Goal: Task Accomplishment & Management: Manage account settings

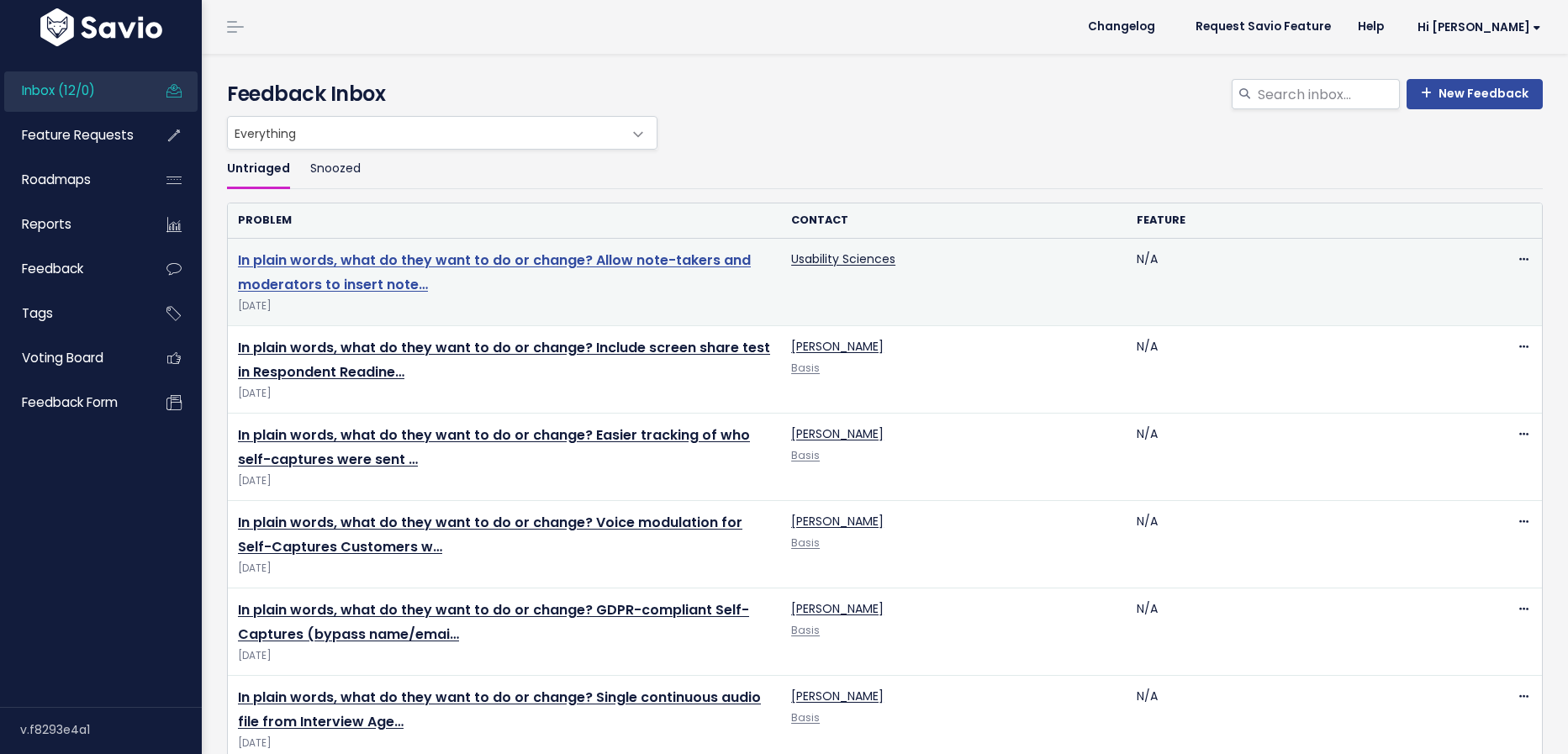
click at [418, 254] on link "In plain words, what do they want to do or change? Allow note-takers and modera…" at bounding box center [494, 273] width 513 height 44
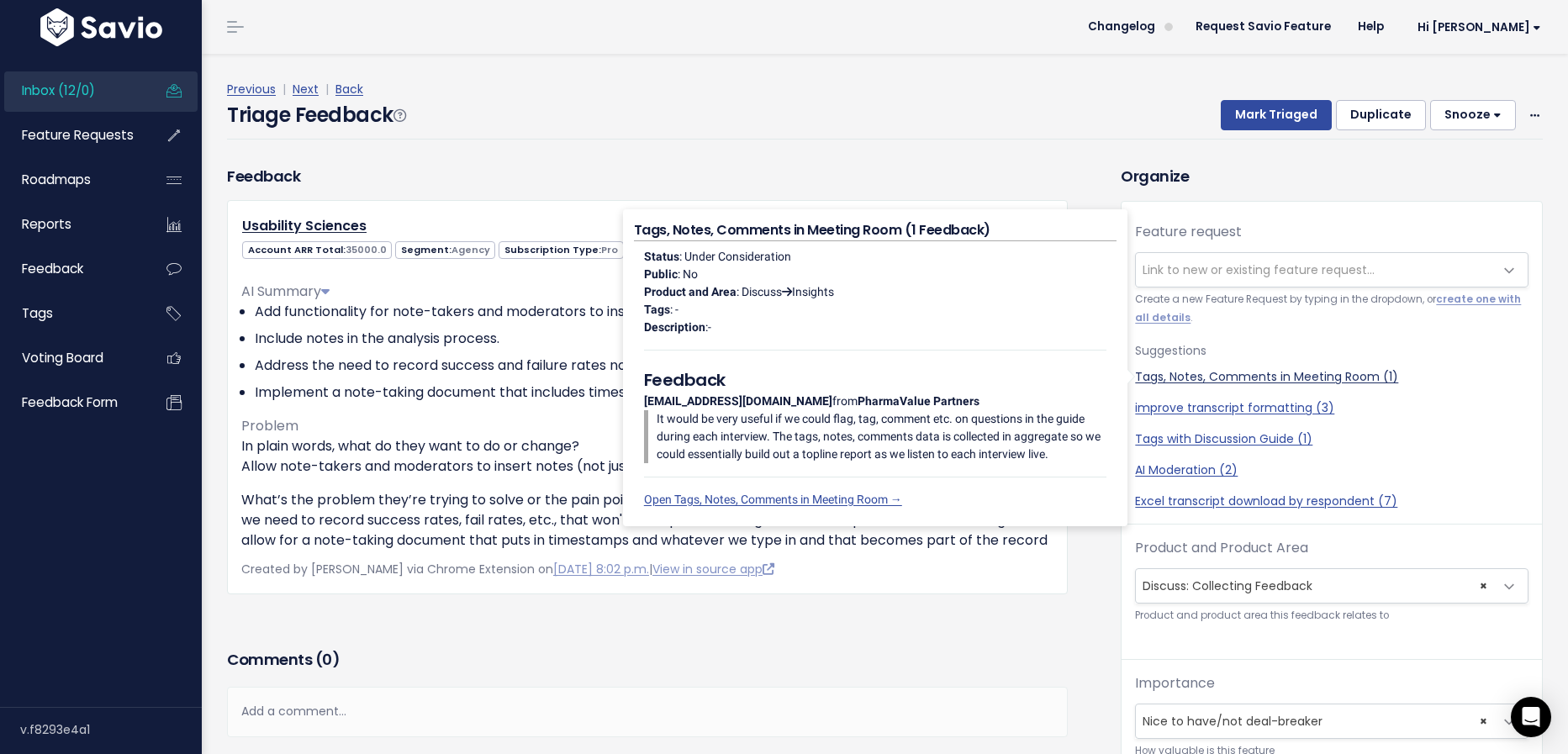
click at [1223, 380] on link "Tags, Notes, Comments in Meeting Room (1)" at bounding box center [1332, 377] width 394 height 17
select select "59094"
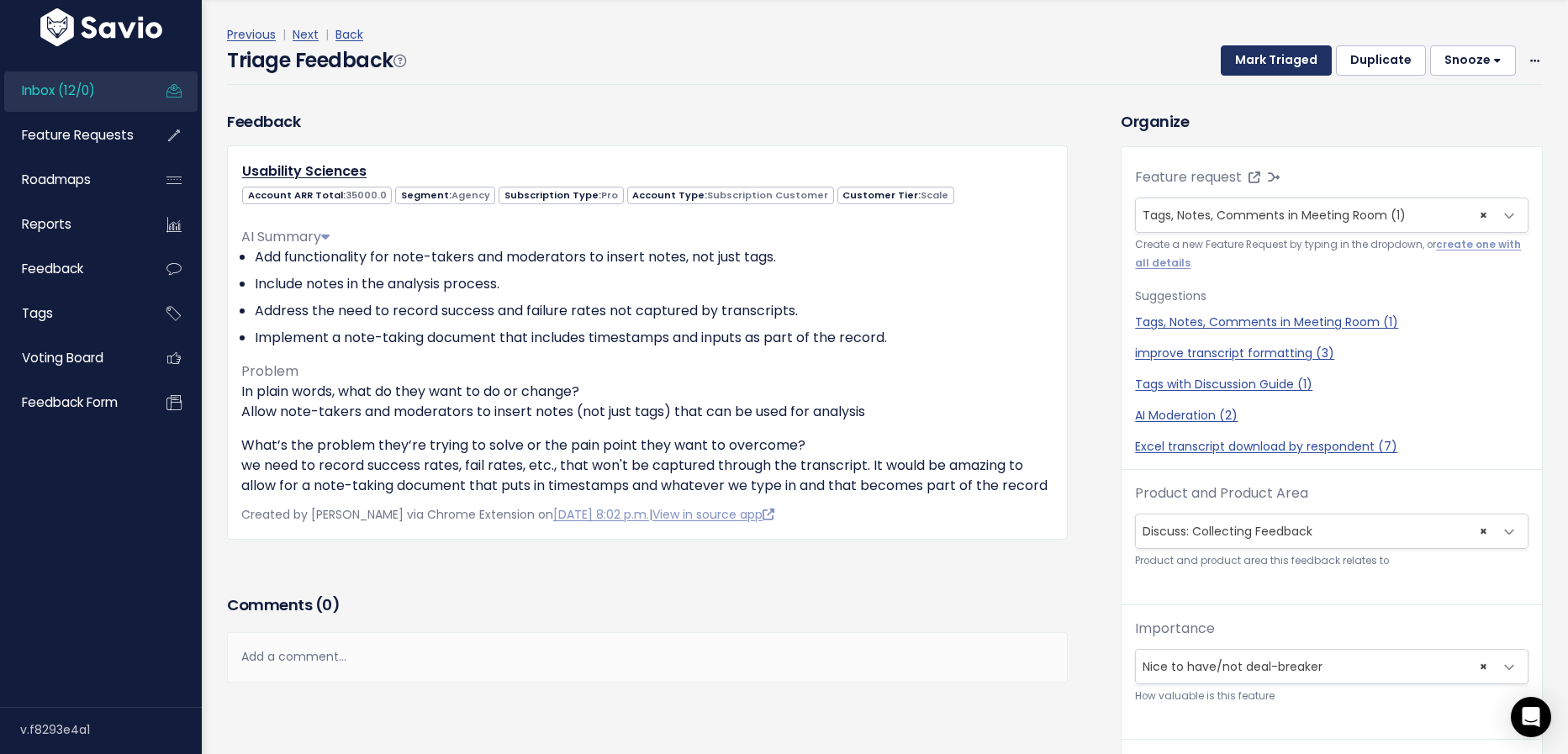
click at [1304, 57] on button "Mark Triaged" at bounding box center [1276, 60] width 111 height 30
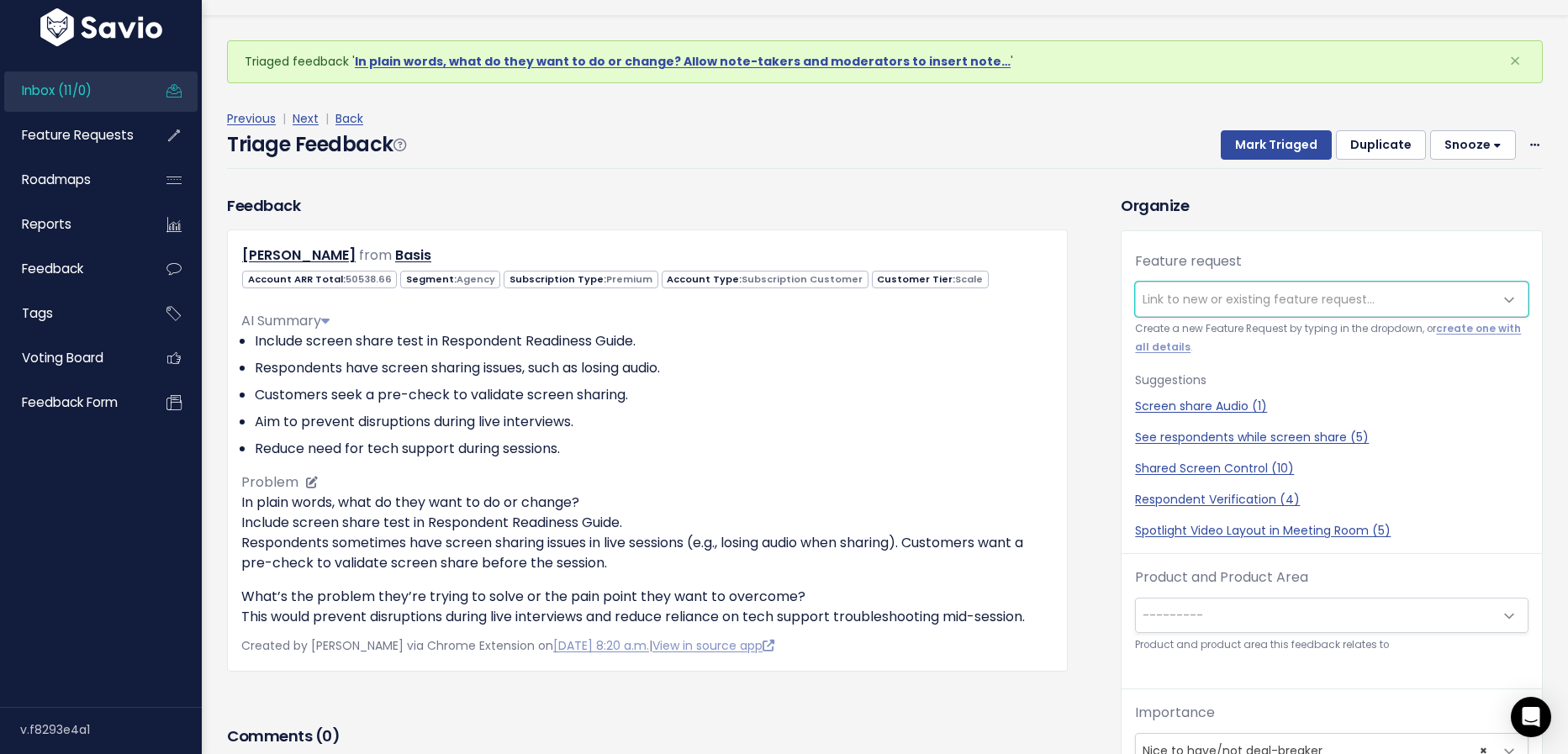
scroll to position [56, 0]
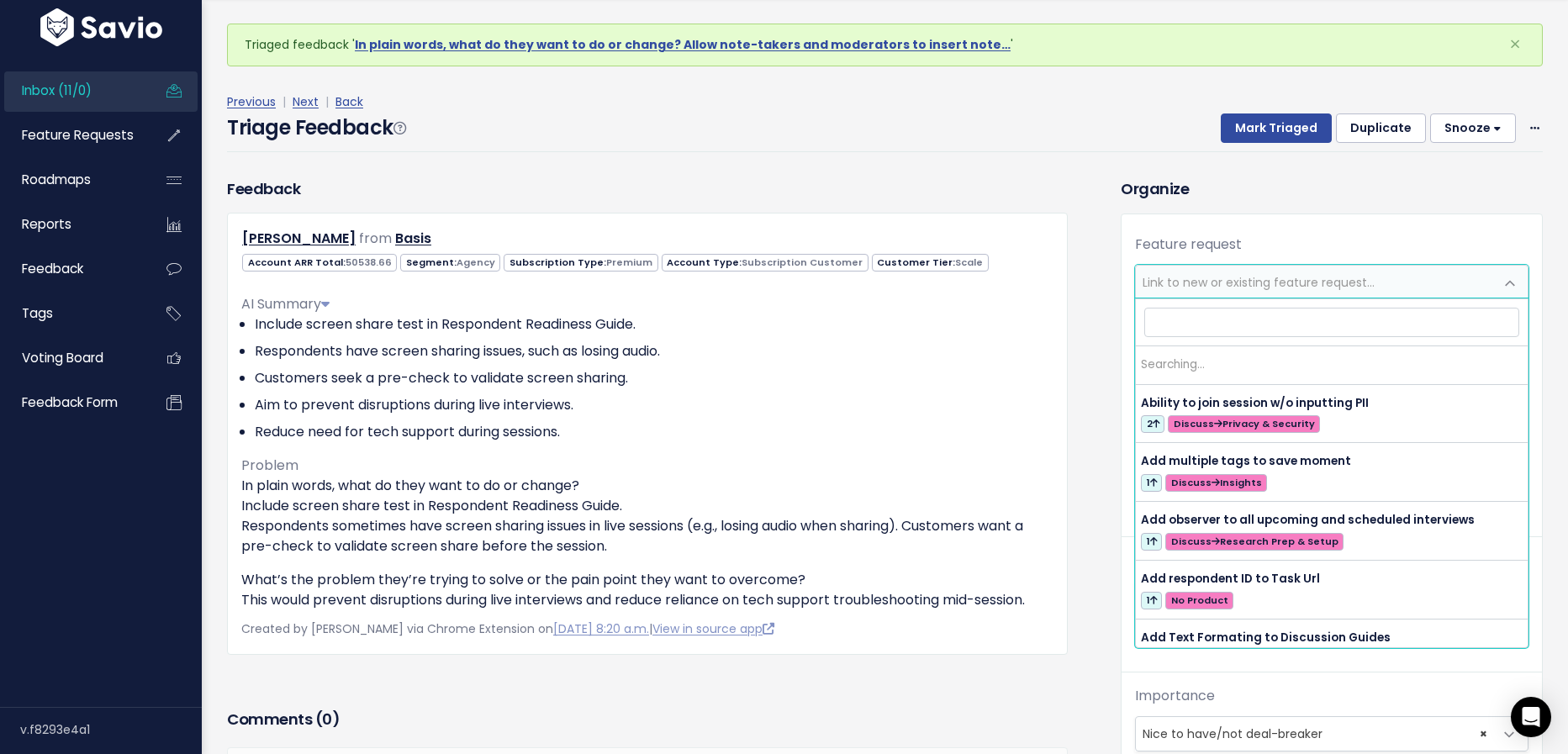
click at [1191, 284] on span "Link to new or existing feature request..." at bounding box center [1258, 283] width 232 height 16
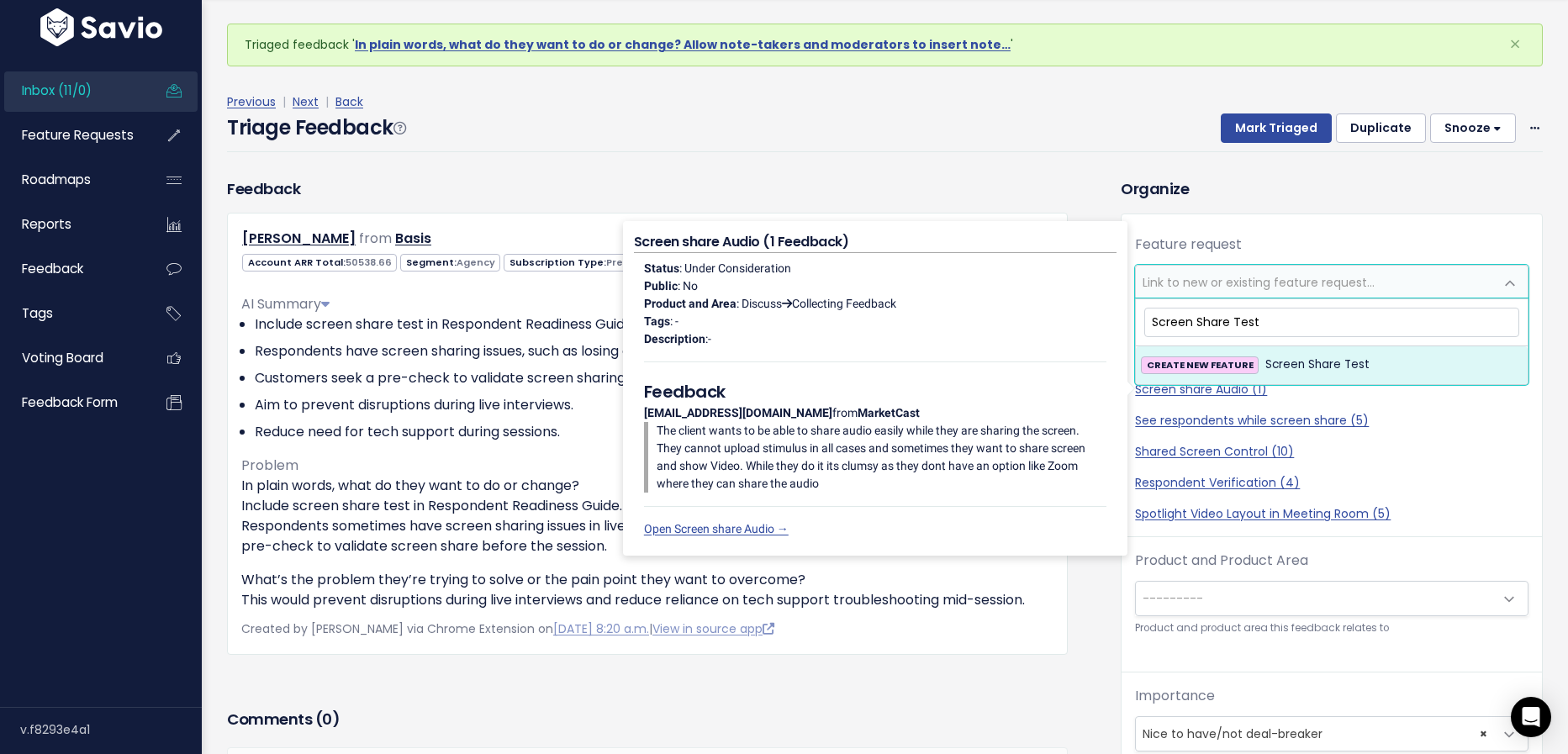
type input "Screen Share Test"
click at [1310, 362] on span "Screen Share Test" at bounding box center [1317, 365] width 104 height 20
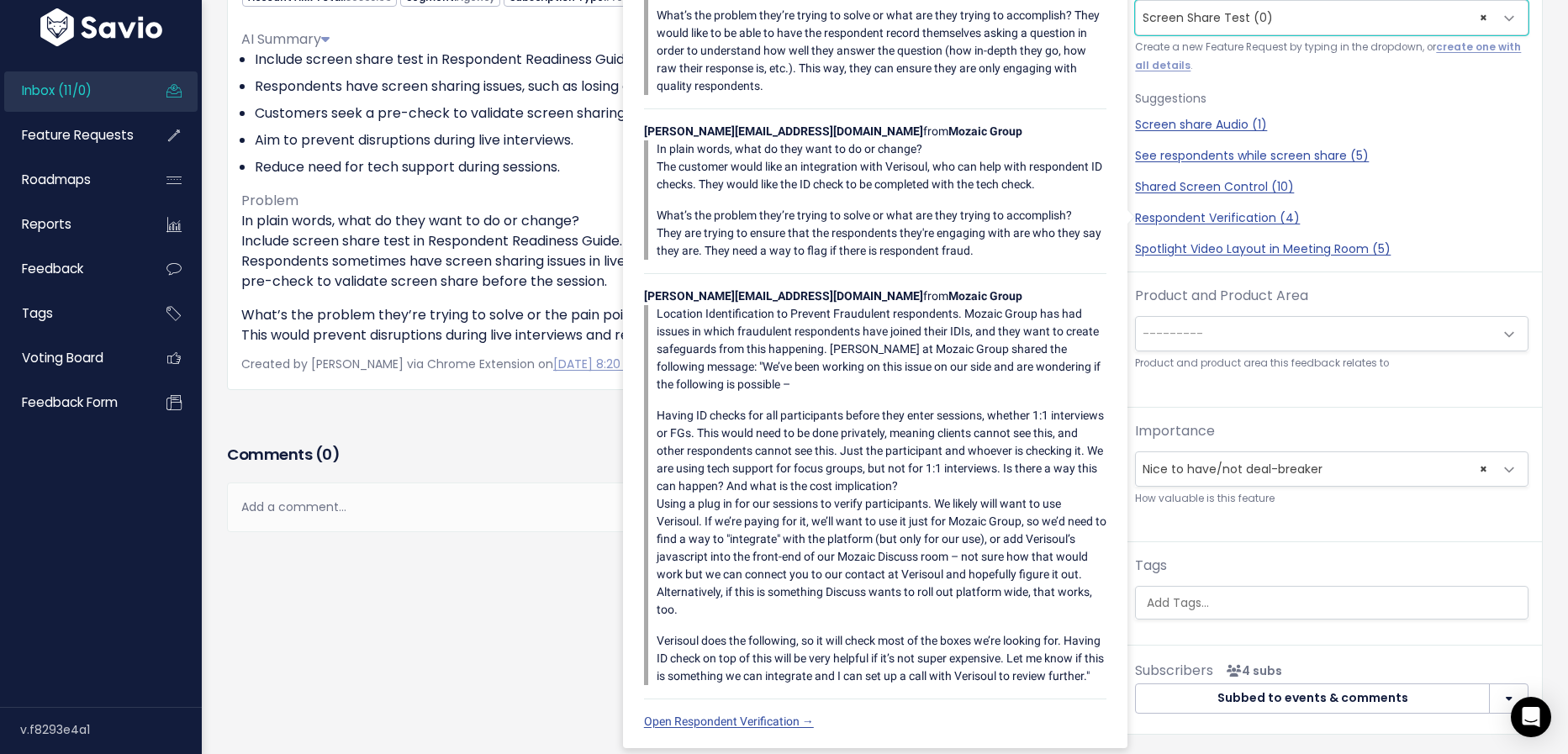
scroll to position [274, 0]
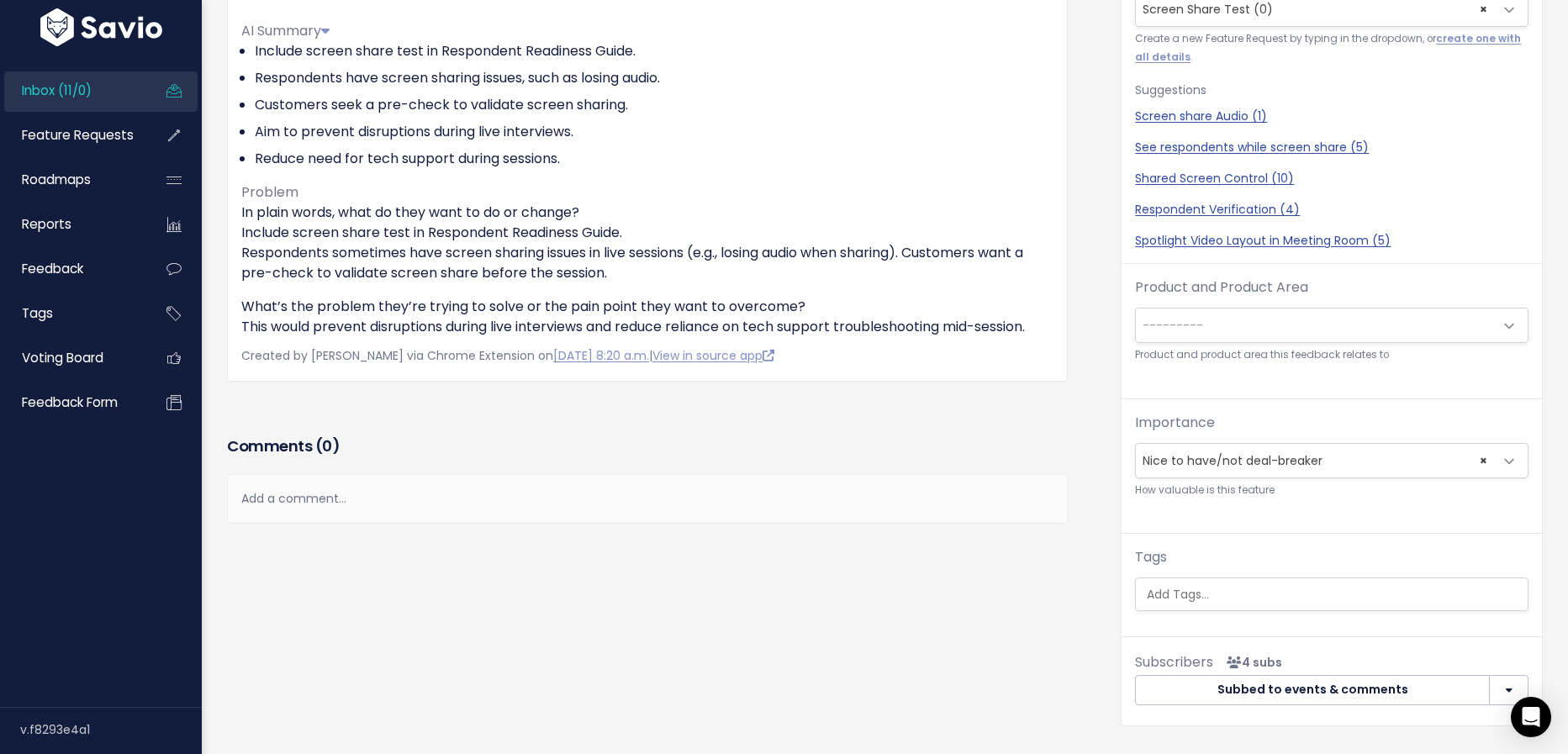
click at [1191, 317] on span "---------" at bounding box center [1172, 325] width 60 height 16
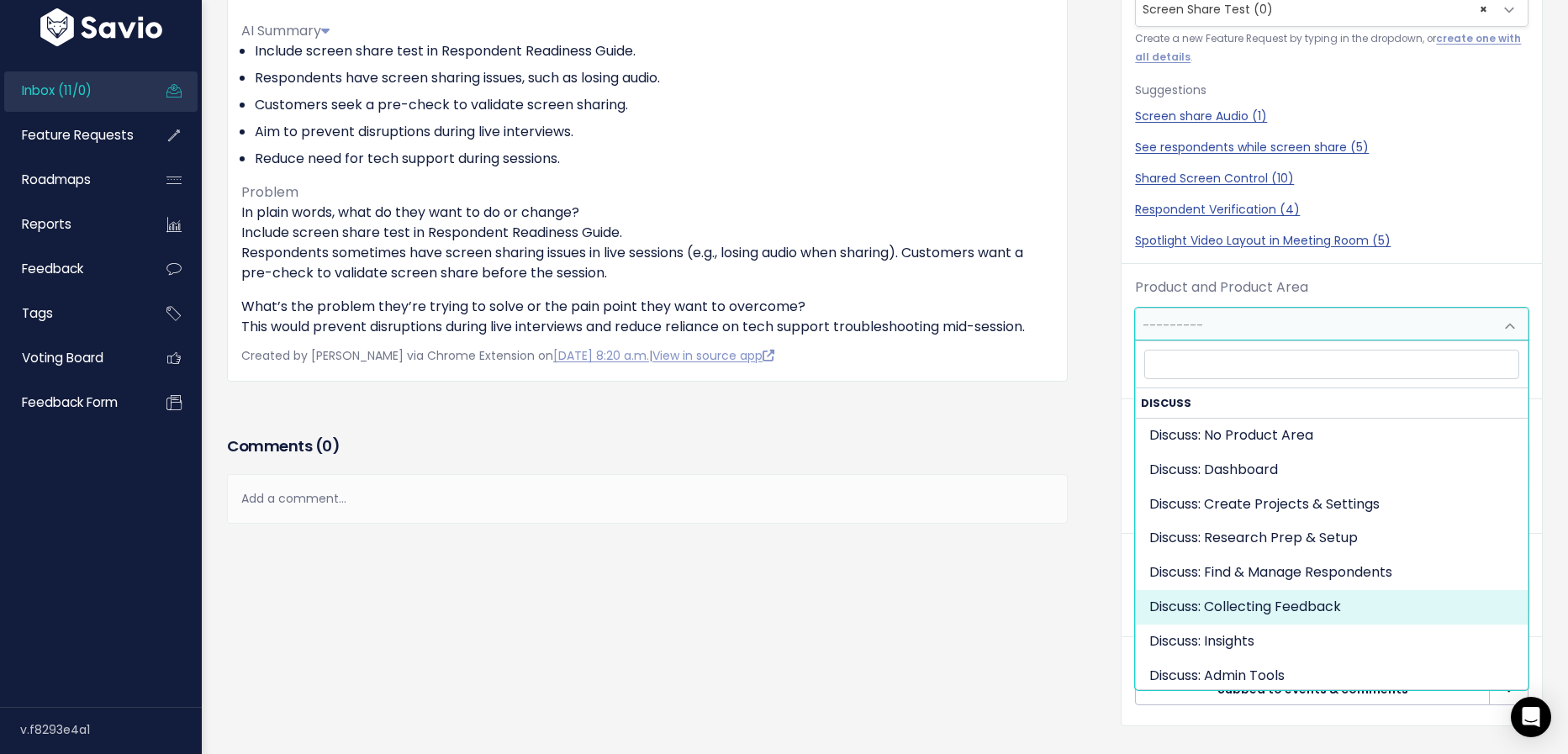
select select "DISCUSS_PLATFORM:SELF_PACED"
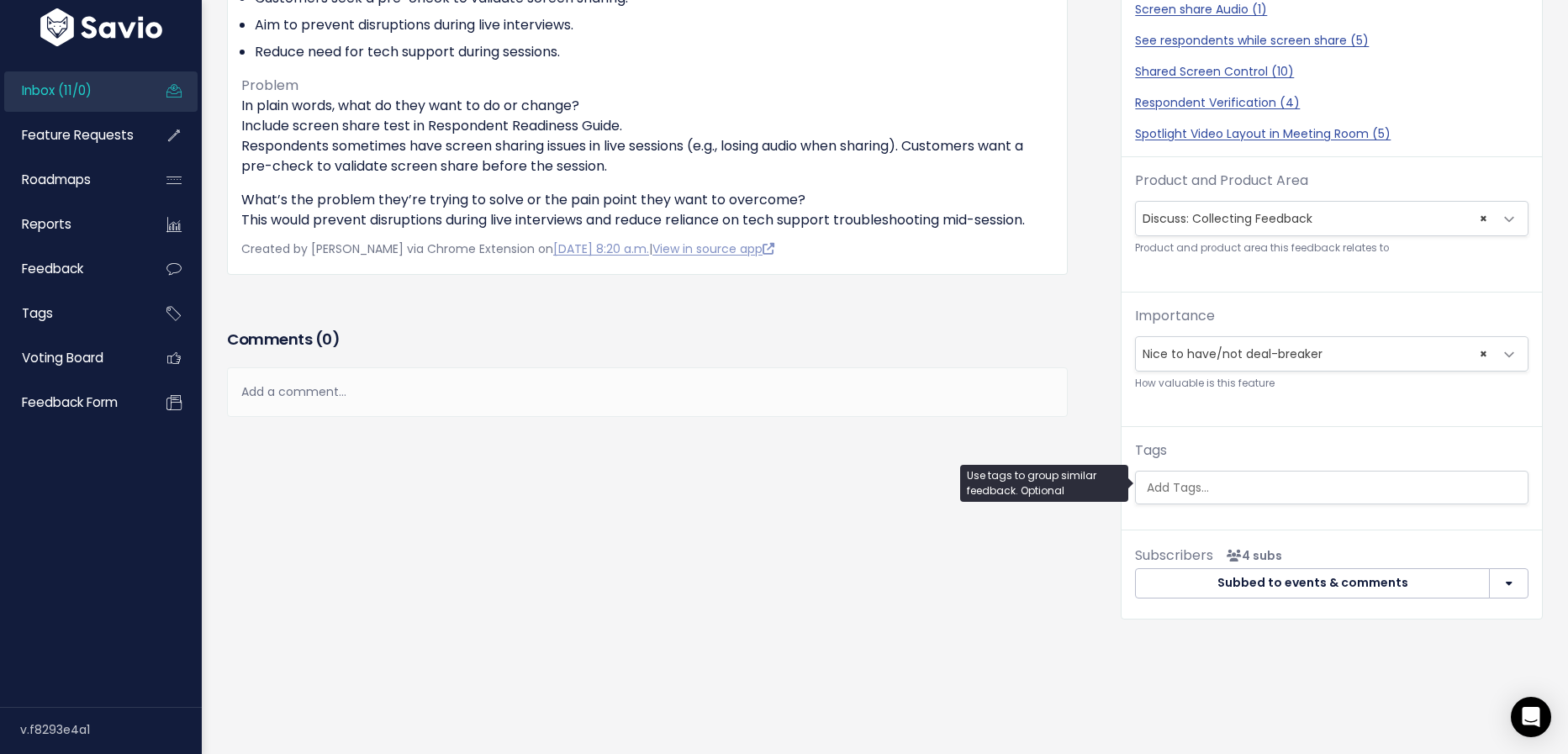
scroll to position [0, 5]
click at [1241, 471] on ul at bounding box center [1332, 487] width 392 height 32
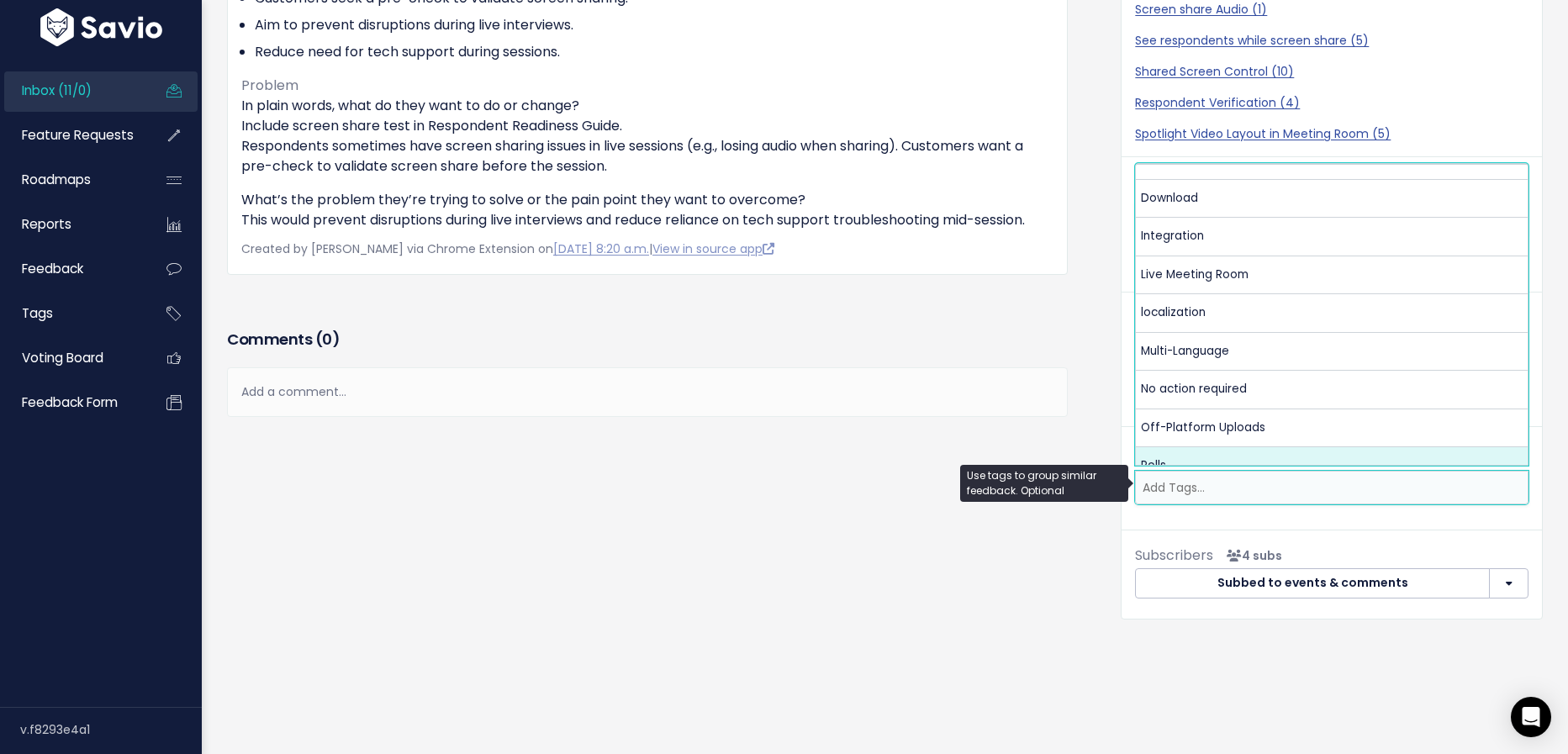
scroll to position [250, 0]
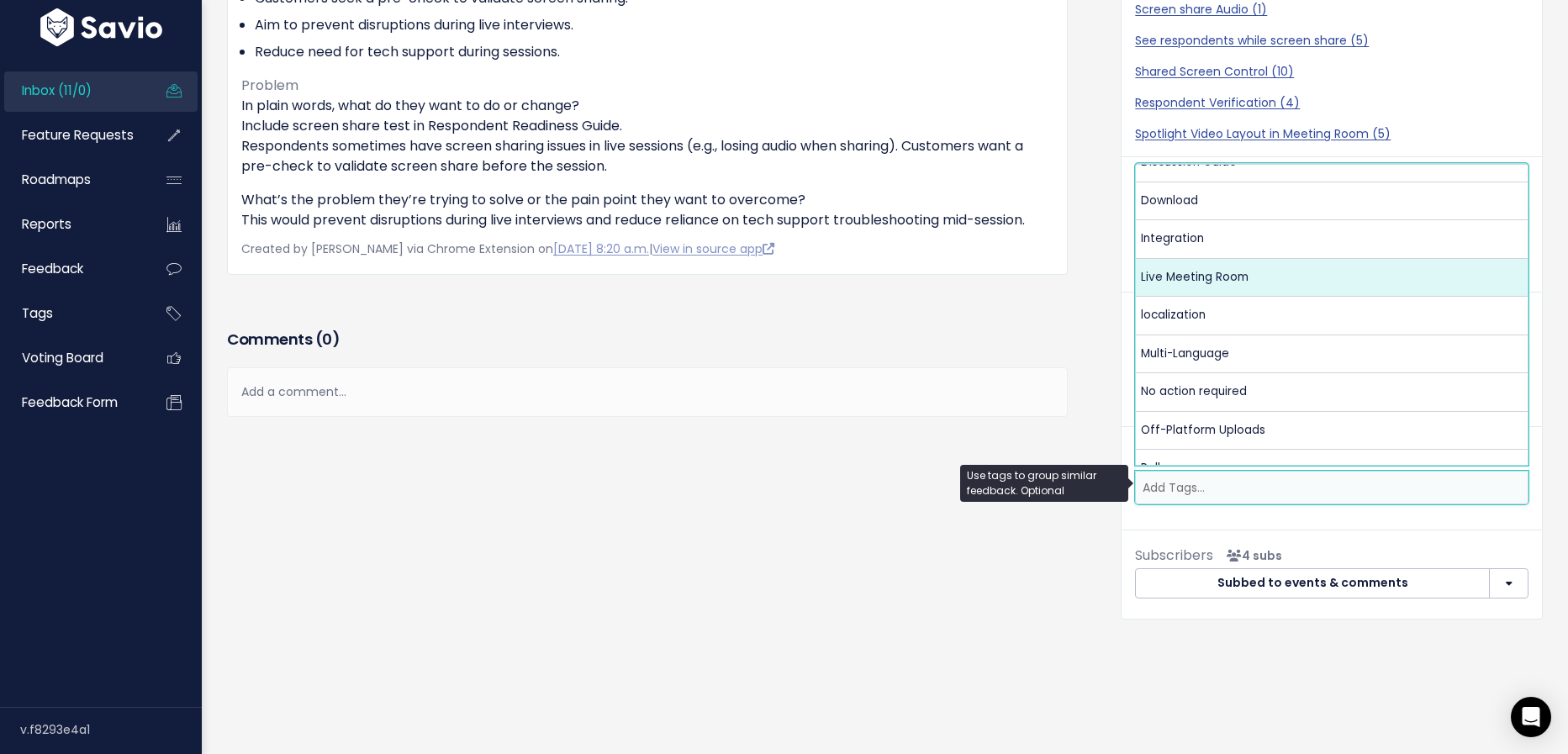
select select "13479"
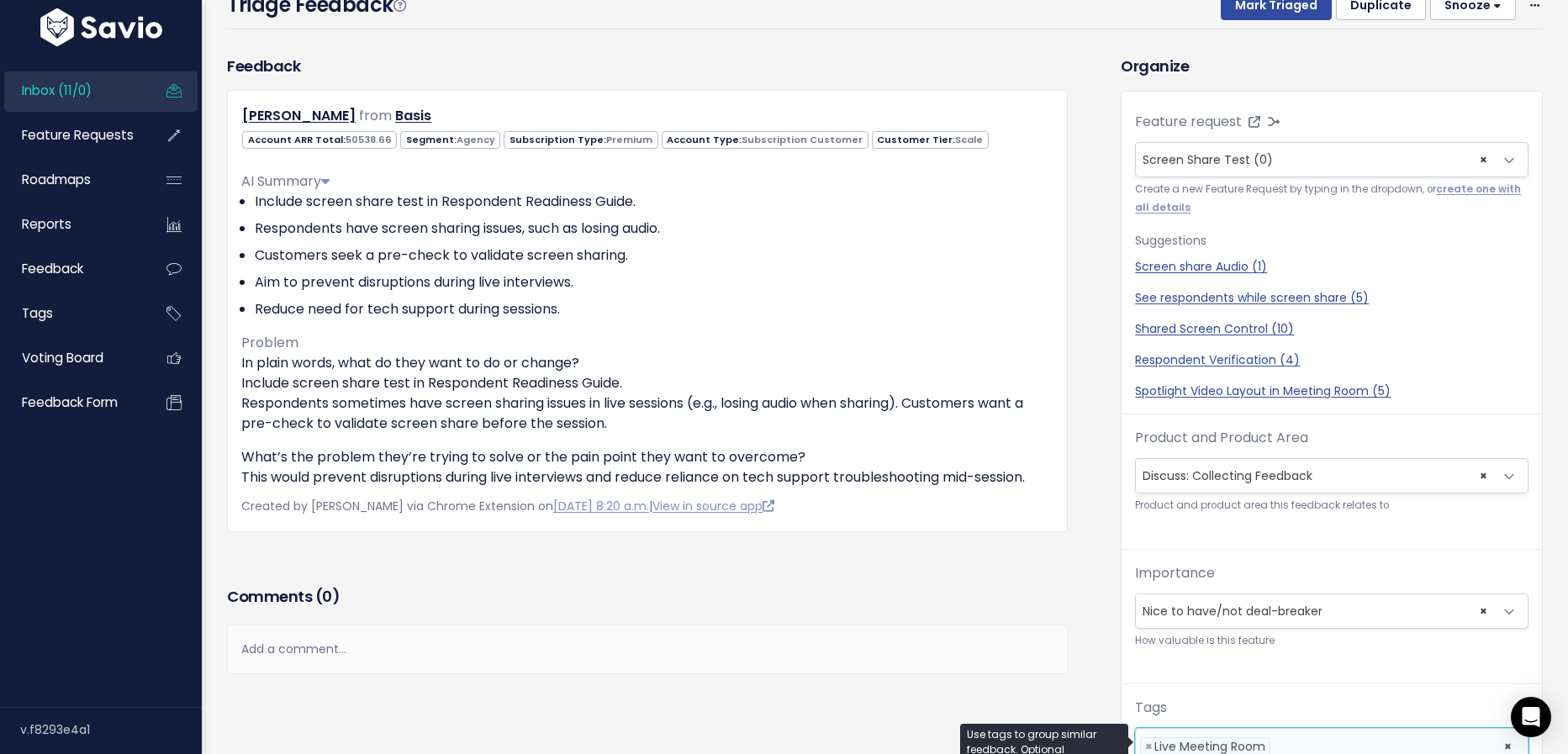
scroll to position [0, 0]
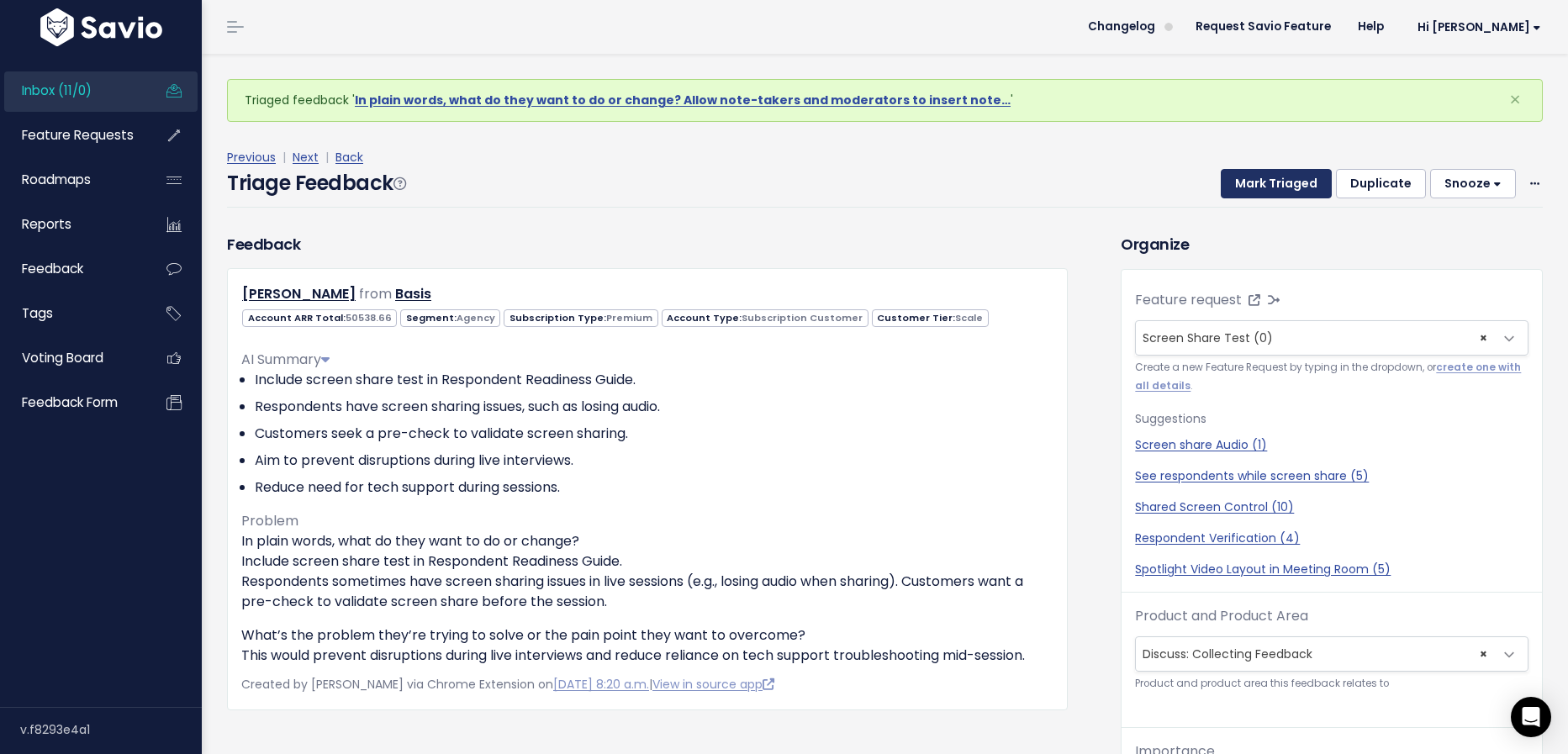
click at [1292, 179] on button "Mark Triaged" at bounding box center [1276, 183] width 111 height 30
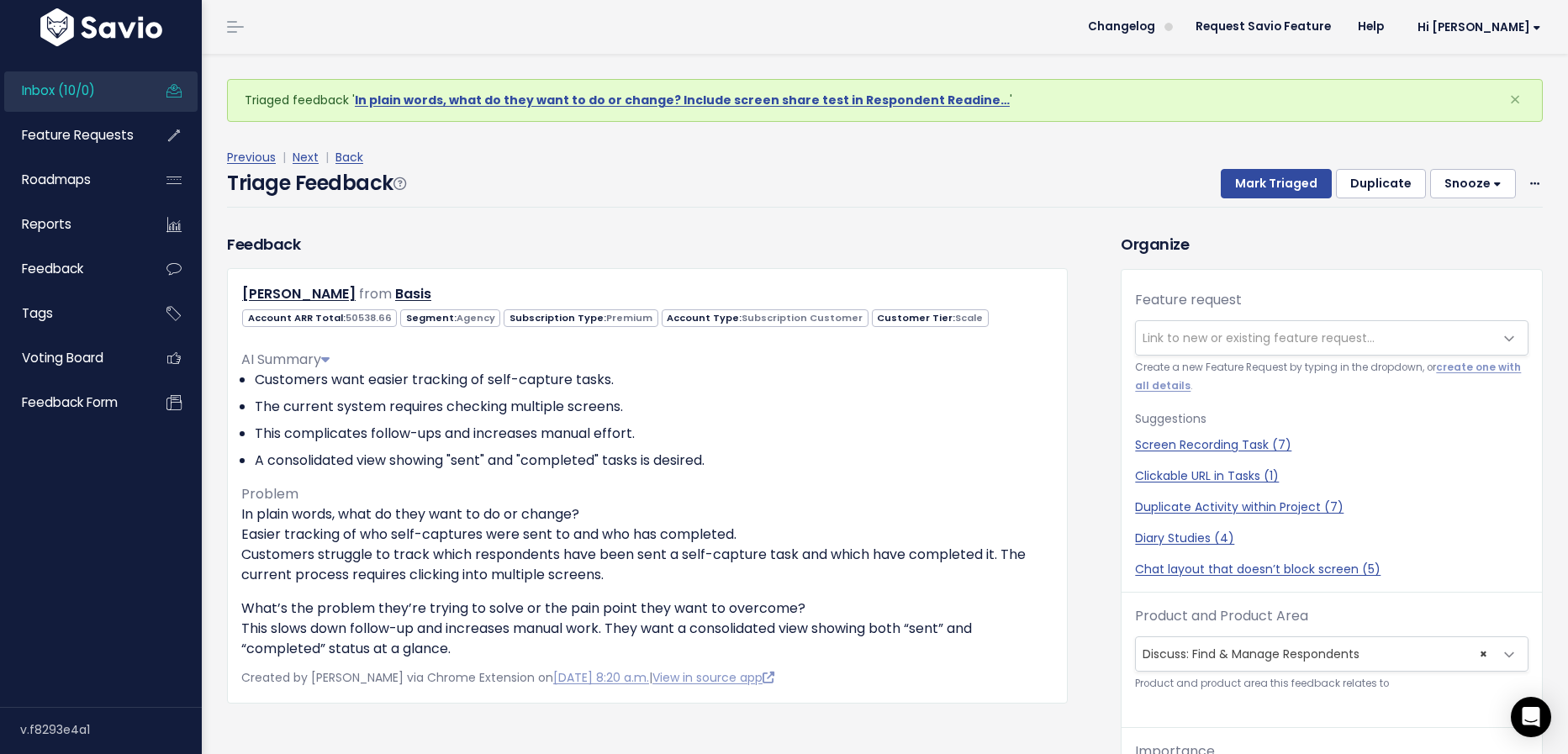
click at [1216, 333] on span "Link to new or existing feature request..." at bounding box center [1258, 338] width 232 height 16
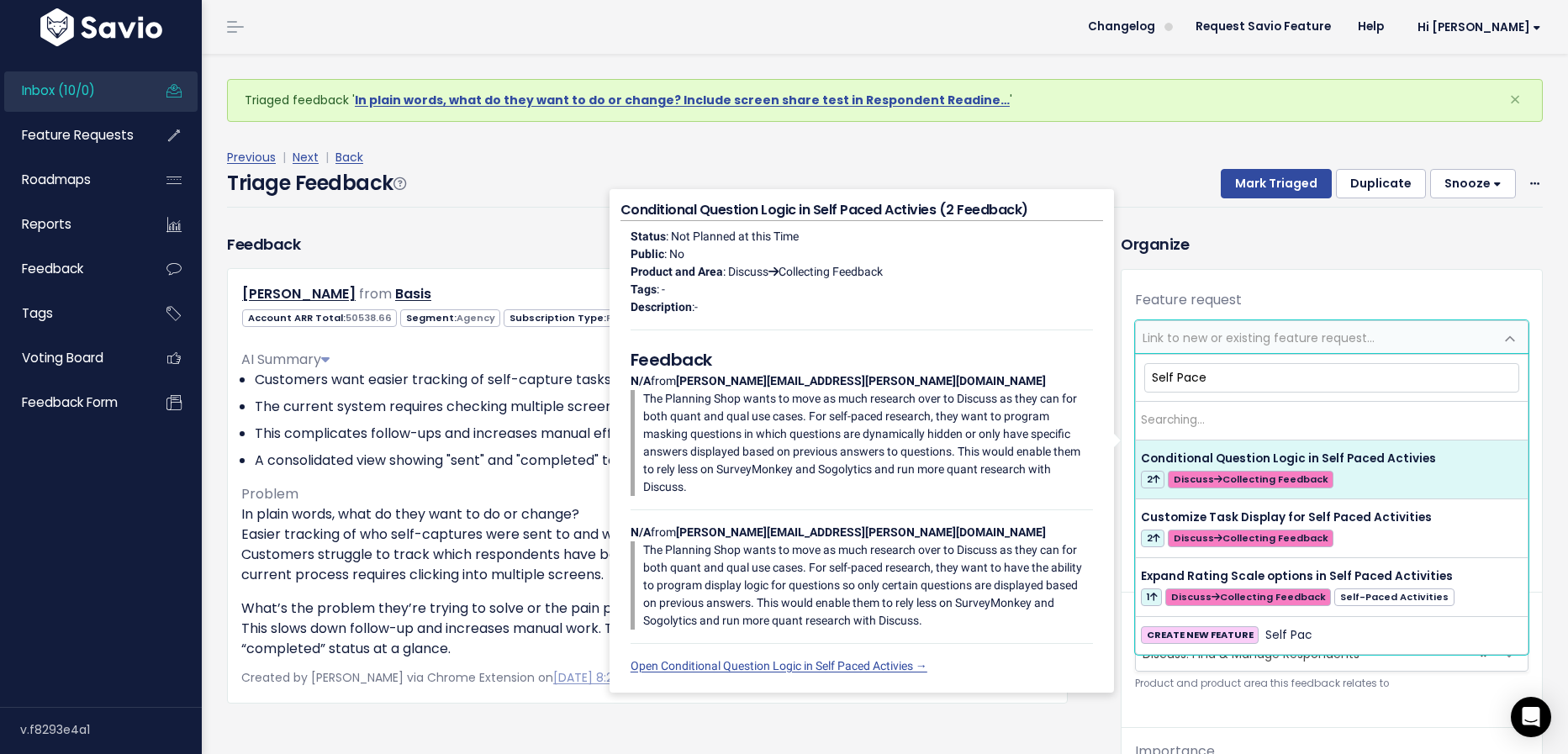
type input "Self Paced"
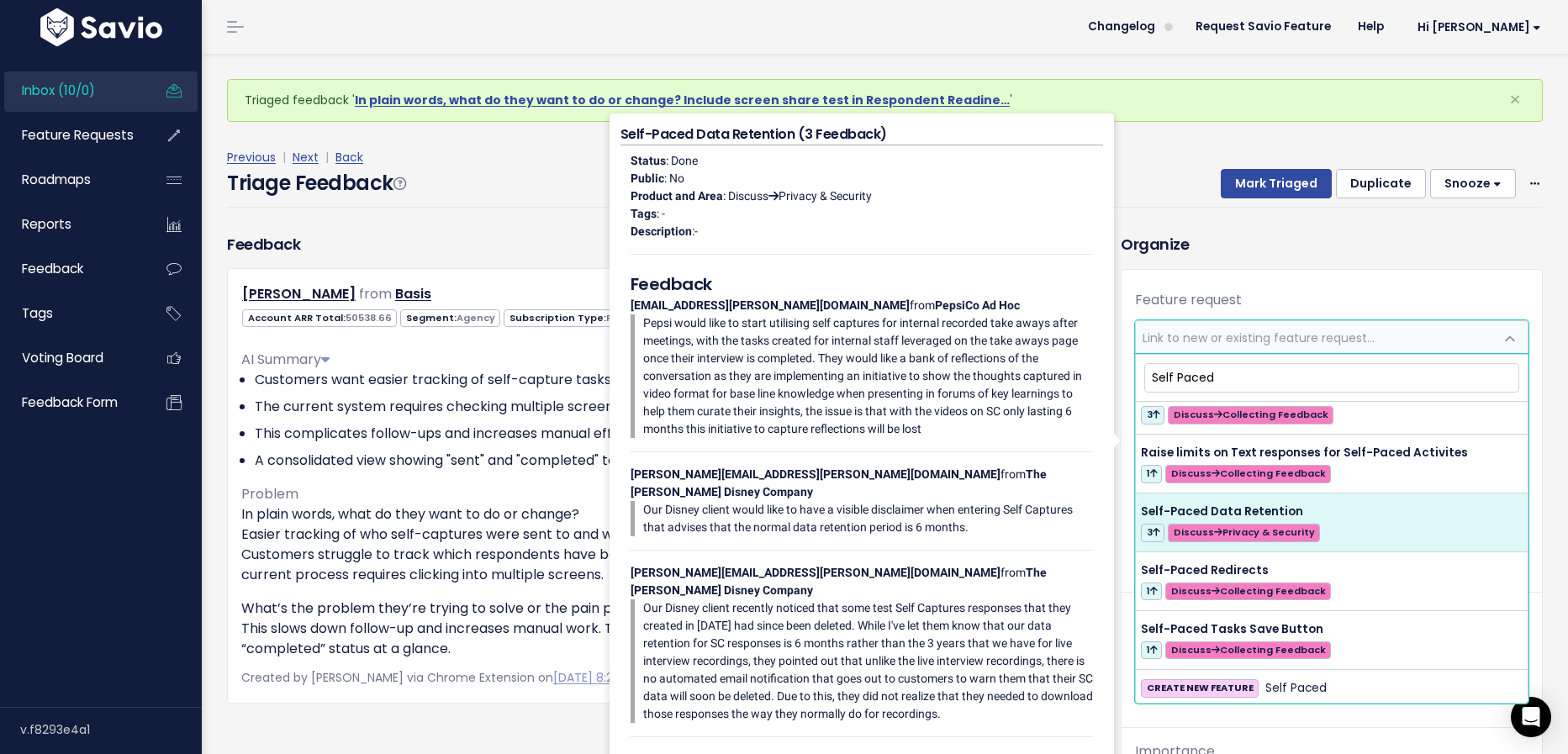
scroll to position [320, 0]
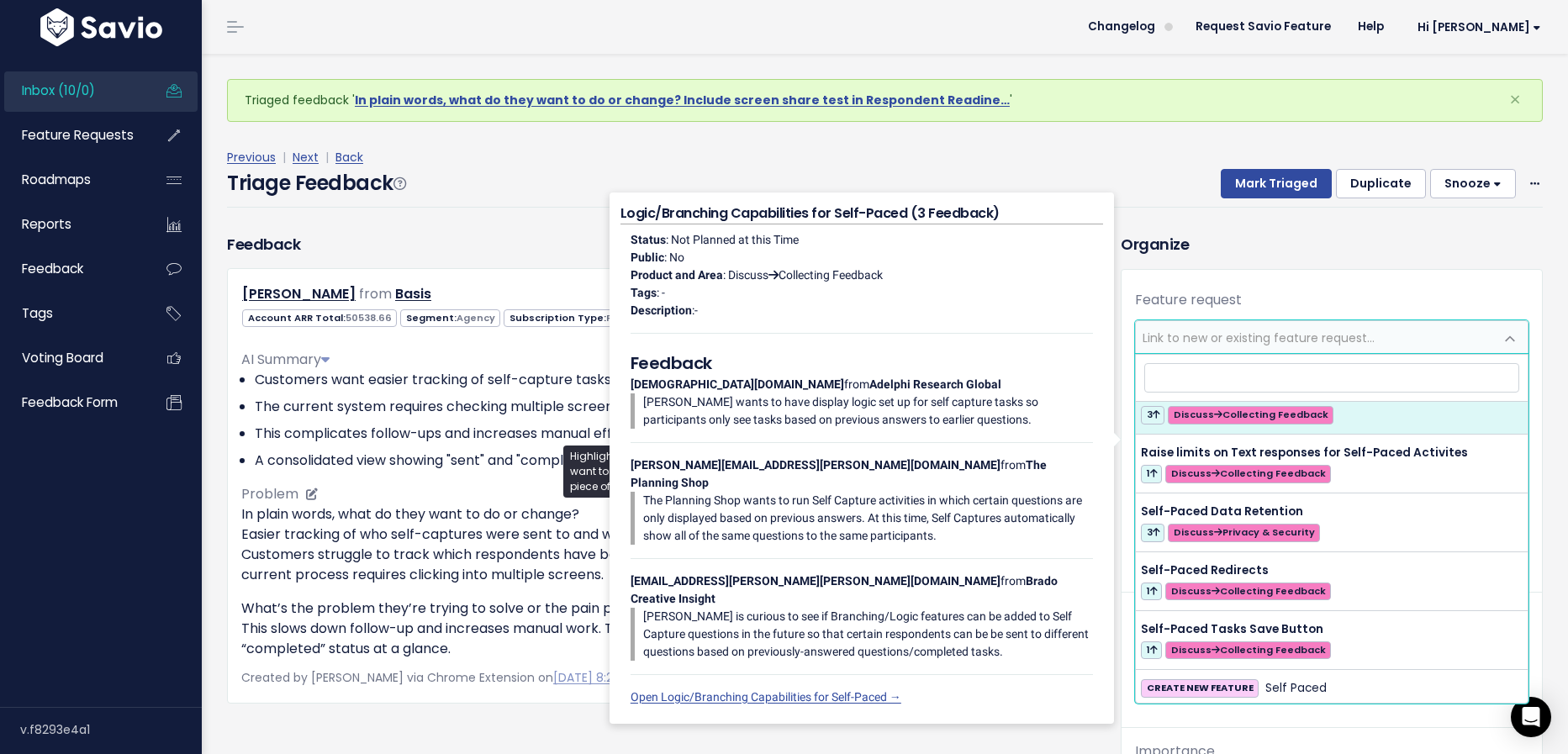
click at [288, 590] on div "In plain words, what do they want to do or change? Easier tracking of who self-…" at bounding box center [647, 582] width 812 height 155
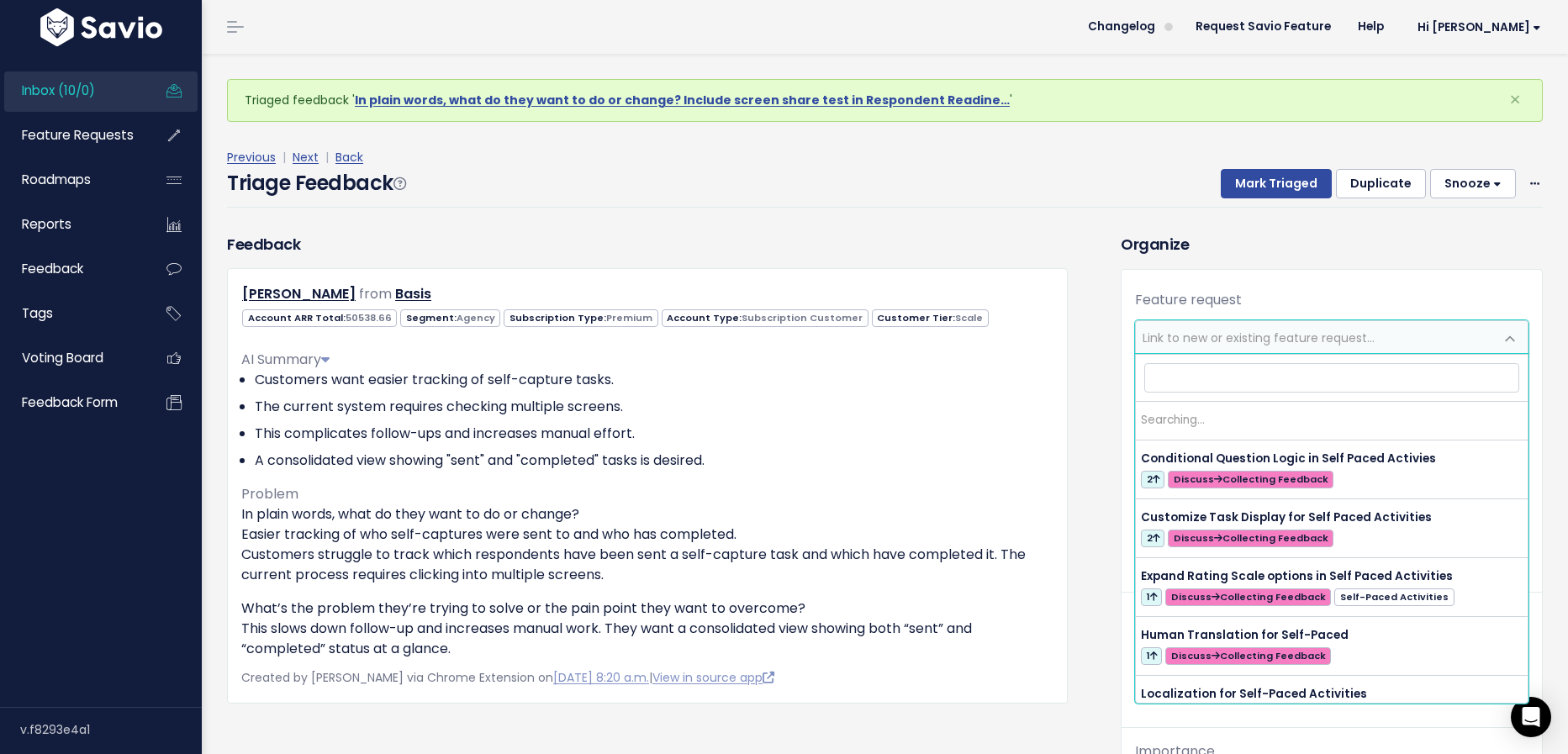
click at [1169, 339] on span "Link to new or existing feature request..." at bounding box center [1258, 338] width 232 height 16
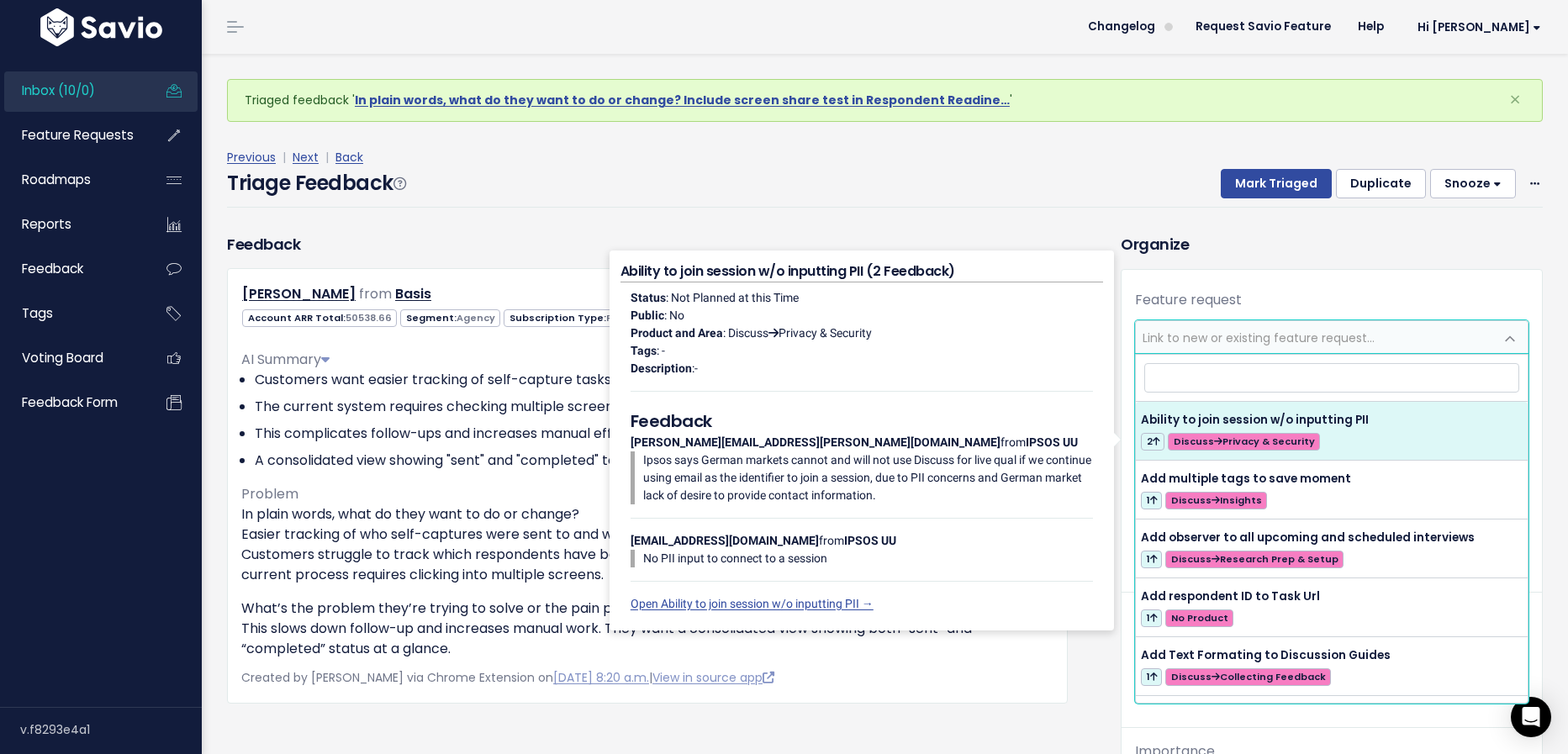
click at [927, 222] on div "Previous | Next | Back Triage Feedback Mark Triaged Duplicate Snooze 1 day 3 da…" at bounding box center [891, 178] width 1328 height 111
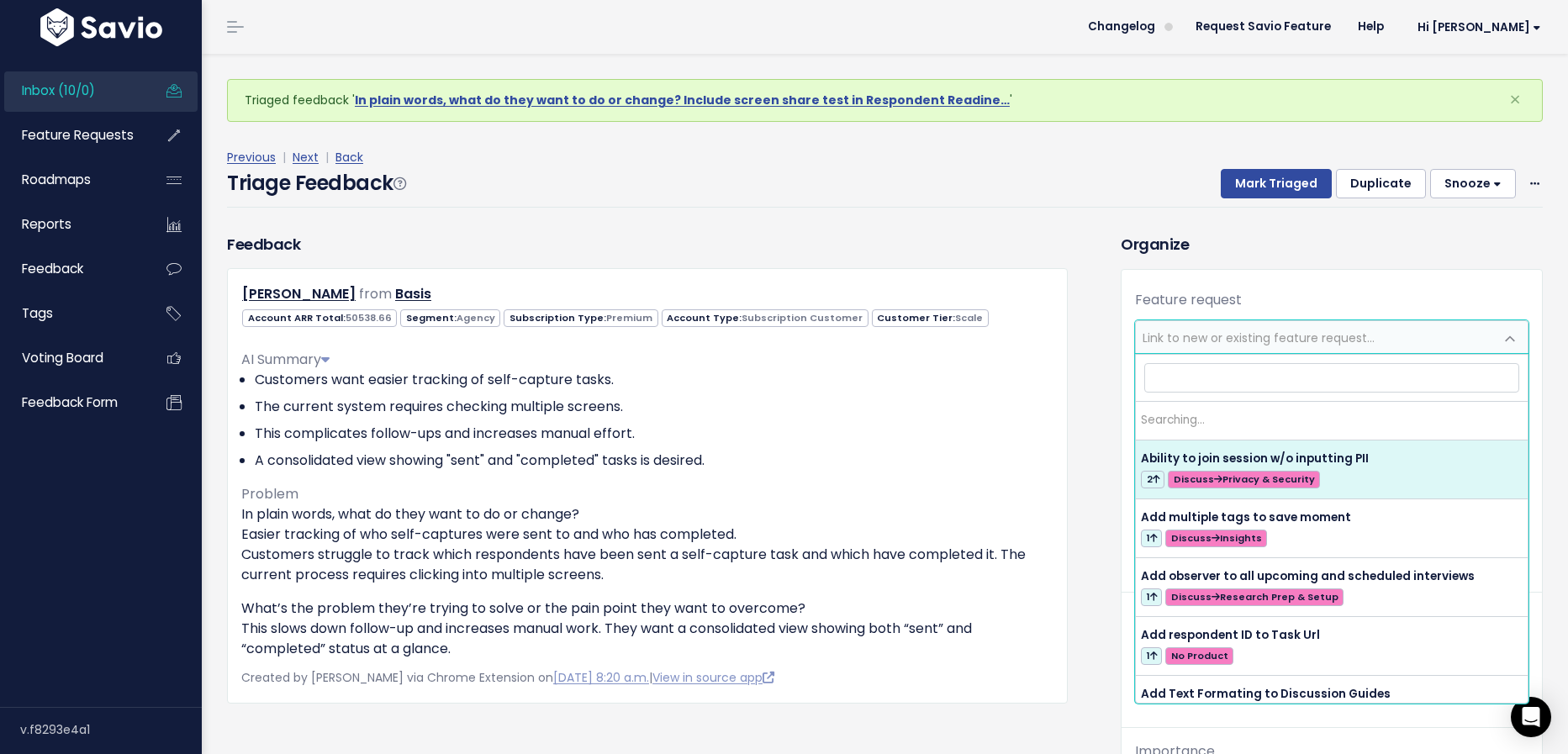
click at [1208, 341] on span "Link to new or existing feature request..." at bounding box center [1258, 338] width 232 height 16
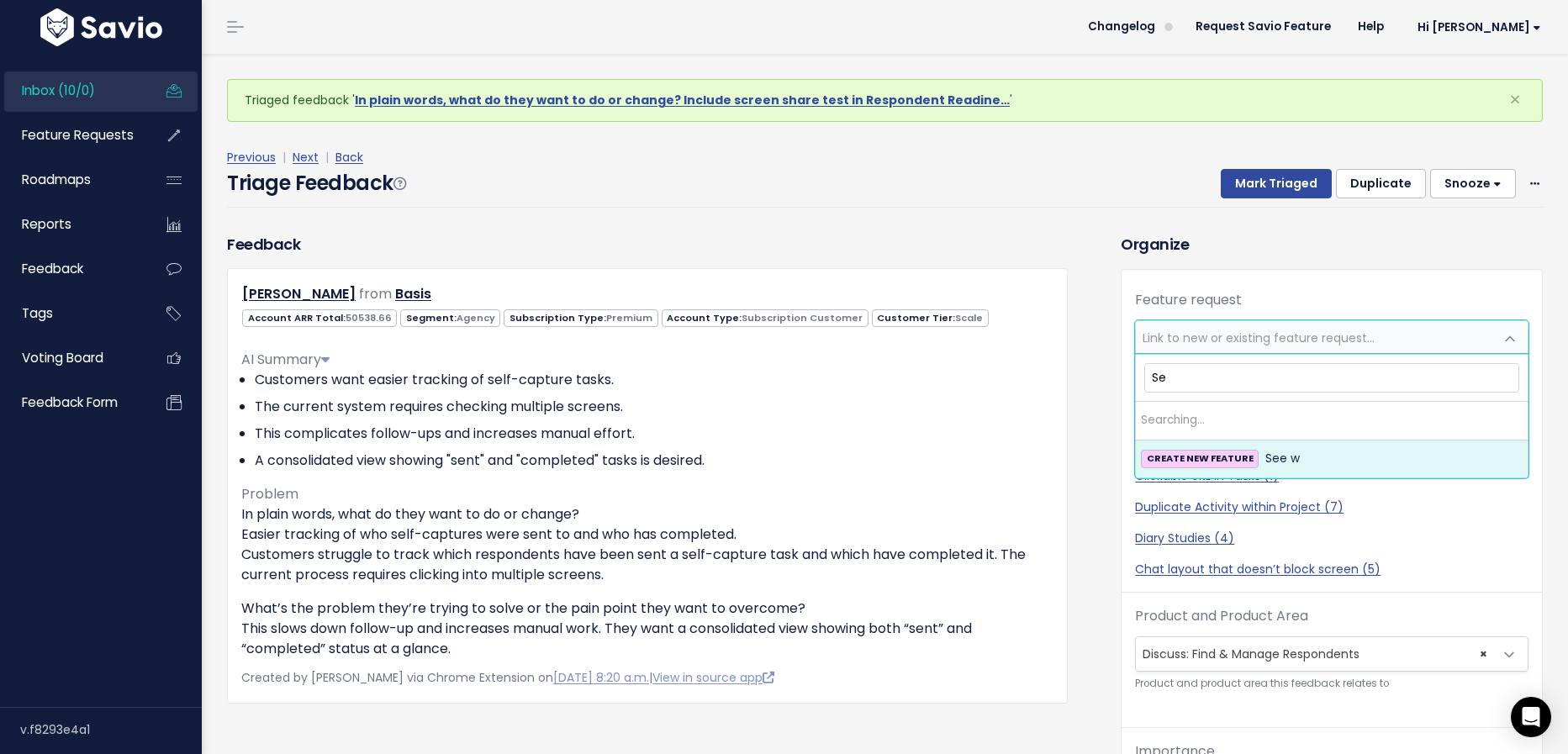
type input "S"
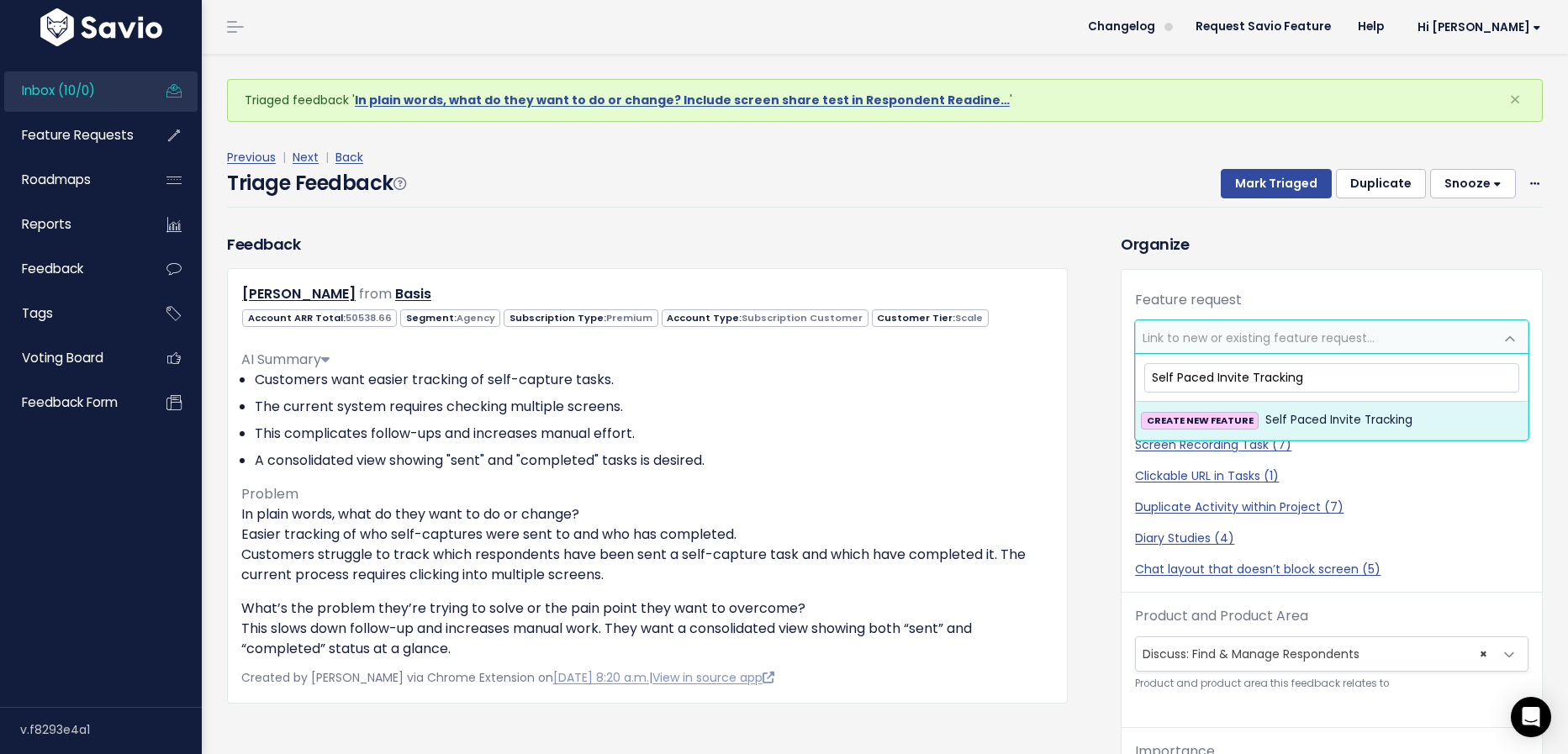
type input "Self Paced Invite Tracking"
click at [1301, 413] on span "Self Paced Invite Tracking" at bounding box center [1338, 420] width 147 height 20
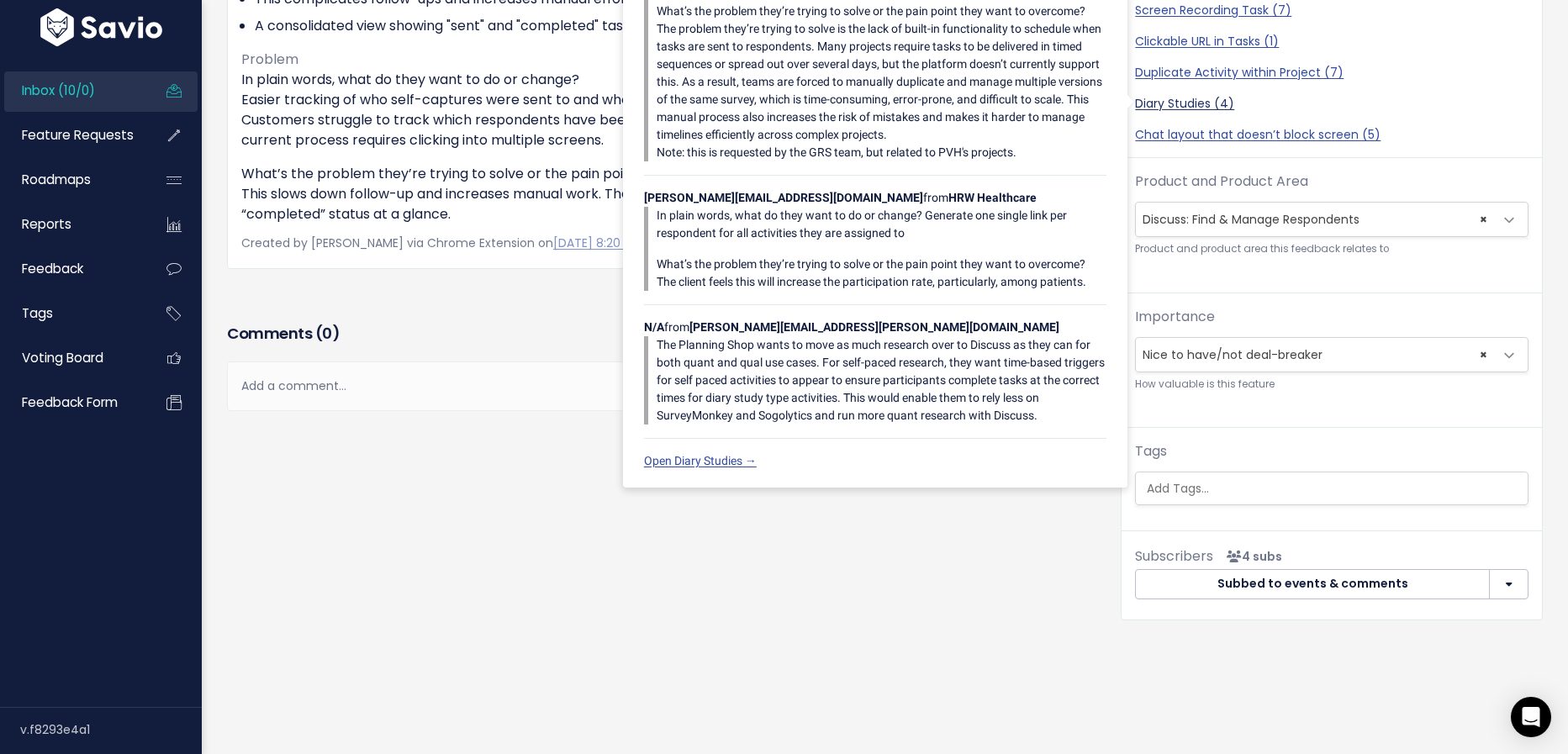
scroll to position [380, 0]
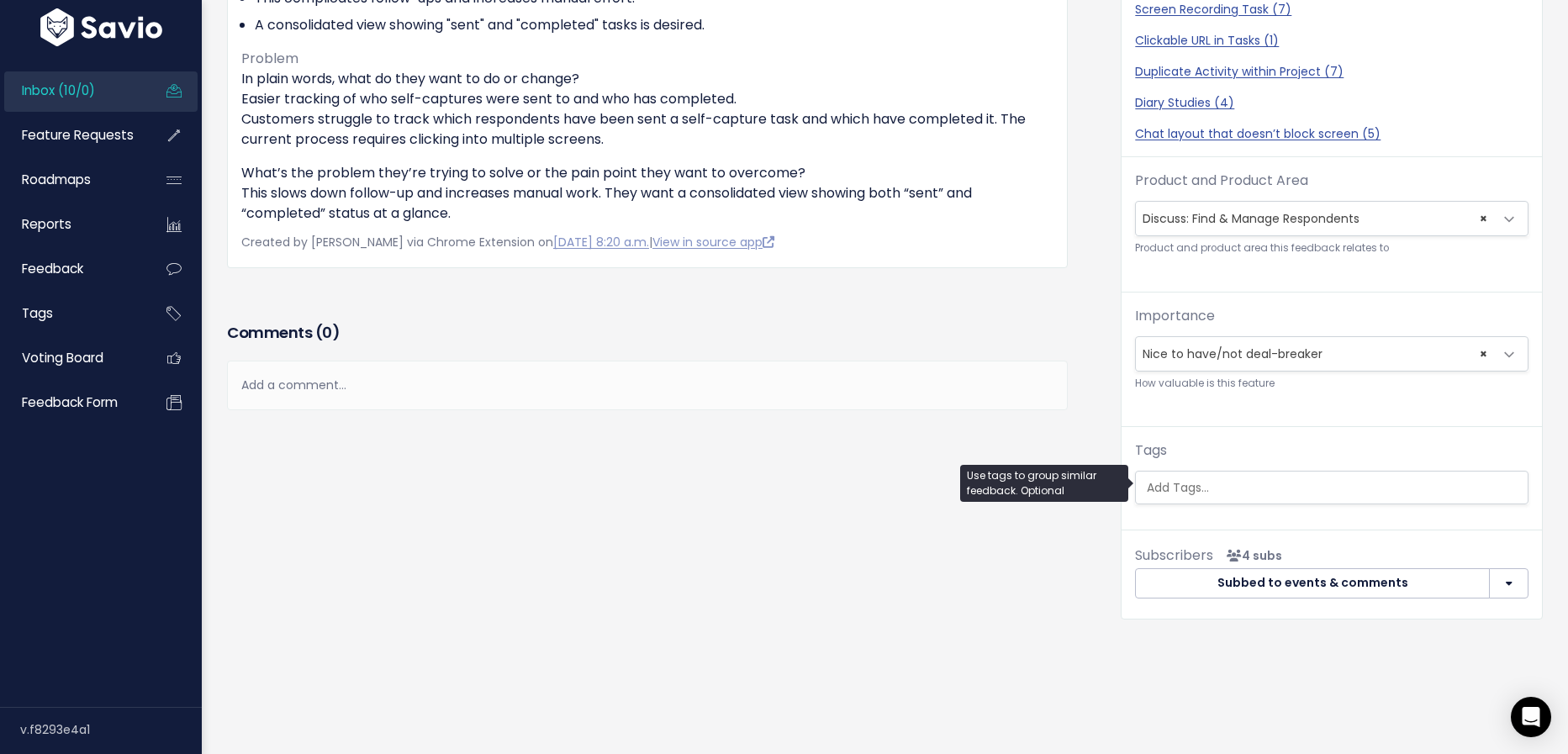
click at [1242, 492] on ul at bounding box center [1332, 487] width 392 height 32
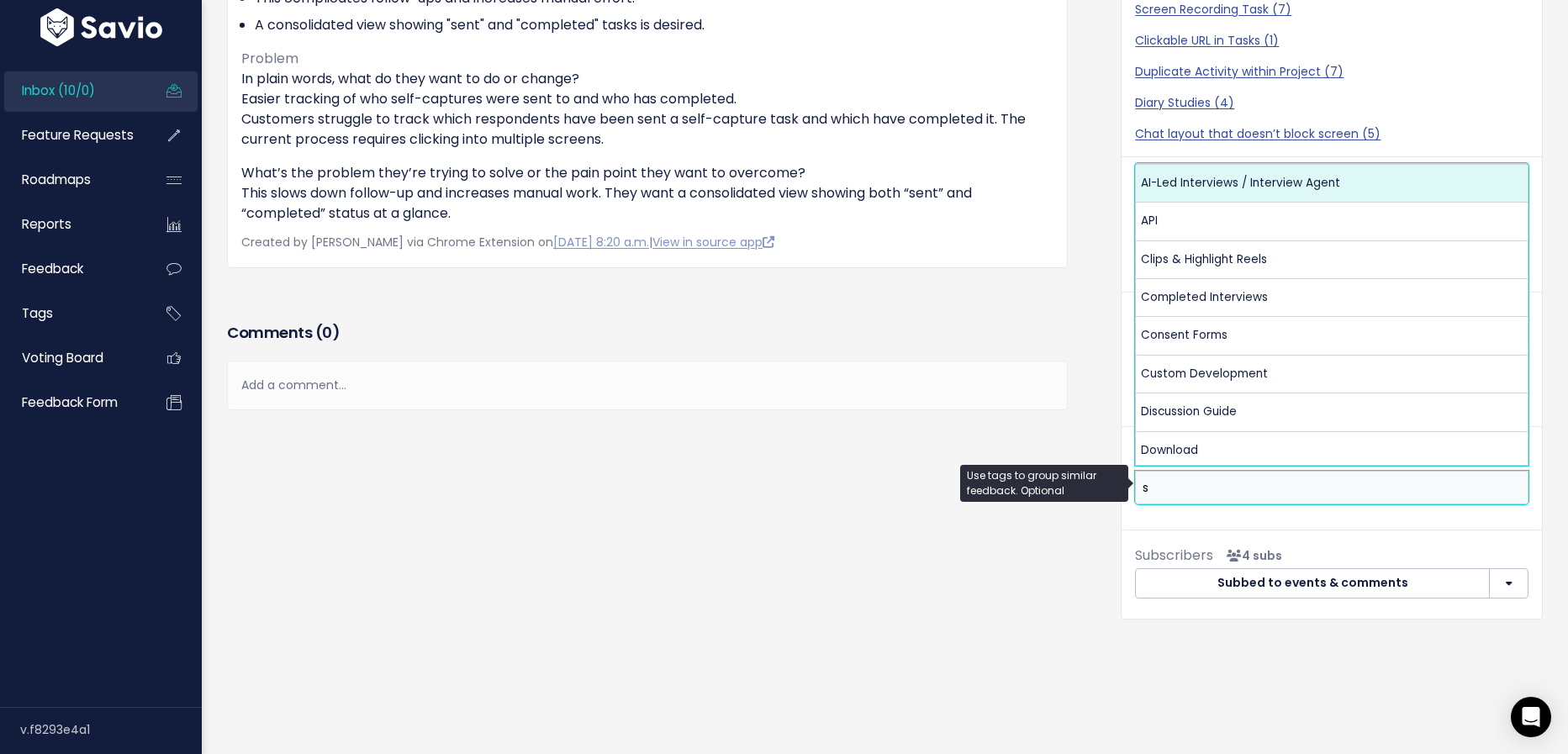
scroll to position [0, 0]
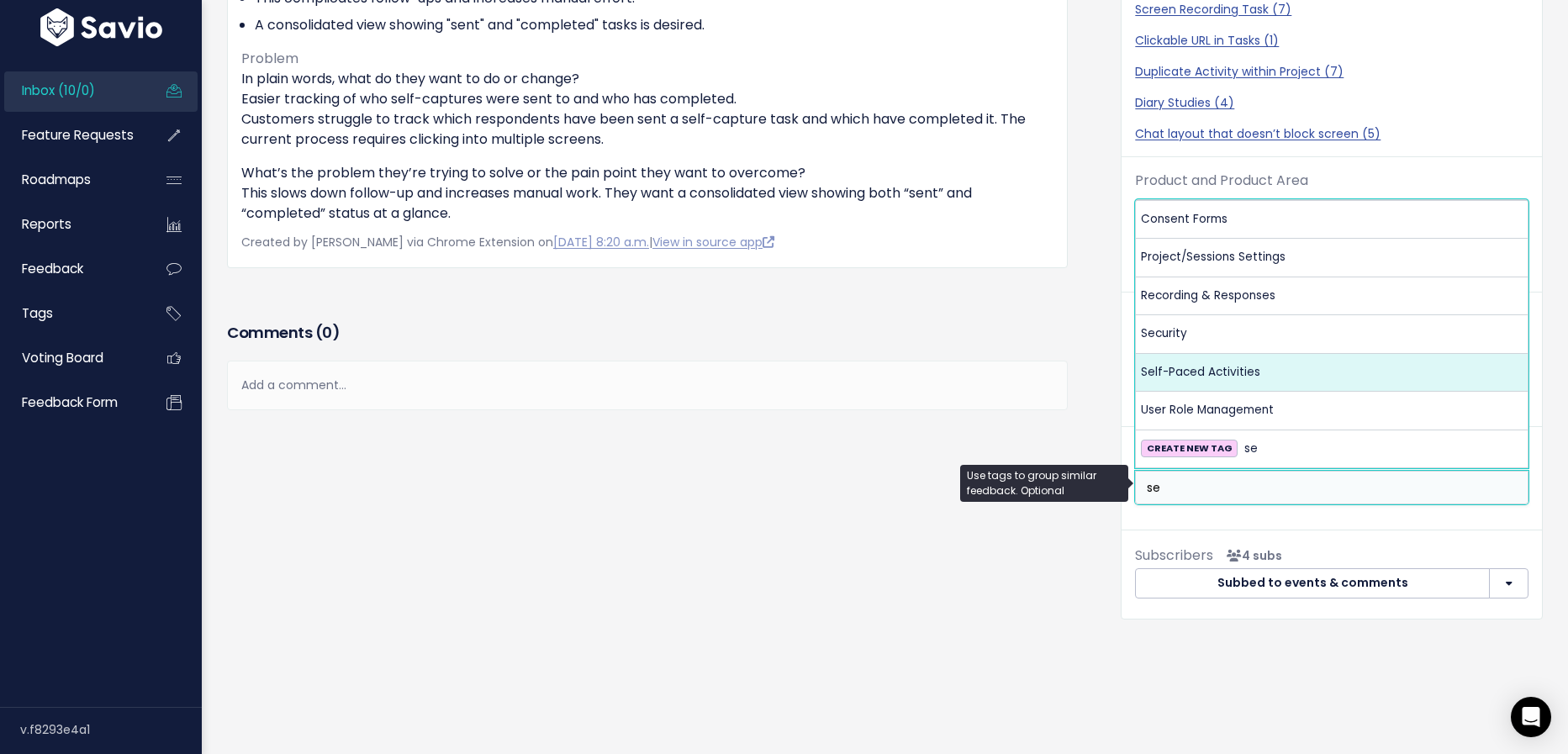
type input "se"
select select "13448"
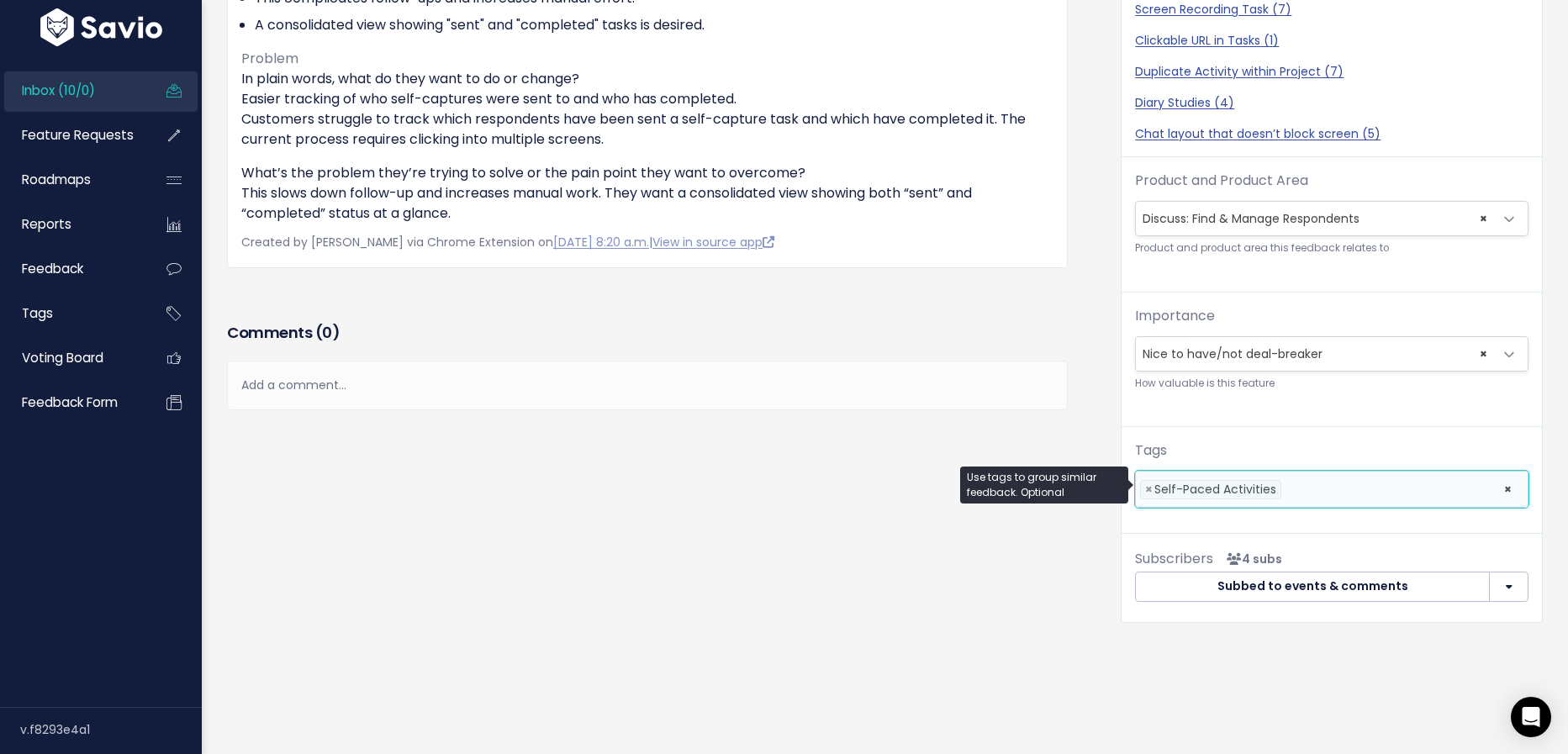
click at [1305, 490] on li at bounding box center [1388, 490] width 206 height 17
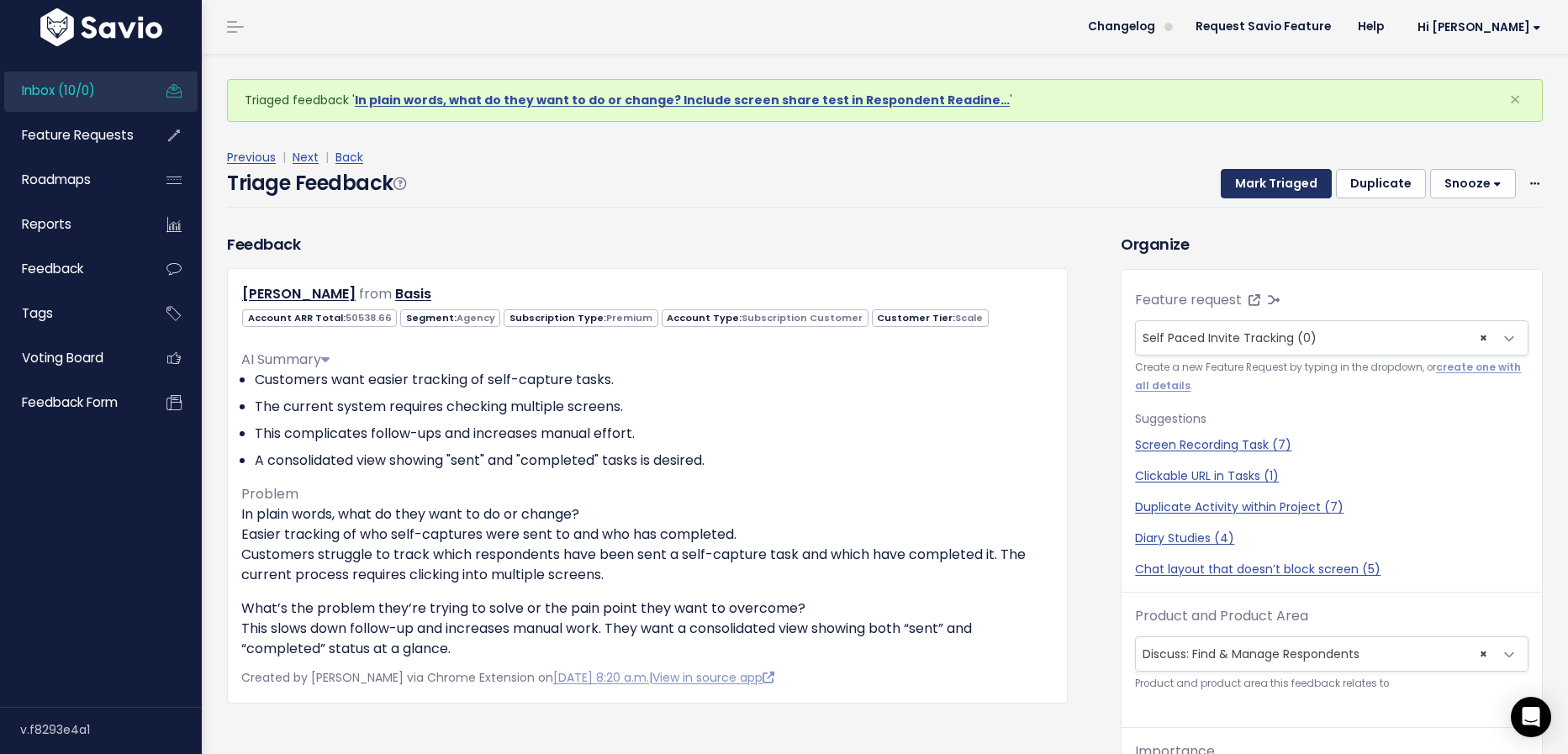
click at [1276, 188] on button "Mark Triaged" at bounding box center [1276, 183] width 111 height 30
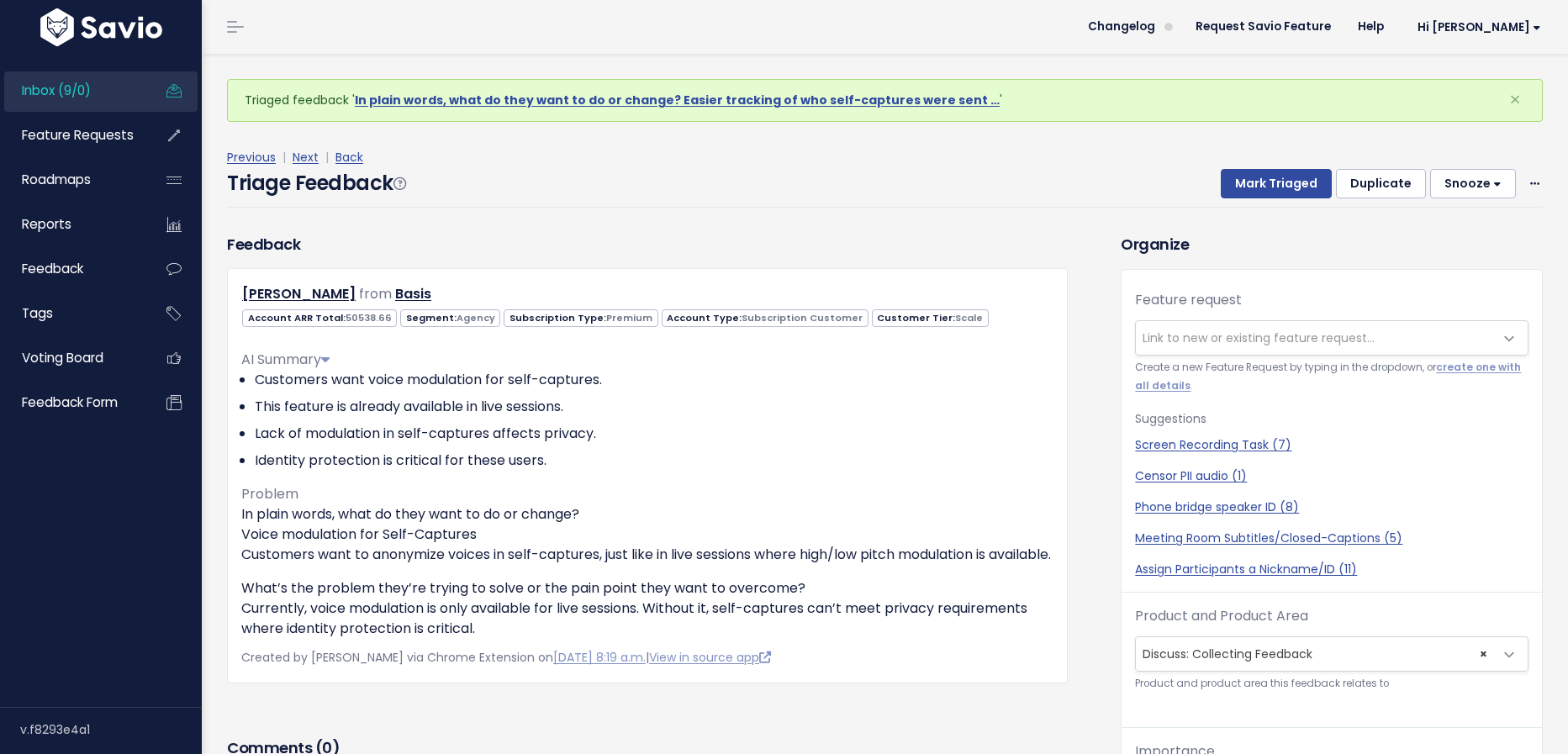
scroll to position [30, 0]
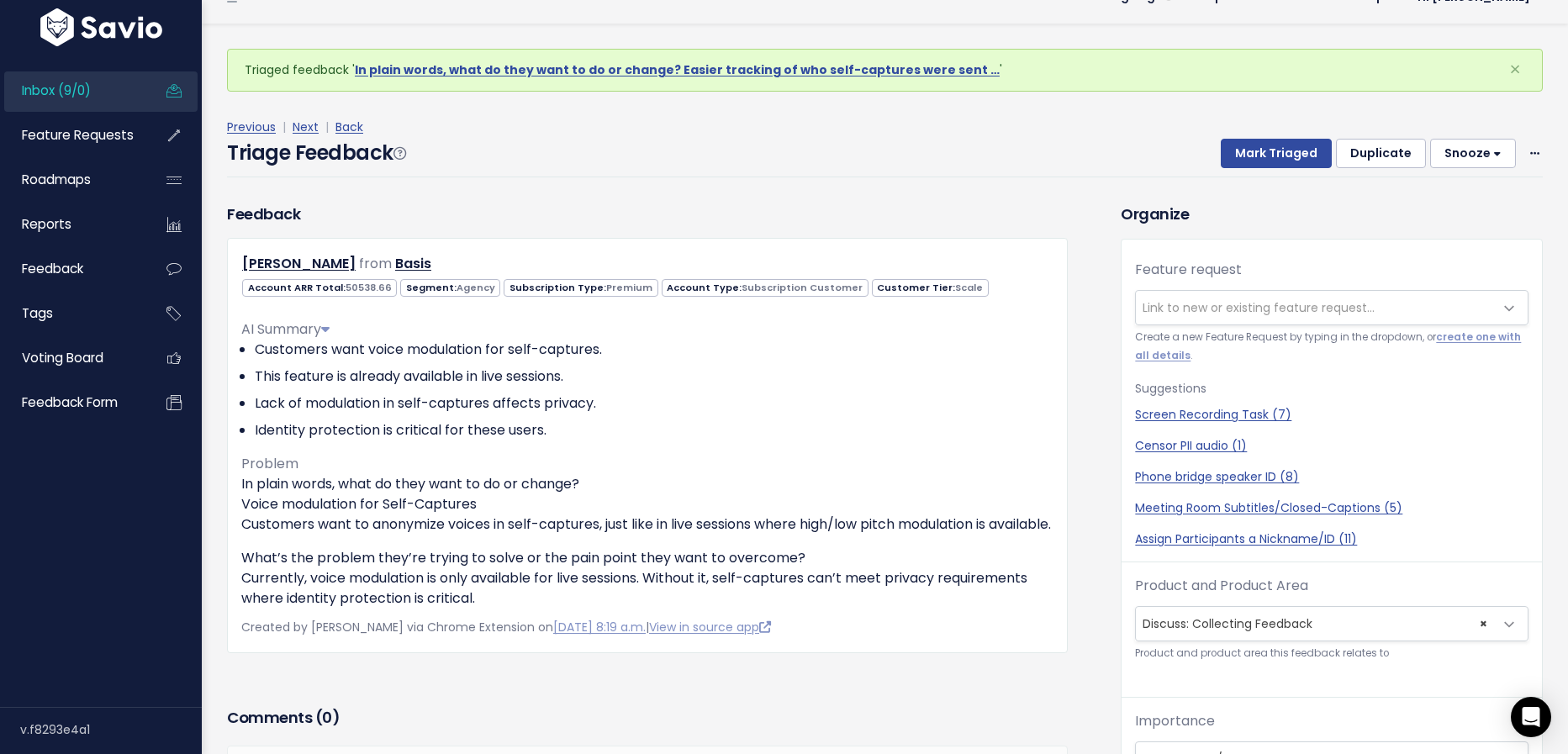
click at [1179, 305] on span "Link to new or existing feature request..." at bounding box center [1258, 307] width 232 height 16
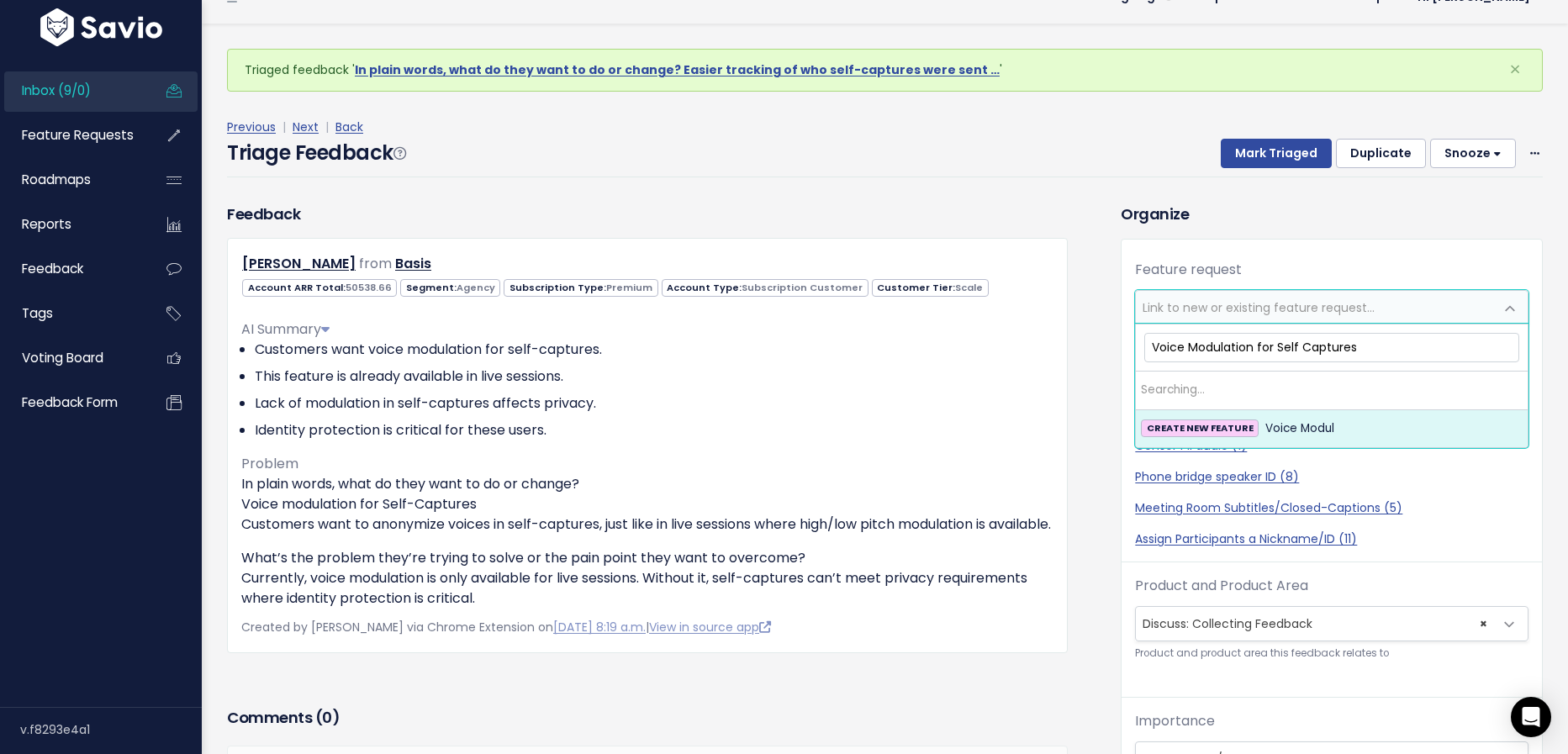
type input "Voice Modulation for Self Captures"
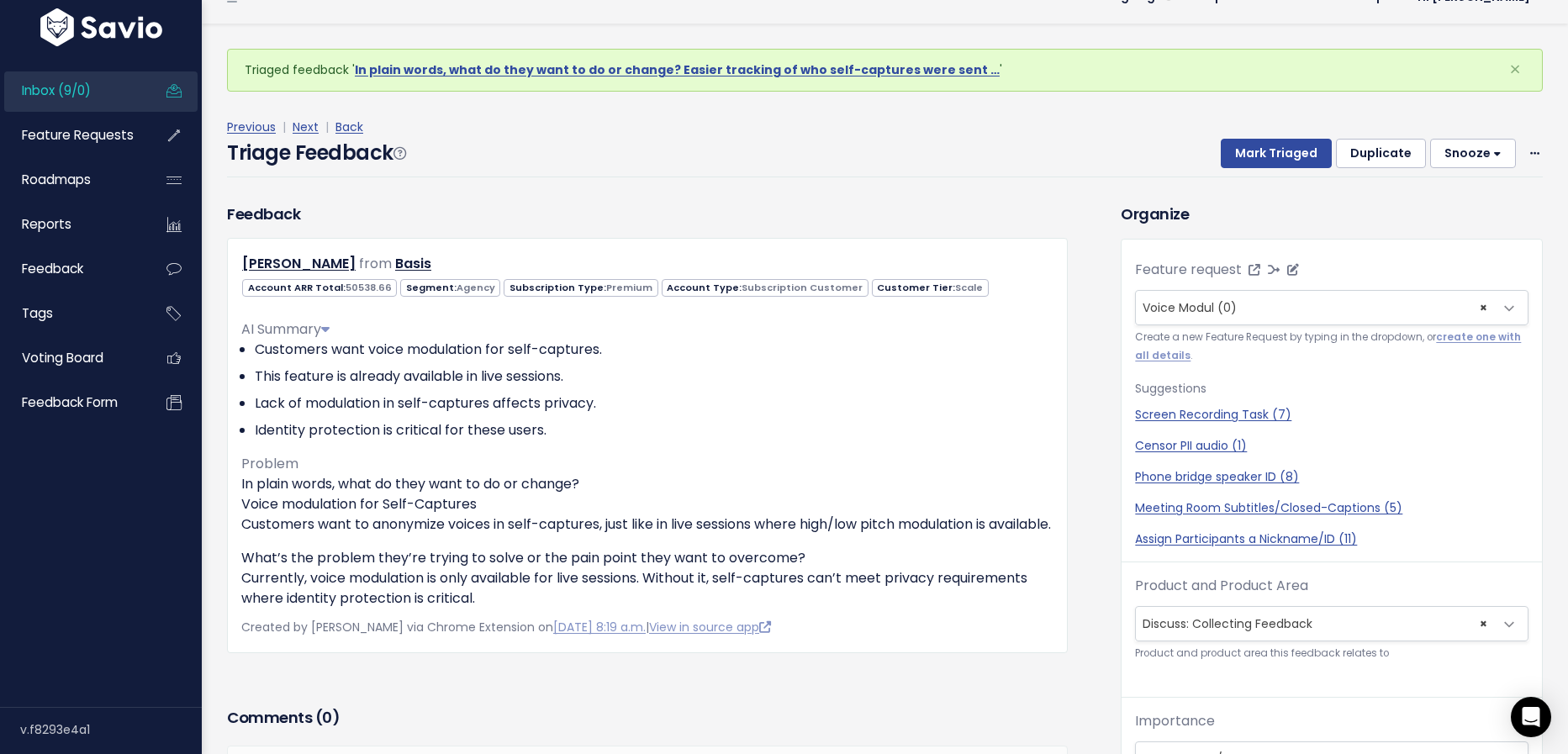
click at [1231, 305] on span "Voice Modul (0)" at bounding box center [1189, 307] width 94 height 16
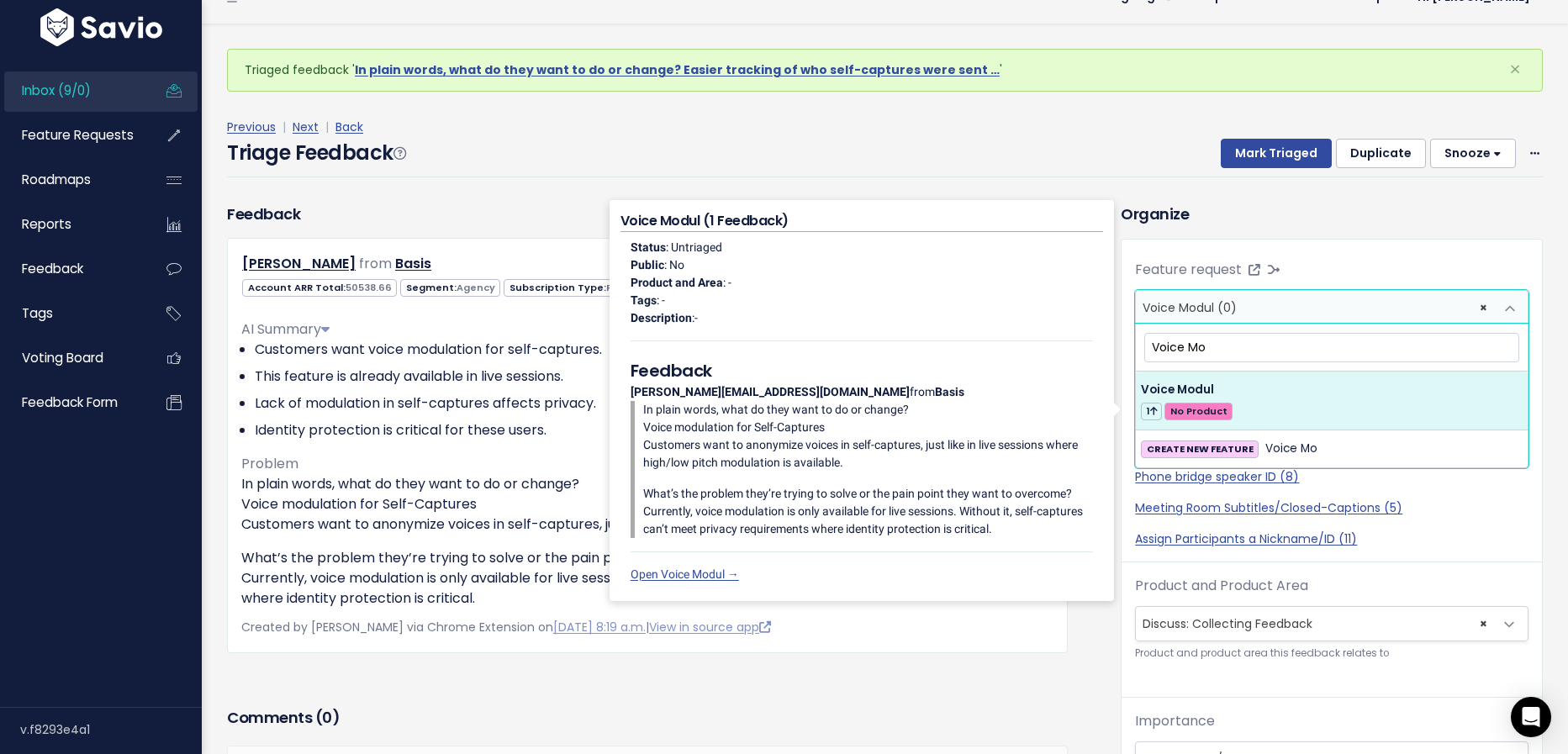
type input "Voice Mo"
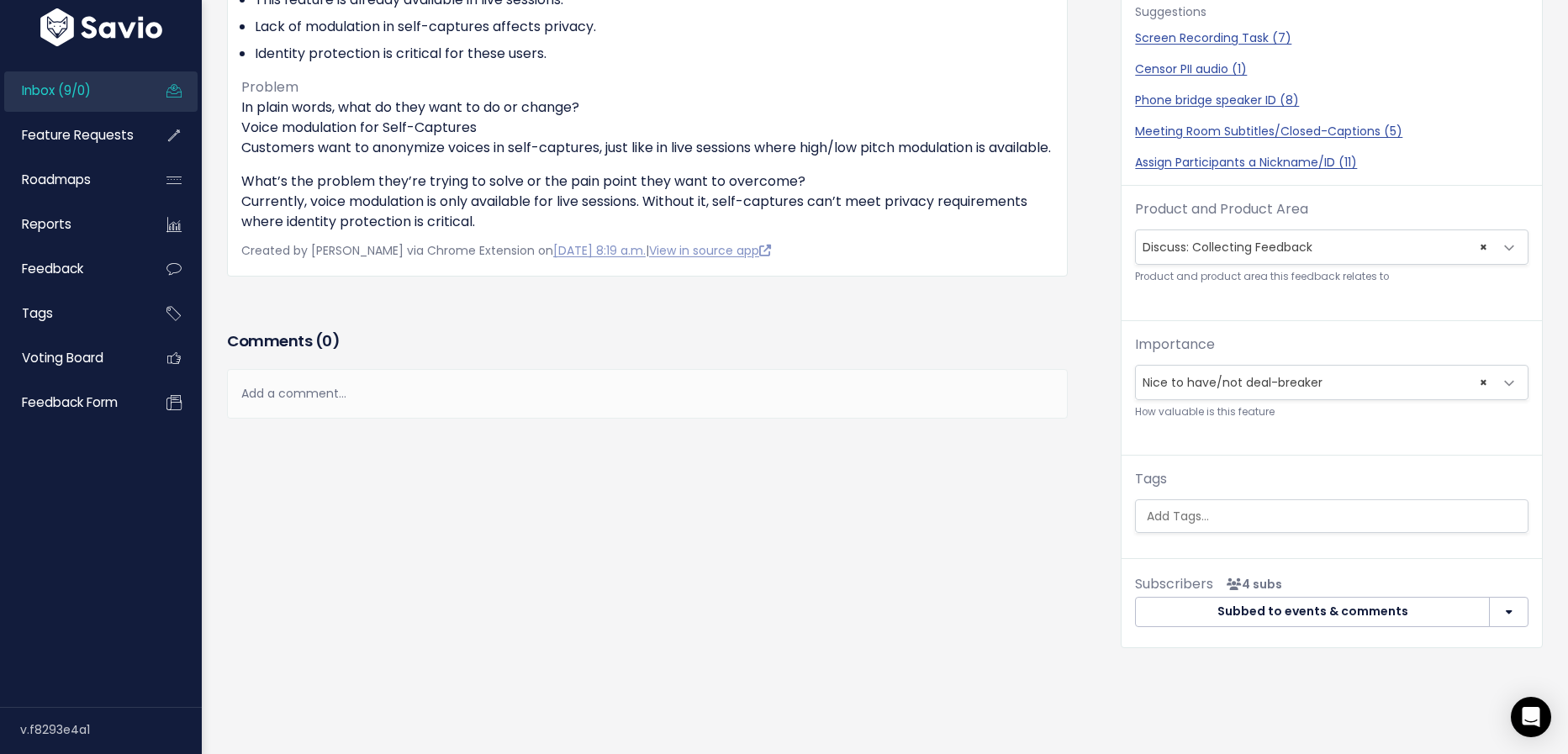
scroll to position [380, 0]
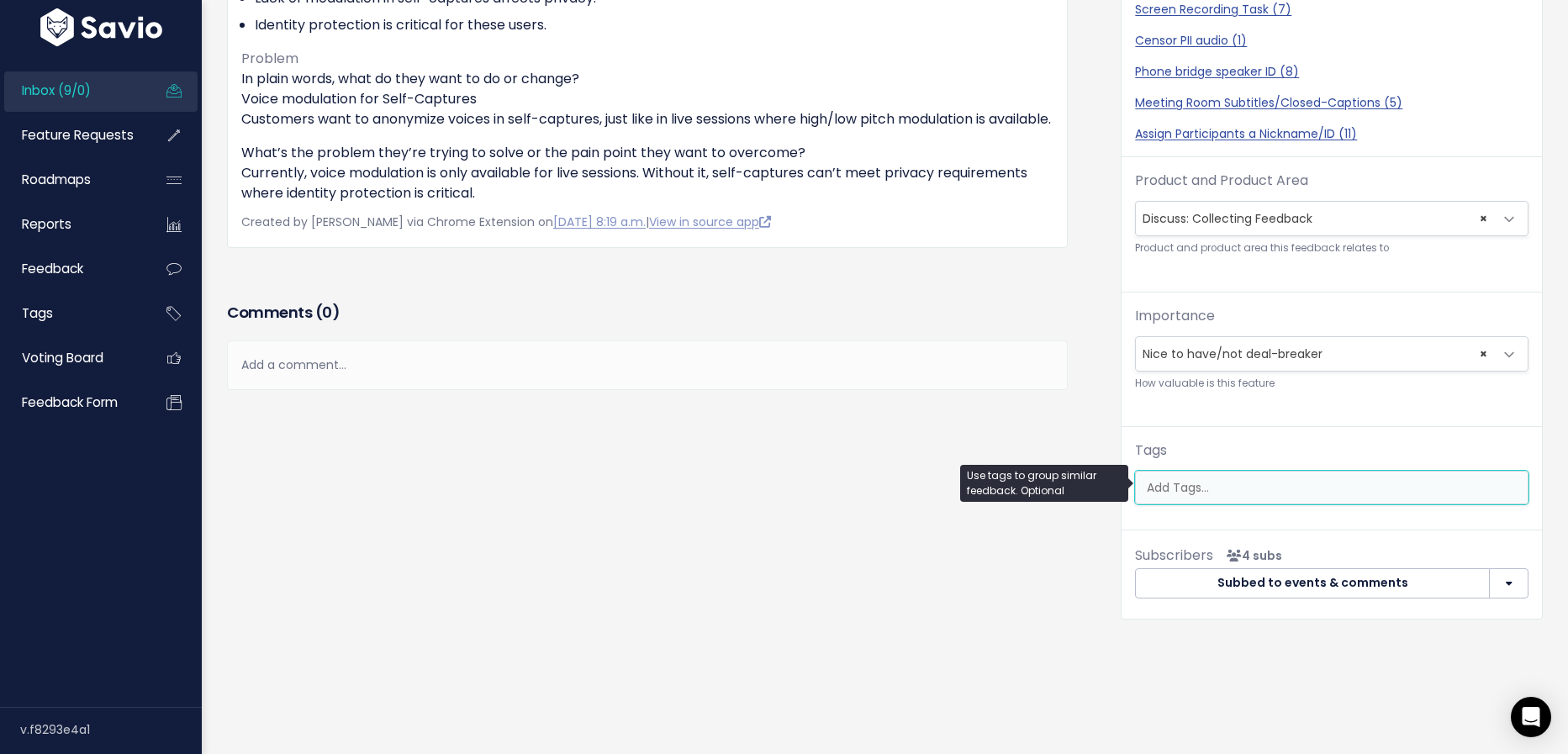
click at [1192, 483] on input "search" at bounding box center [1342, 488] width 404 height 17
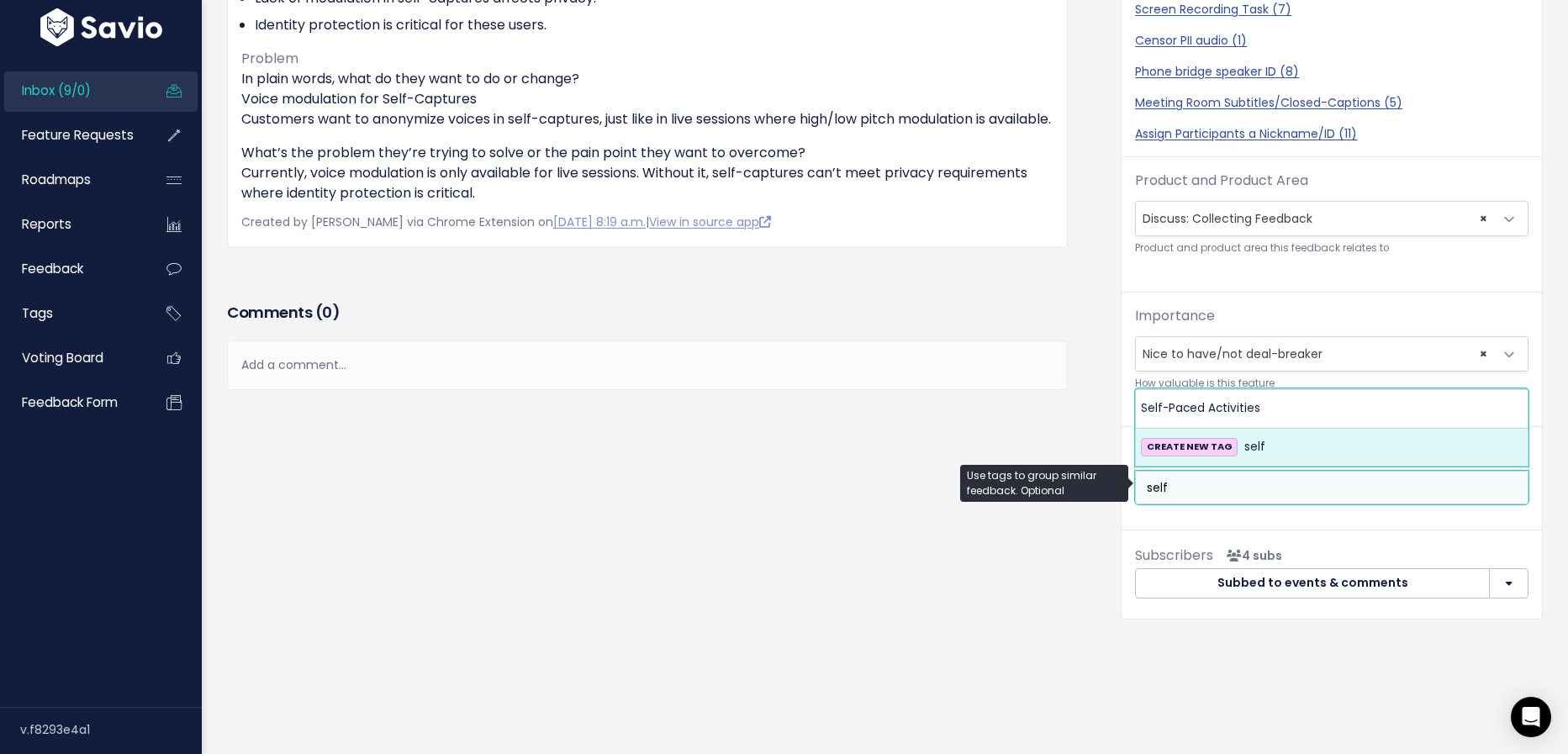
type input "self"
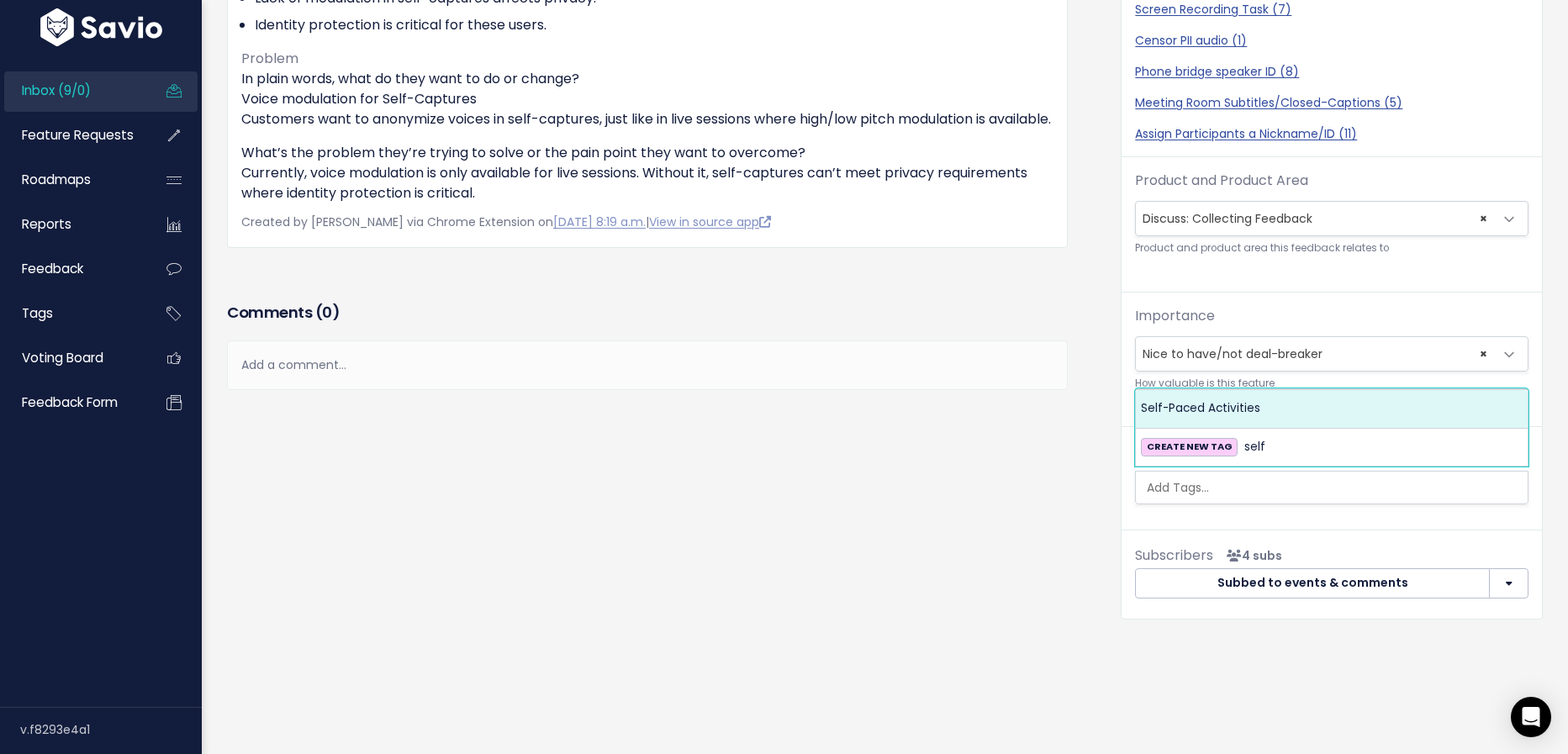
select select "13448"
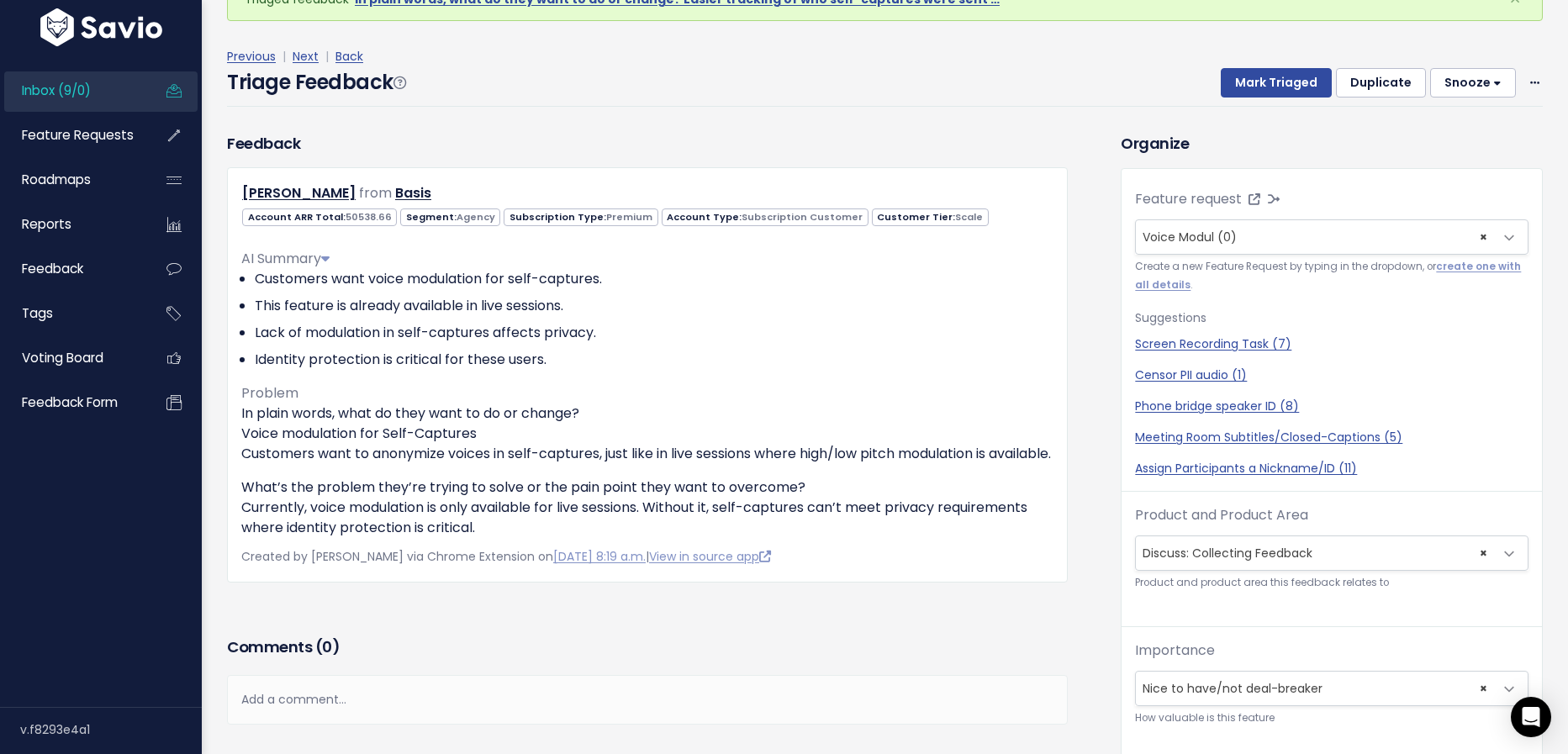
scroll to position [0, 0]
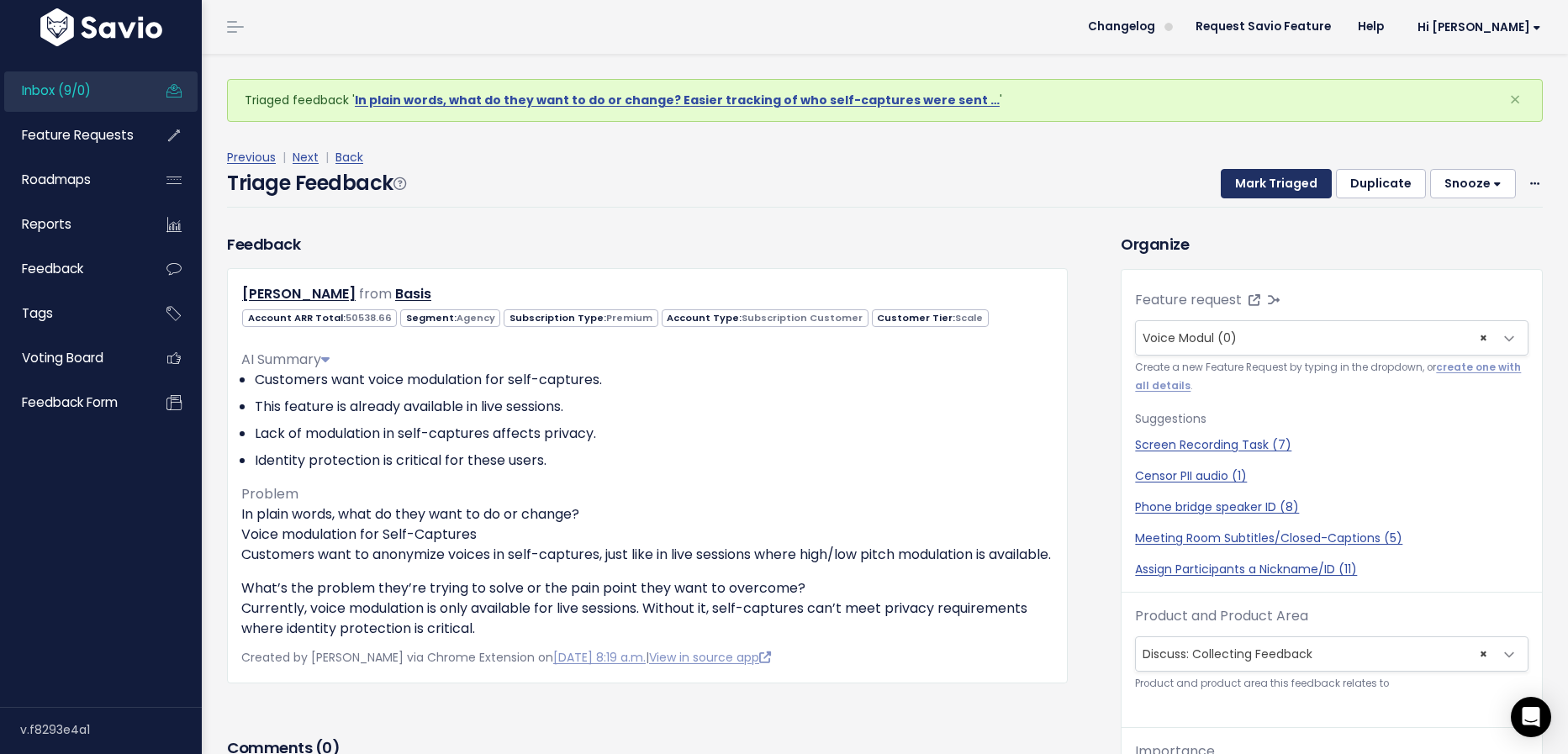
click at [1277, 181] on button "Mark Triaged" at bounding box center [1276, 183] width 111 height 30
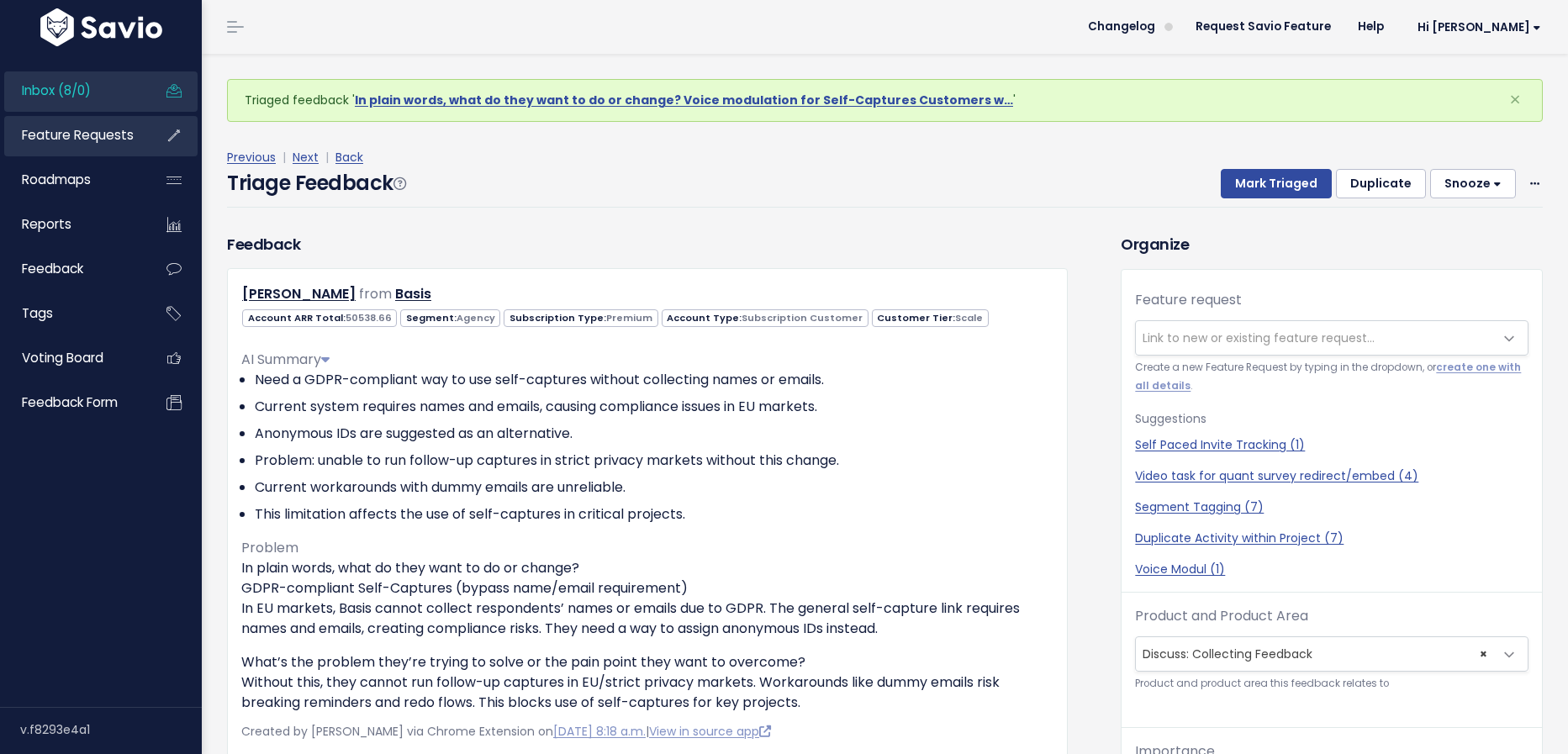
click at [94, 133] on span "Feature Requests" at bounding box center [77, 134] width 112 height 17
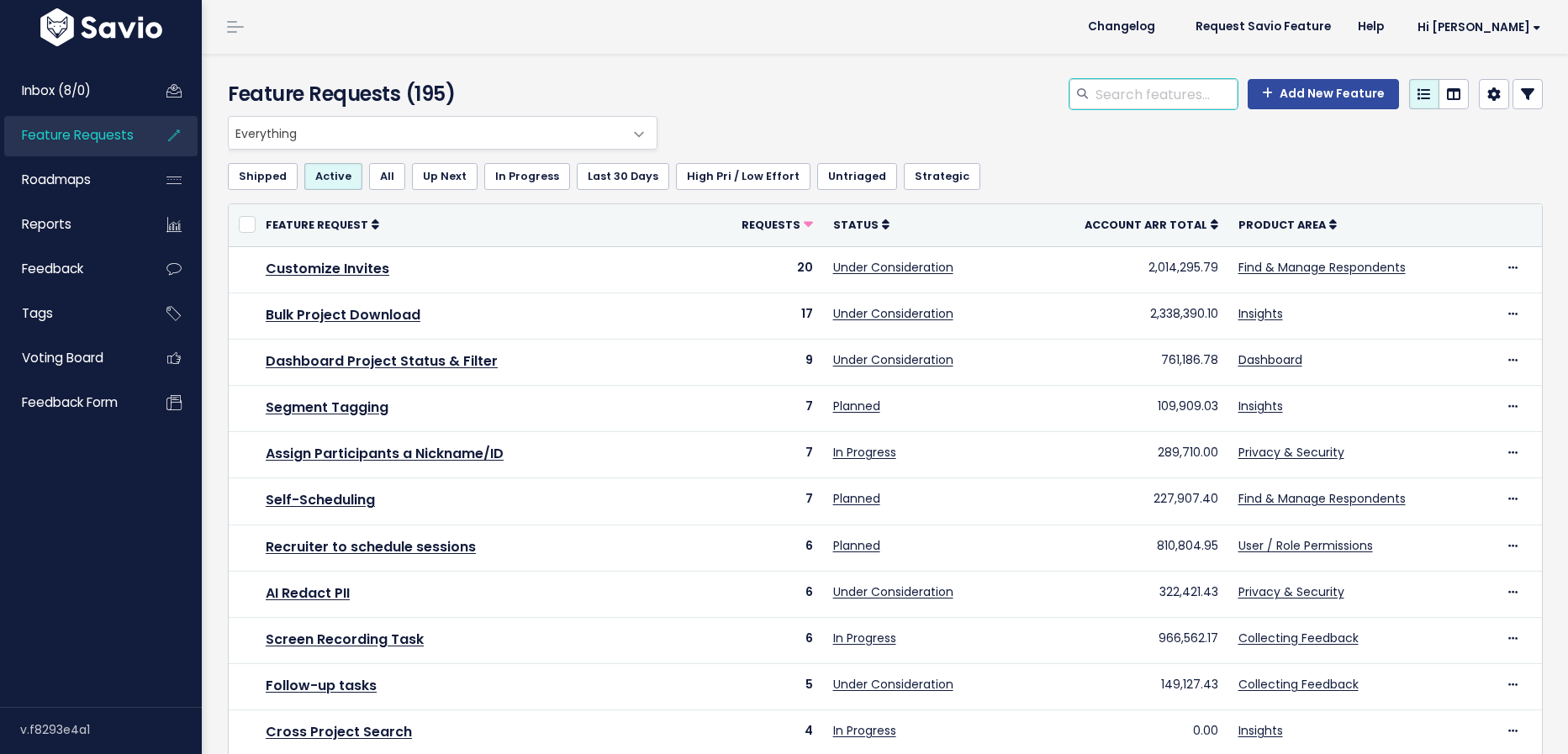
click at [1196, 93] on input "search" at bounding box center [1166, 94] width 144 height 30
type input "voice modul"
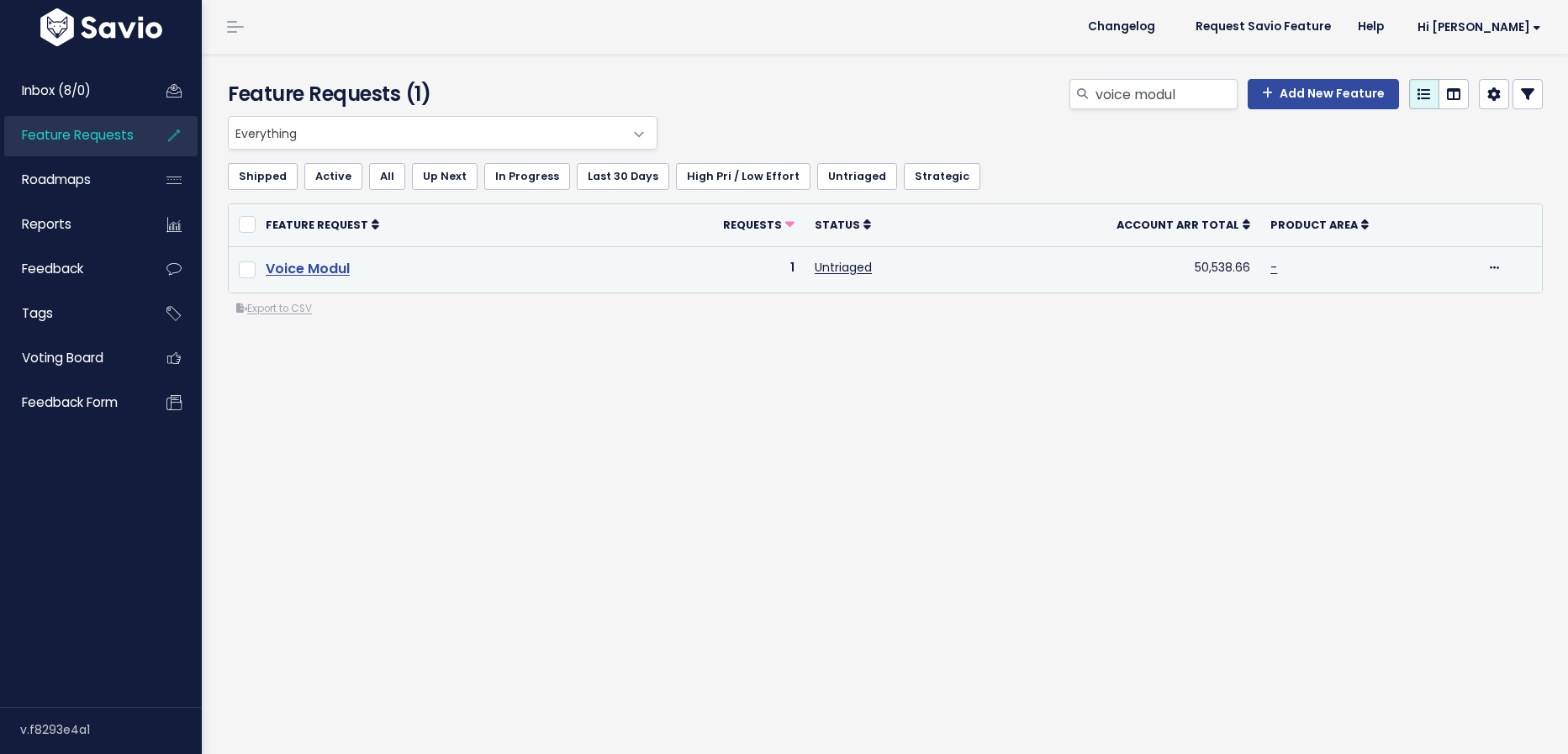
click at [332, 261] on link "Voice Modul" at bounding box center [307, 268] width 84 height 19
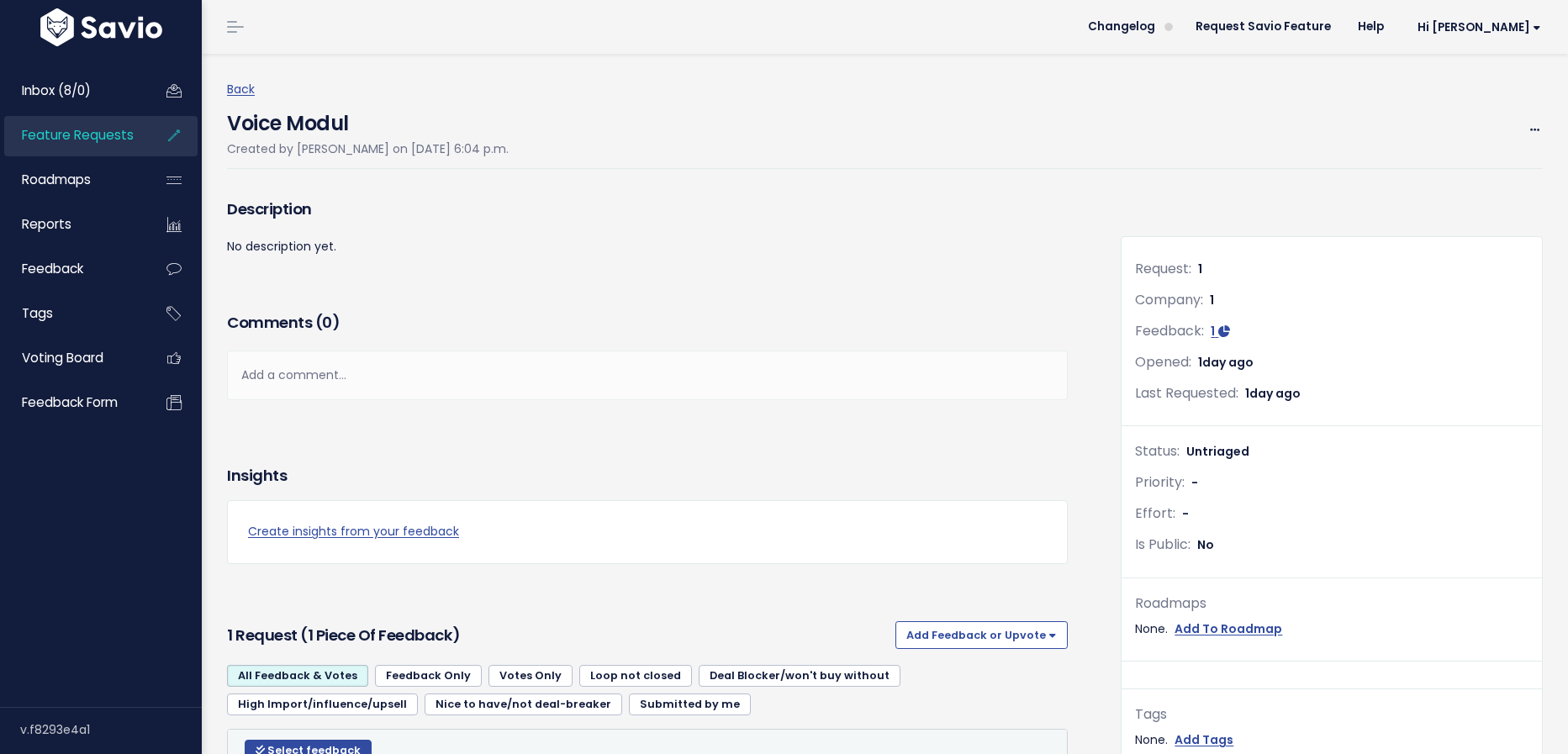
click at [1542, 127] on div "Back Voice Modul Created by Cristina Jaffery on Oct. 3, 2025, 6:04 p.m. Edit Me…" at bounding box center [891, 124] width 1328 height 90
click at [1532, 127] on icon at bounding box center [1535, 130] width 9 height 11
click at [1469, 169] on link "Edit" at bounding box center [1478, 177] width 125 height 33
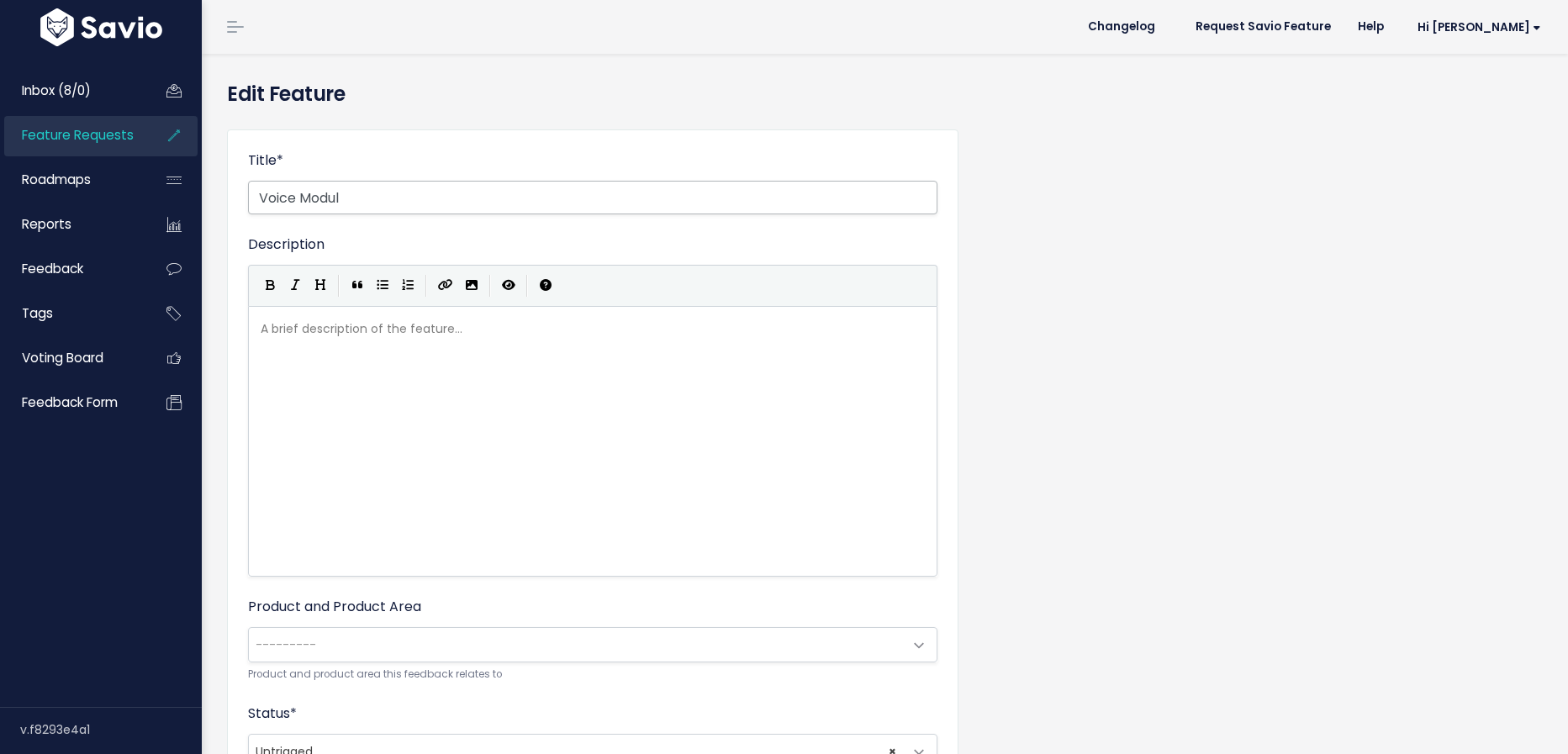
click at [453, 208] on input "Voice Modul" at bounding box center [593, 197] width 689 height 34
type input "Voice Modulation for Self Paced Activities"
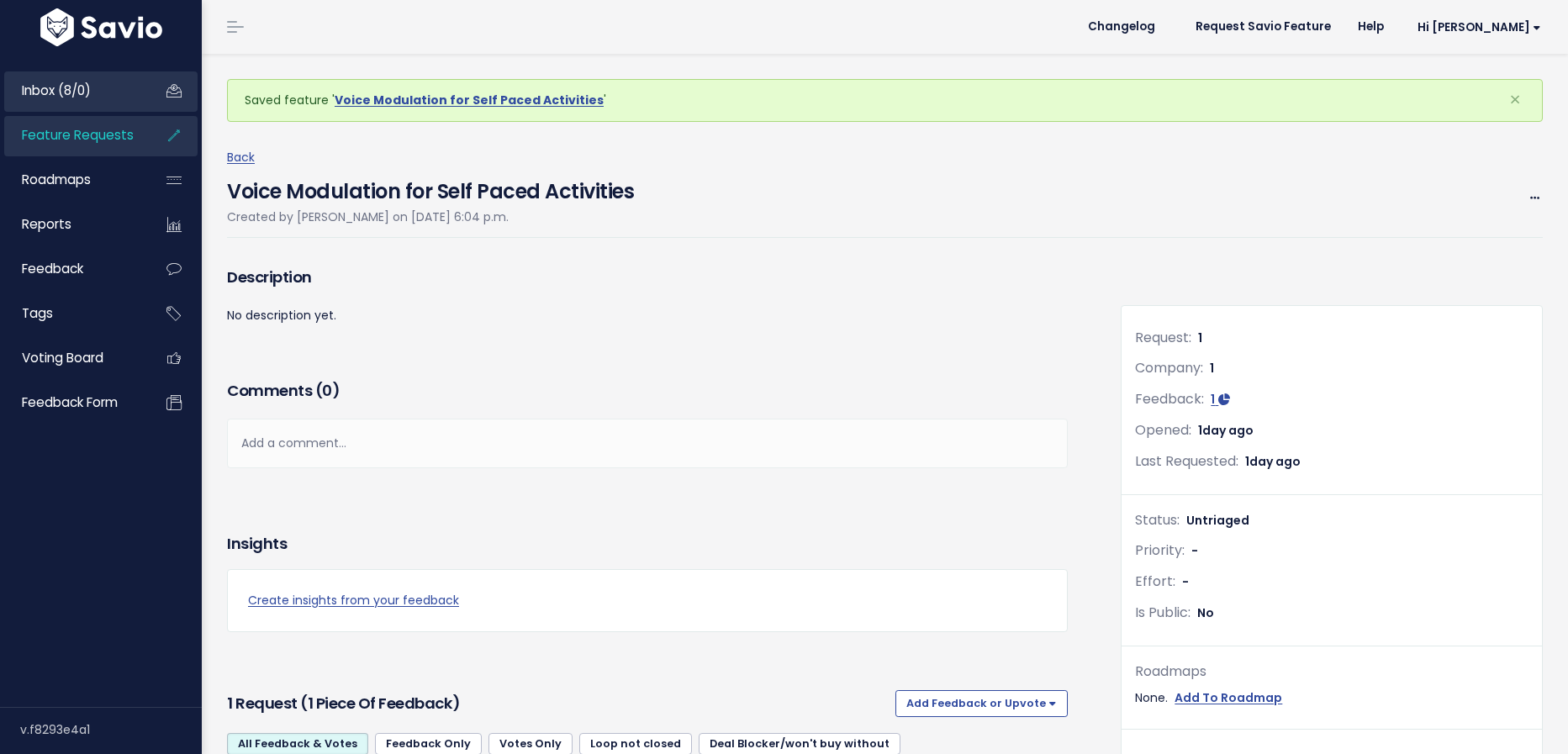
click at [77, 84] on span "Inbox (8/0)" at bounding box center [57, 89] width 69 height 17
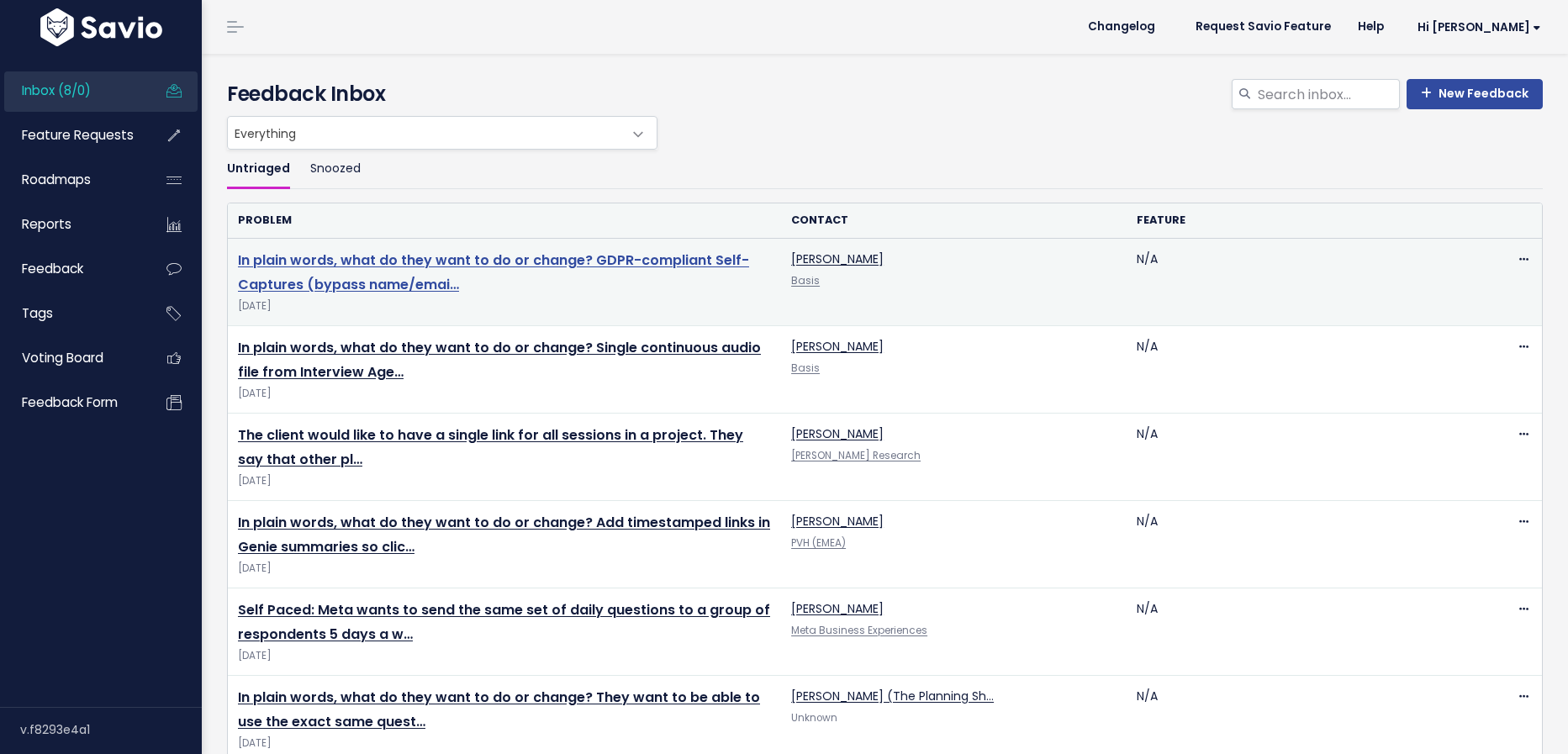
click at [447, 255] on link "In plain words, what do they want to do or change? GDPR-compliant Self-Captures…" at bounding box center [493, 273] width 511 height 44
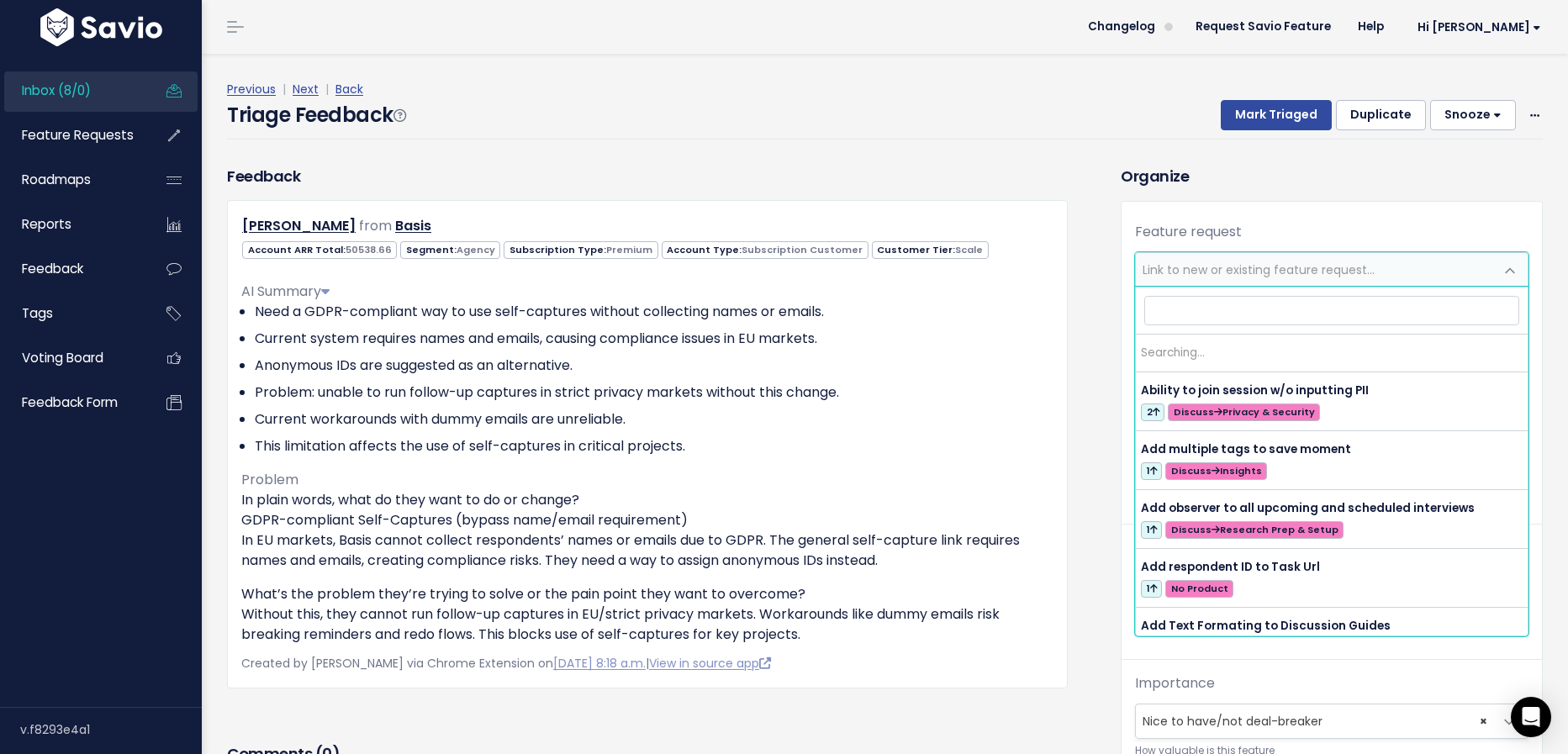
click at [1195, 277] on span "Link to new or existing feature request..." at bounding box center [1315, 270] width 358 height 34
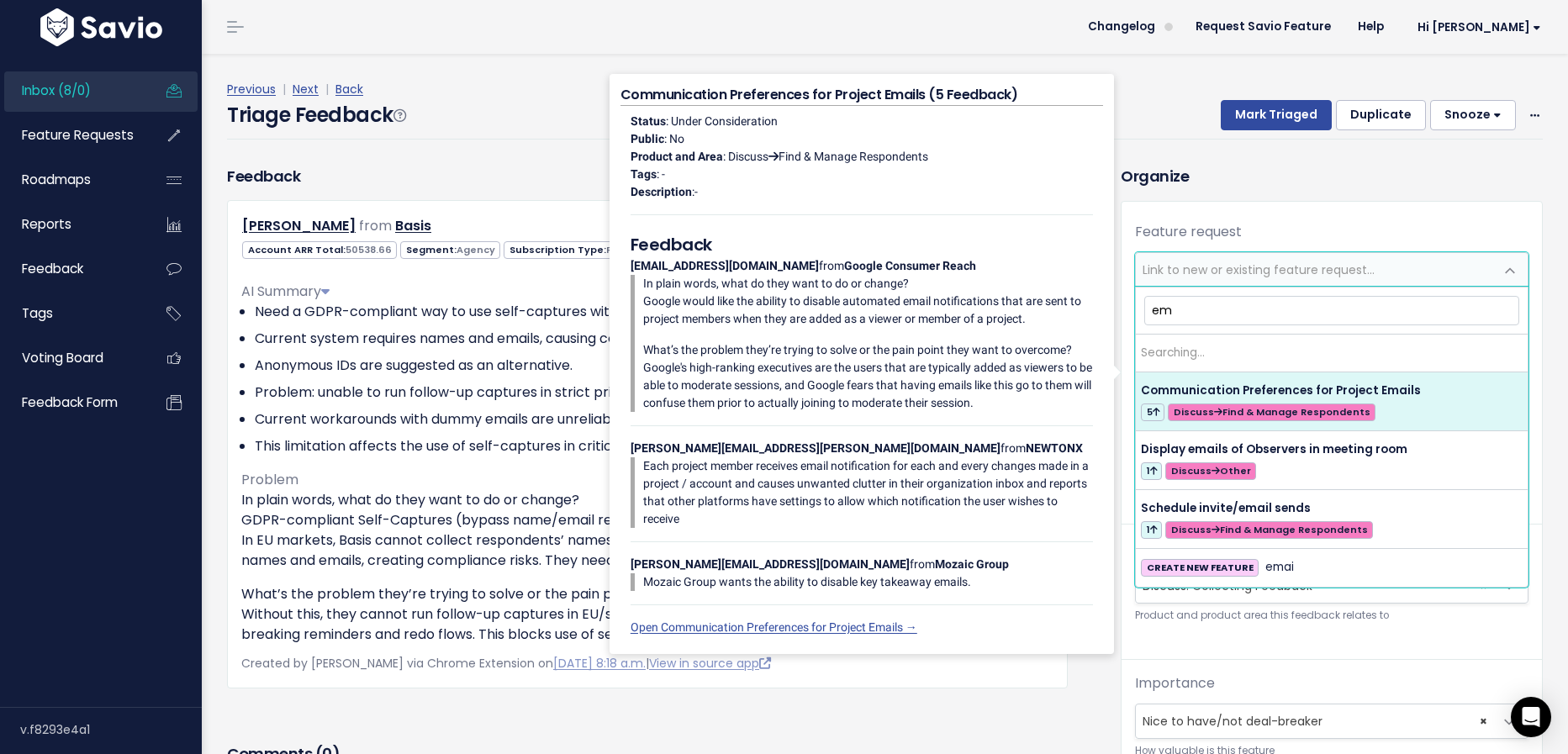
type input "e"
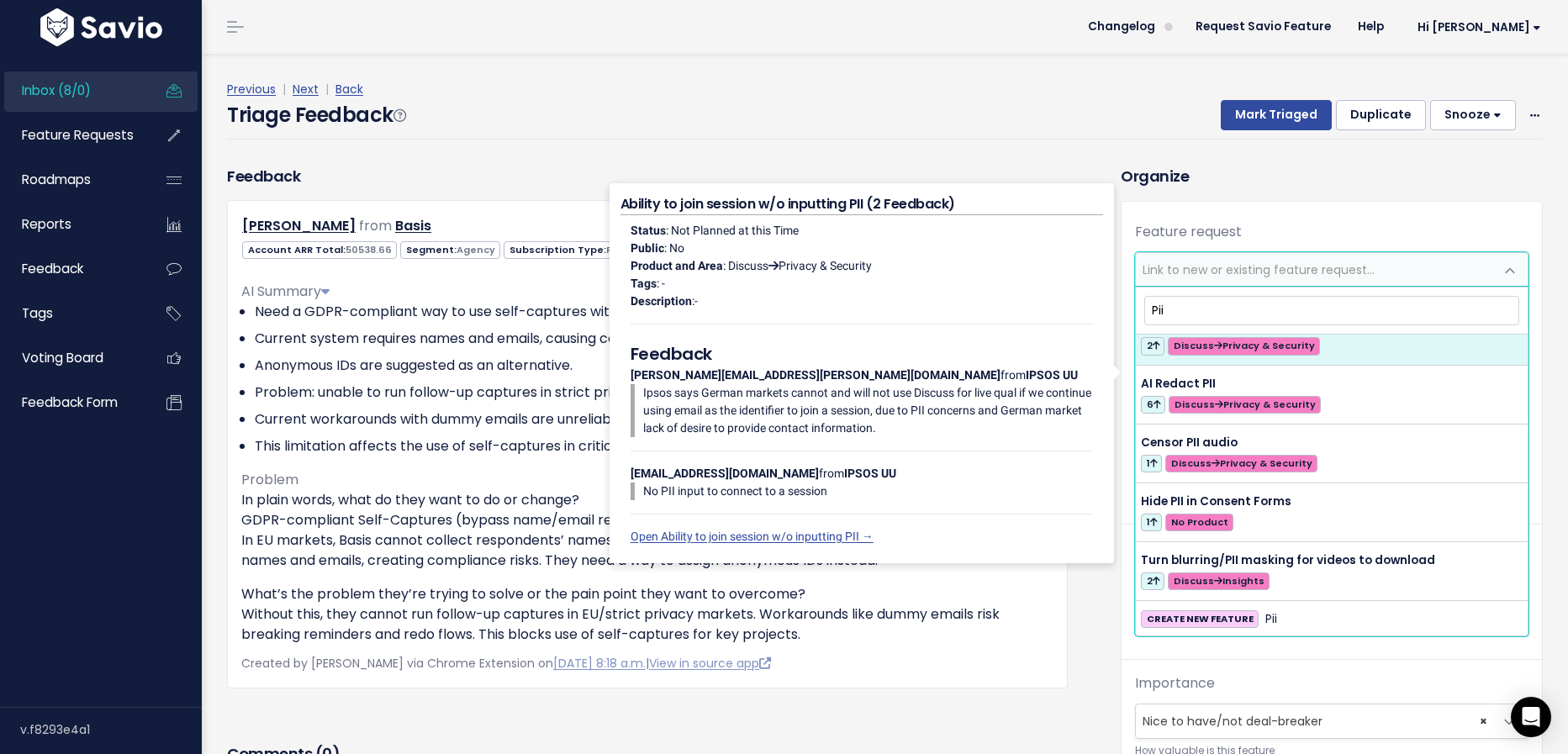
scroll to position [27, 0]
drag, startPoint x: 1177, startPoint y: 313, endPoint x: 1054, endPoint y: 308, distance: 123.1
click at [1054, 308] on body "Inbox (8/0) Feature Requests Roadmaps" at bounding box center [784, 536] width 1568 height 1072
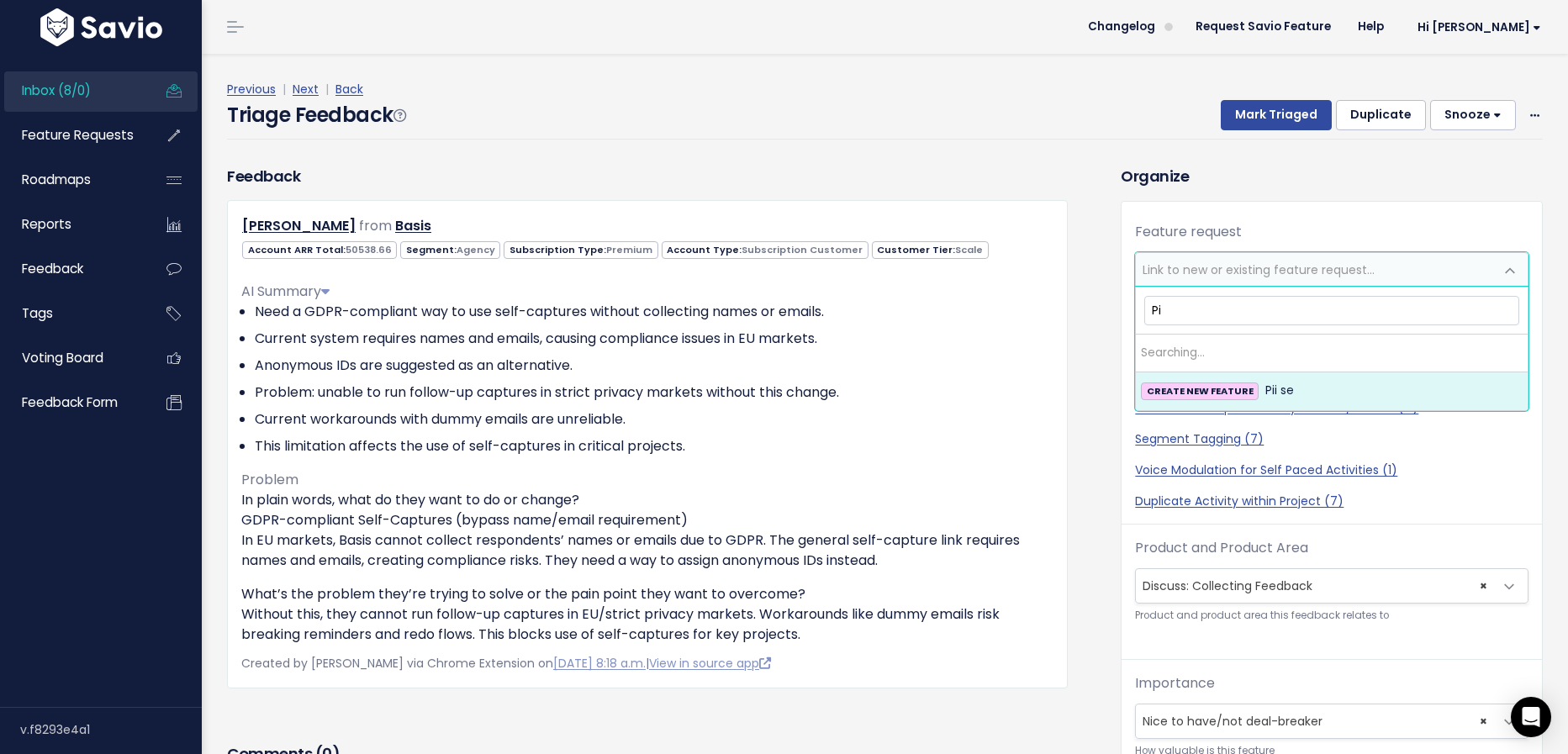
type input "P"
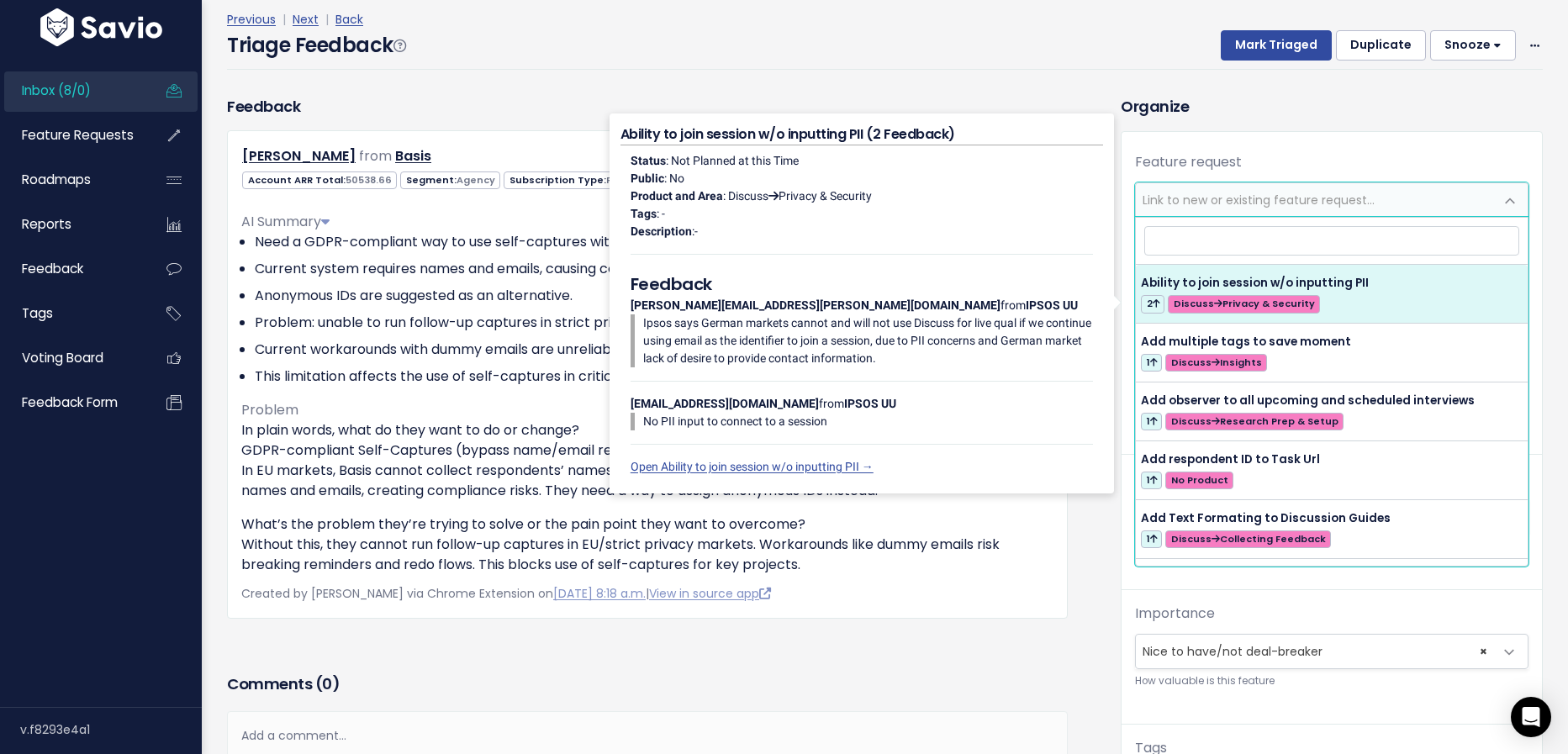
scroll to position [71, 0]
click at [717, 63] on div "Triage Feedback Mark Triaged Duplicate Snooze 1 day 3 days 7 days 14 days Edit …" at bounding box center [884, 47] width 1315 height 39
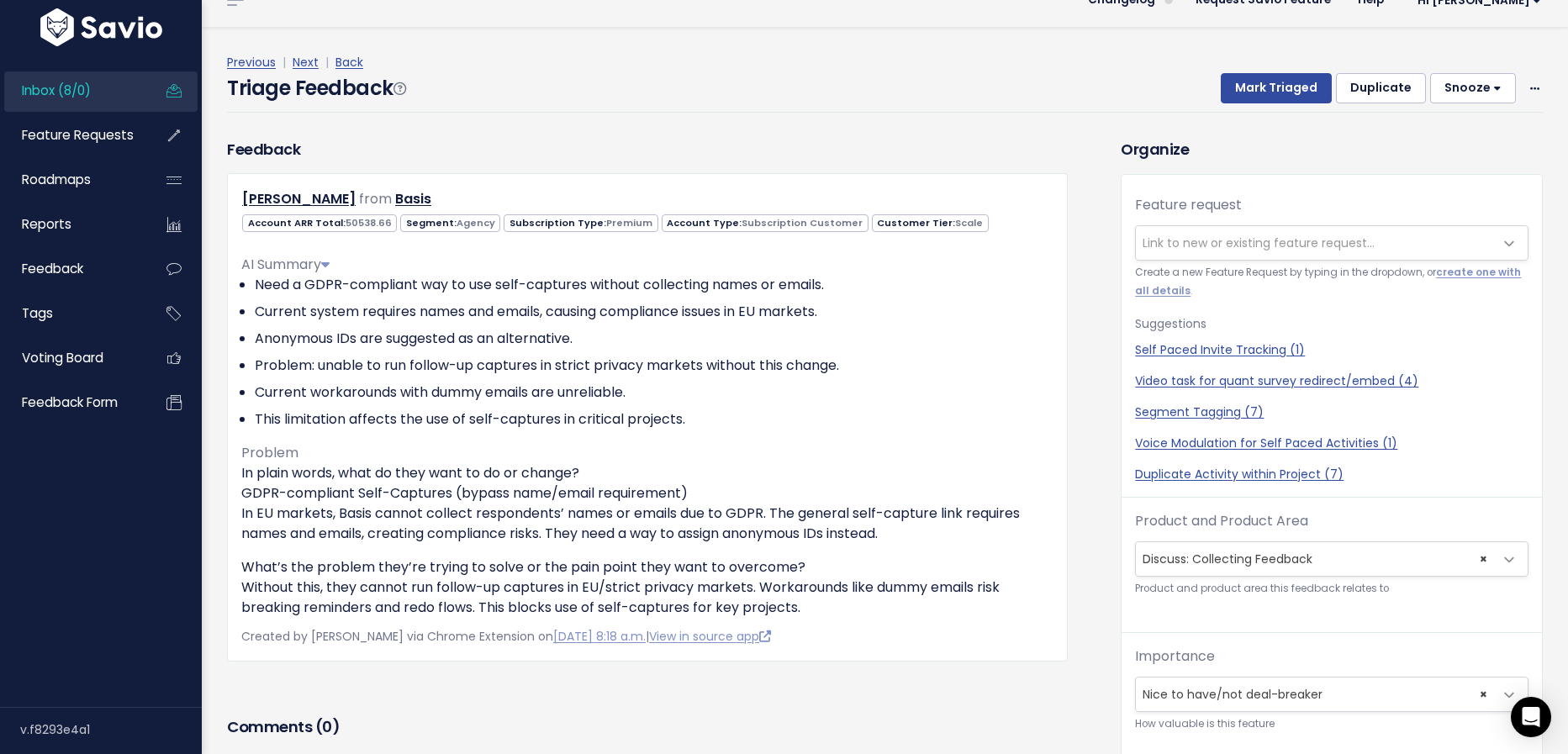
scroll to position [24, 0]
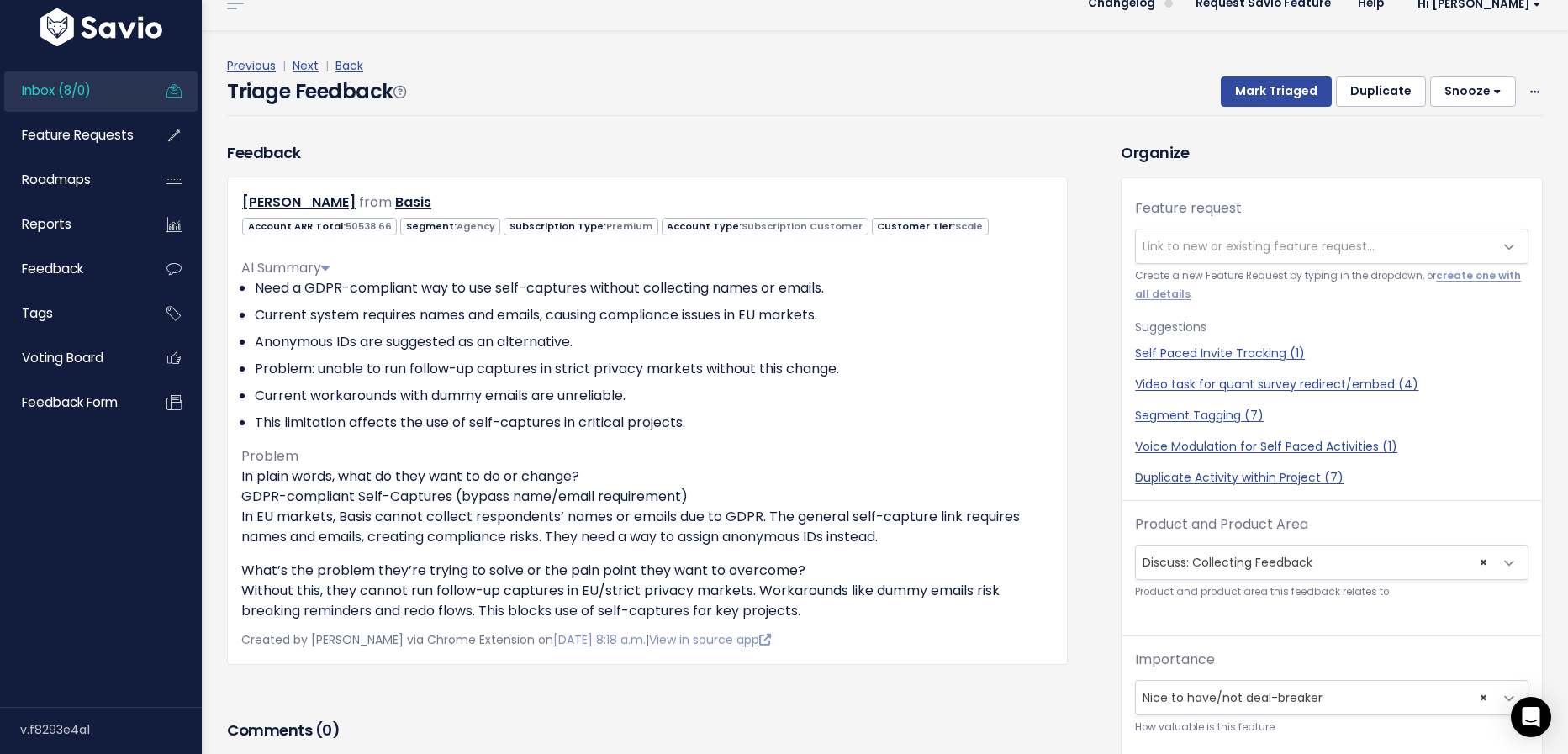
click at [1253, 252] on span "Link to new or existing feature request..." at bounding box center [1258, 246] width 232 height 16
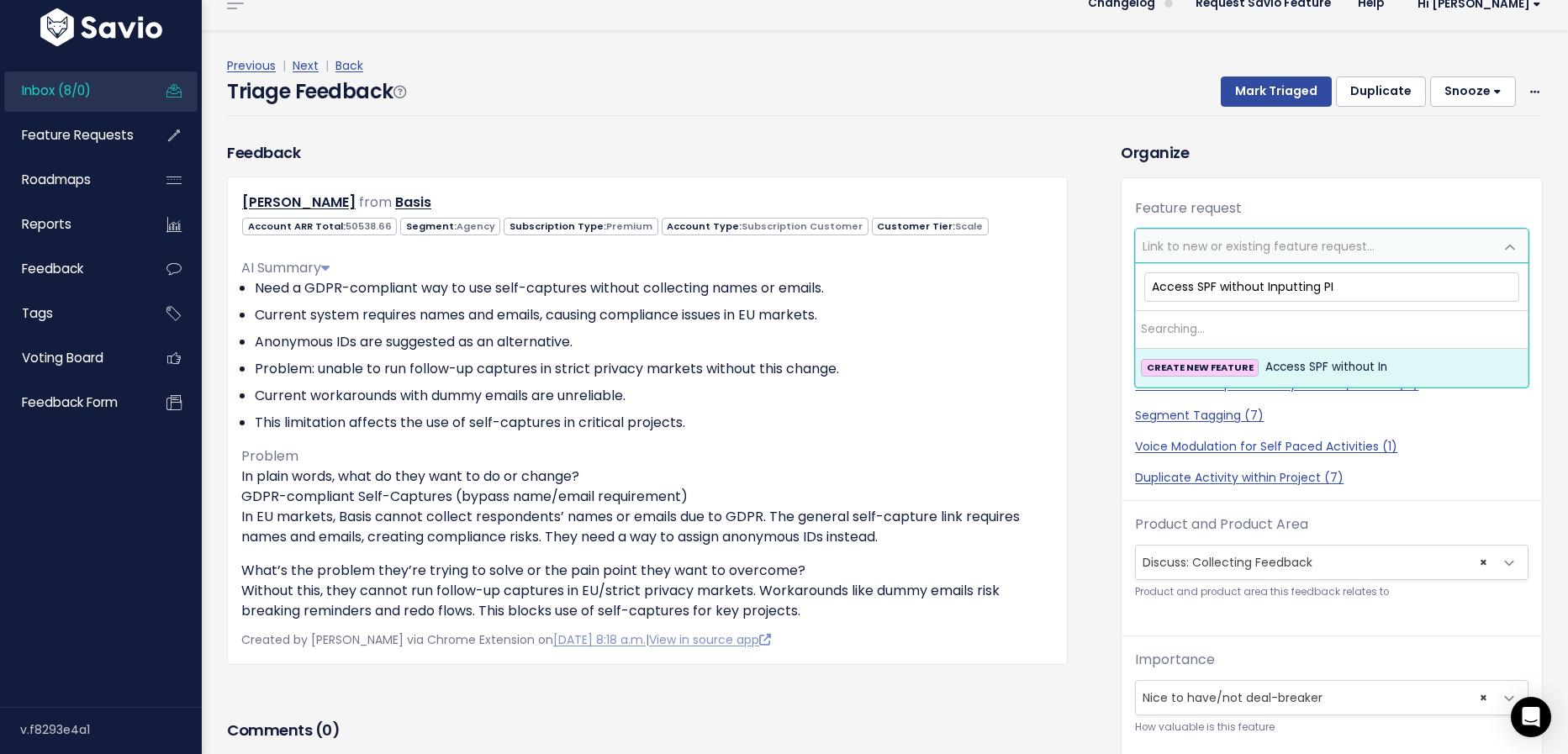
type input "Access SPF without Inputting PII"
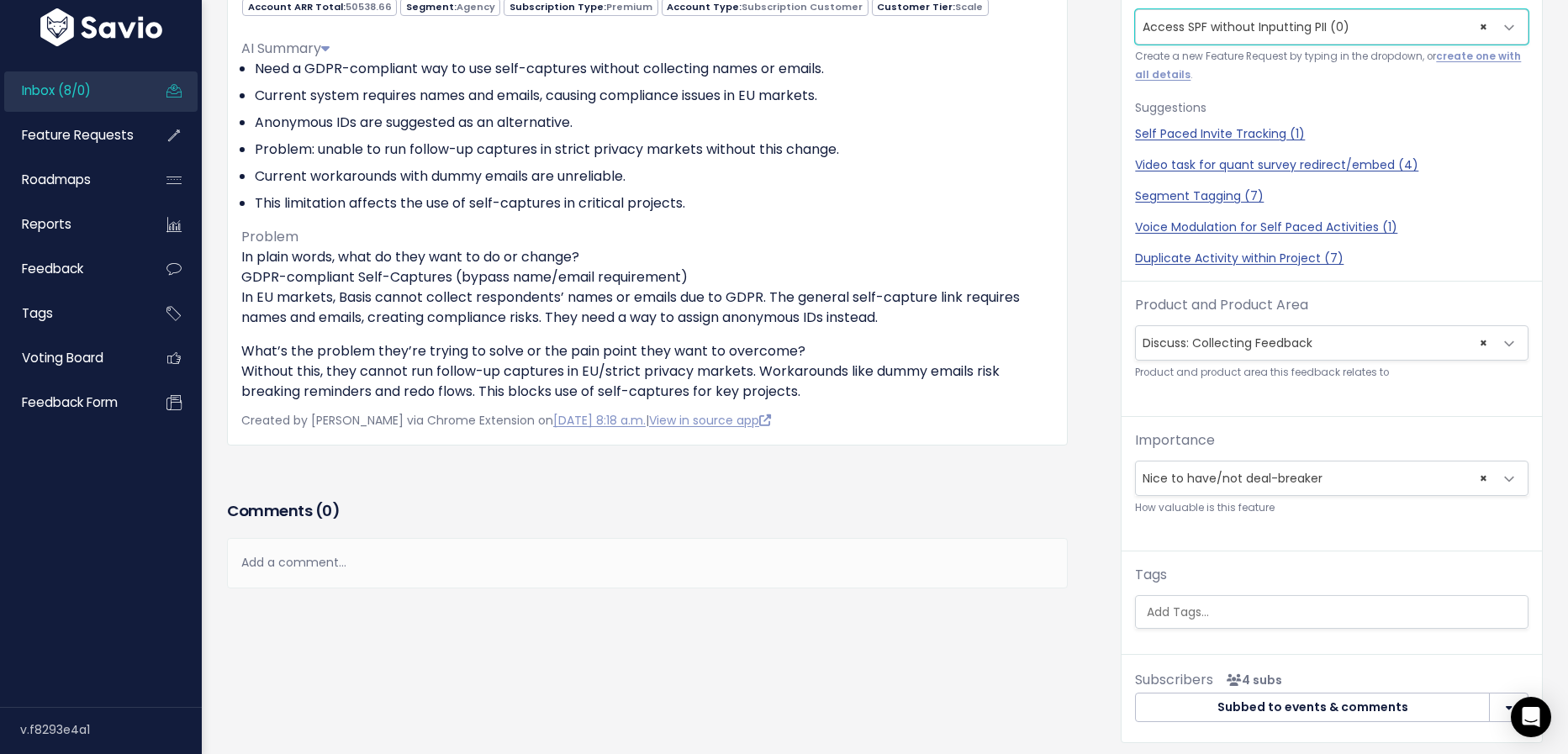
scroll to position [253, 0]
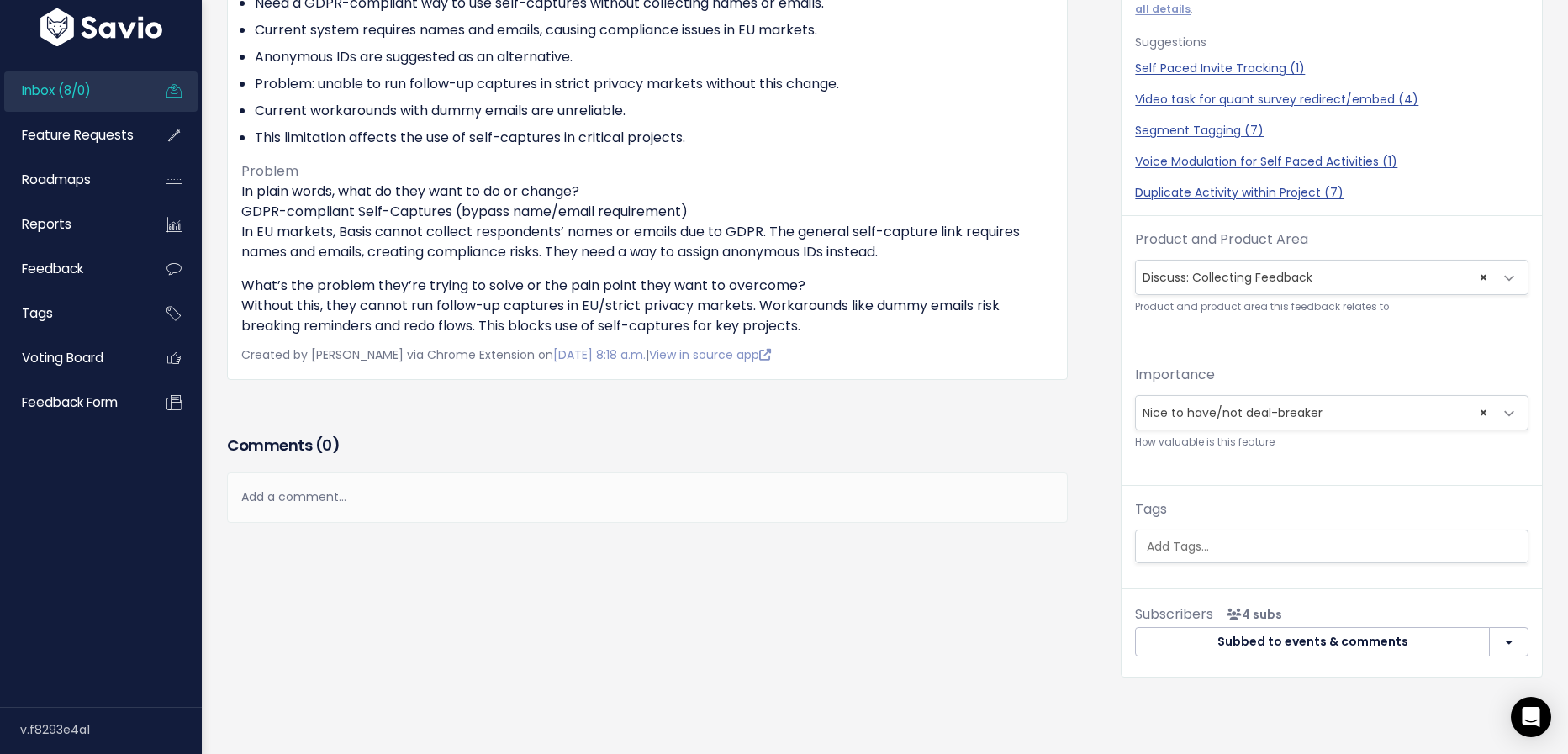
click at [1224, 551] on p "Subscribers - Kelly Kendziorski - Carolina Coco - Alexander DeCarlo - Cristina …" at bounding box center [1245, 549] width 89 height 91
click at [1225, 536] on p "Subscribers - Kelly Kendziorski - Carolina Coco - Alexander DeCarlo - Cristina …" at bounding box center [1245, 549] width 89 height 91
click at [1252, 541] on p "Subscribers - Kelly Kendziorski - Carolina Coco - Alexander DeCarlo - Cristina …" at bounding box center [1245, 549] width 89 height 91
click at [1328, 556] on ul at bounding box center [1332, 546] width 392 height 32
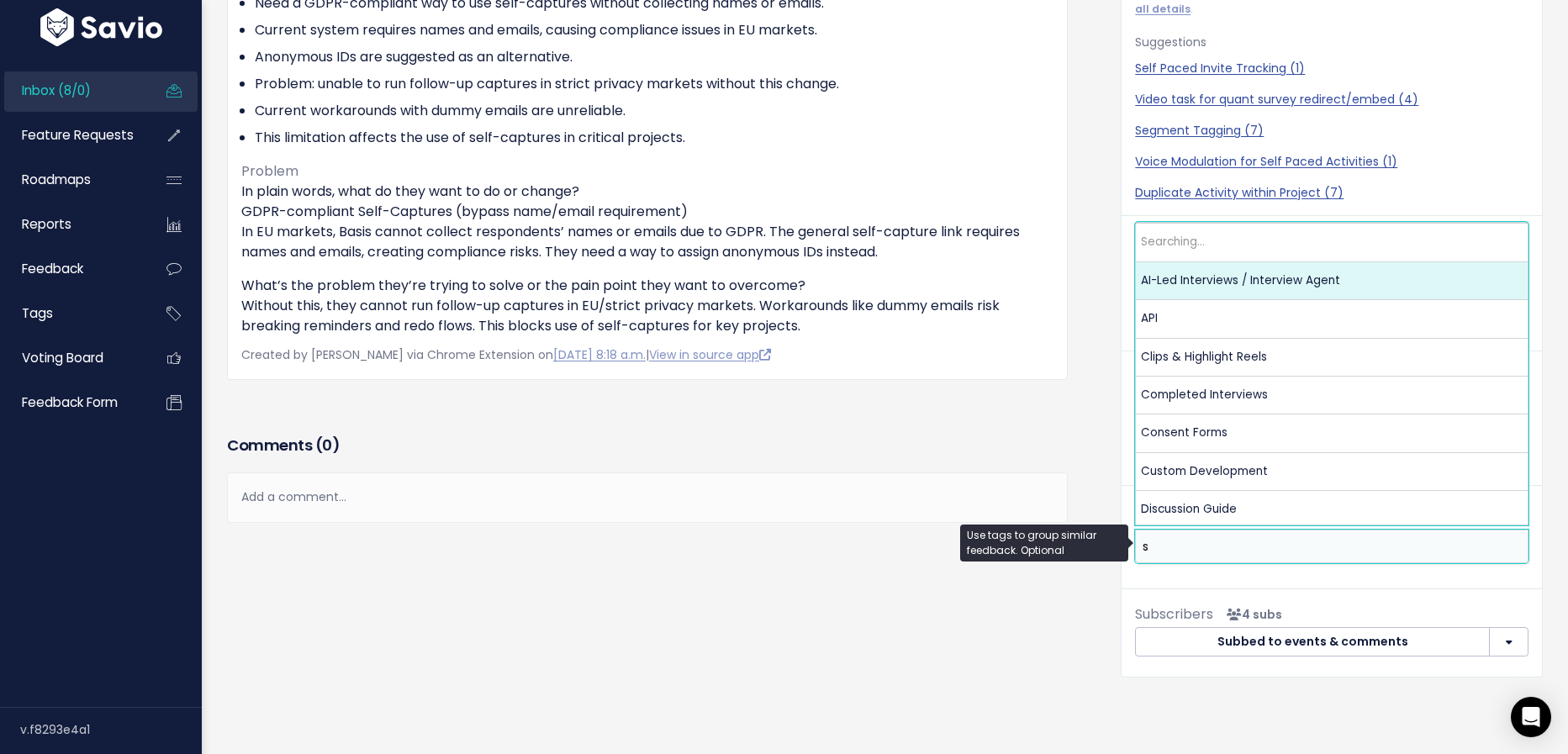
scroll to position [0, 0]
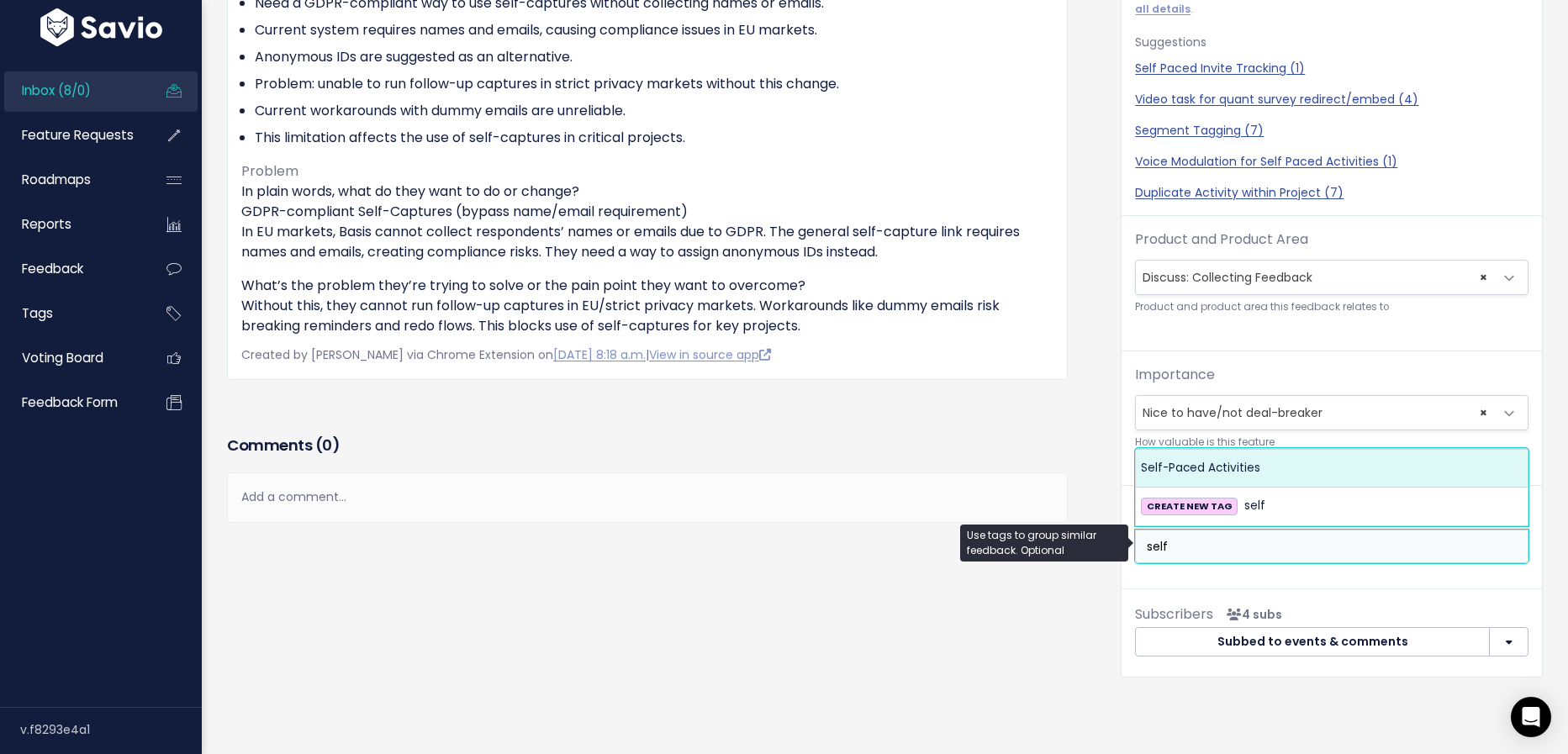
type input "self"
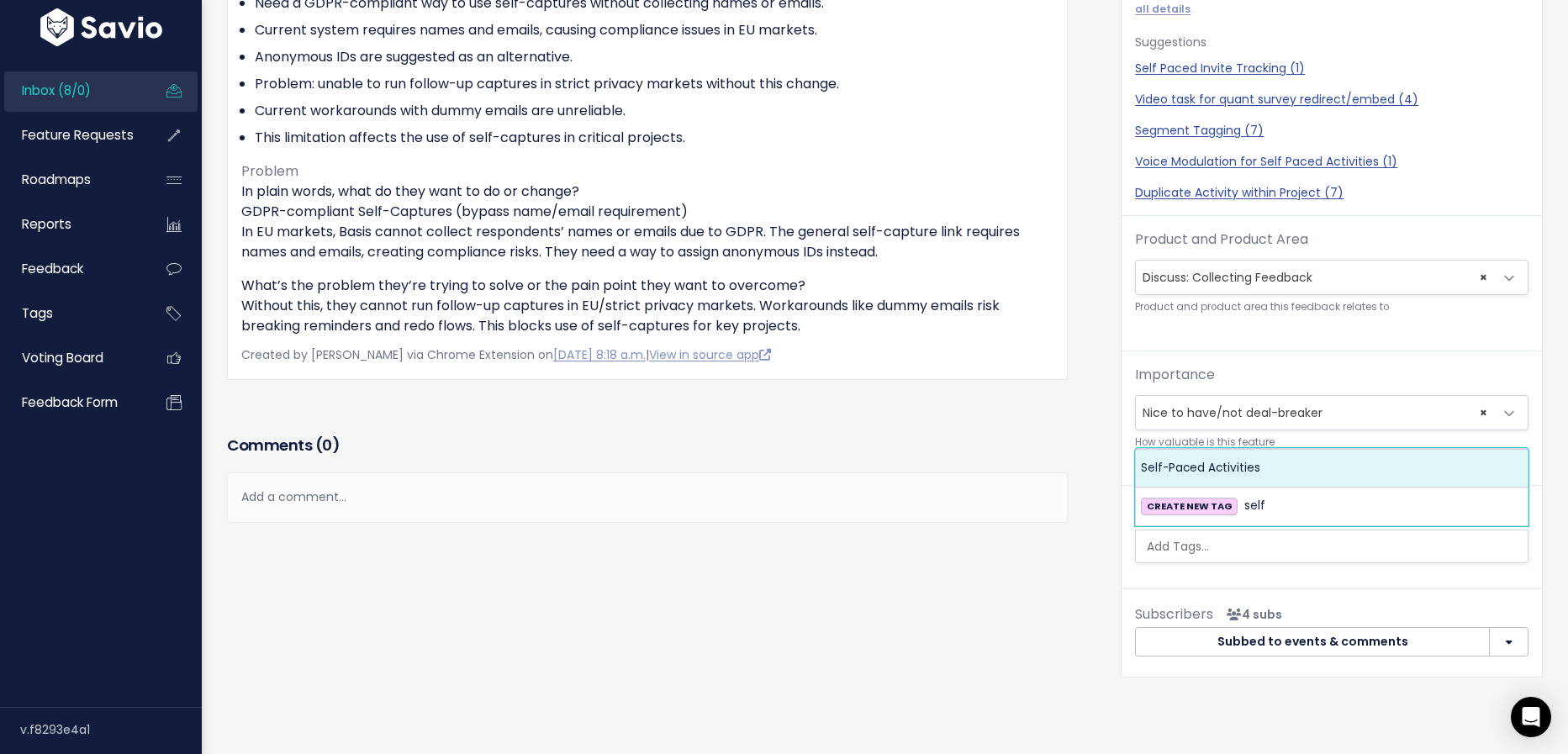
scroll to position [55, 0]
select select "13448"
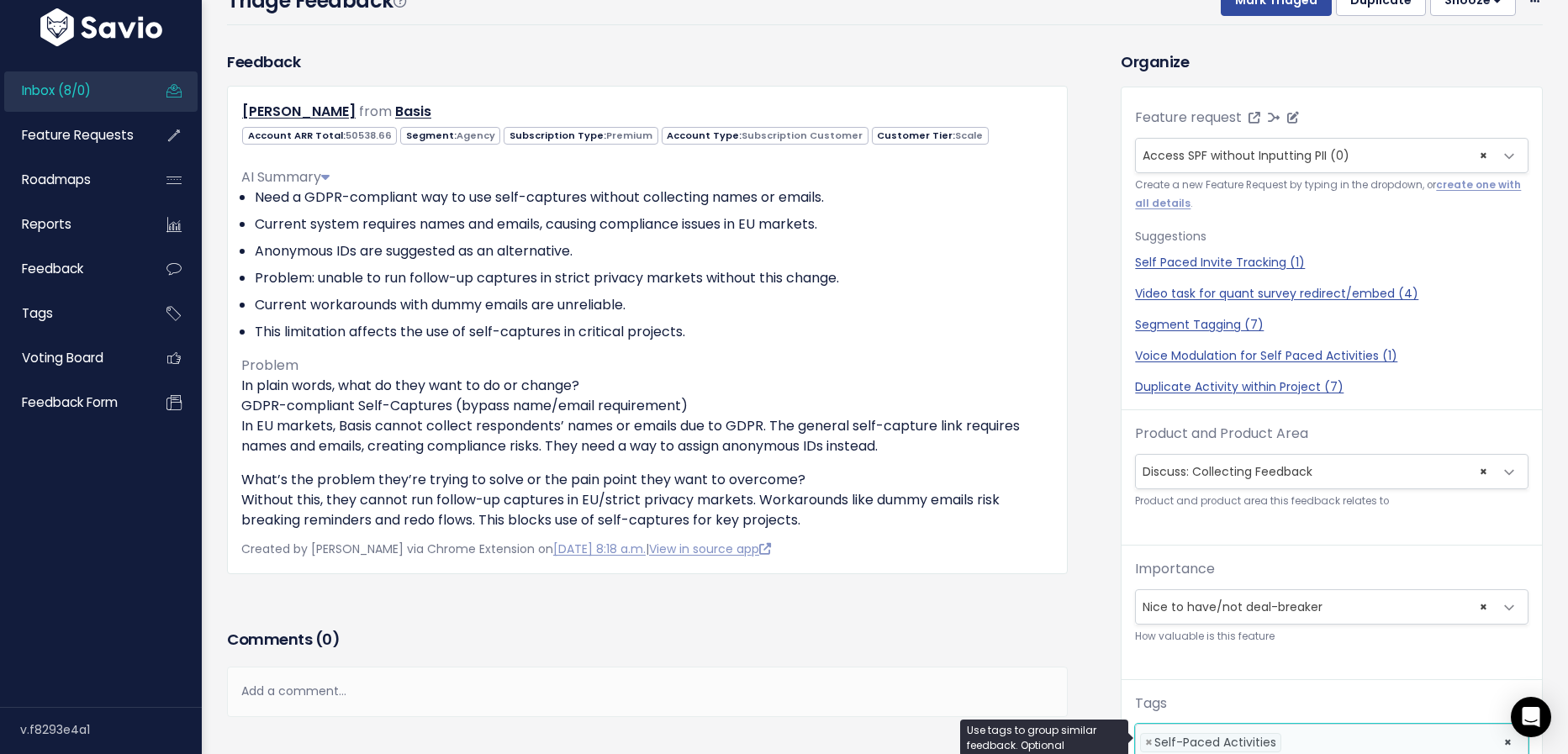
scroll to position [0, 0]
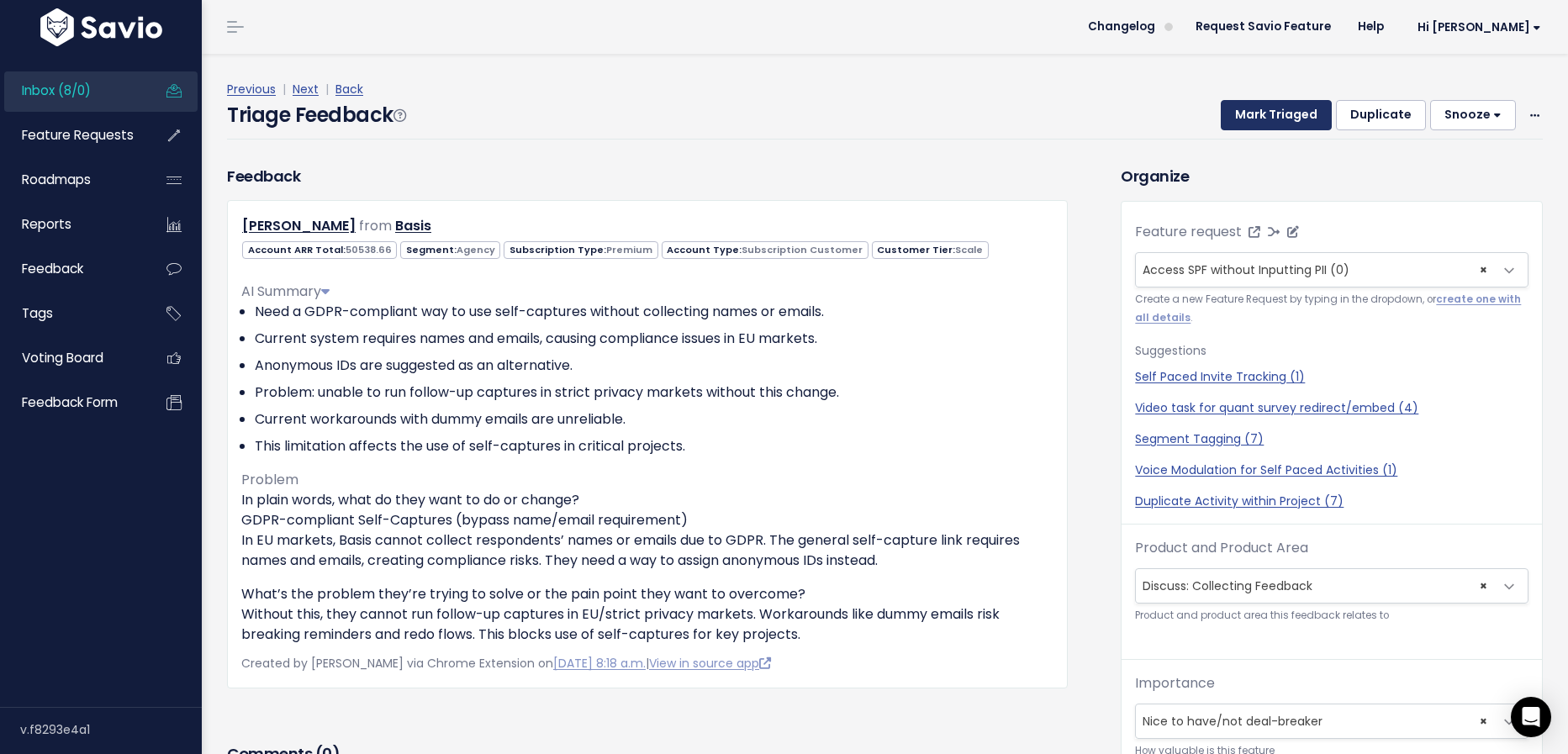
click at [1293, 116] on button "Mark Triaged" at bounding box center [1276, 115] width 111 height 30
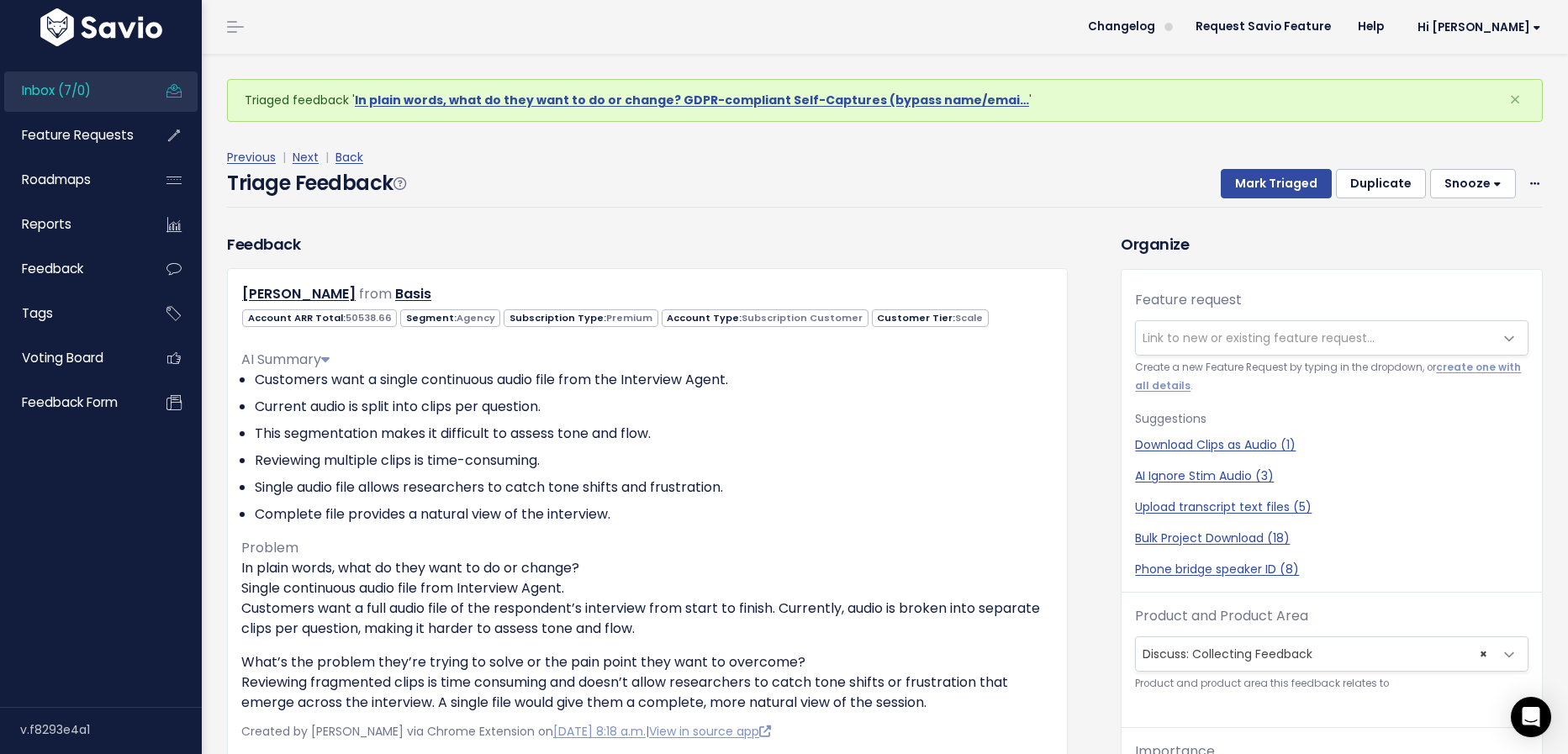
click at [1251, 324] on span "Link to new or existing feature request..." at bounding box center [1315, 337] width 358 height 34
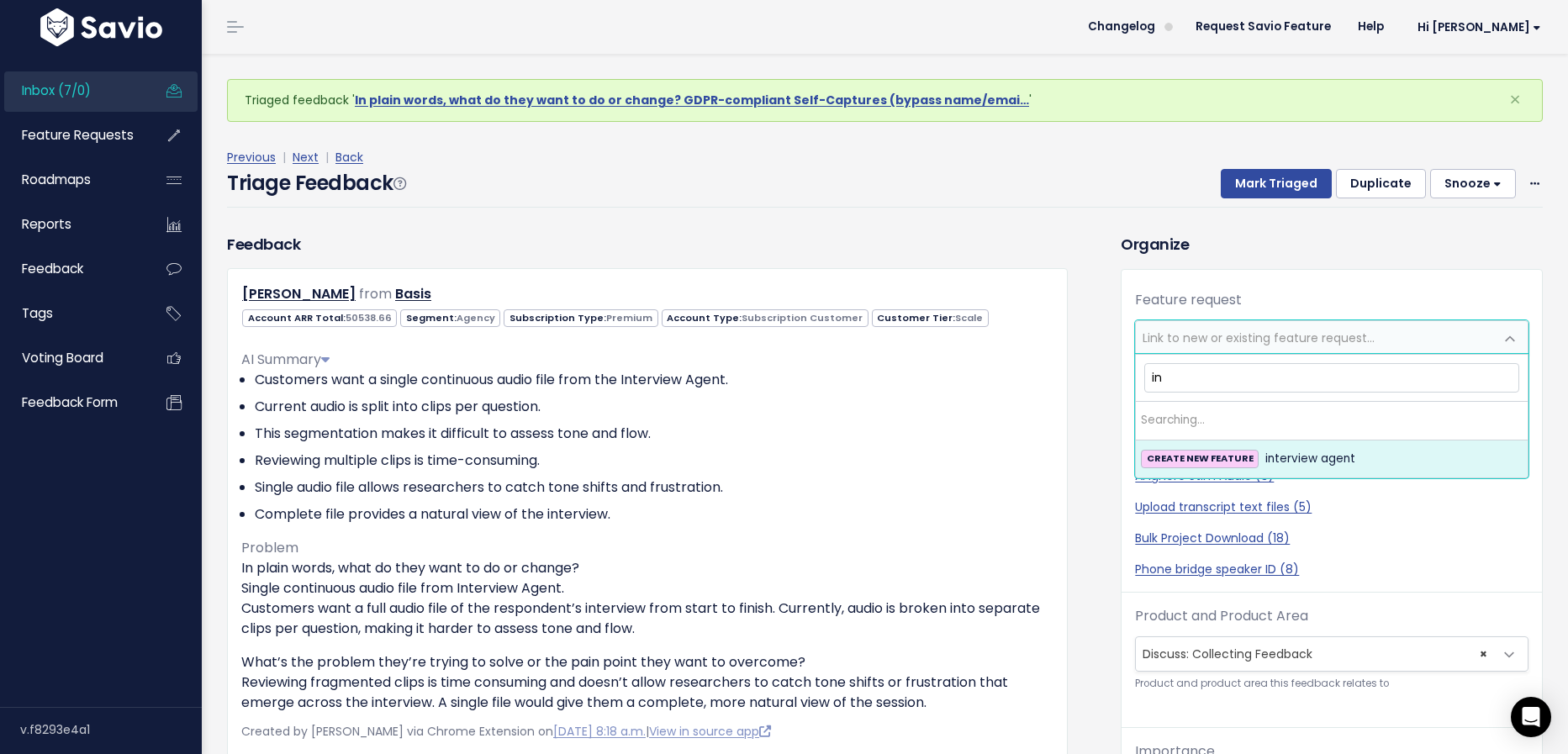
type input "i"
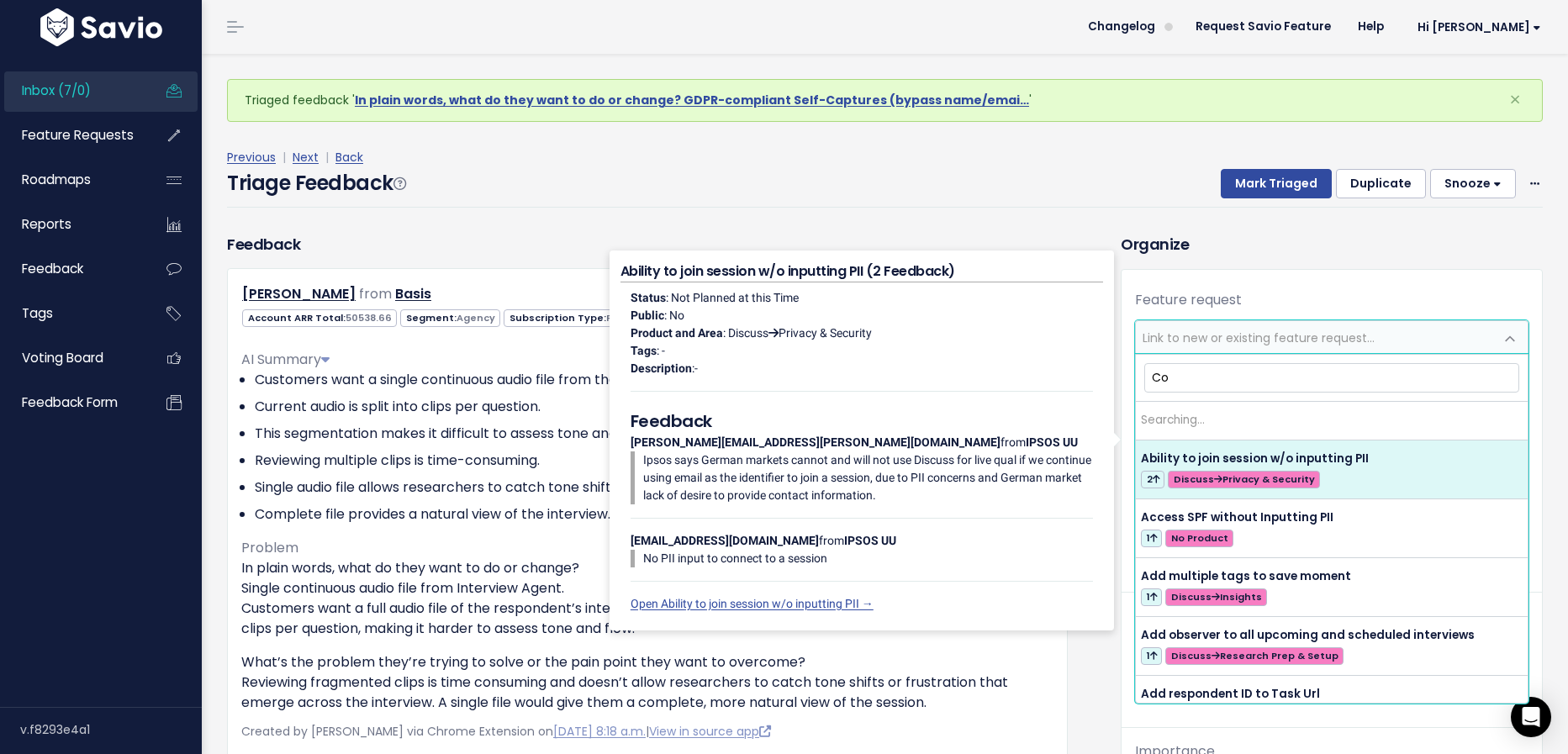
type input "C"
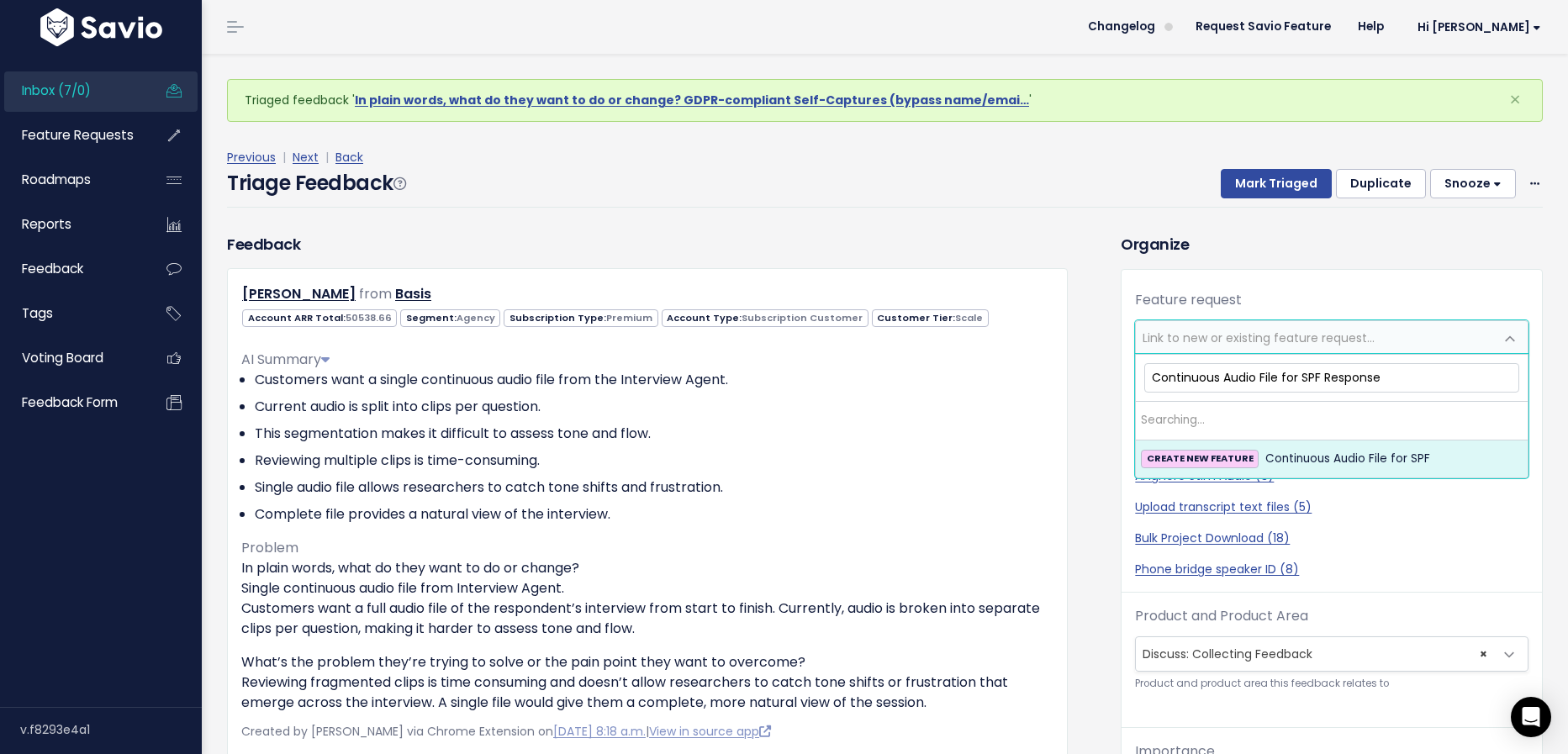
type input "Continuous Audio File for SPF Responses"
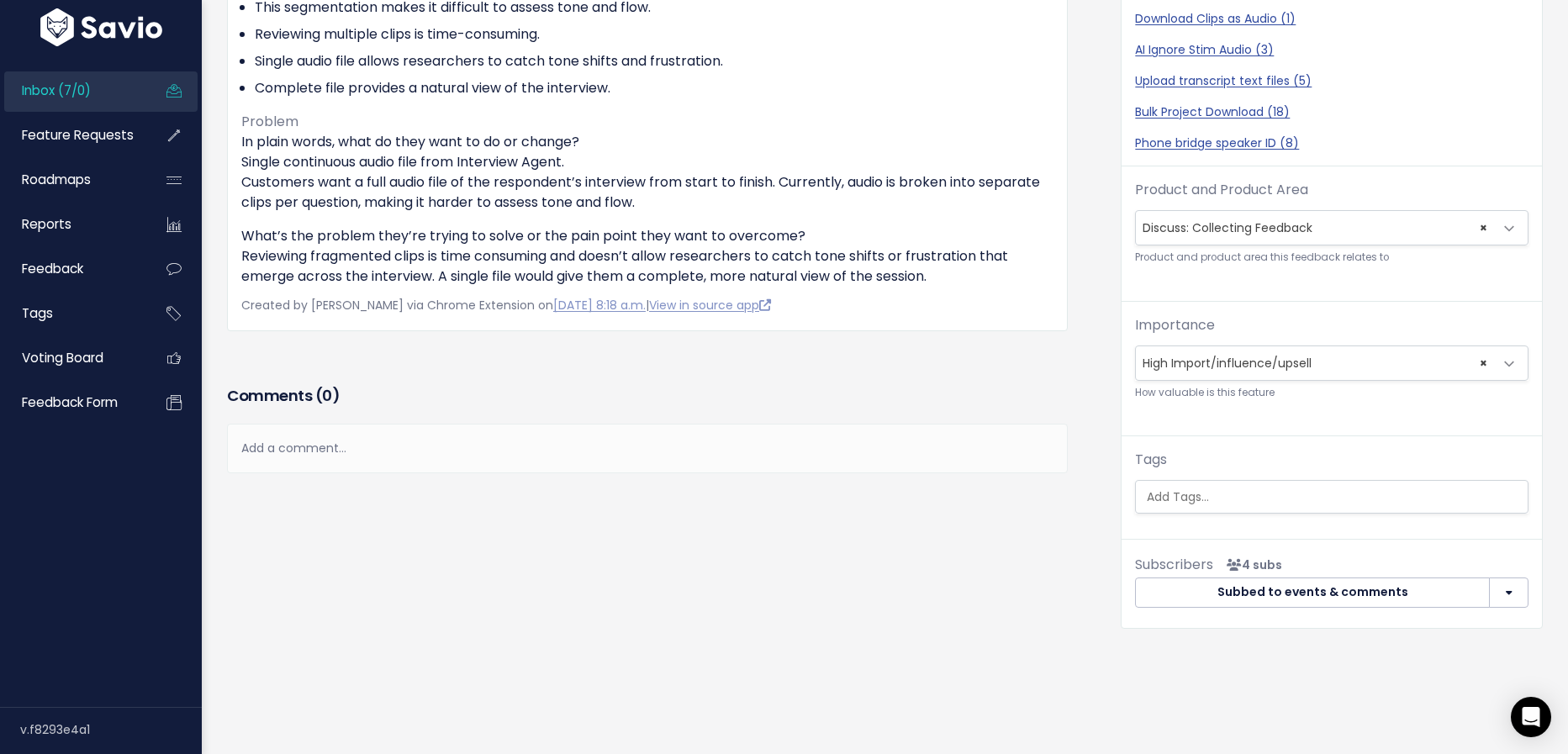
scroll to position [380, 0]
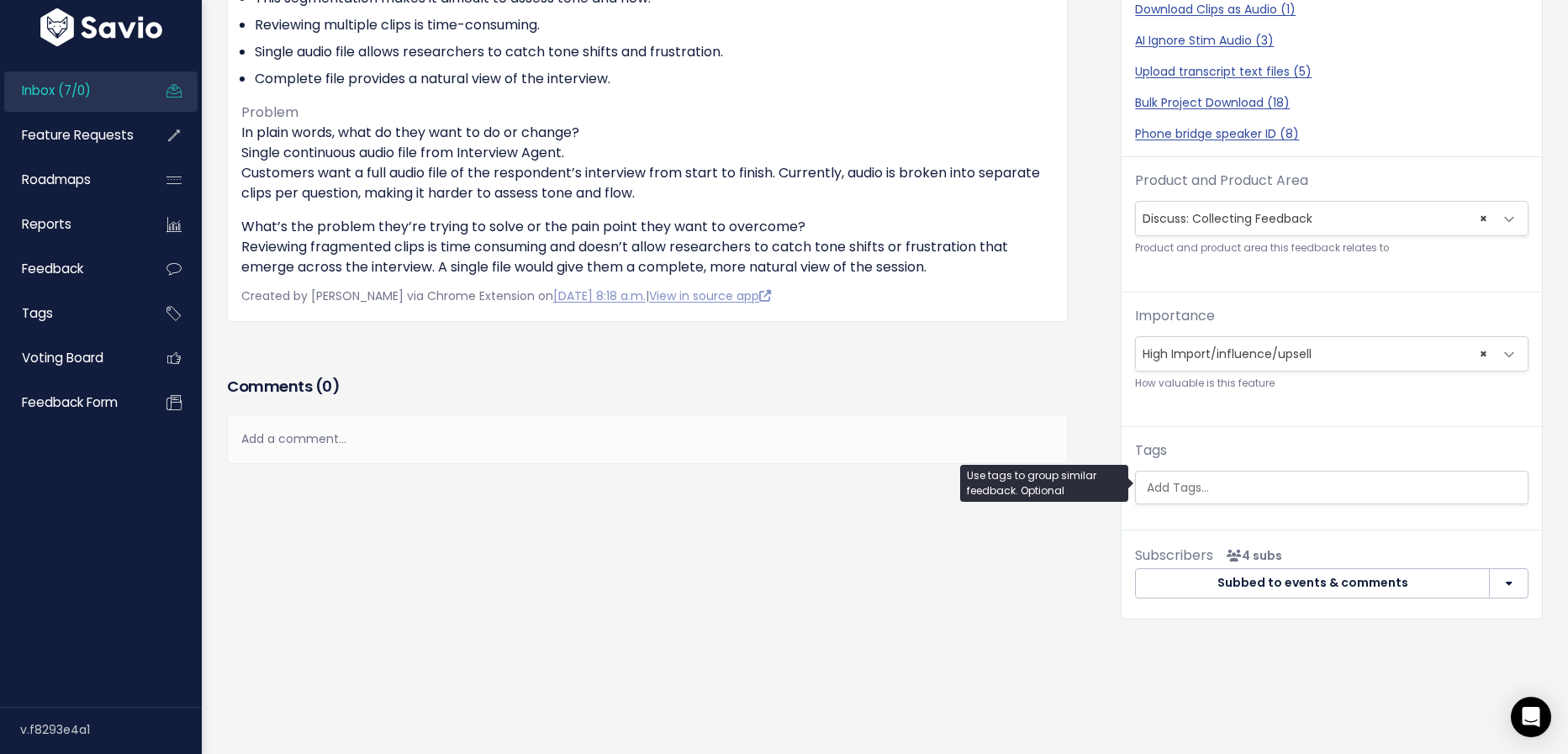
click at [1229, 487] on input "search" at bounding box center [1342, 488] width 404 height 17
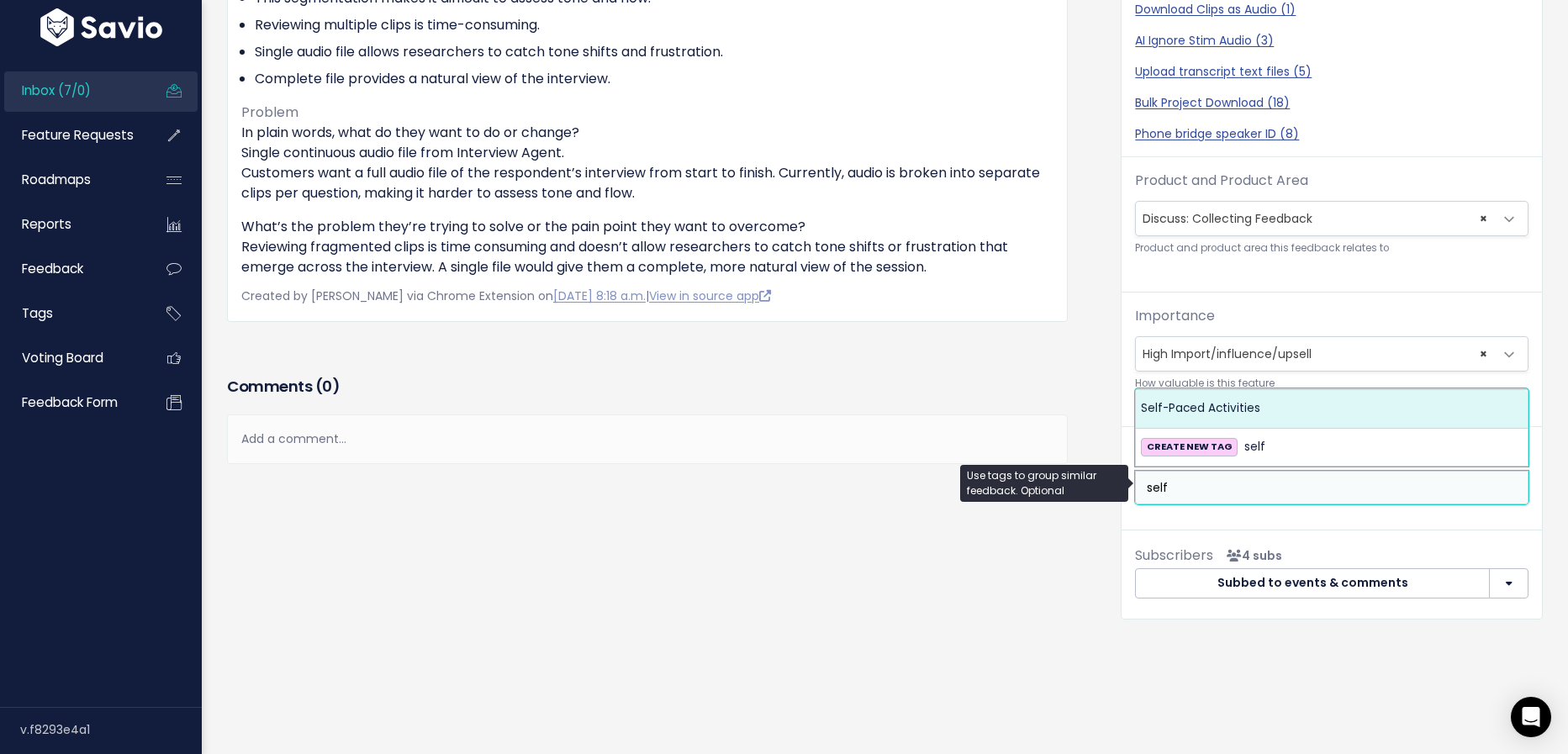
type input "self"
select select "13448"
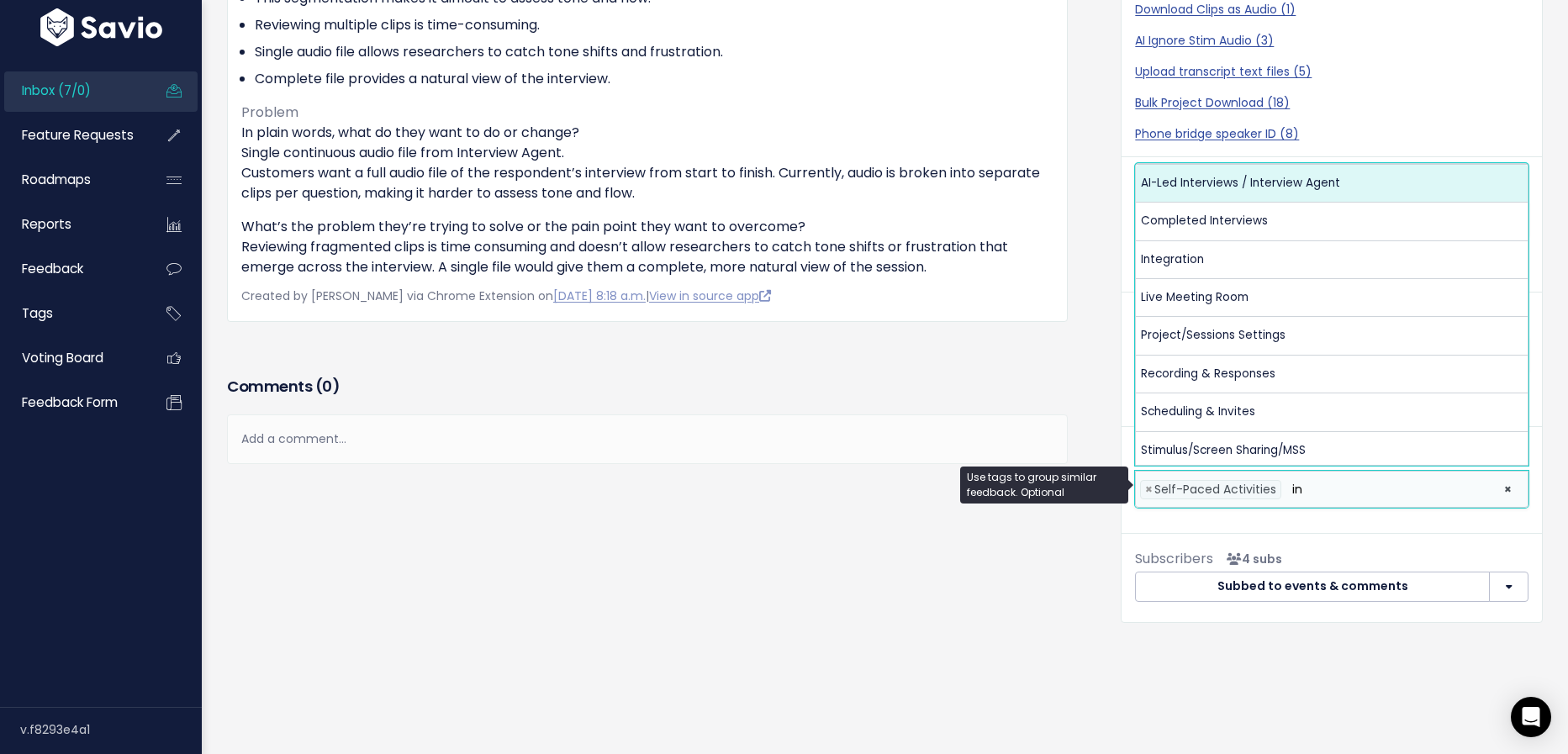
type input "in"
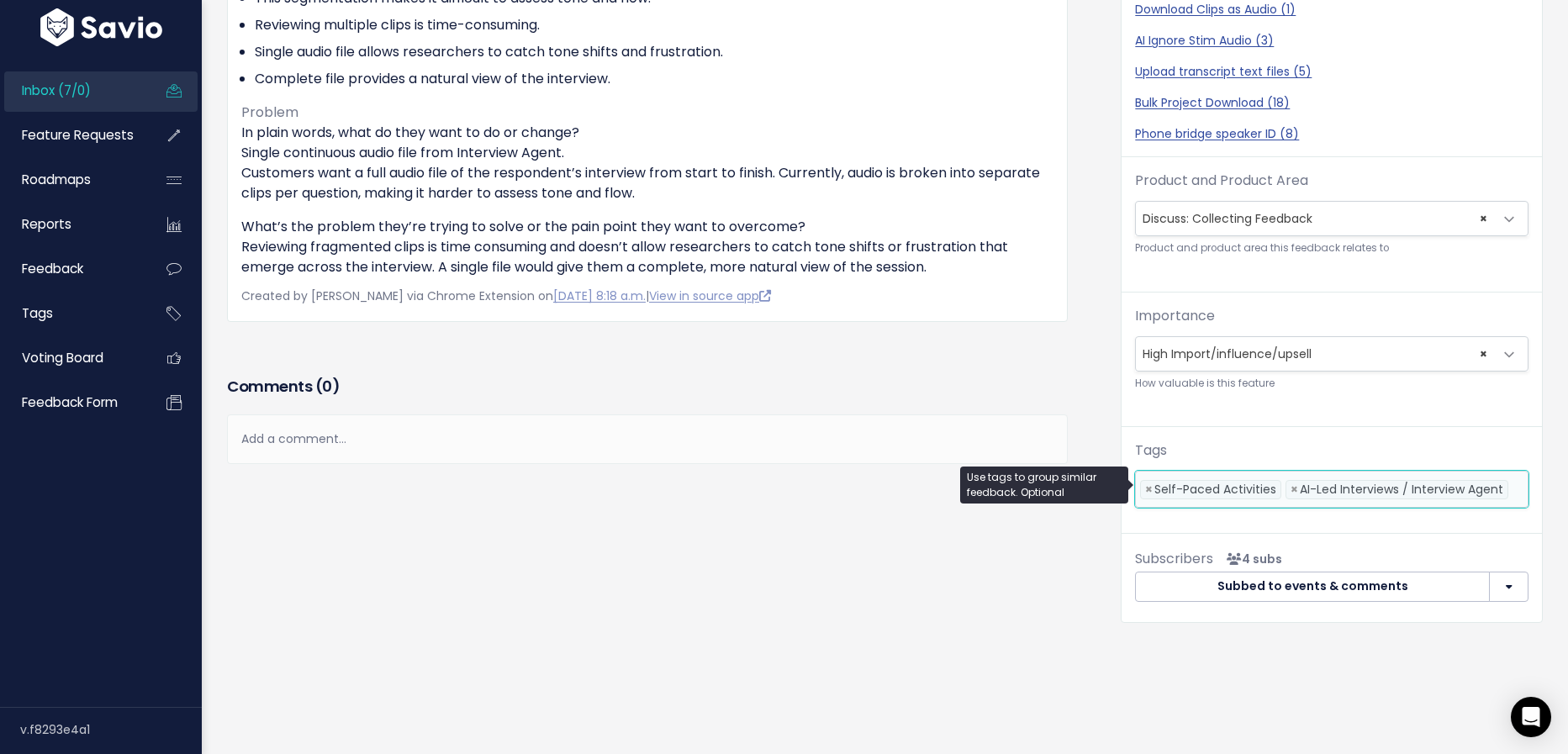
scroll to position [0, 5]
click at [878, 589] on div "Feedback Kelsey Frederick from Basis" at bounding box center [661, 222] width 893 height 850
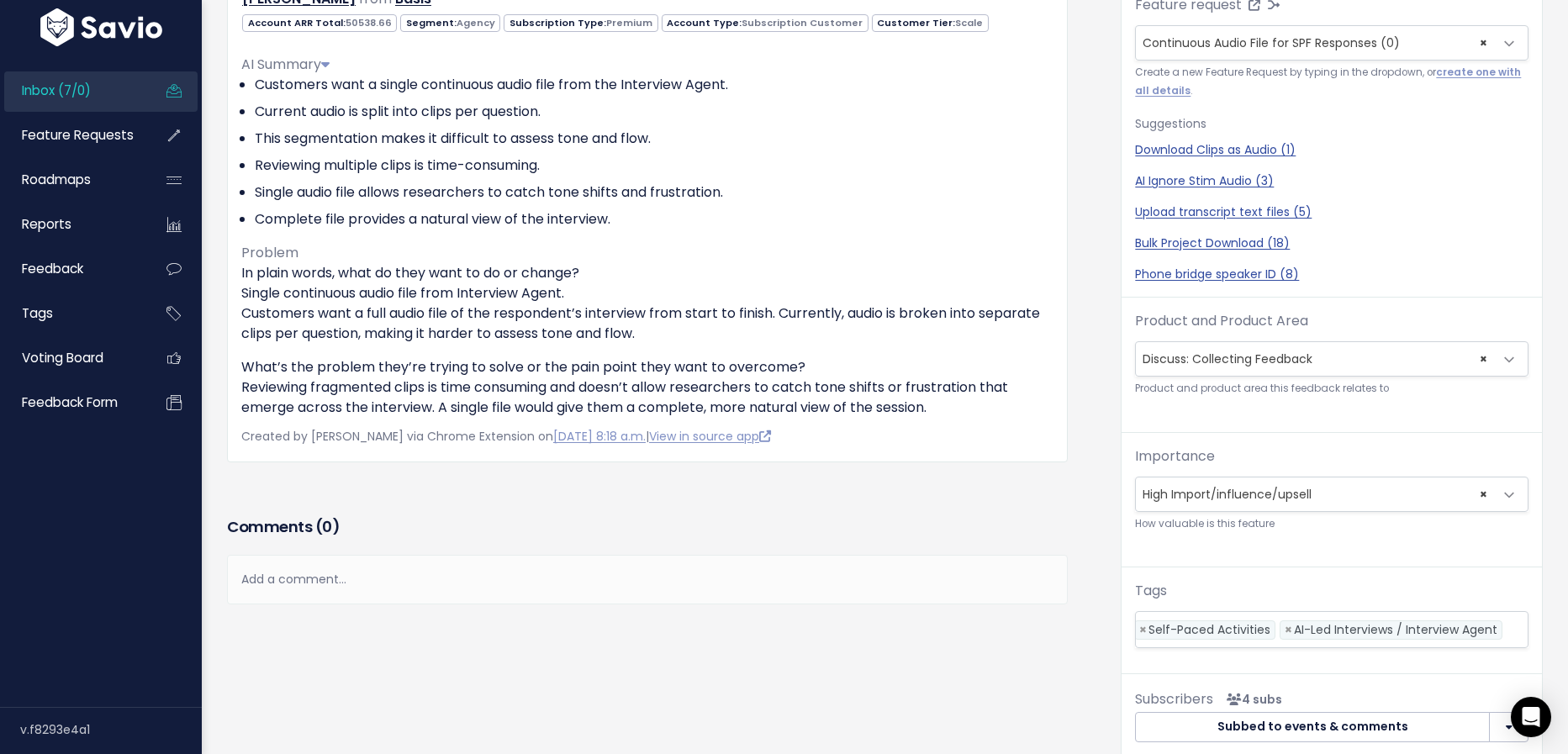
scroll to position [0, 0]
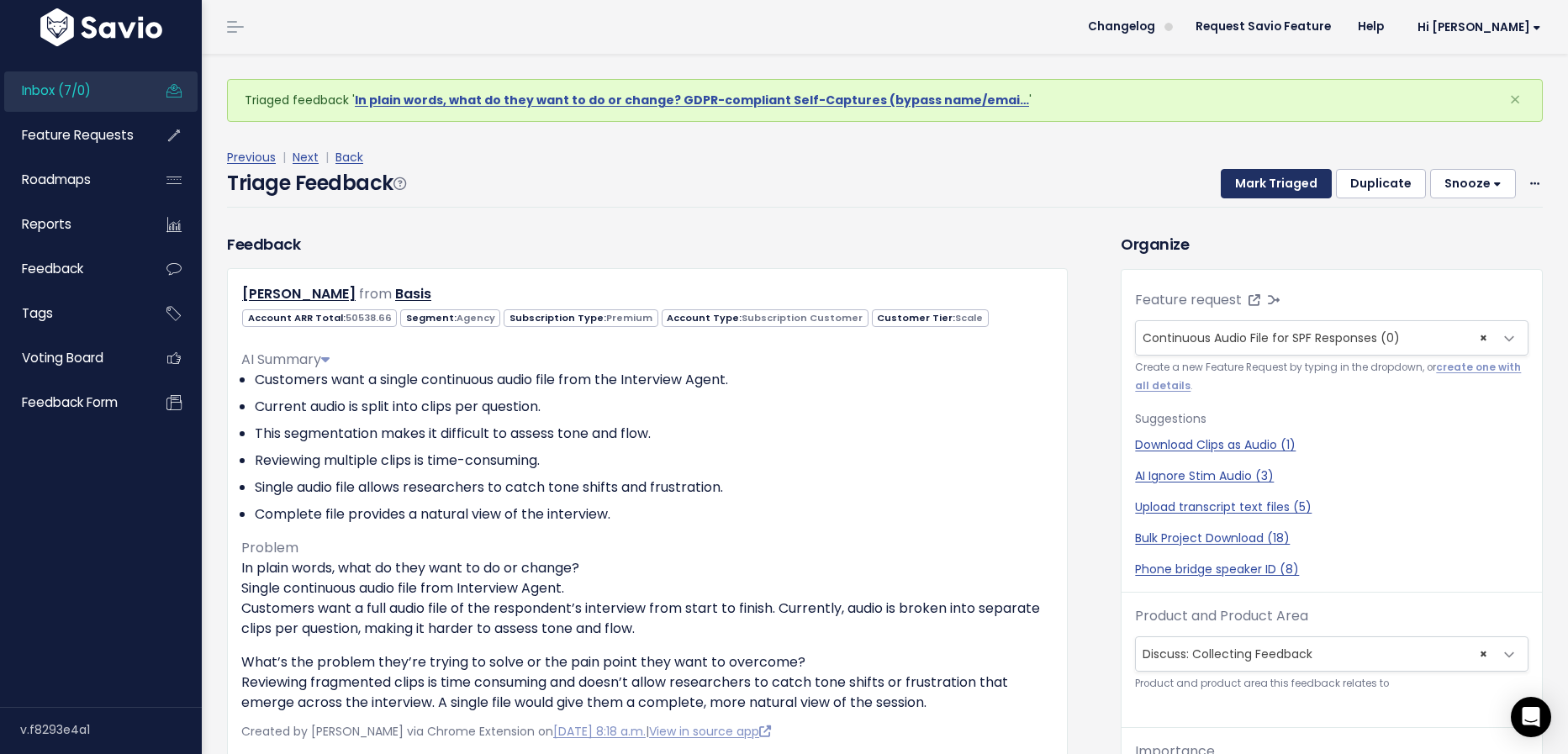
click at [1305, 183] on button "Mark Triaged" at bounding box center [1276, 183] width 111 height 30
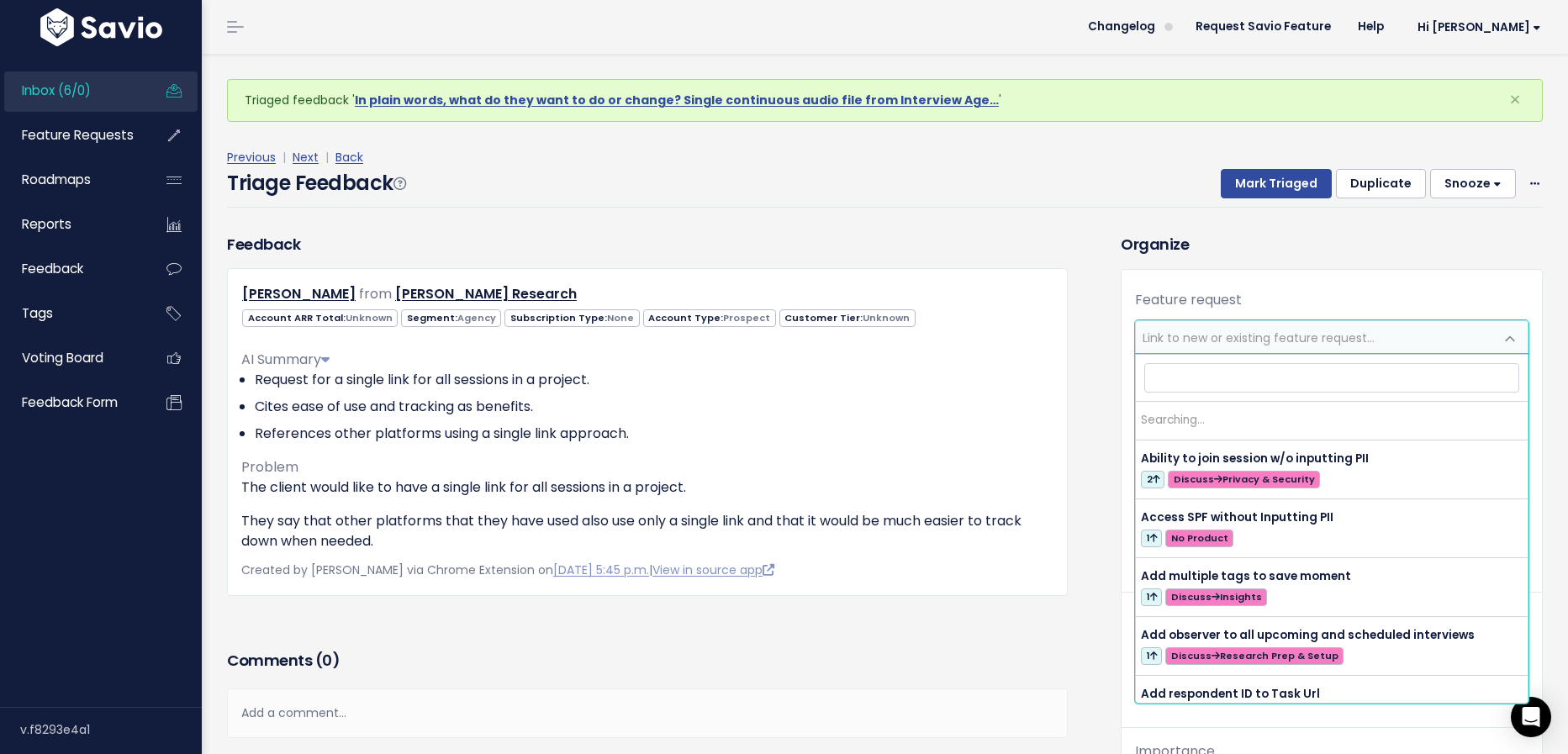
click at [1263, 338] on span "Link to new or existing feature request..." at bounding box center [1258, 338] width 232 height 16
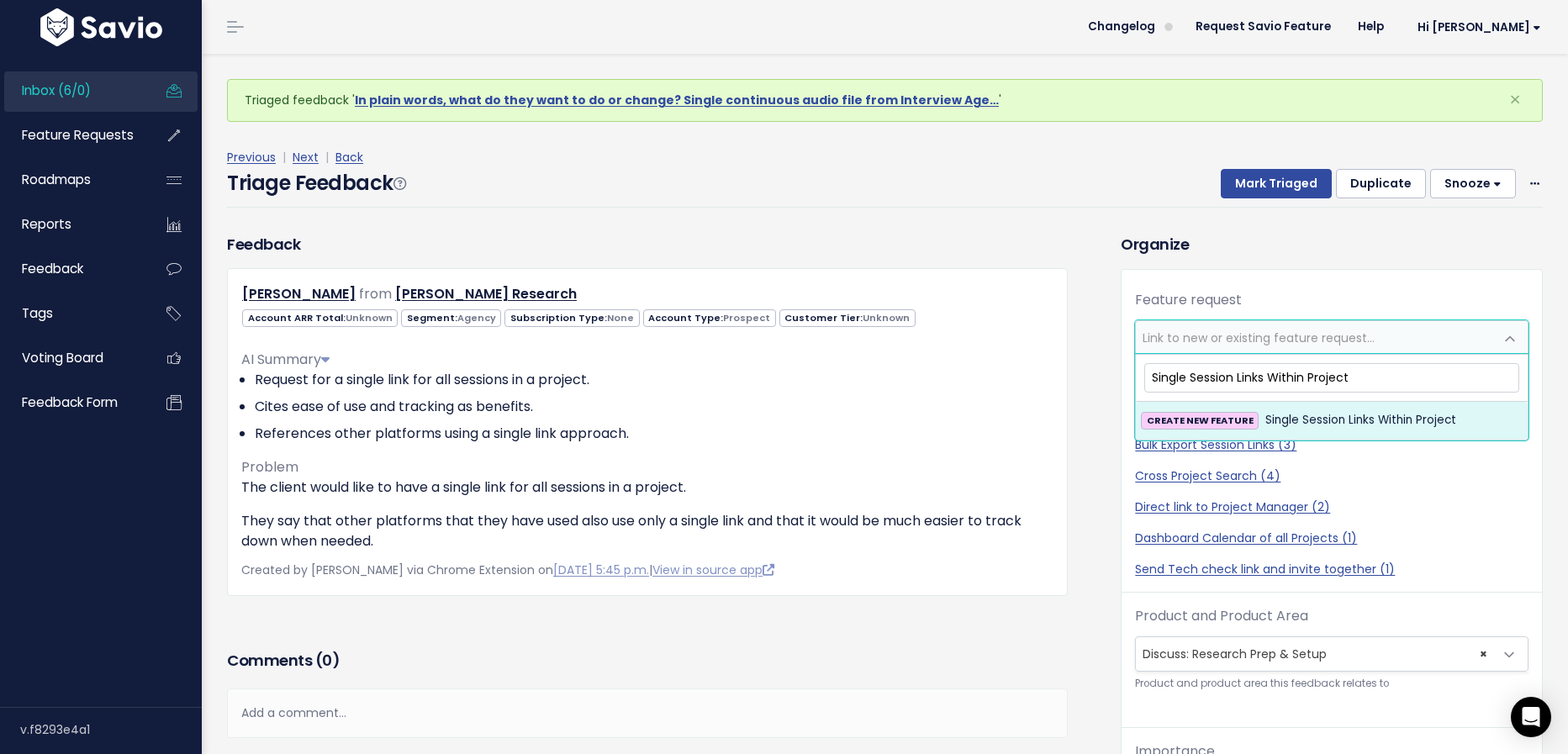
type input "Single Session Links Within Project"
click at [1352, 424] on span "Single Session Links Within Project" at bounding box center [1360, 420] width 191 height 20
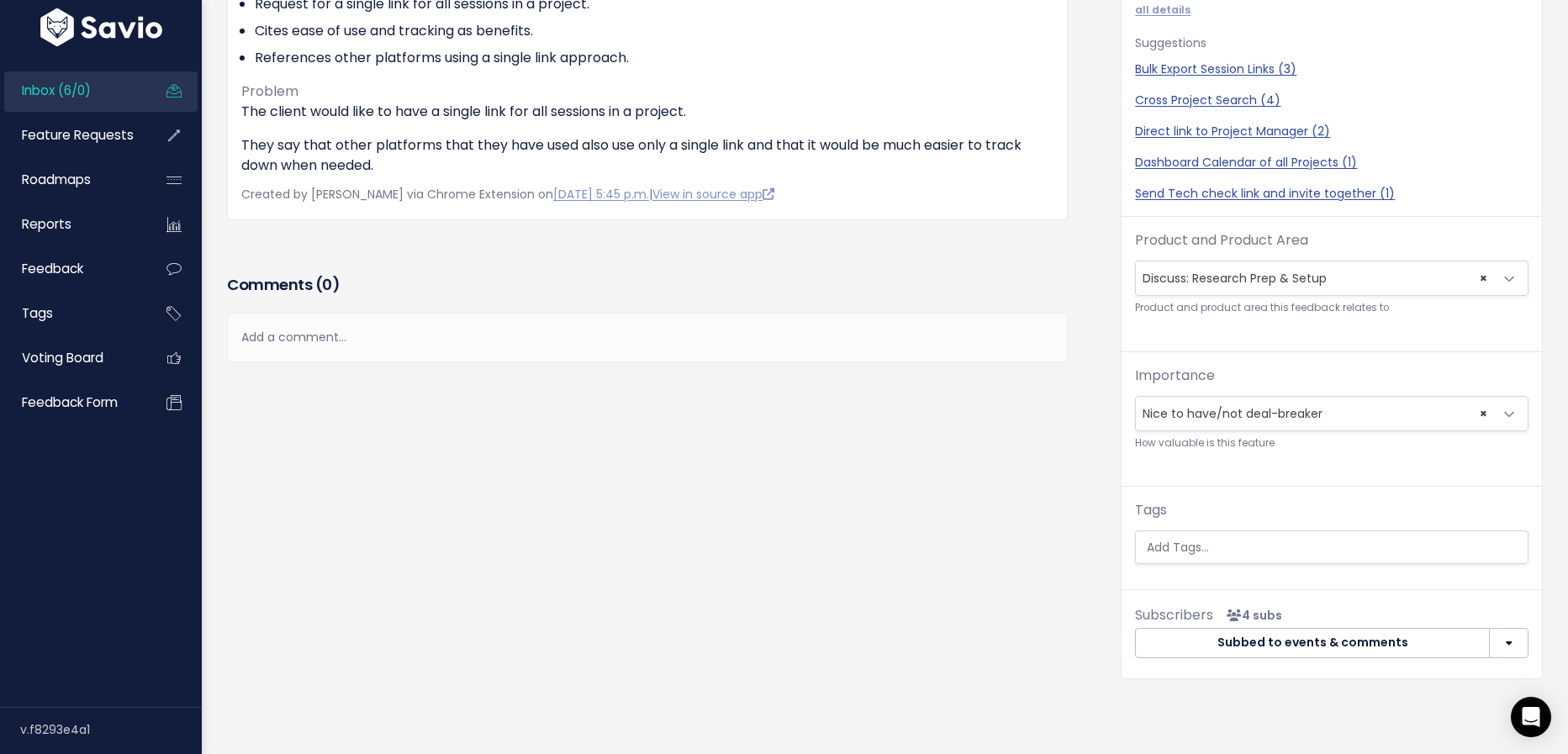
scroll to position [342, 0]
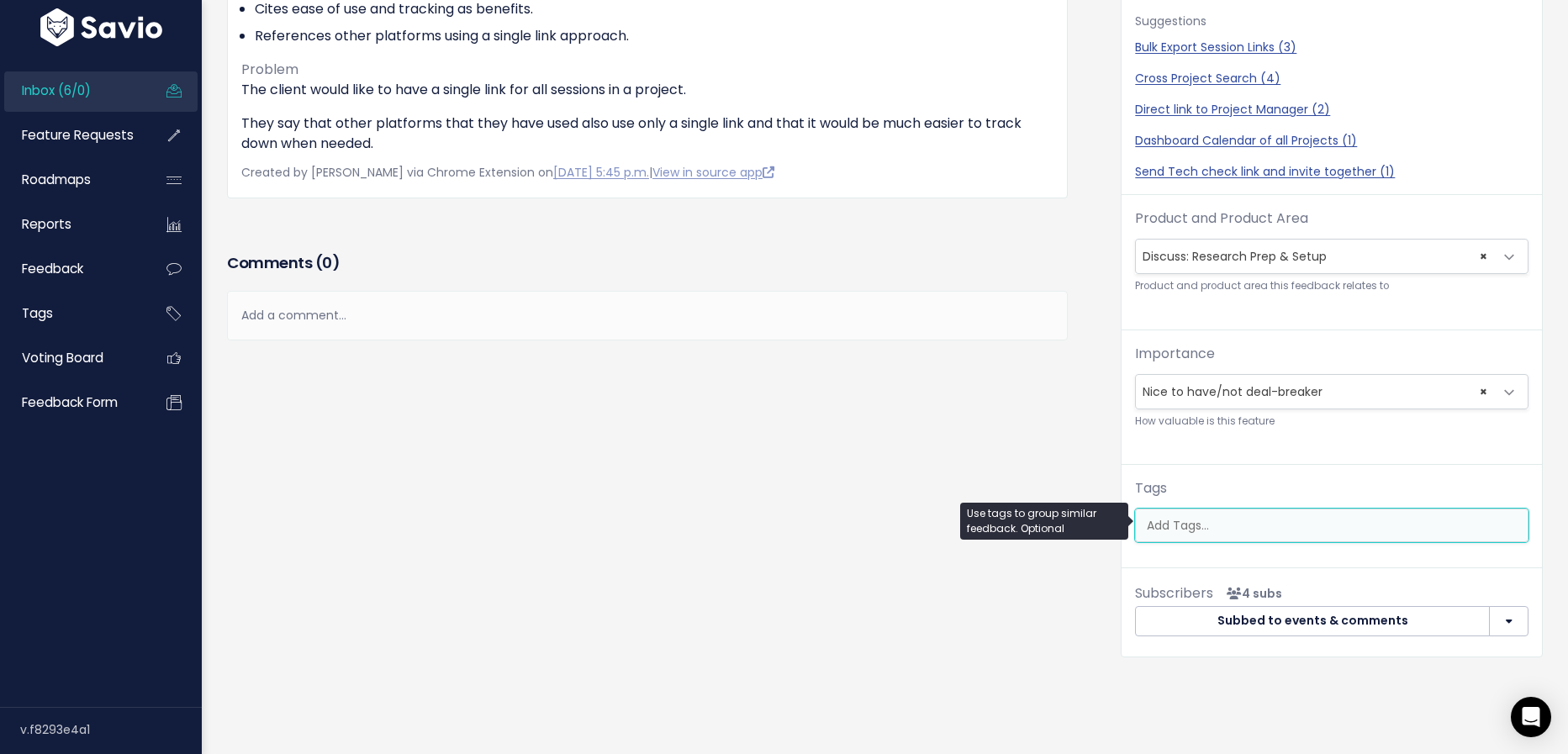
click at [1243, 519] on input "search" at bounding box center [1342, 525] width 404 height 17
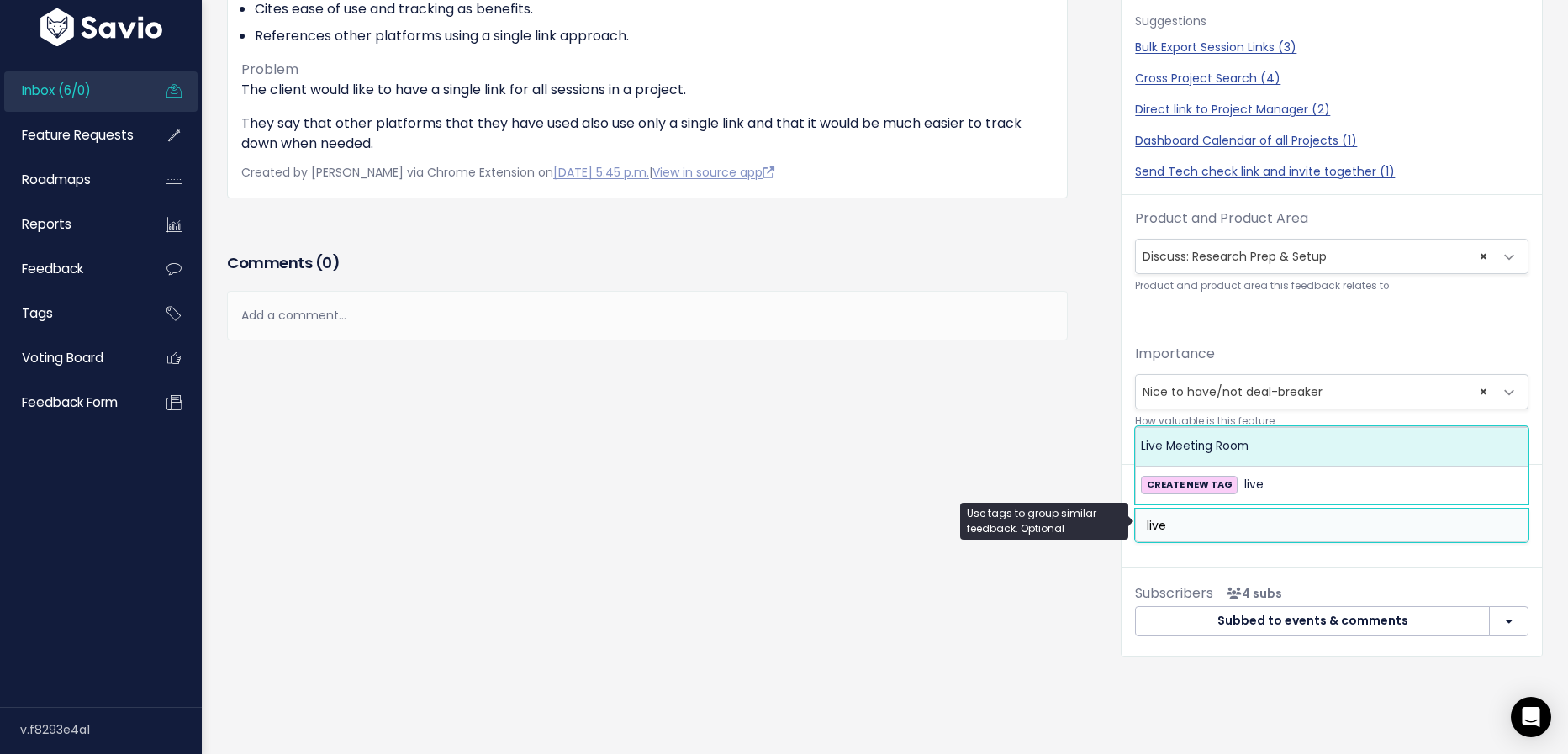
type input "live"
select select "13479"
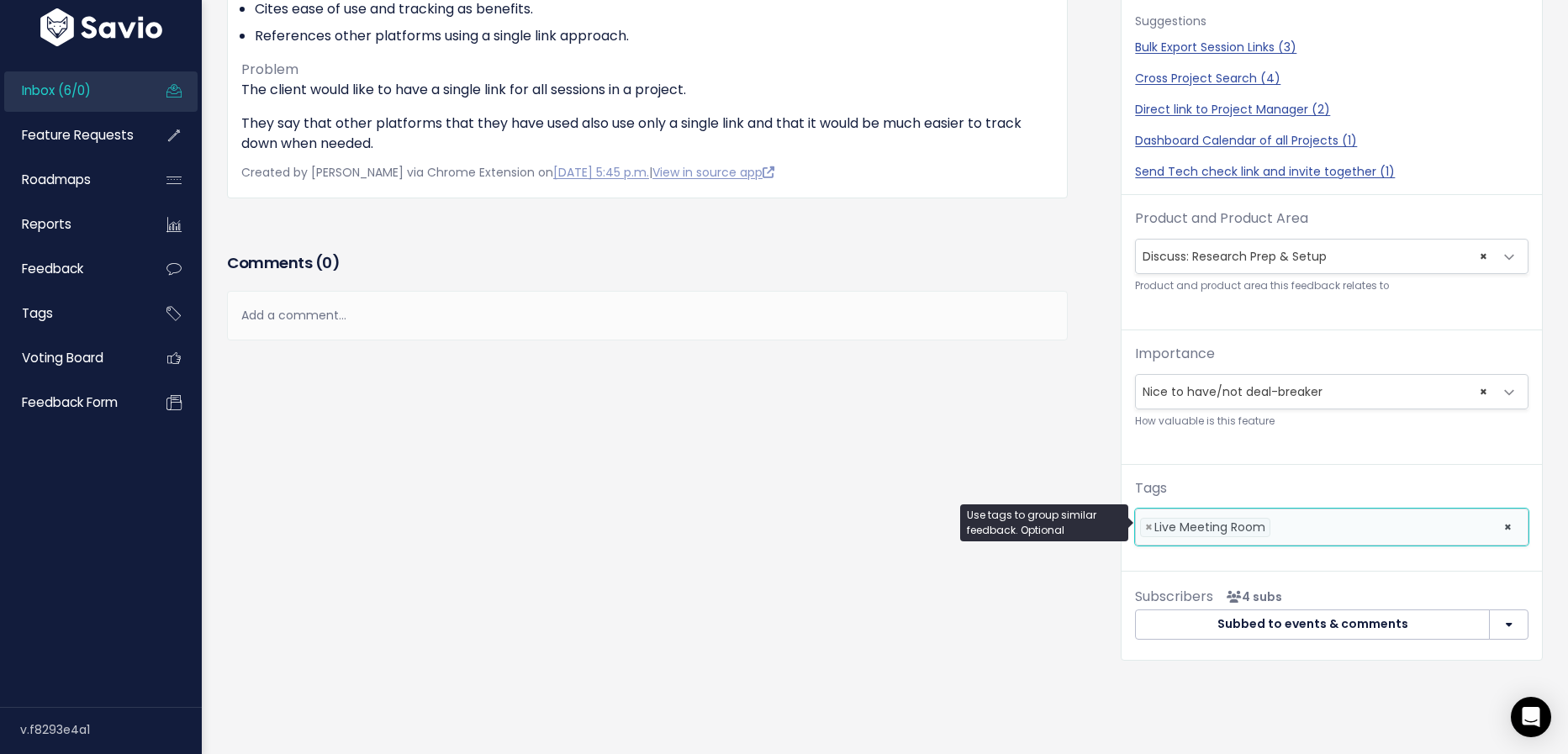
click at [1295, 527] on li at bounding box center [1383, 527] width 217 height 17
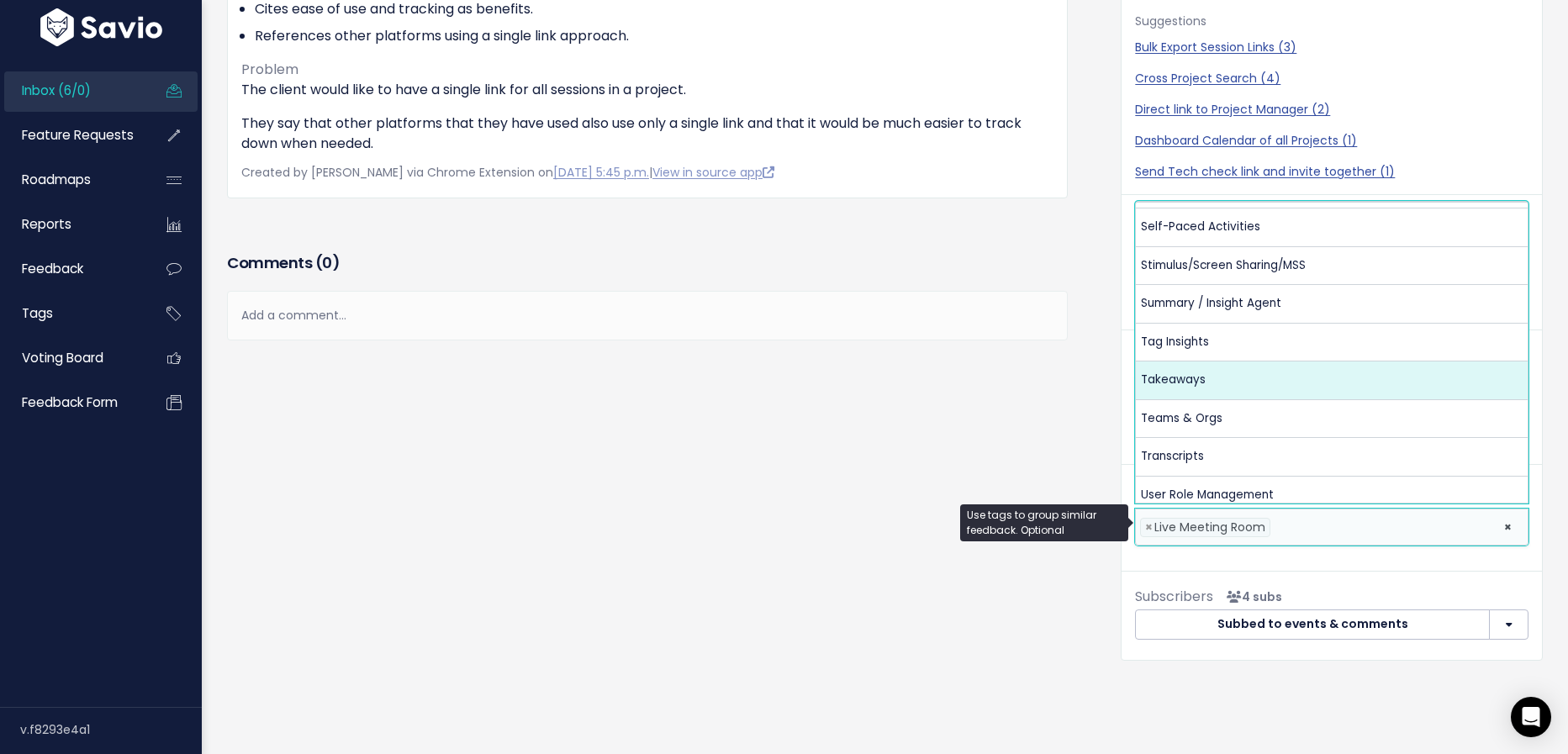
scroll to position [873, 0]
click at [947, 429] on div "Feedback greg from Carter Research" at bounding box center [661, 260] width 893 height 850
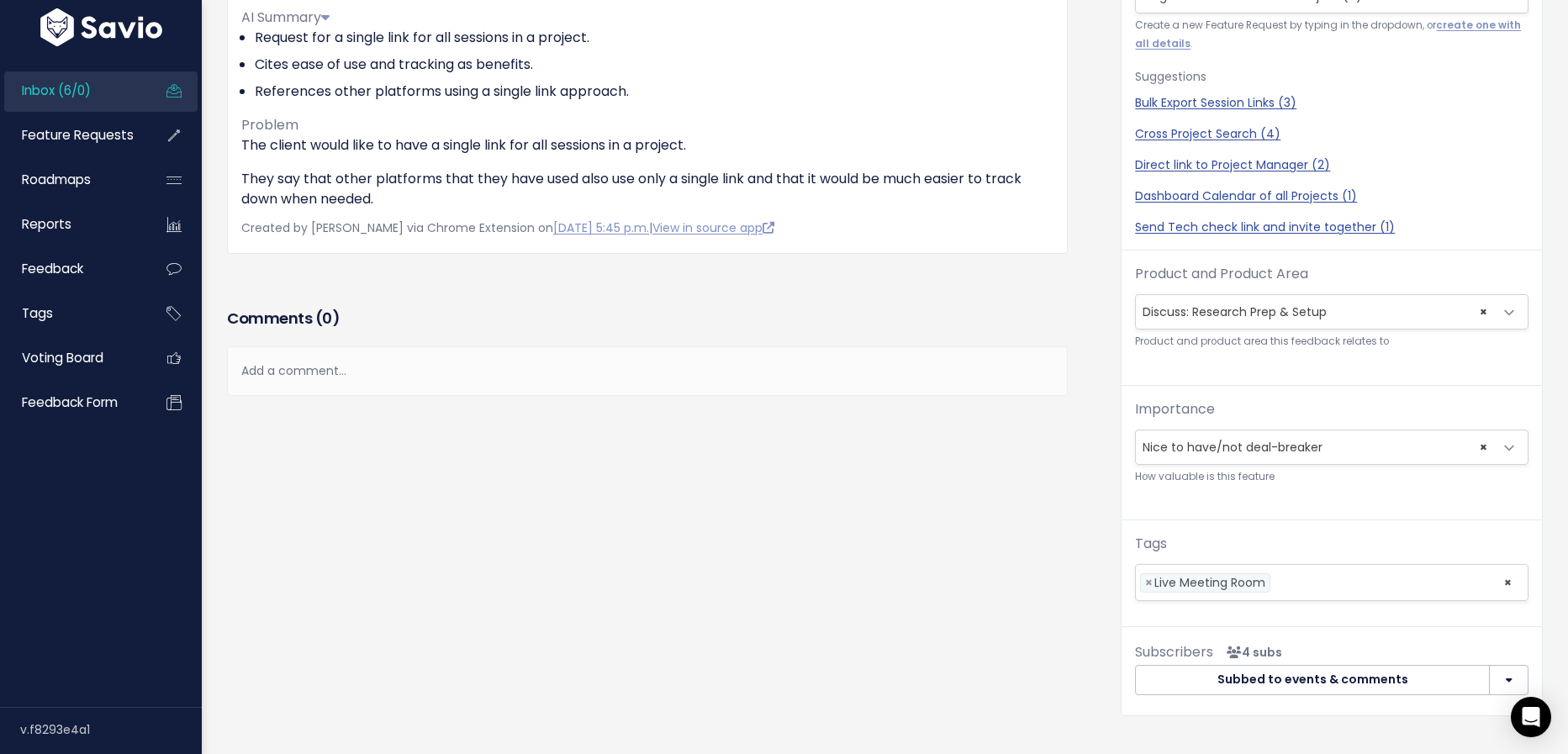
scroll to position [0, 0]
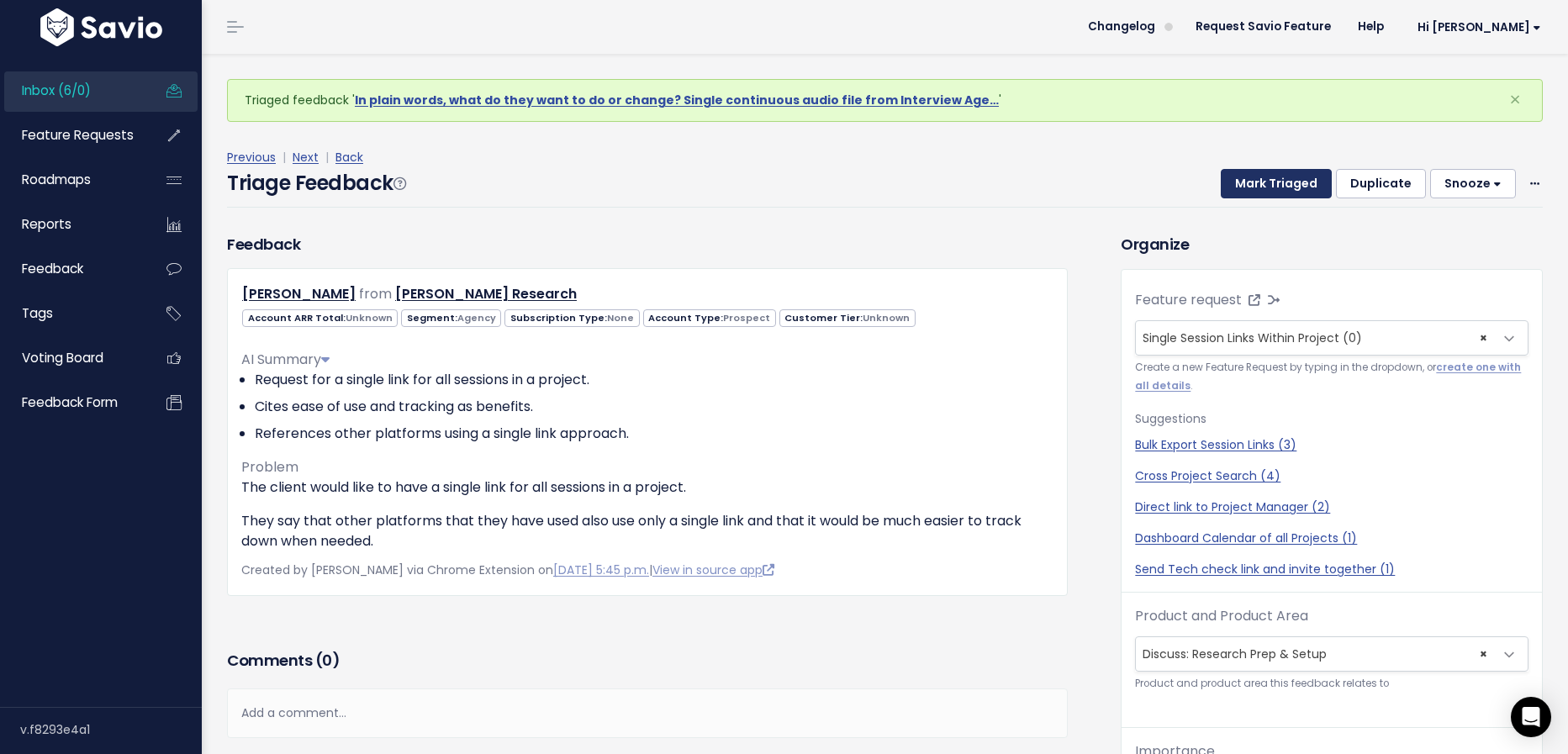
click at [1260, 187] on button "Mark Triaged" at bounding box center [1276, 183] width 111 height 30
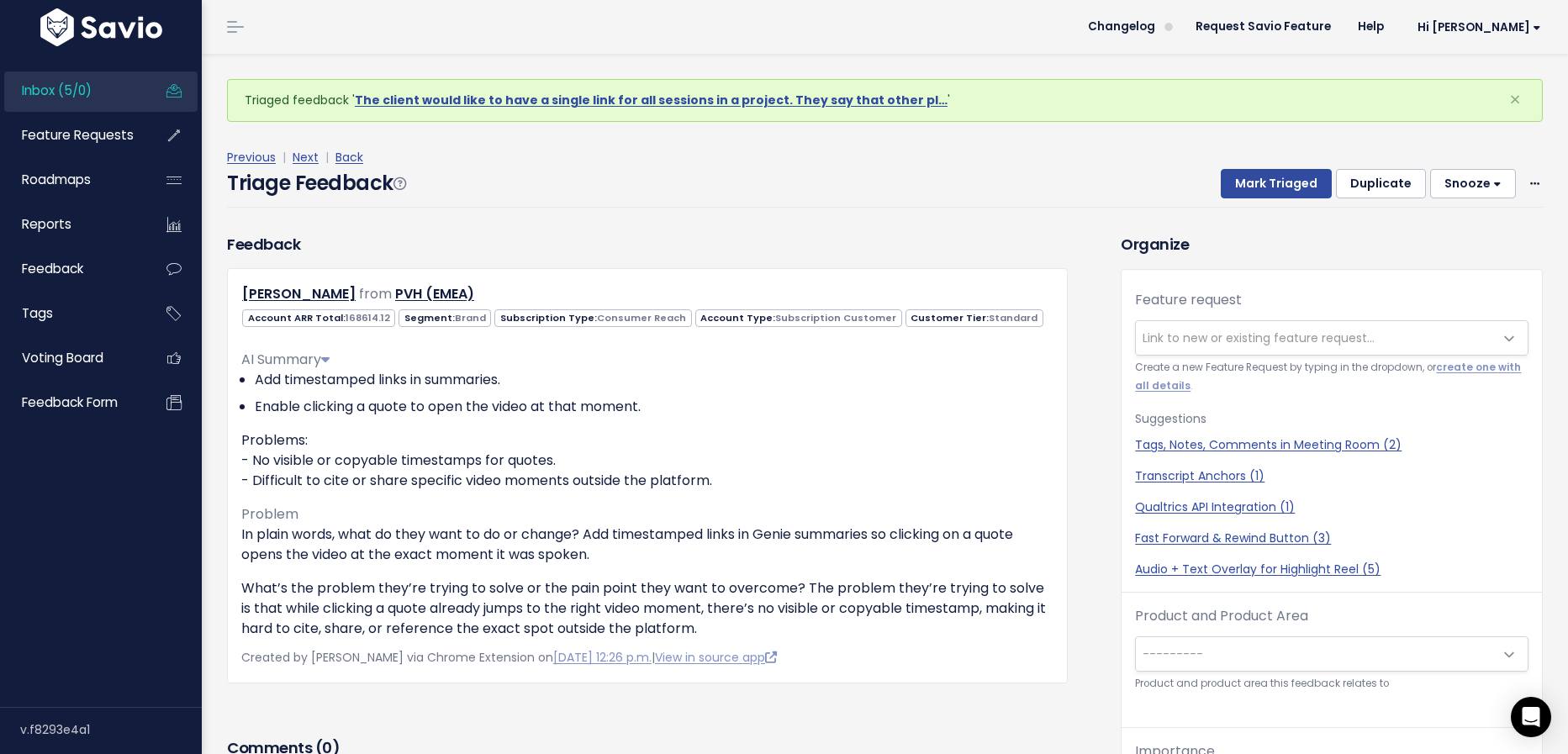
click at [1243, 336] on span "Link to new or existing feature request..." at bounding box center [1258, 338] width 232 height 16
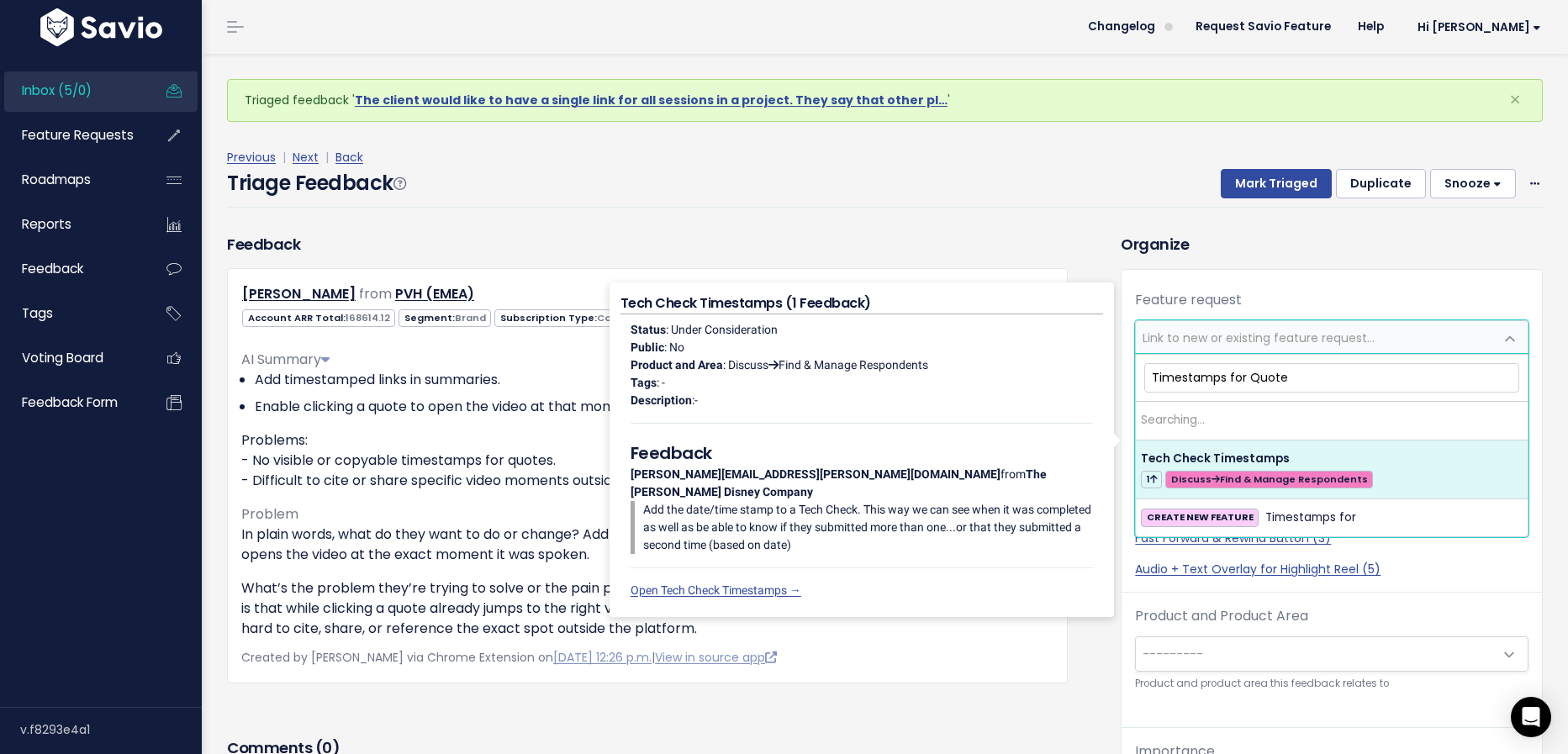
type input "Timestamps for Quotes"
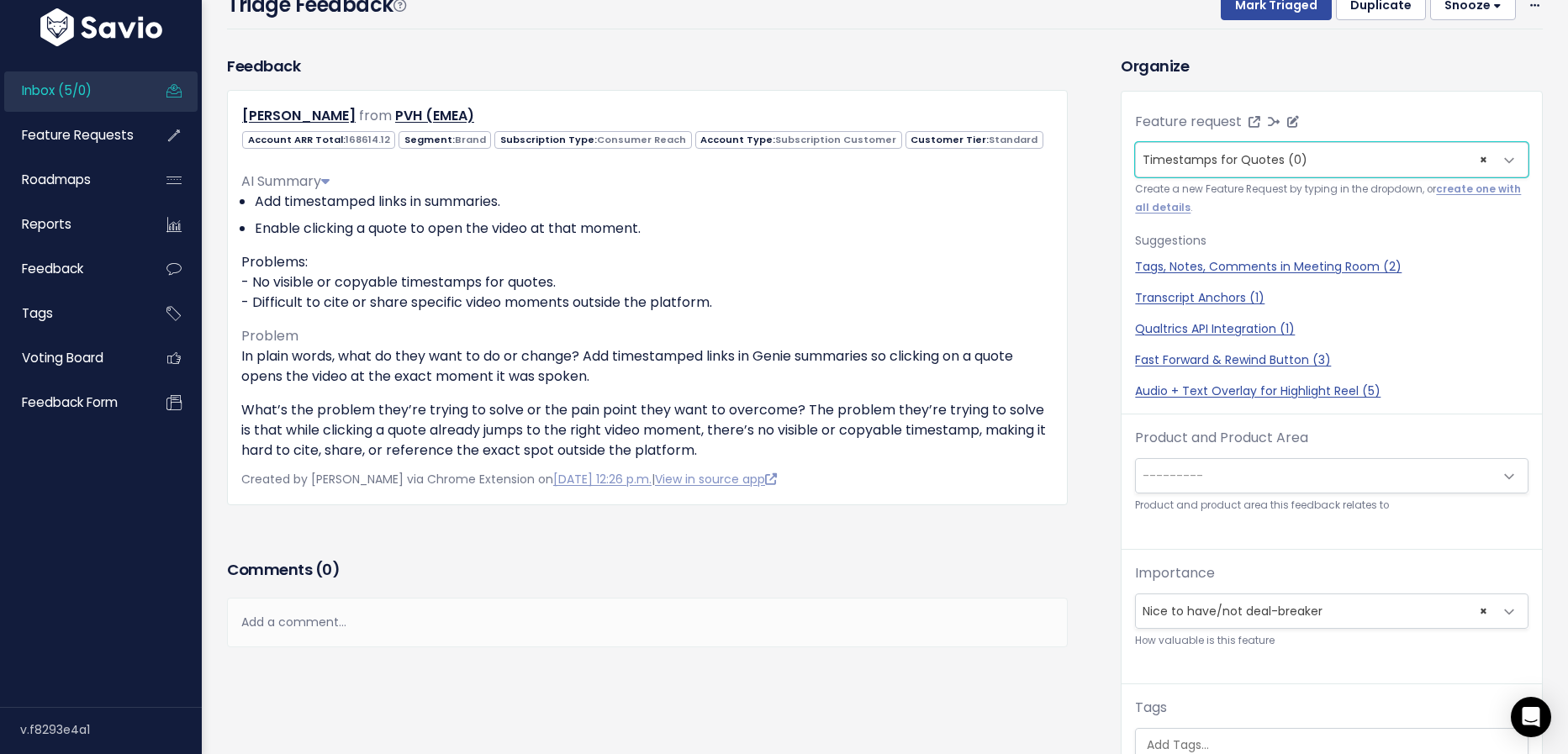
scroll to position [211, 0]
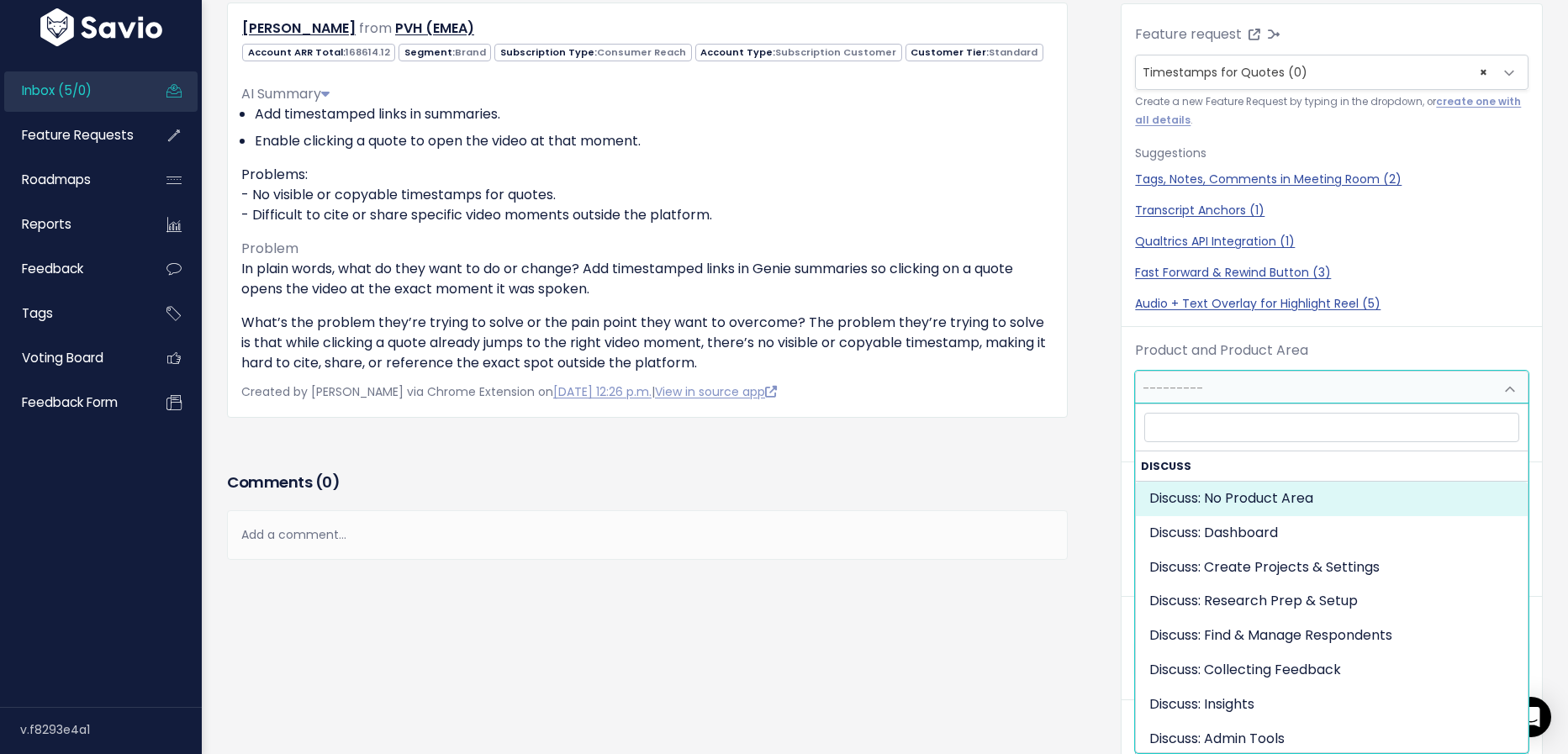
click at [1195, 385] on span "---------" at bounding box center [1172, 388] width 60 height 16
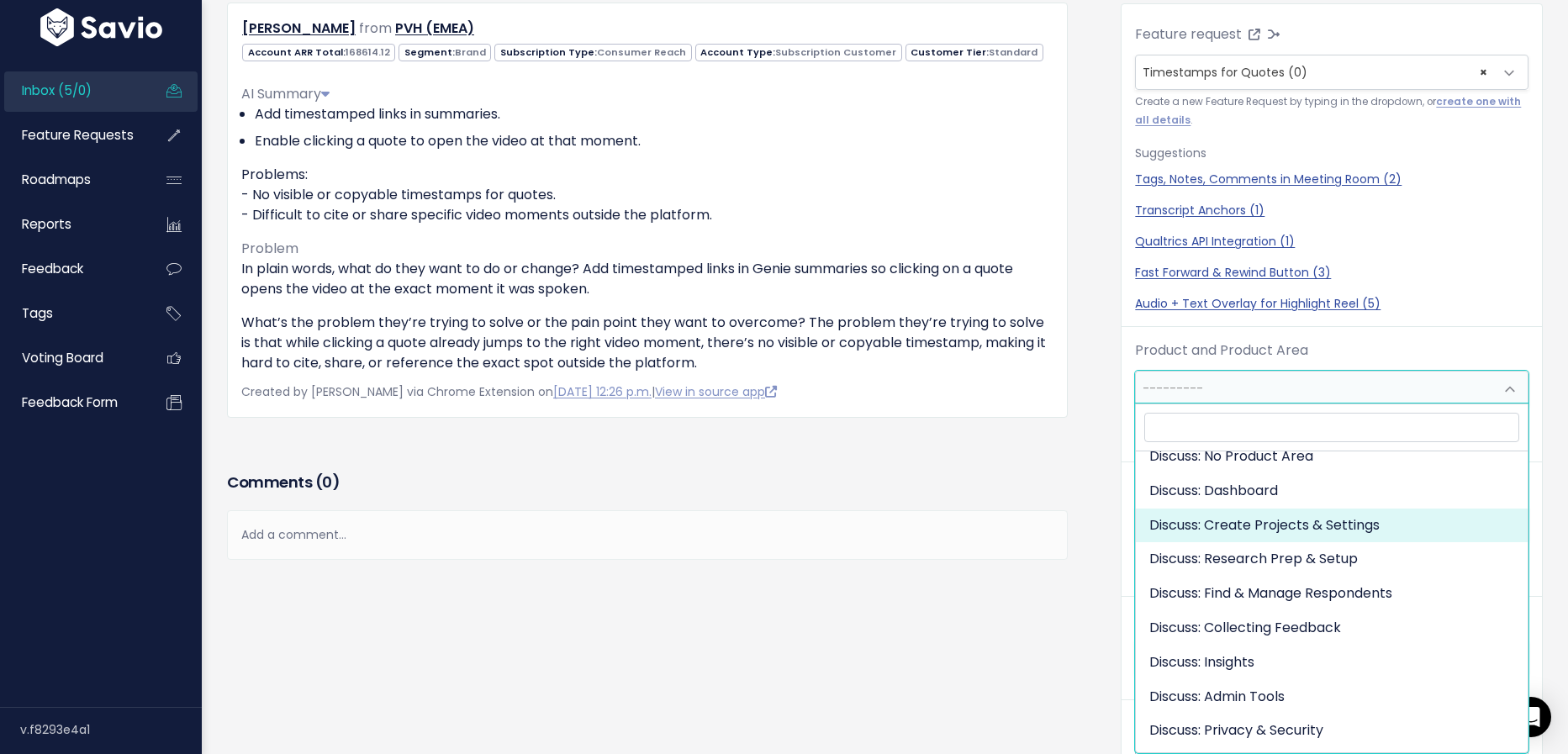
scroll to position [46, 0]
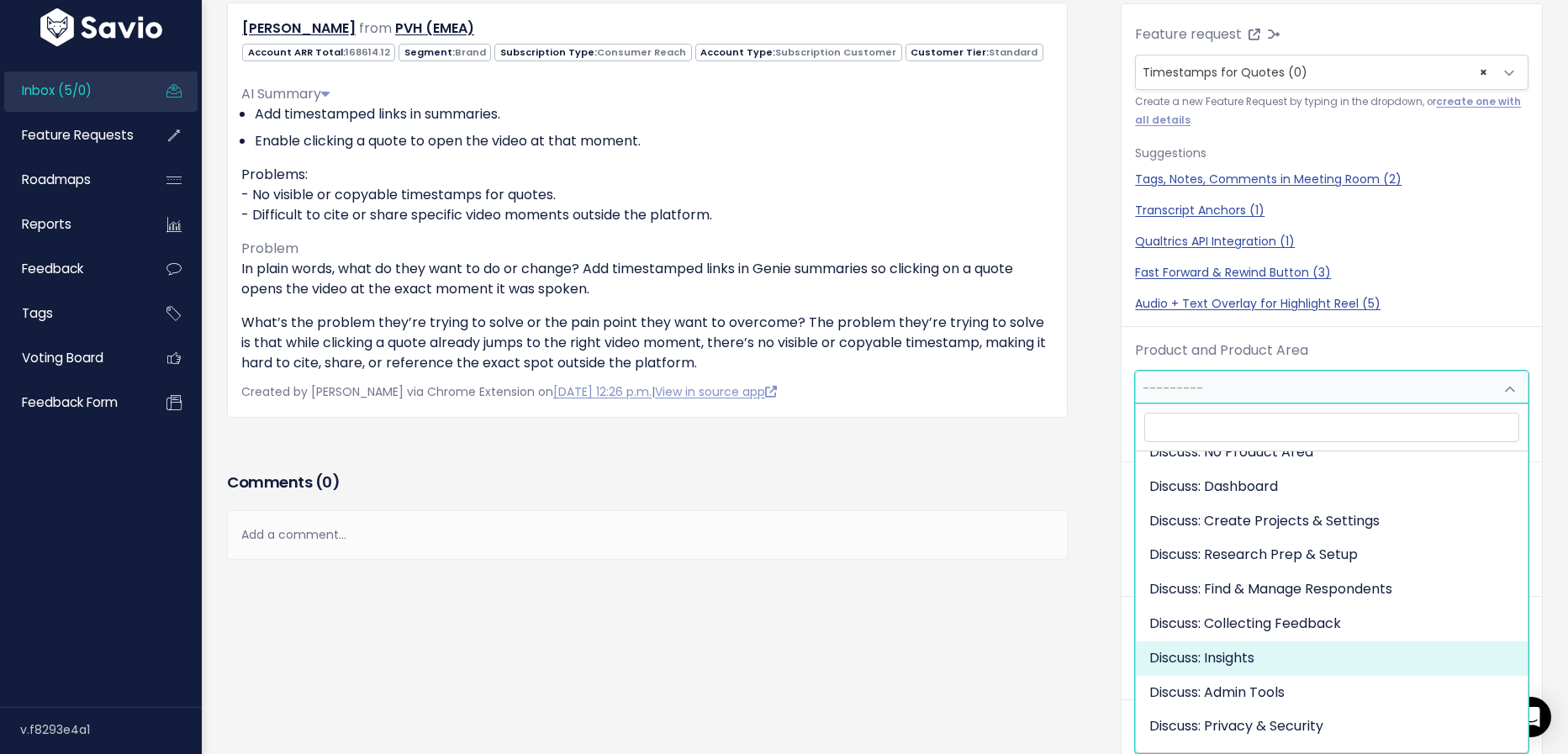
select select "DISCUSS_PLATFORM:INSIGHTS"
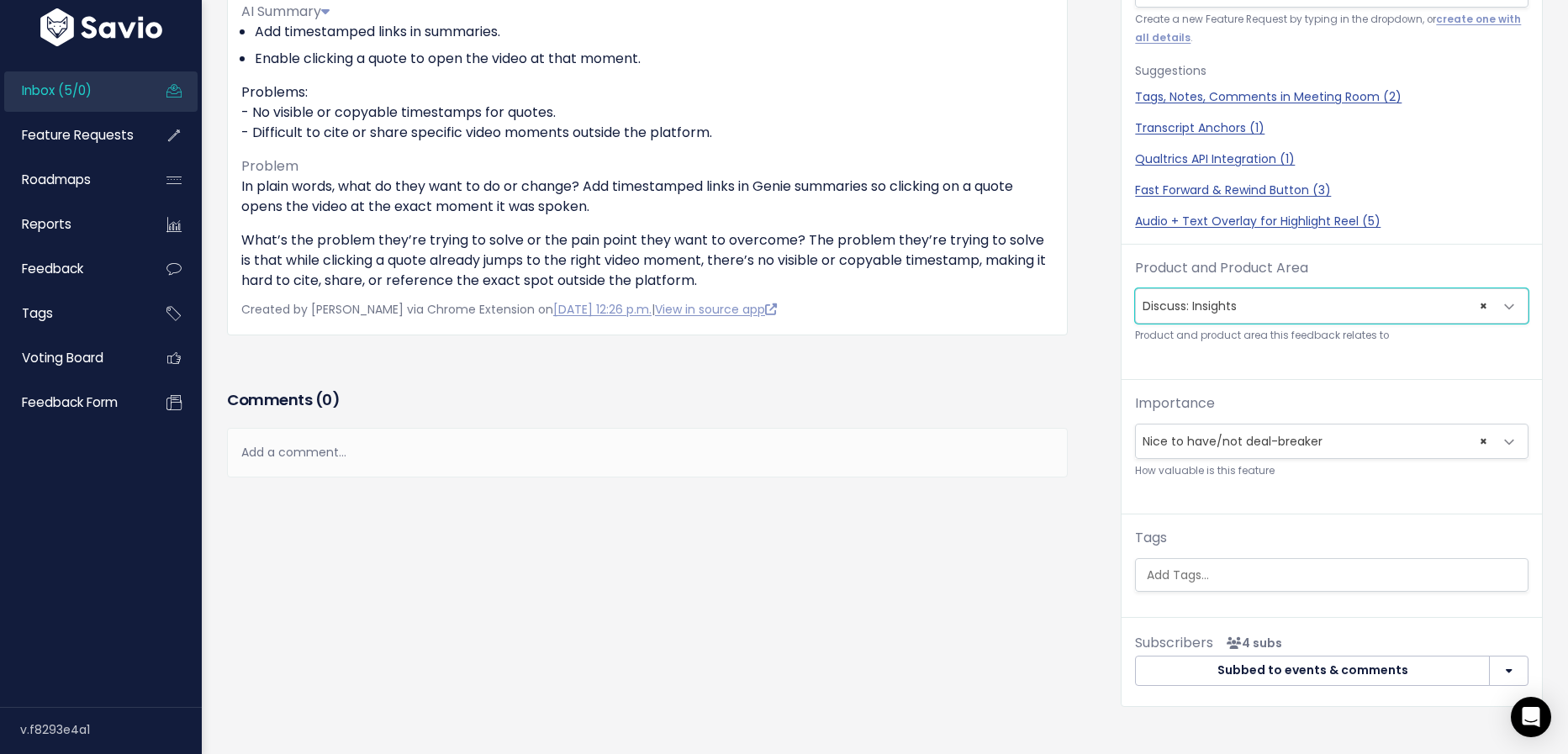
scroll to position [296, 0]
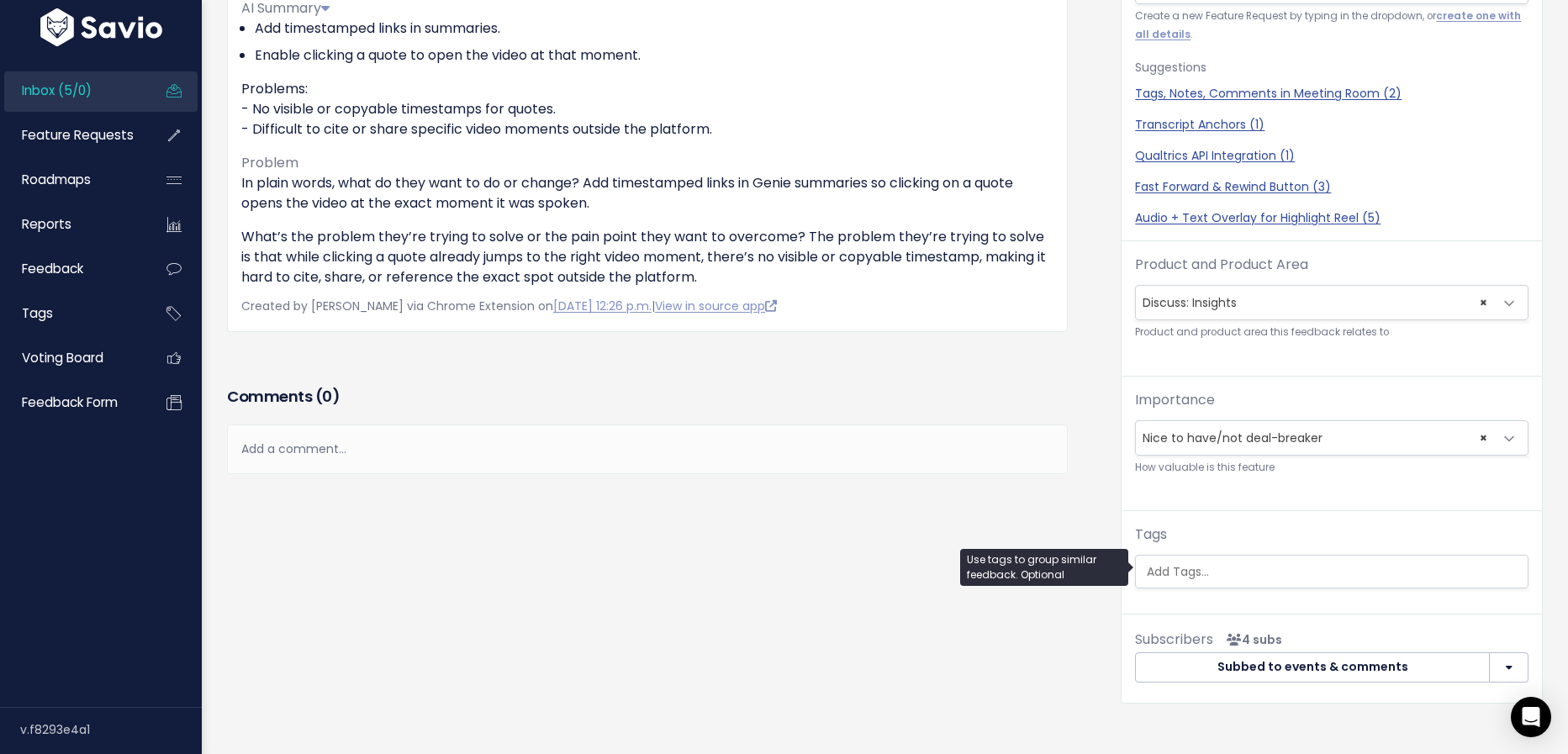
click at [1231, 573] on input "search" at bounding box center [1342, 572] width 404 height 17
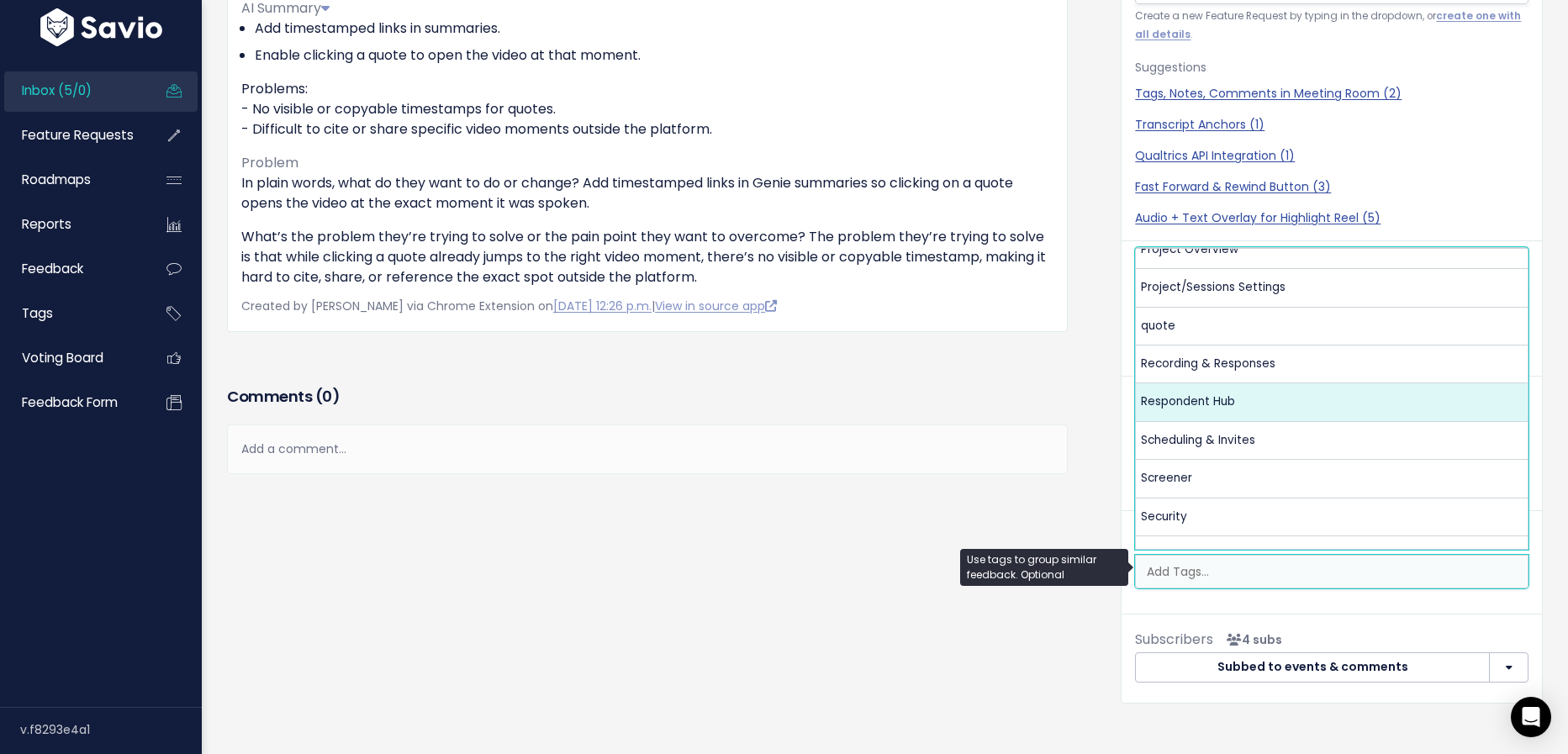
scroll to position [593, 0]
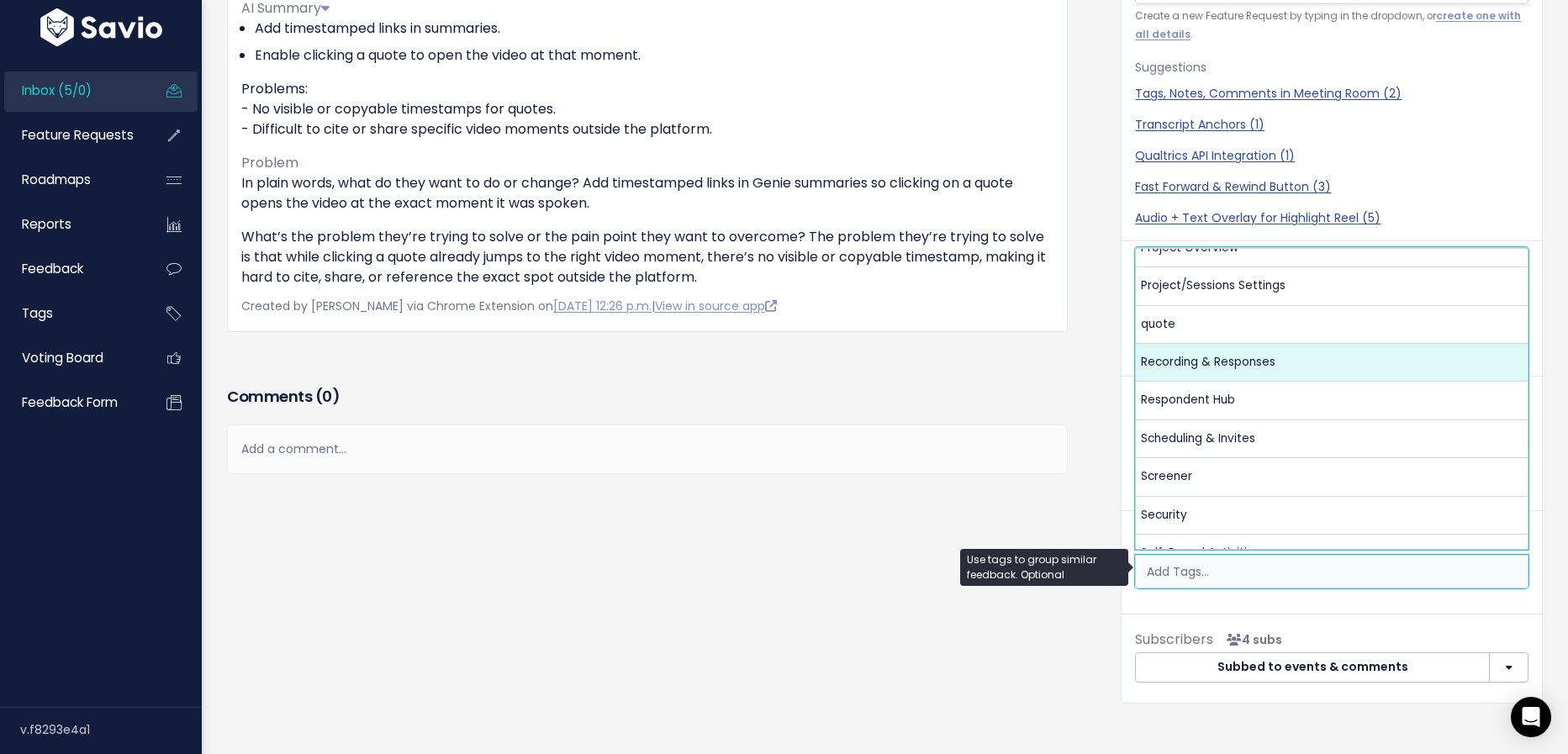
select select "13472"
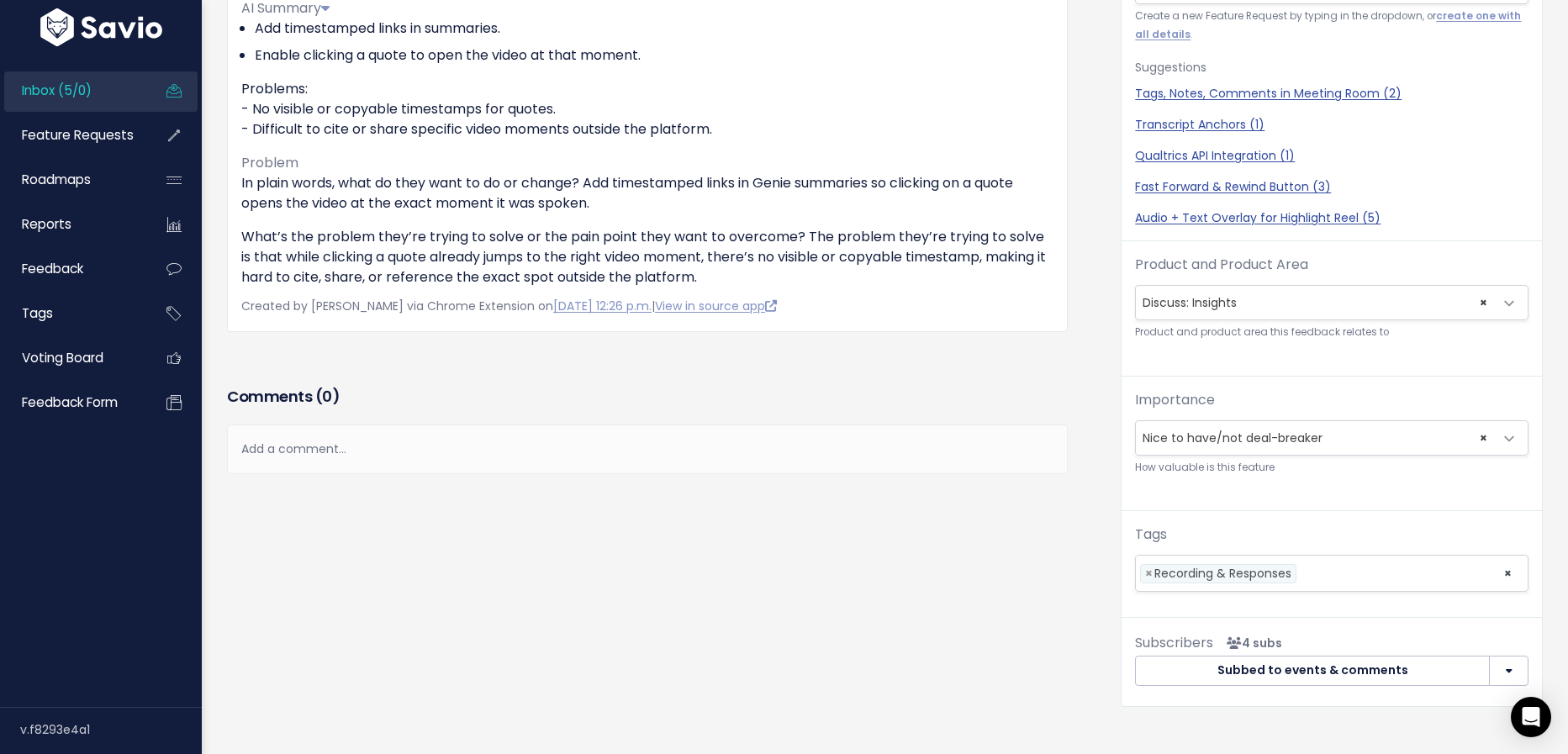
click at [909, 475] on div "Comments ( 0 ) Add a comment... | | | | Add a comment... xxxxxxxxxx These are n…" at bounding box center [647, 454] width 866 height 142
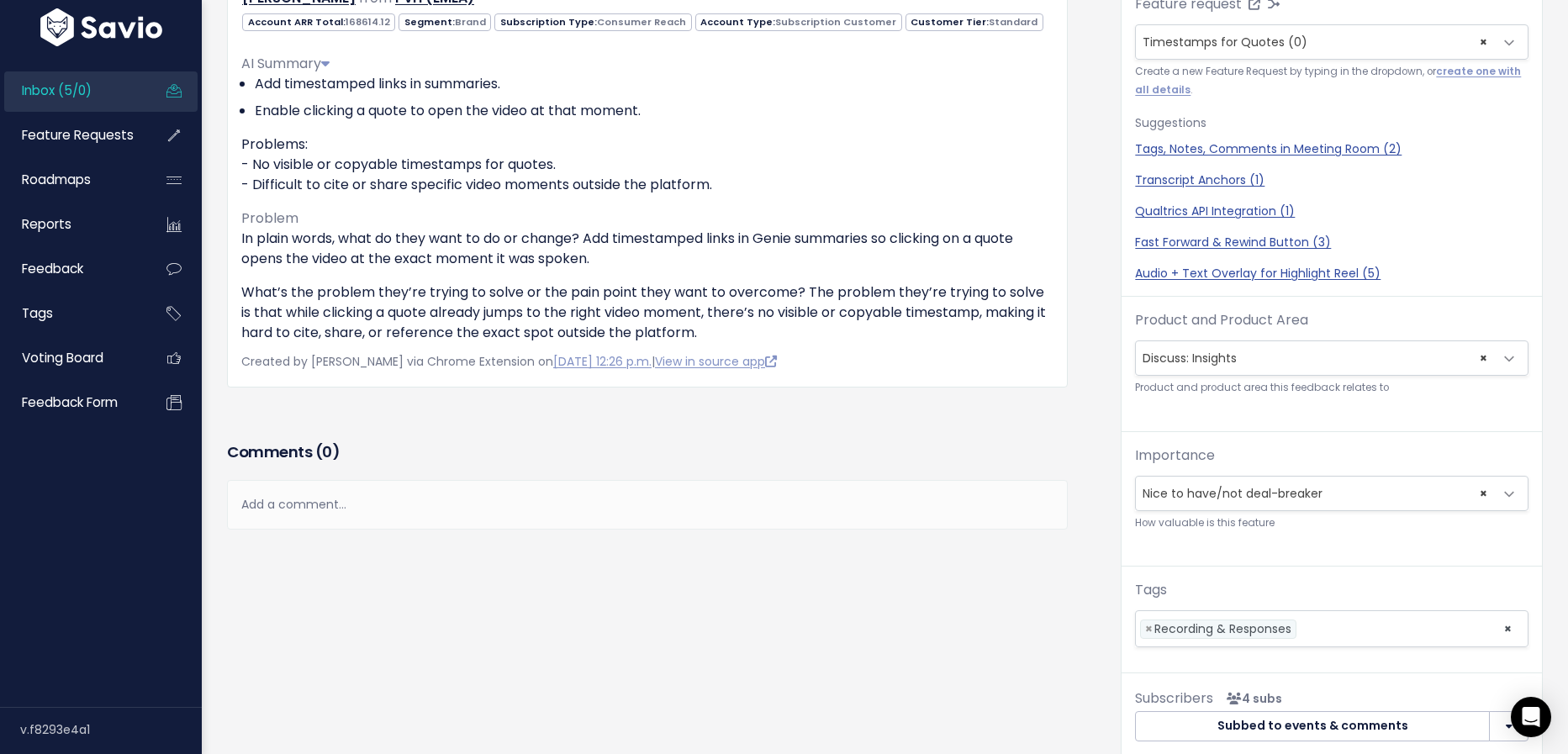
scroll to position [0, 0]
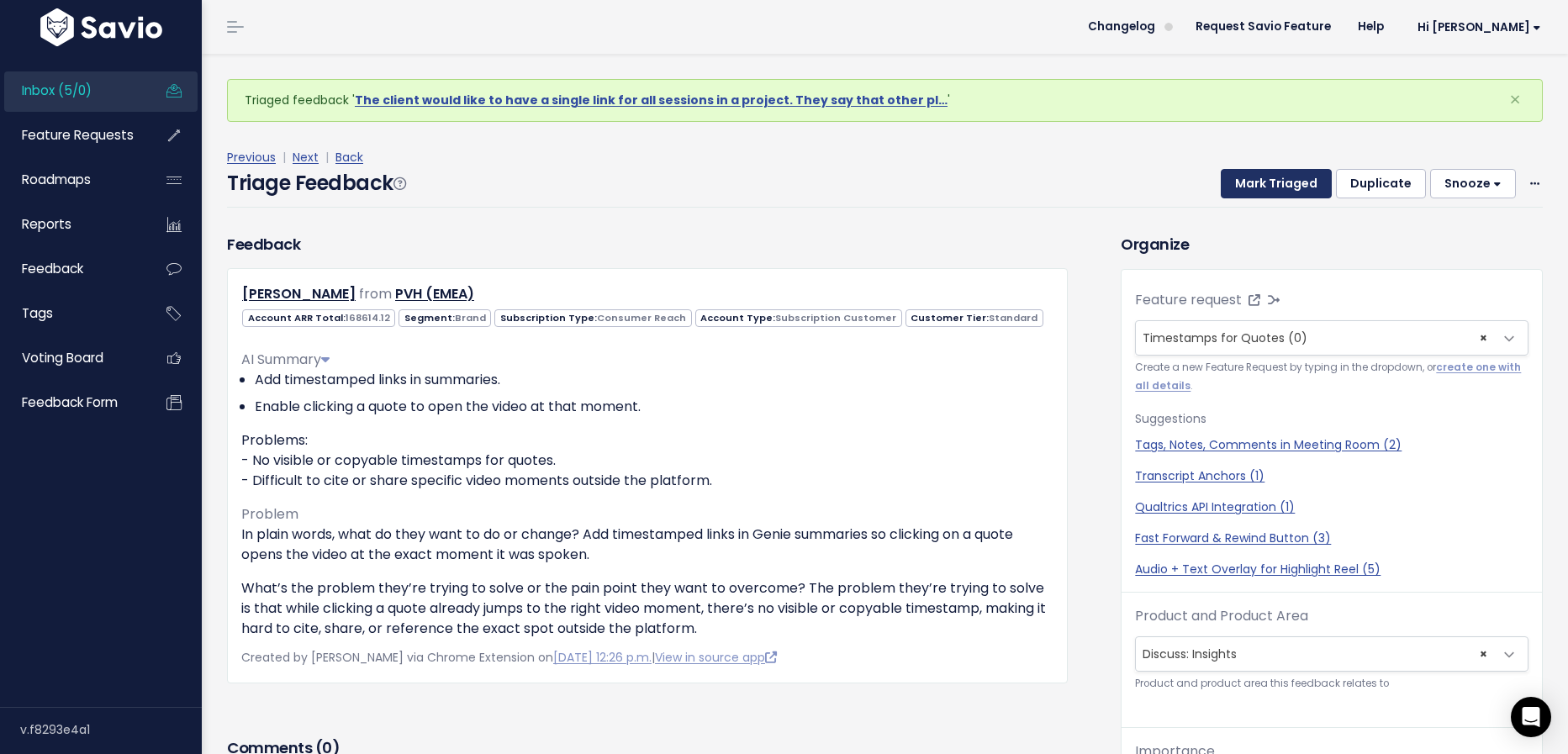
click at [1287, 177] on button "Mark Triaged" at bounding box center [1276, 183] width 111 height 30
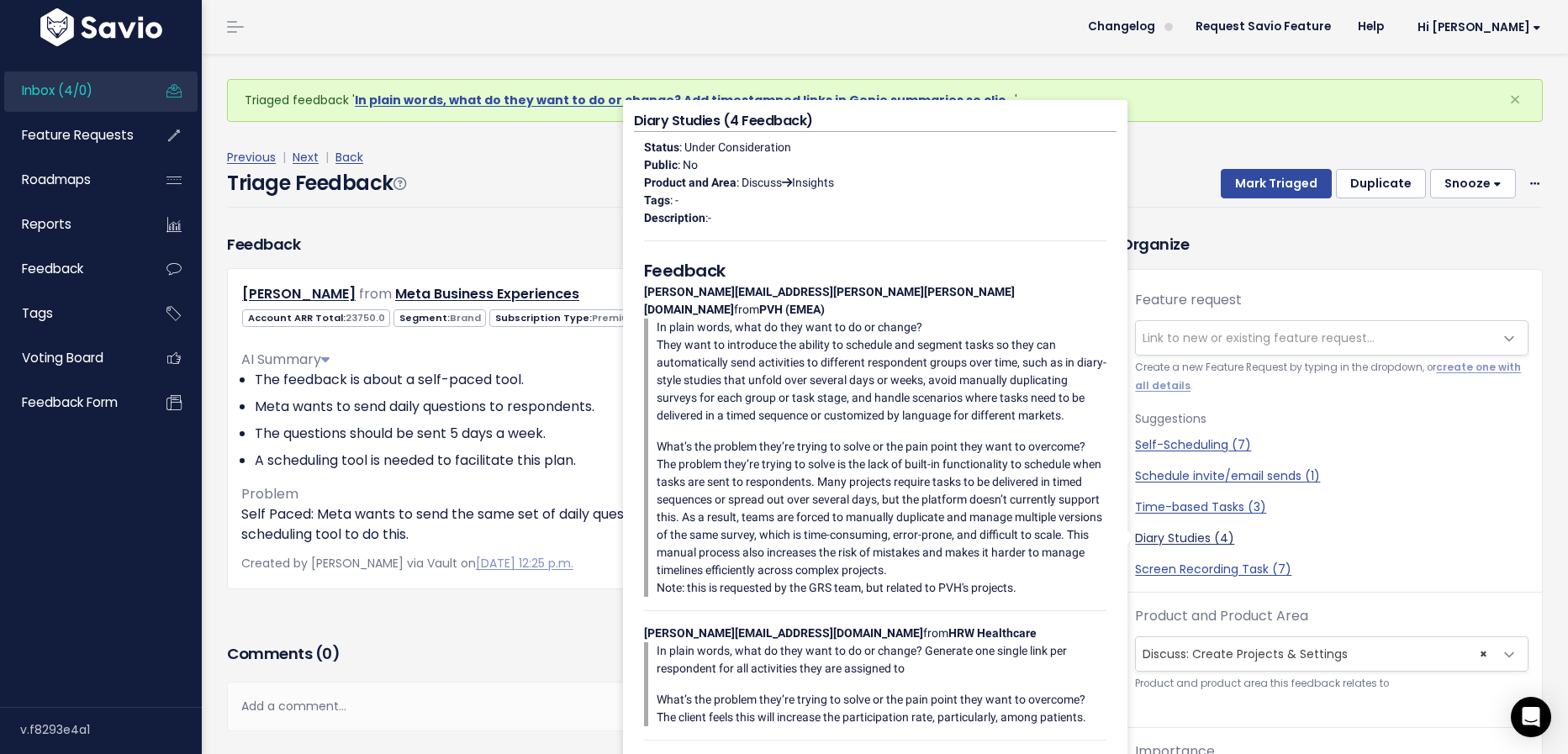
click at [1223, 535] on link "Diary Studies (4)" at bounding box center [1332, 538] width 394 height 17
select select "60463"
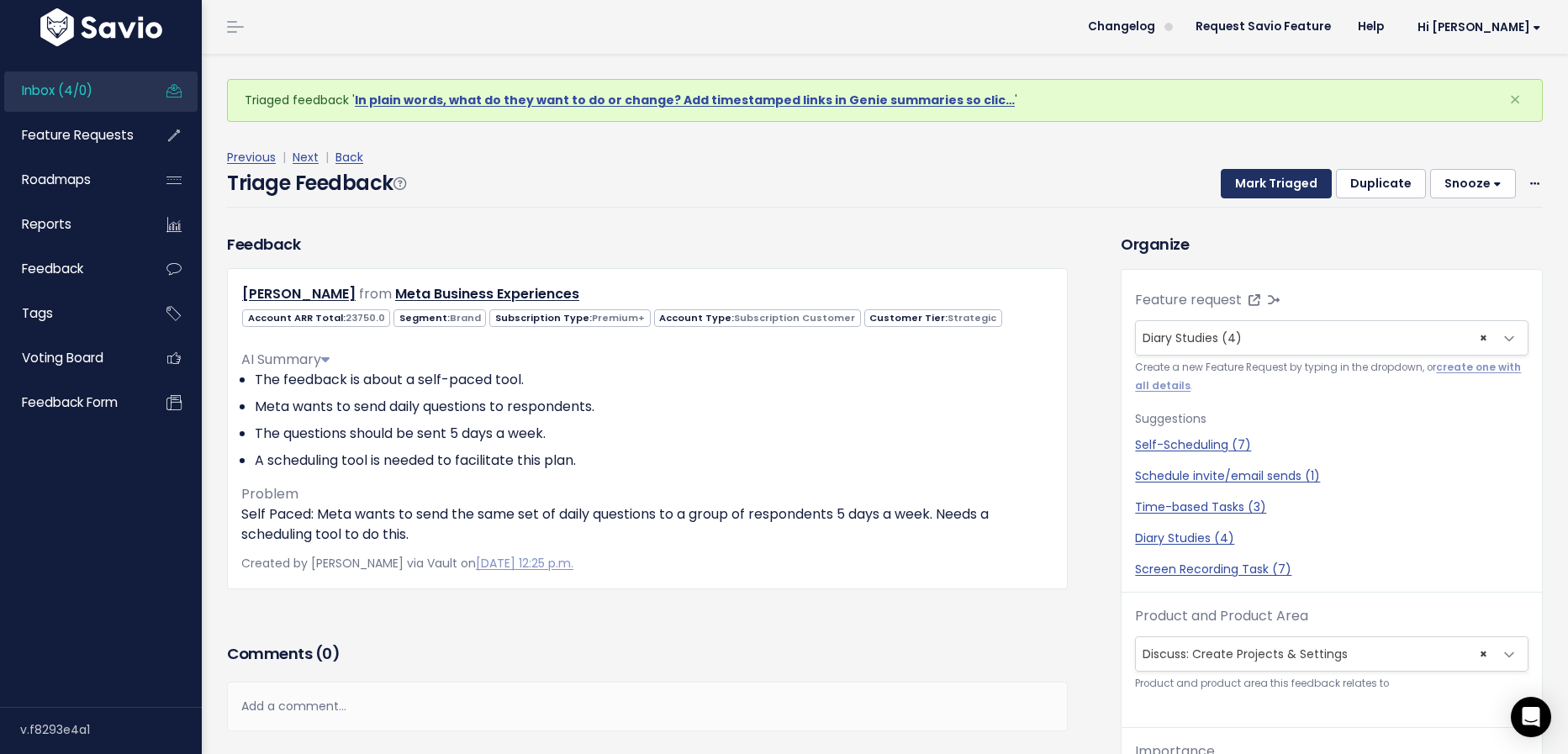
click at [1284, 179] on button "Mark Triaged" at bounding box center [1276, 183] width 111 height 30
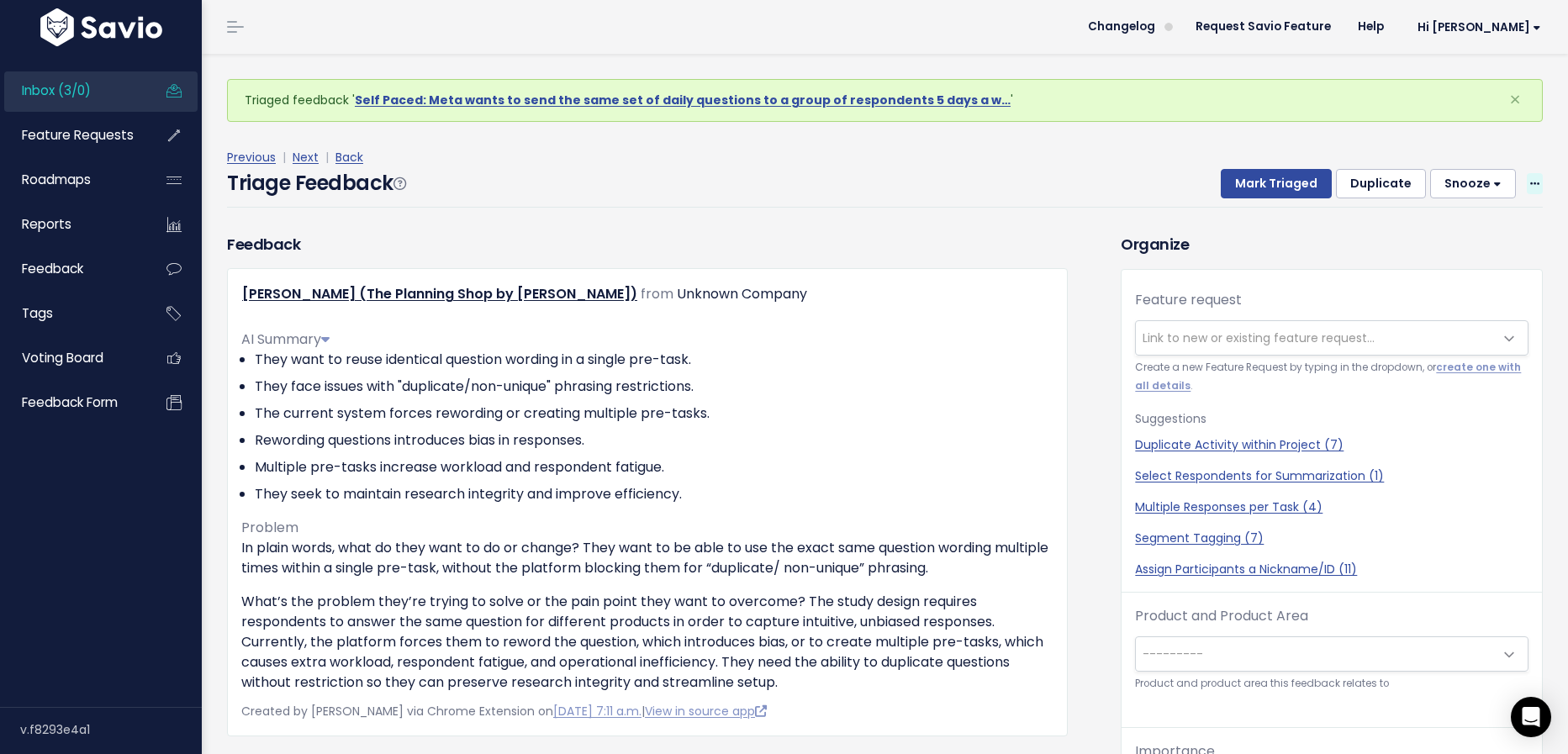
click at [1534, 187] on icon at bounding box center [1535, 184] width 9 height 11
click at [1470, 210] on div "Edit Delete" at bounding box center [1469, 246] width 135 height 87
click at [1548, 179] on div "Previous | Next | Back Triage Feedback Mark Triaged Duplicate Snooze 1 day 3 da…" at bounding box center [891, 177] width 1328 height 60
click at [1527, 181] on span at bounding box center [1535, 183] width 16 height 21
click at [1463, 222] on link "Edit" at bounding box center [1468, 231] width 121 height 33
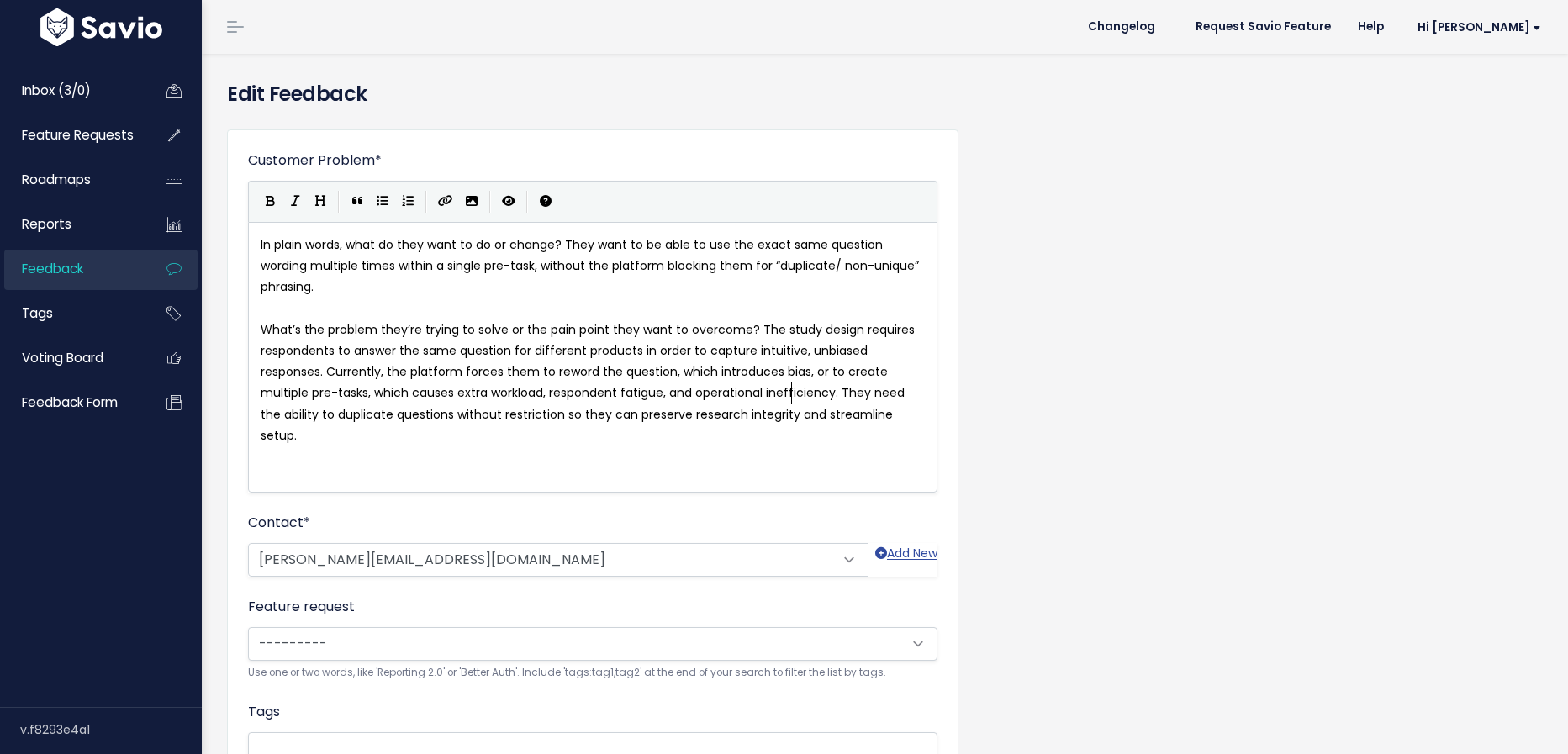
scroll to position [1, 0]
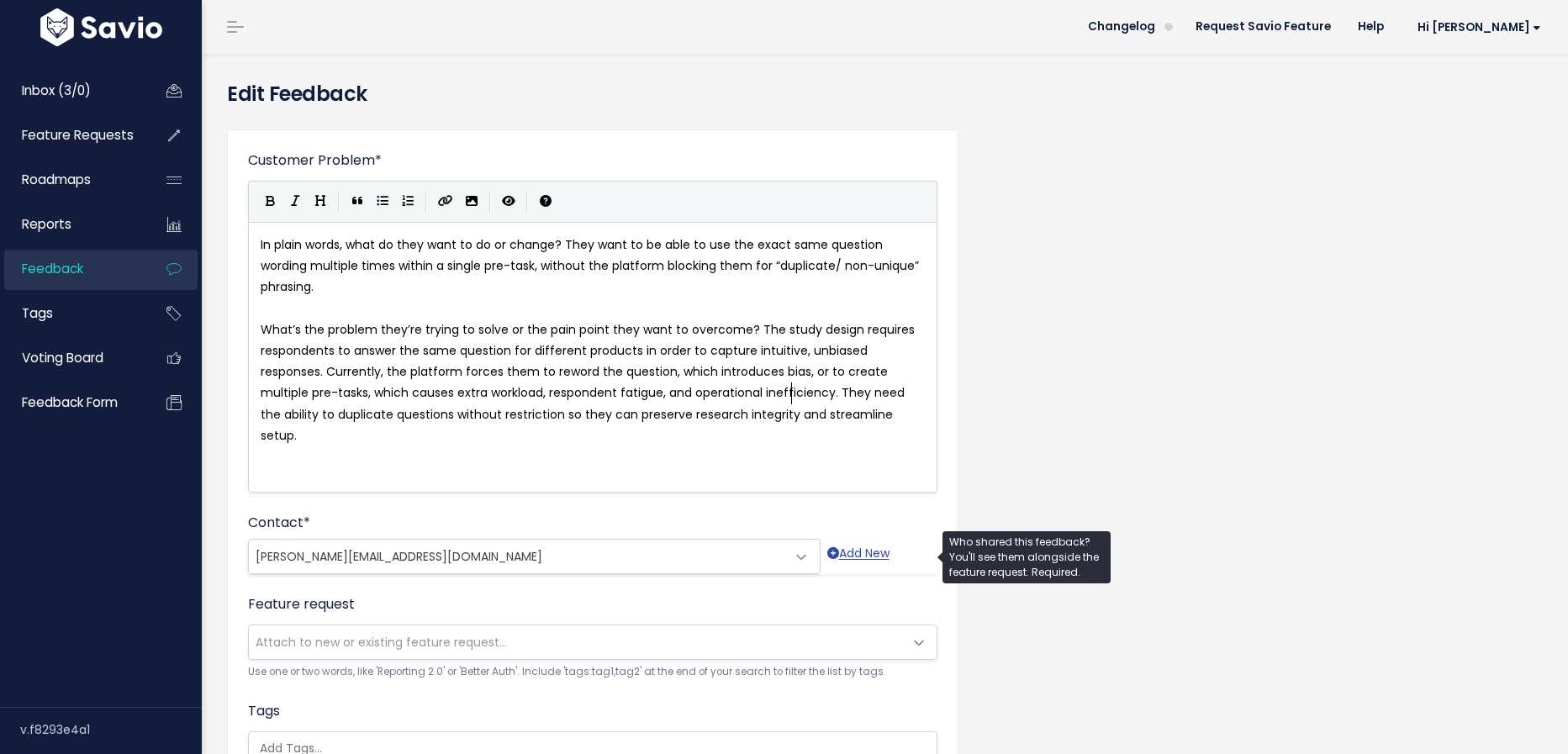
click at [412, 551] on span "lena.chothia@omc.com" at bounding box center [517, 556] width 537 height 34
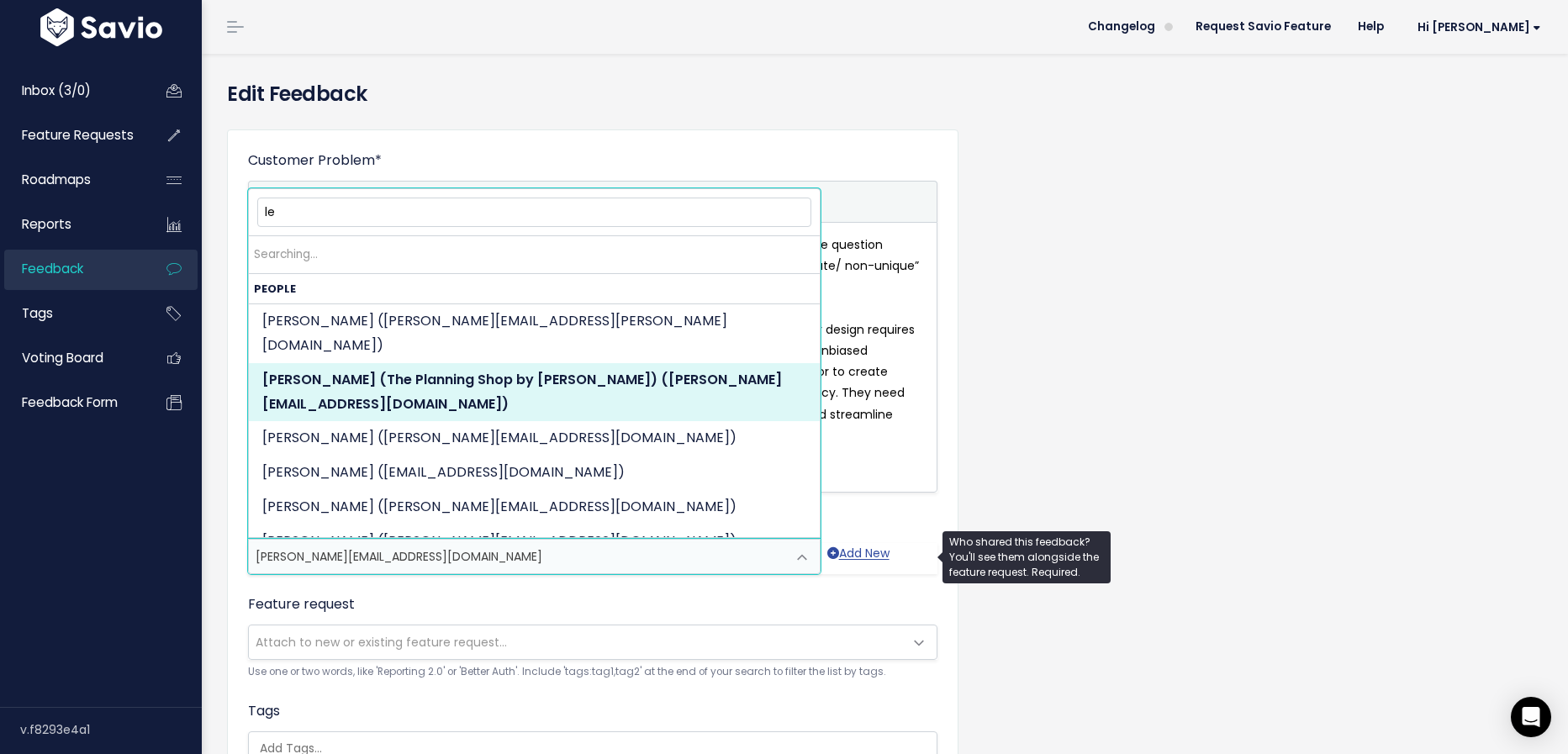
type input "l"
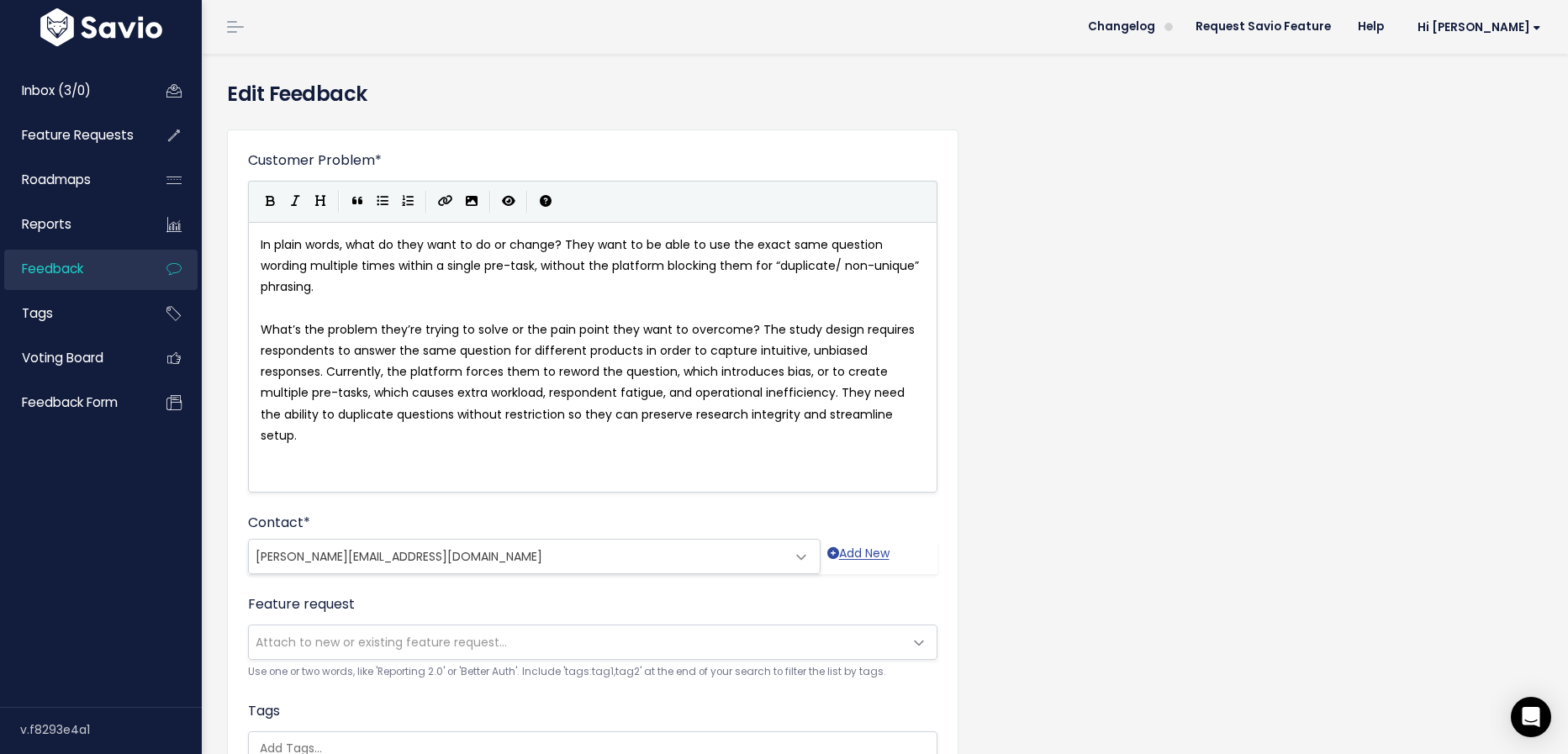
click at [1235, 412] on div "Customer Problem * In plain words, what do they want to do or change? They want…" at bounding box center [884, 613] width 1341 height 995
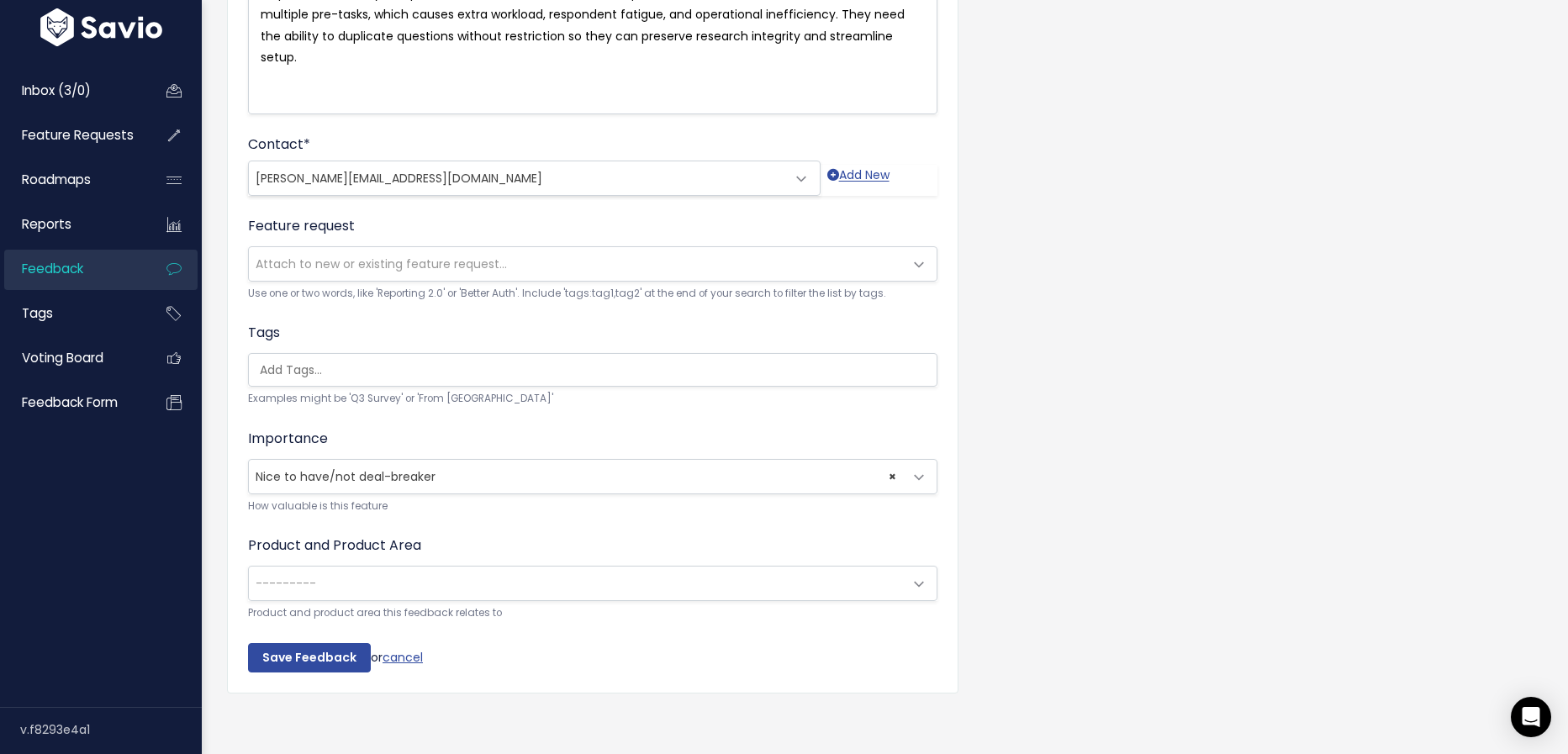
scroll to position [0, 0]
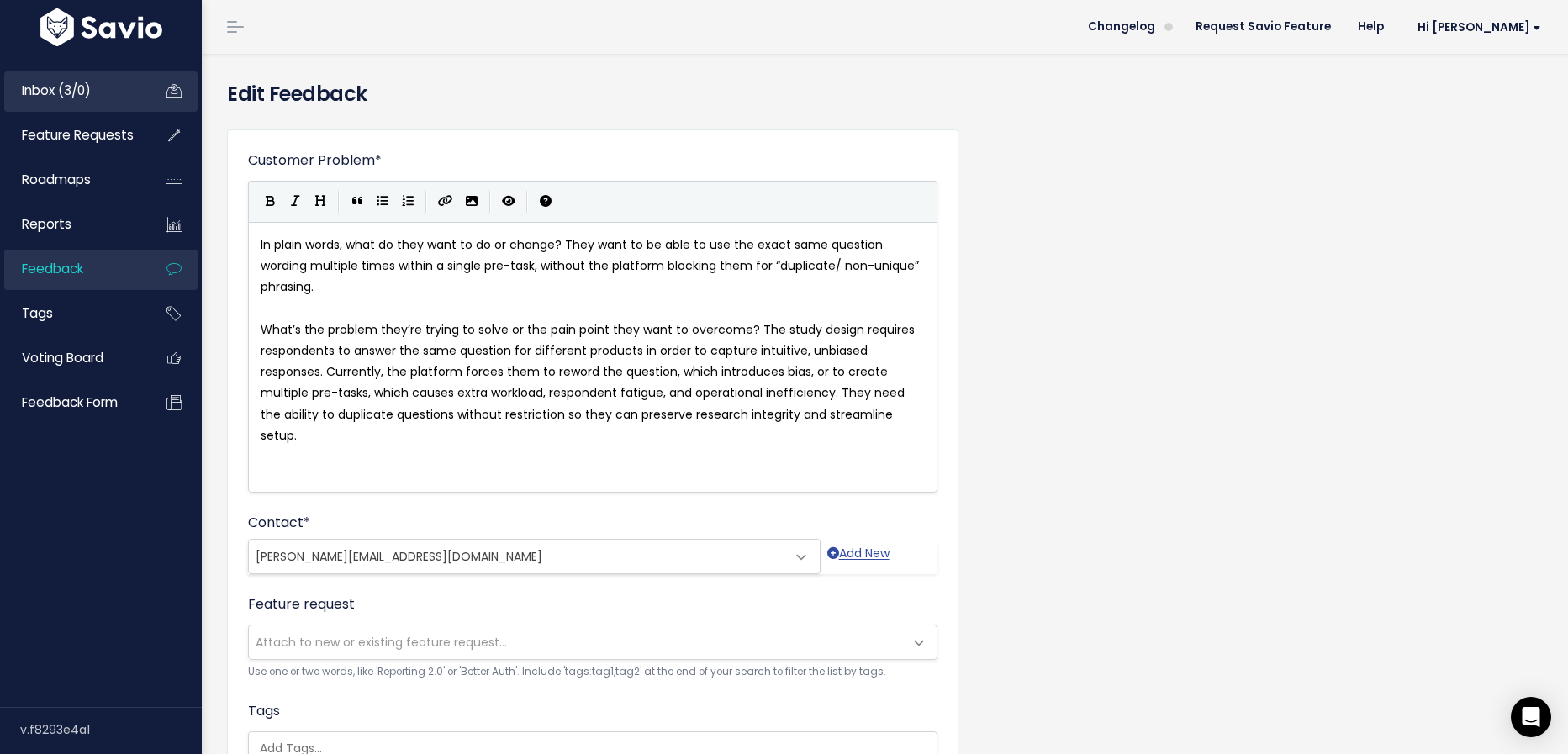
click at [89, 87] on span "Inbox (3/0)" at bounding box center [57, 89] width 69 height 17
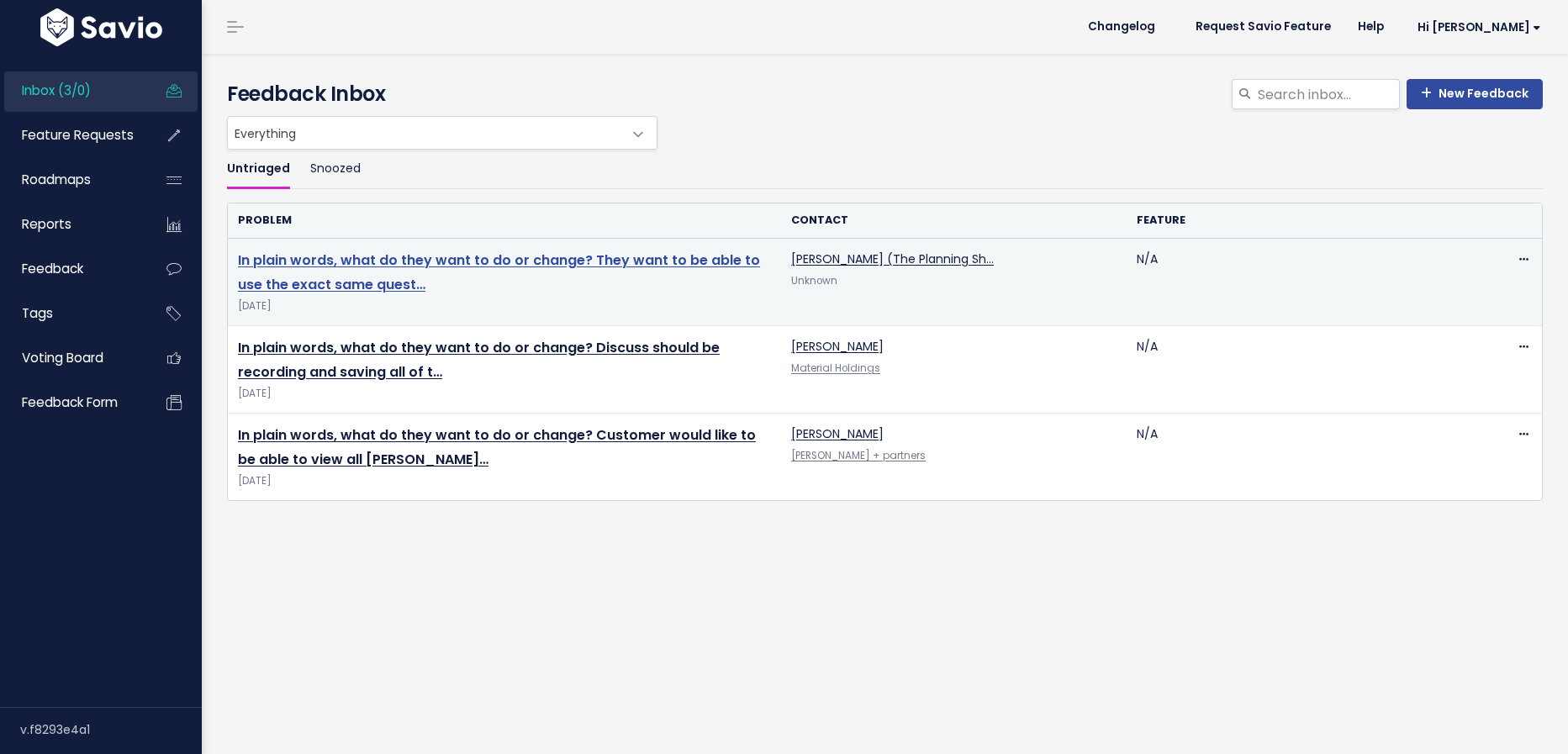
click at [489, 257] on link "In plain words, what do they want to do or change? They want to be able to use …" at bounding box center [499, 273] width 522 height 44
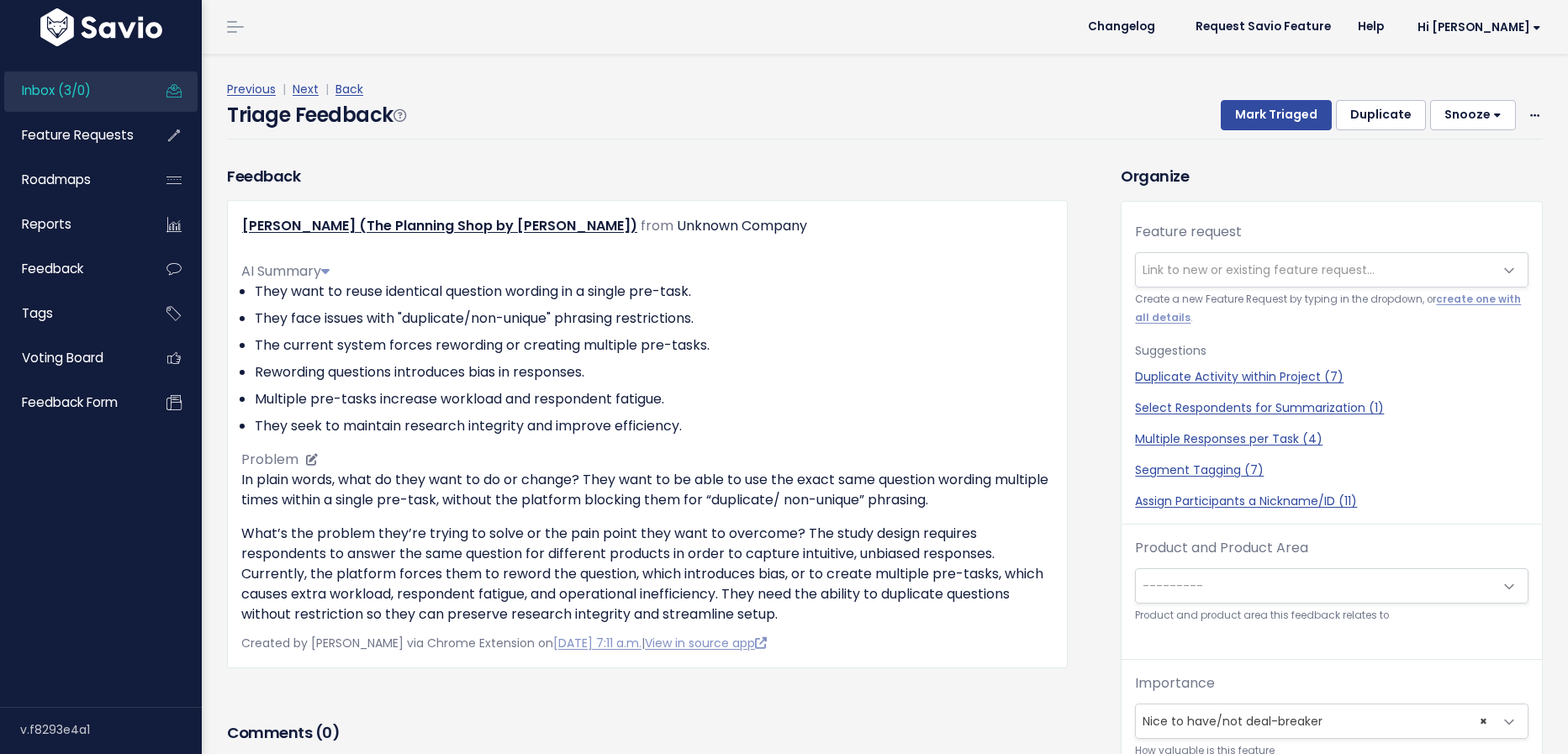
scroll to position [56, 0]
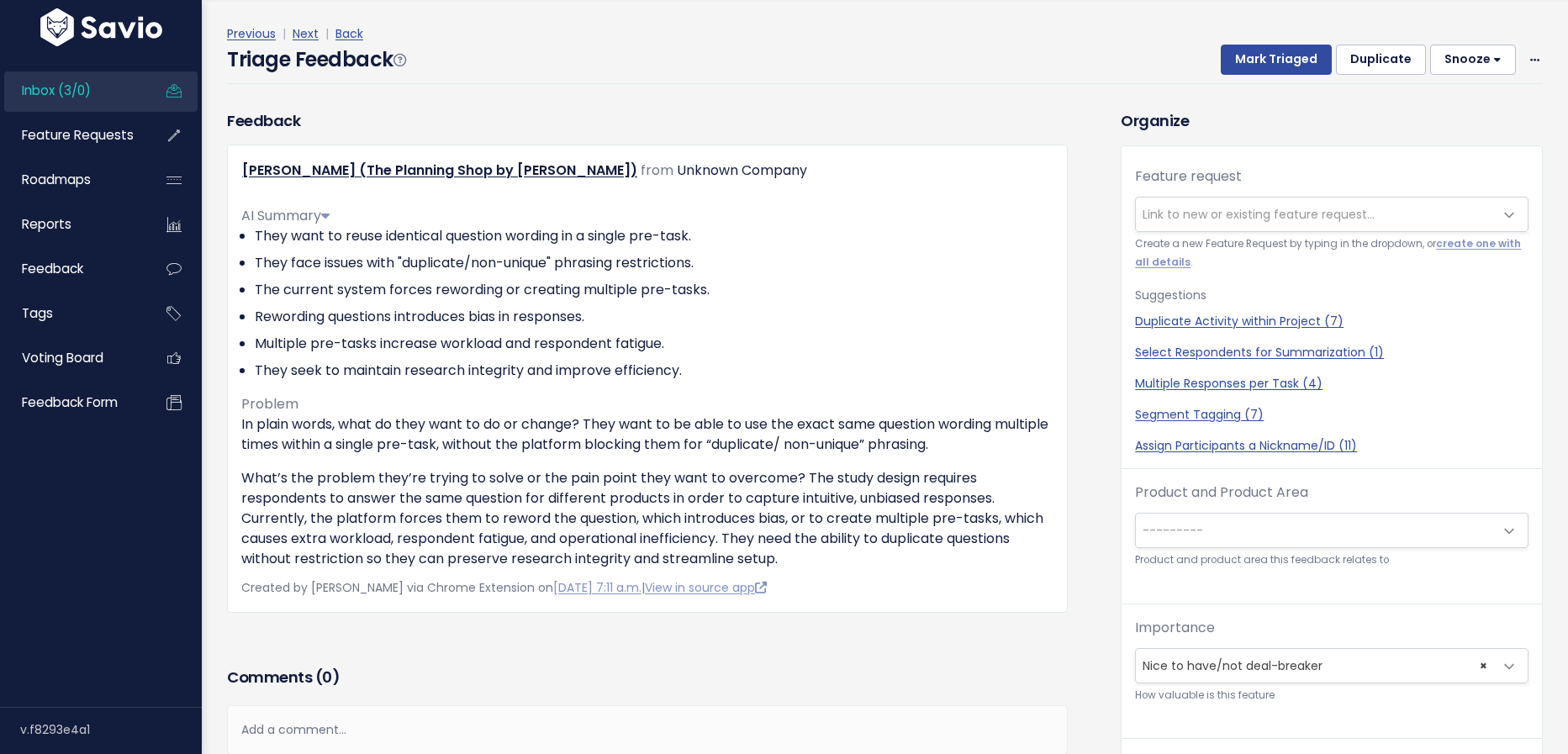
click at [481, 736] on div "Add a comment..." at bounding box center [647, 730] width 841 height 49
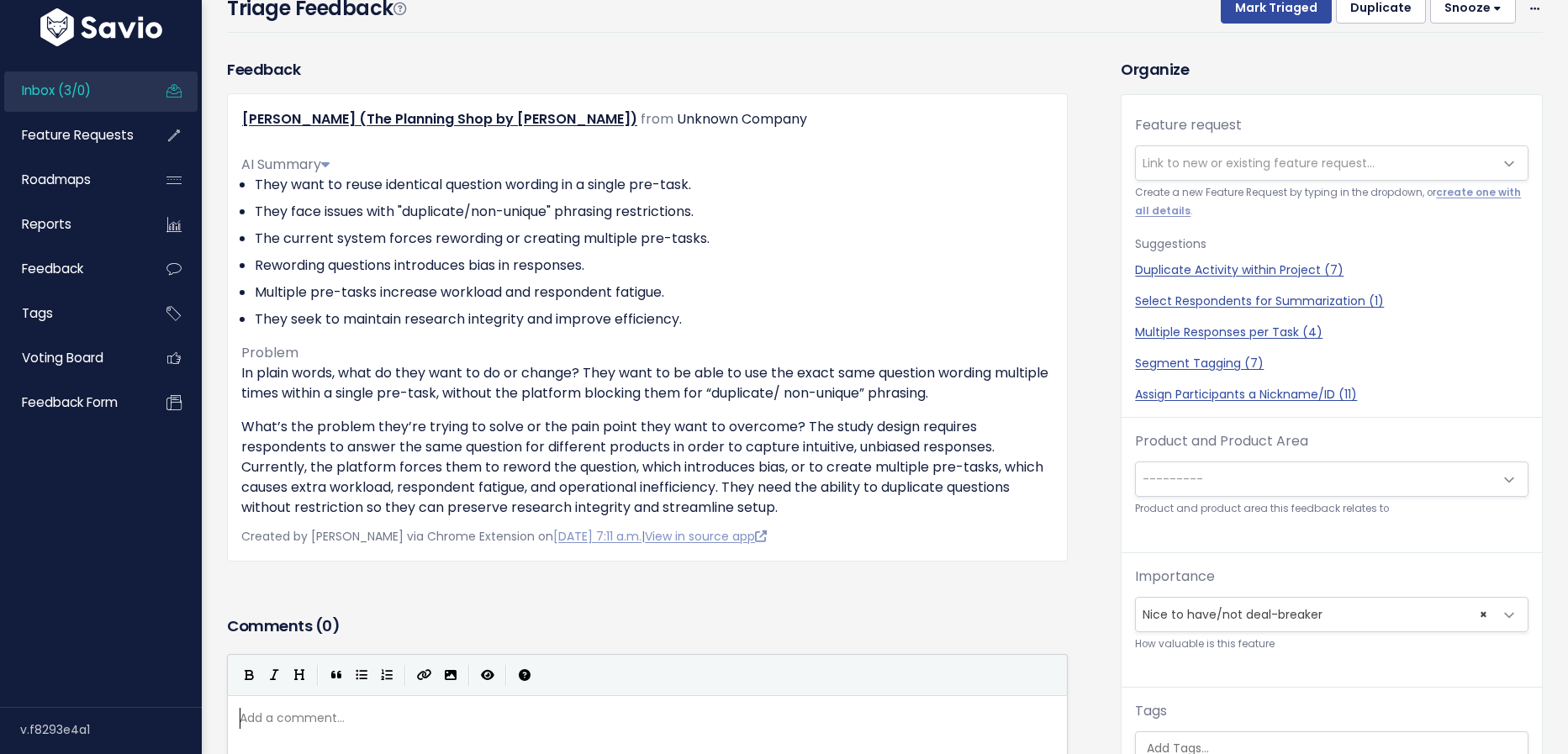
scroll to position [114, 0]
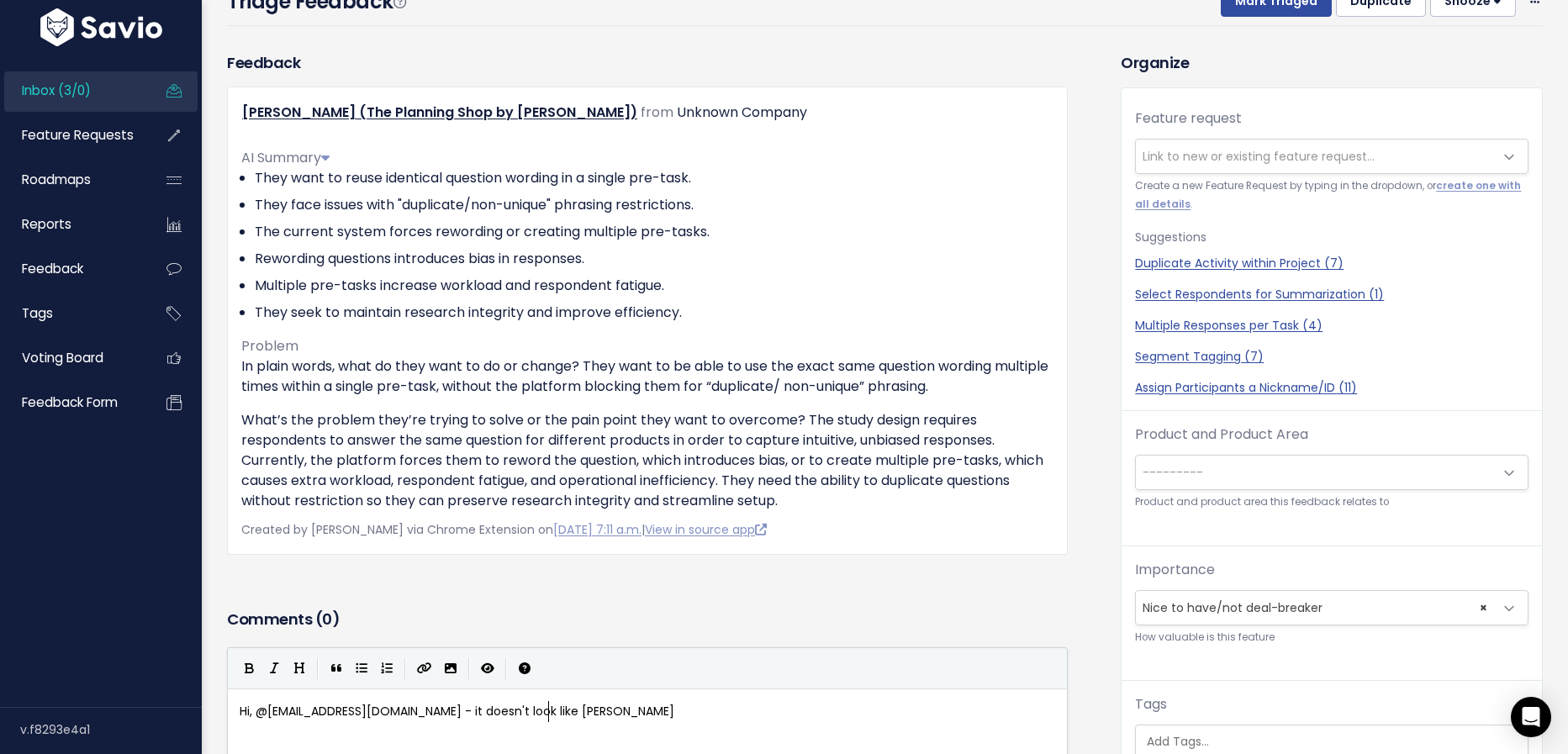
type textarea "Hi, @migui@discuss.io - it doesn't look like Lena Choti"
type textarea "hia is a contact for Adelphi in SF. Can uyou a"
type textarea "you add her in SF so we can"
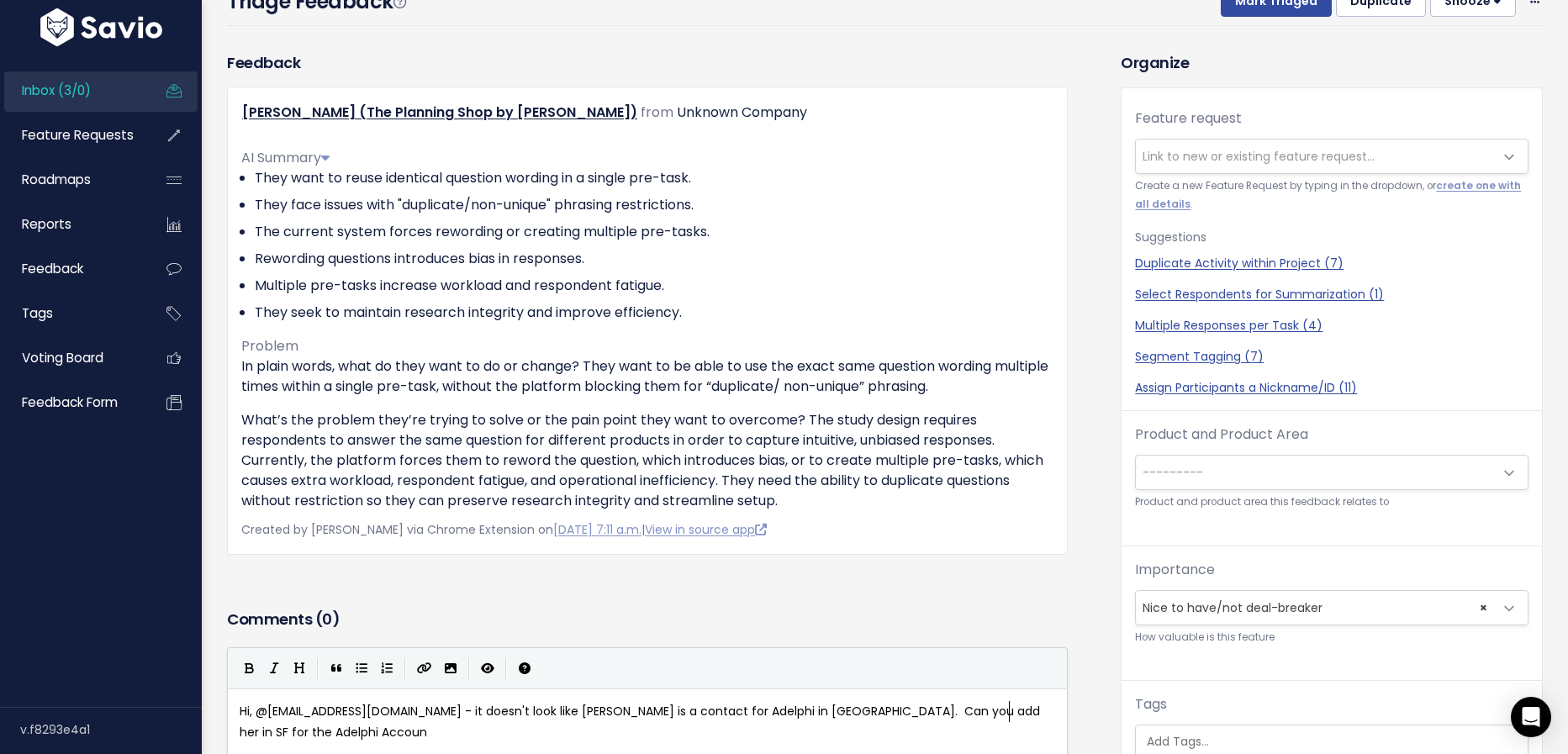
type textarea "for the Adelphi Accound"
type textarea "t so we can triage this fcor"
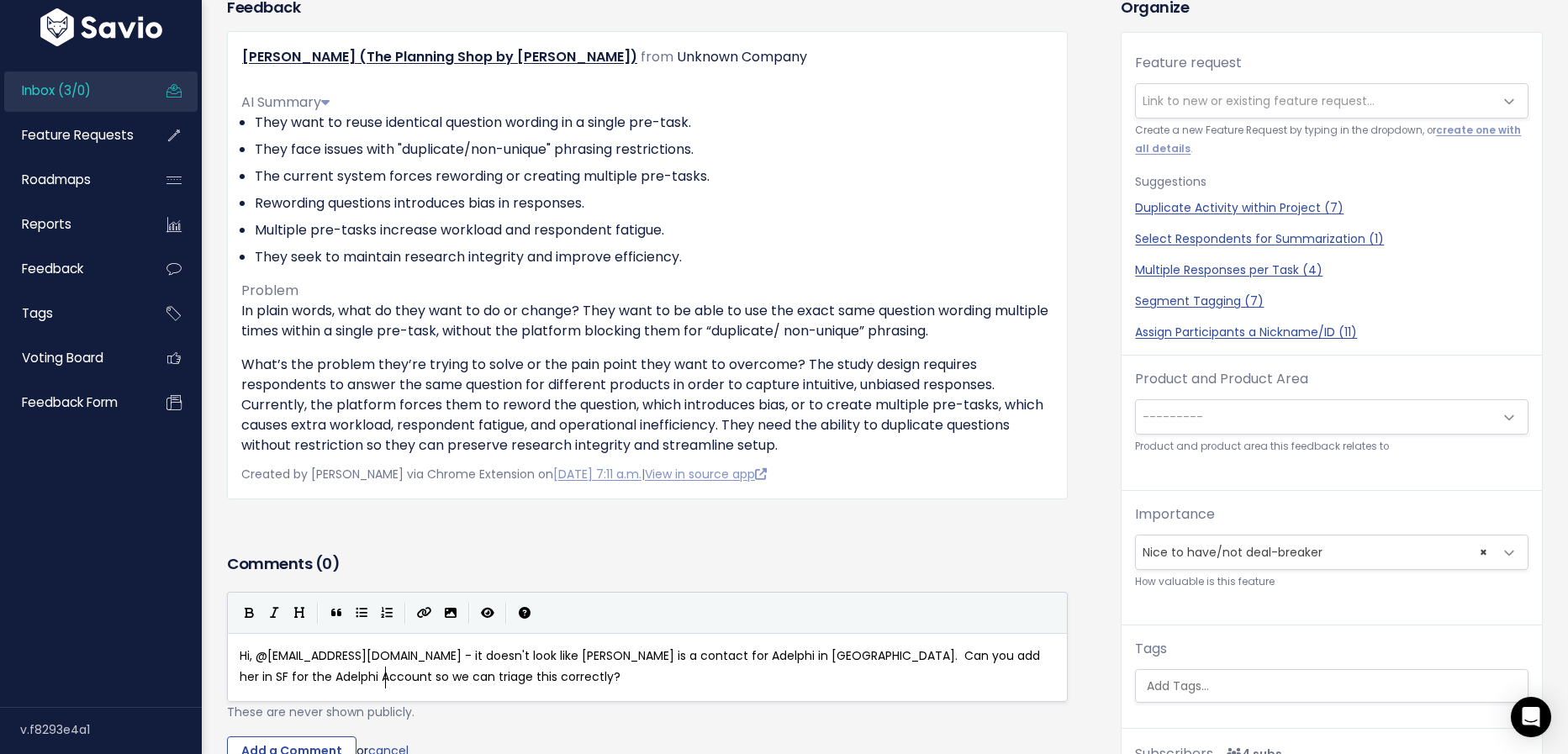
scroll to position [312, 0]
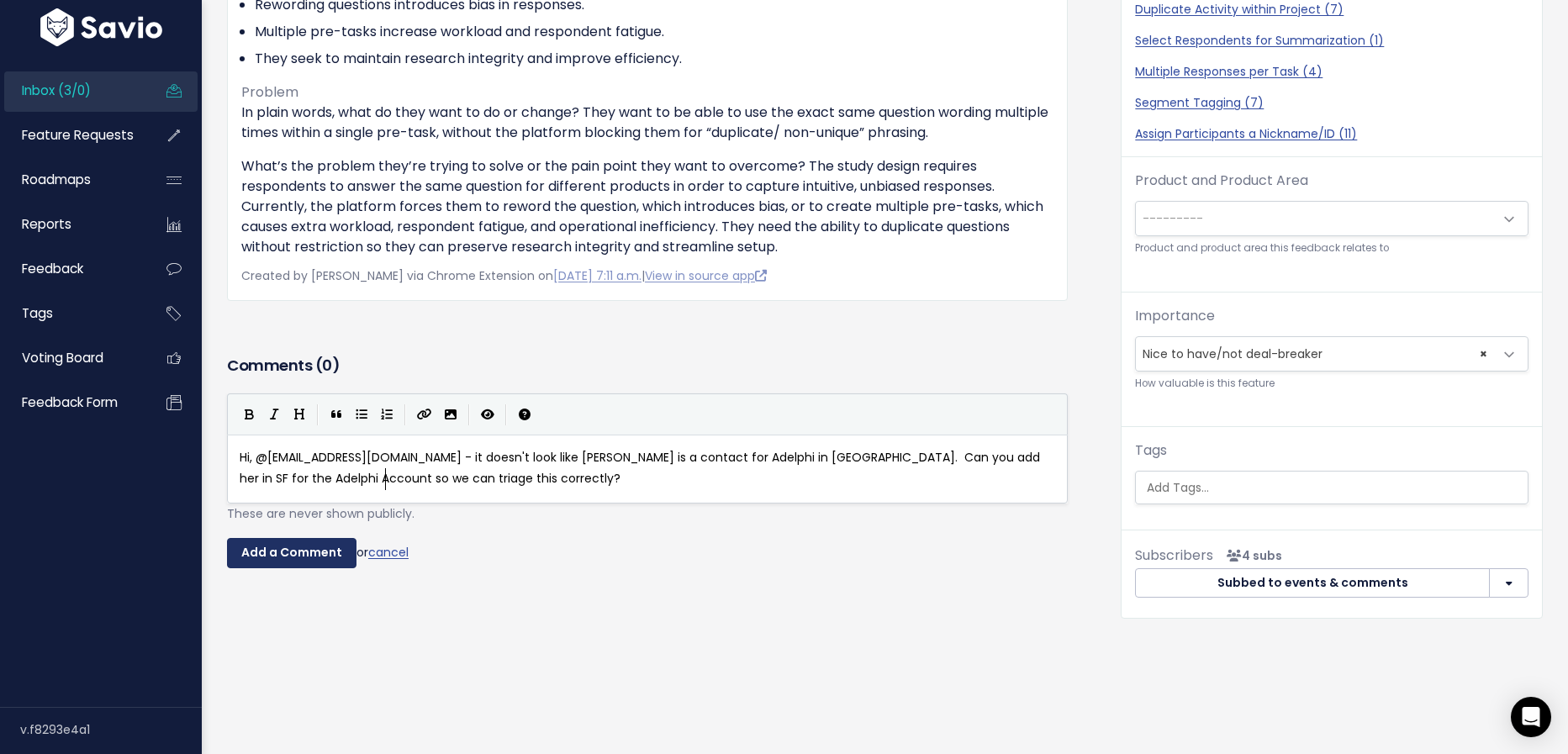
type textarea "correctly?"
click at [302, 553] on input "Add a Comment" at bounding box center [292, 553] width 129 height 30
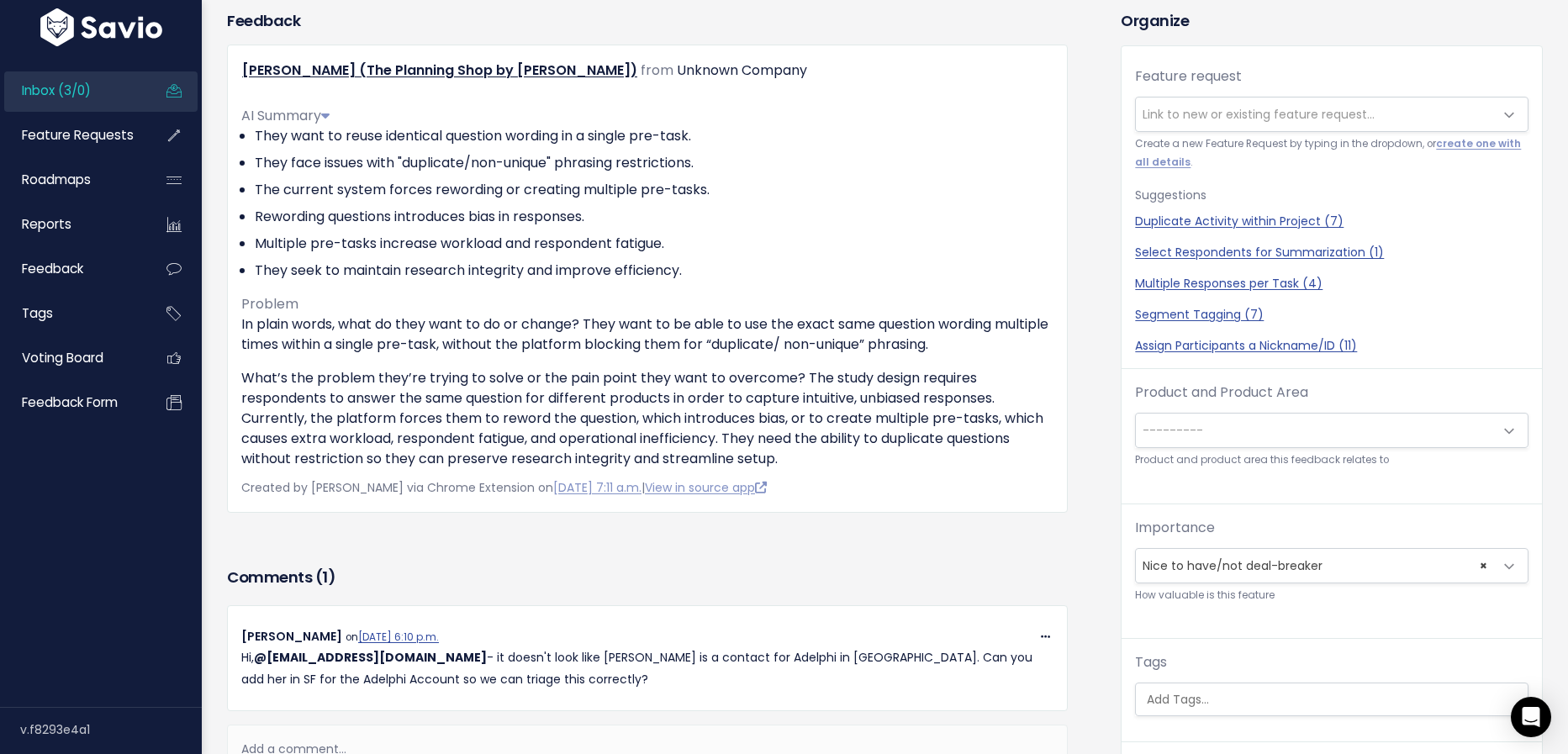
scroll to position [0, 0]
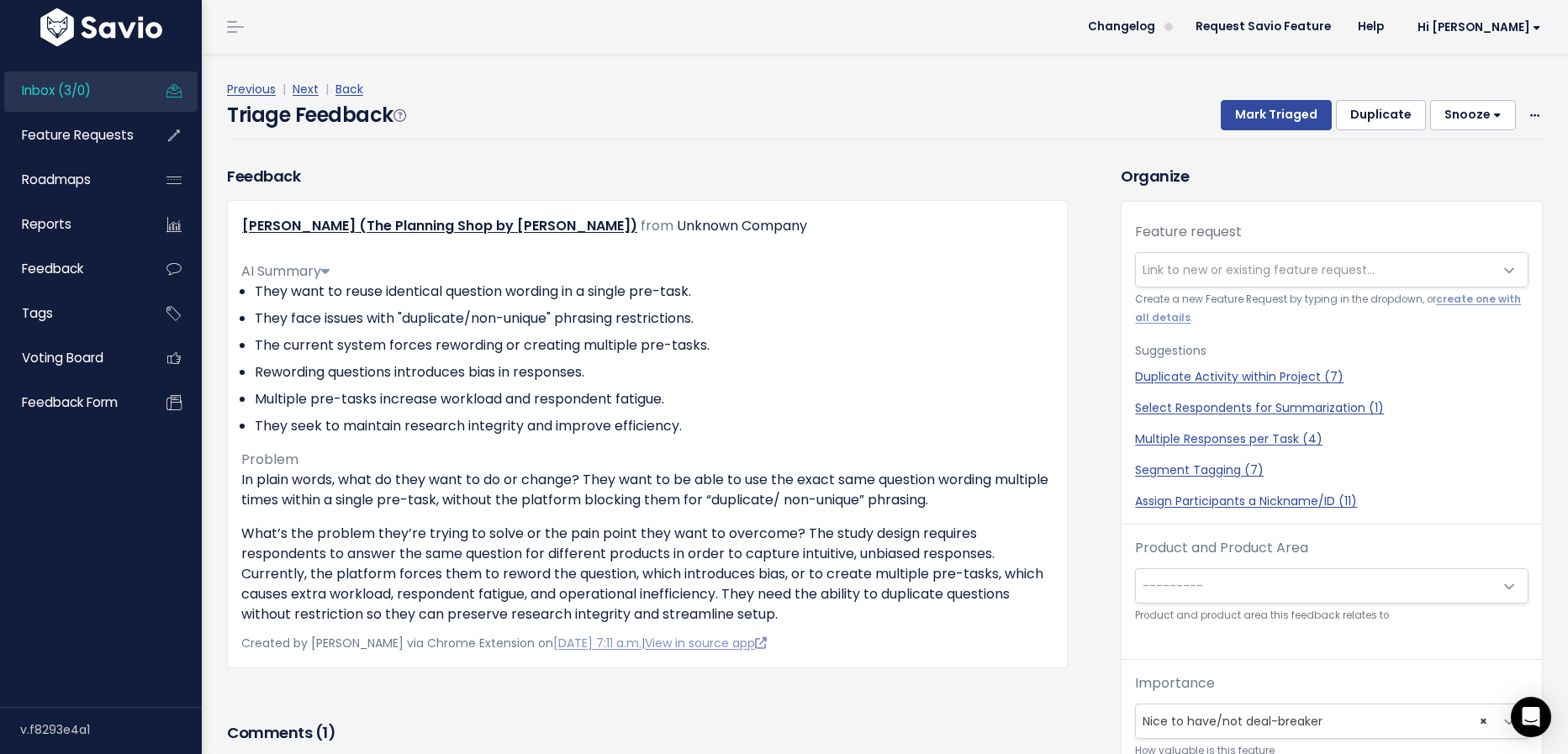
click at [1486, 112] on button "Snooze" at bounding box center [1473, 115] width 86 height 30
click at [1474, 217] on button "7 days" at bounding box center [1480, 222] width 121 height 33
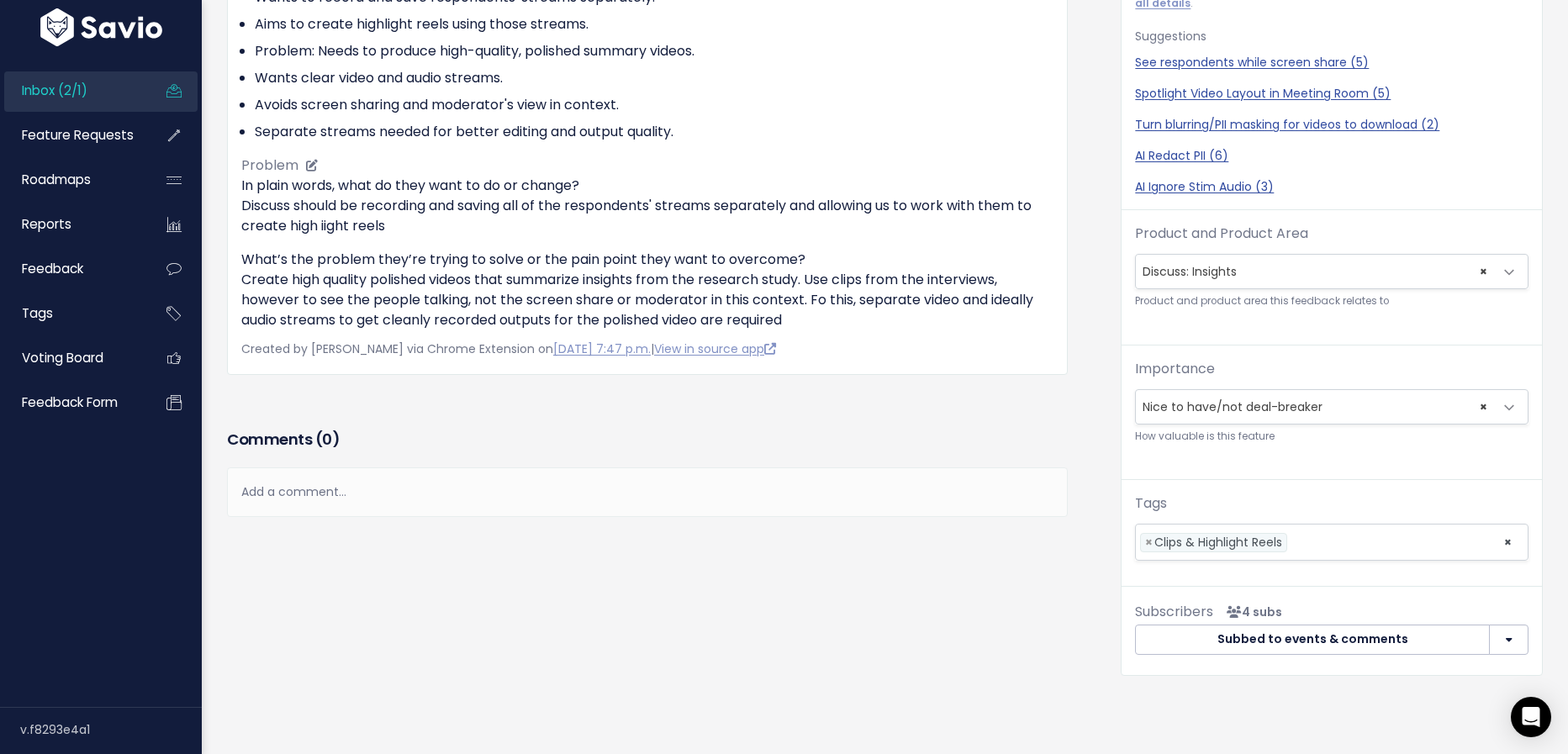
scroll to position [341, 0]
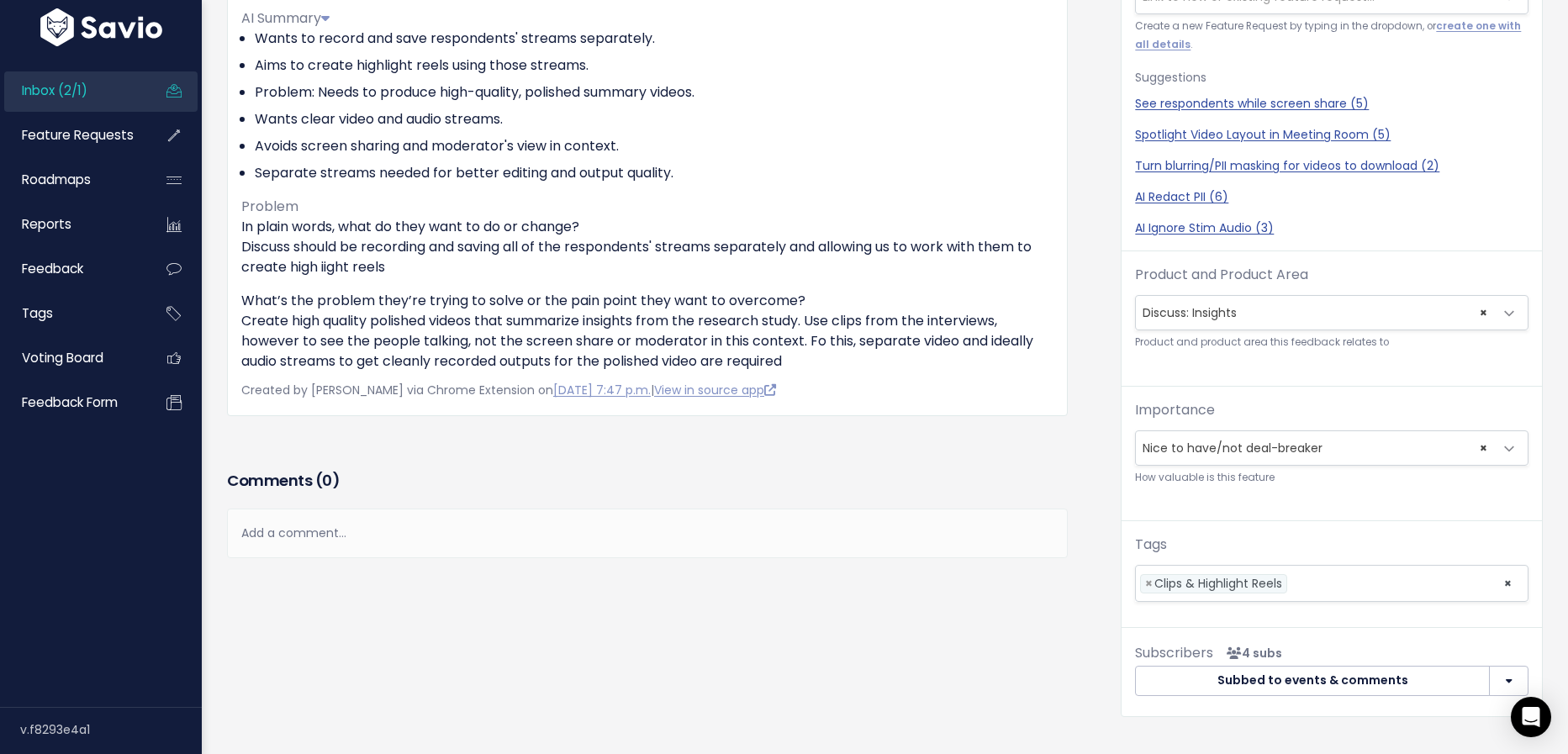
click at [431, 542] on div "Add a comment..." at bounding box center [647, 533] width 841 height 49
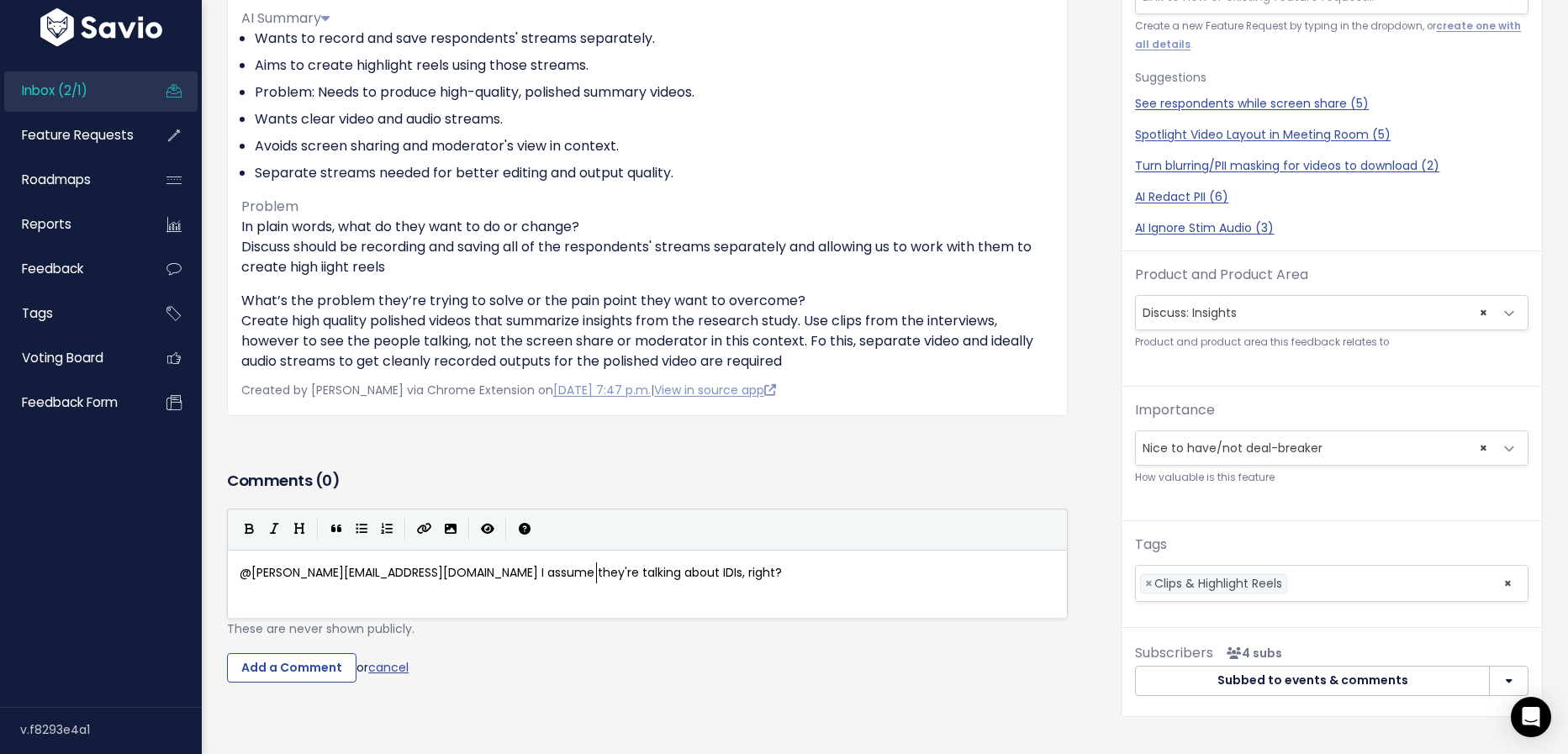
scroll to position [5, 362]
type textarea "@[PERSON_NAME][EMAIL_ADDRESS][DOMAIN_NAME] I assume they're talking about IDIs,…"
type textarea "c"
click at [282, 664] on input "Add a Comment" at bounding box center [292, 668] width 129 height 30
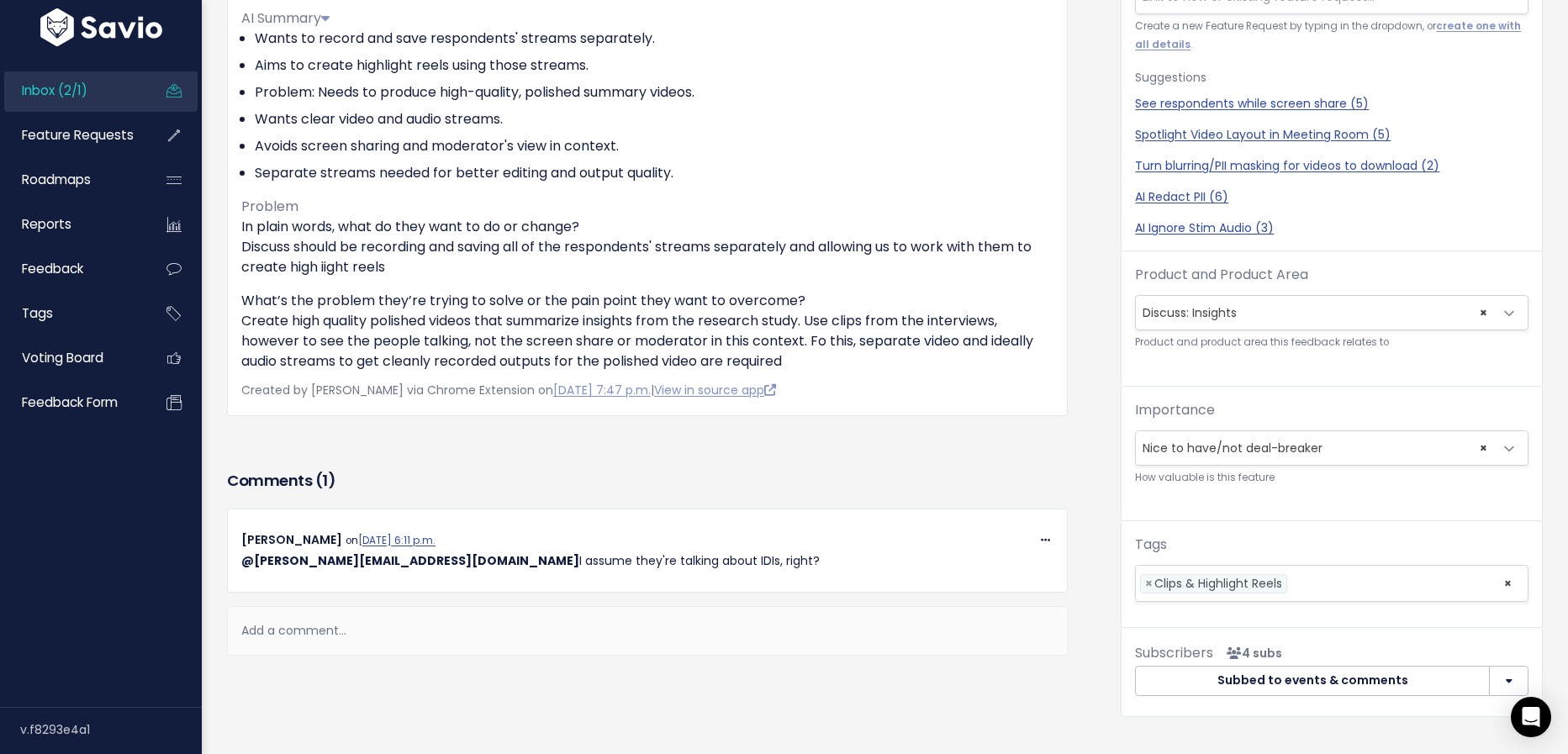
scroll to position [0, 0]
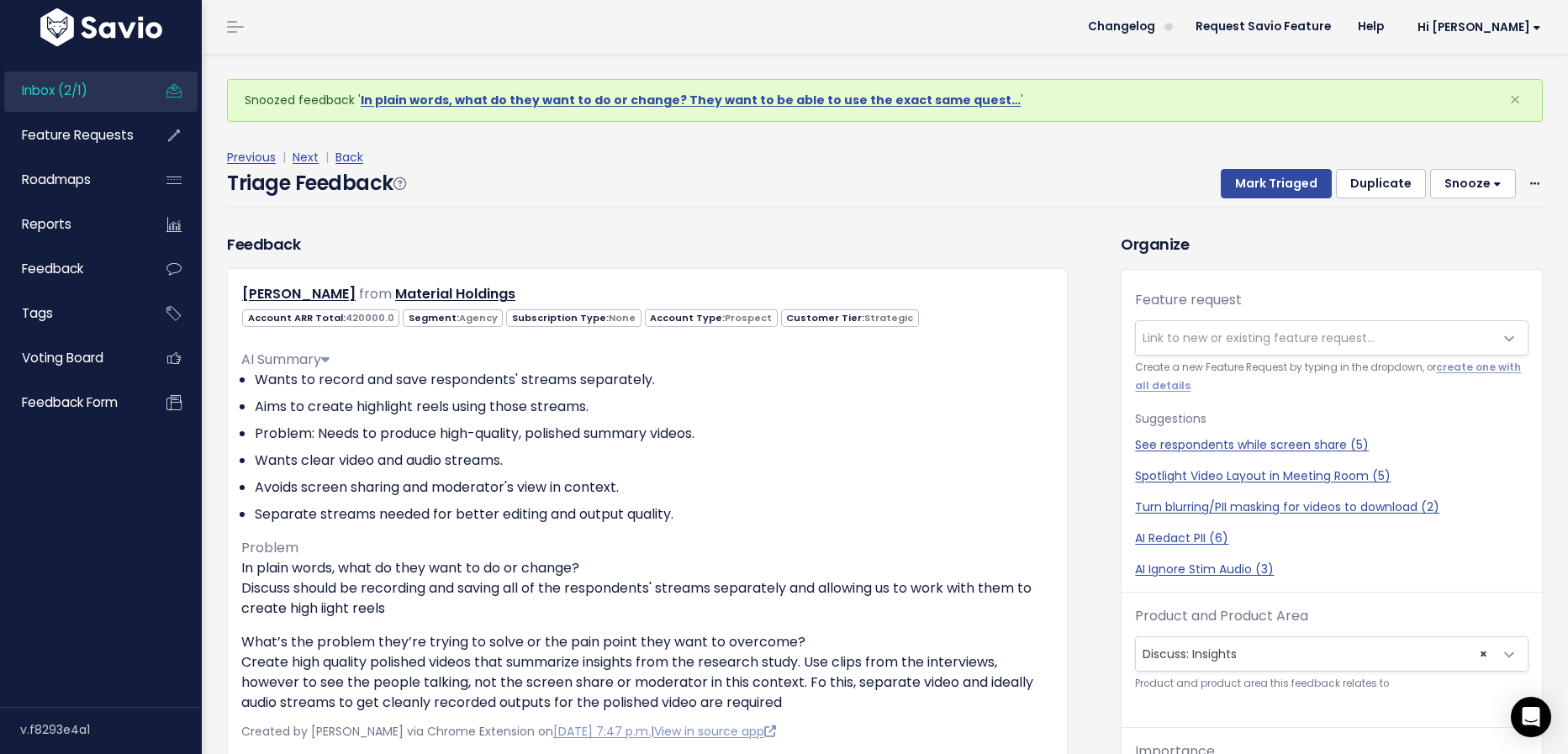
click at [1483, 182] on button "Snooze" at bounding box center [1473, 183] width 86 height 30
click at [1471, 288] on button "7 days" at bounding box center [1480, 290] width 121 height 33
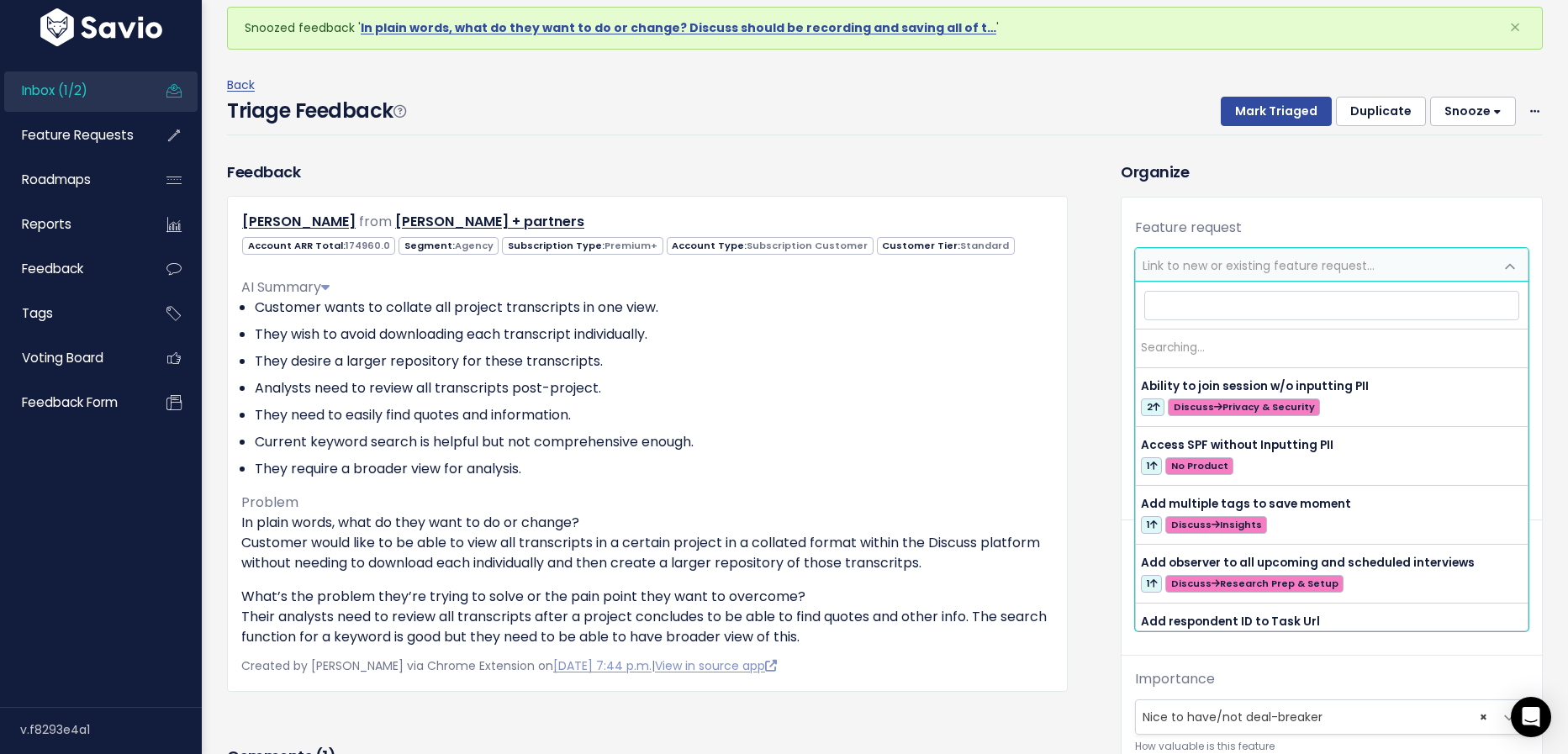
click at [1250, 265] on span "Link to new or existing feature request..." at bounding box center [1258, 265] width 232 height 16
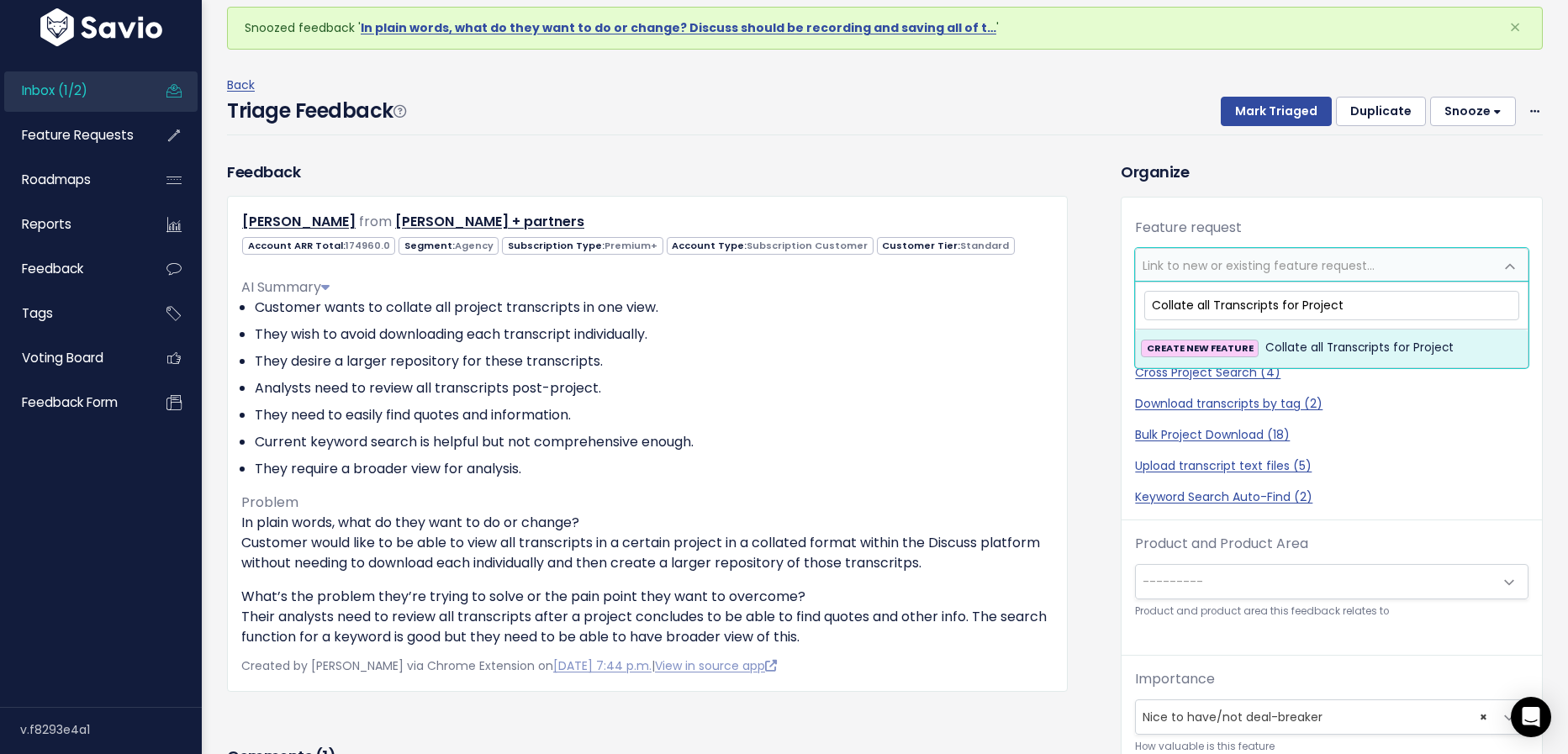
type input "Collate all Transcripts for Project"
click at [1336, 352] on span "Collate all Transcripts for Project" at bounding box center [1359, 348] width 189 height 20
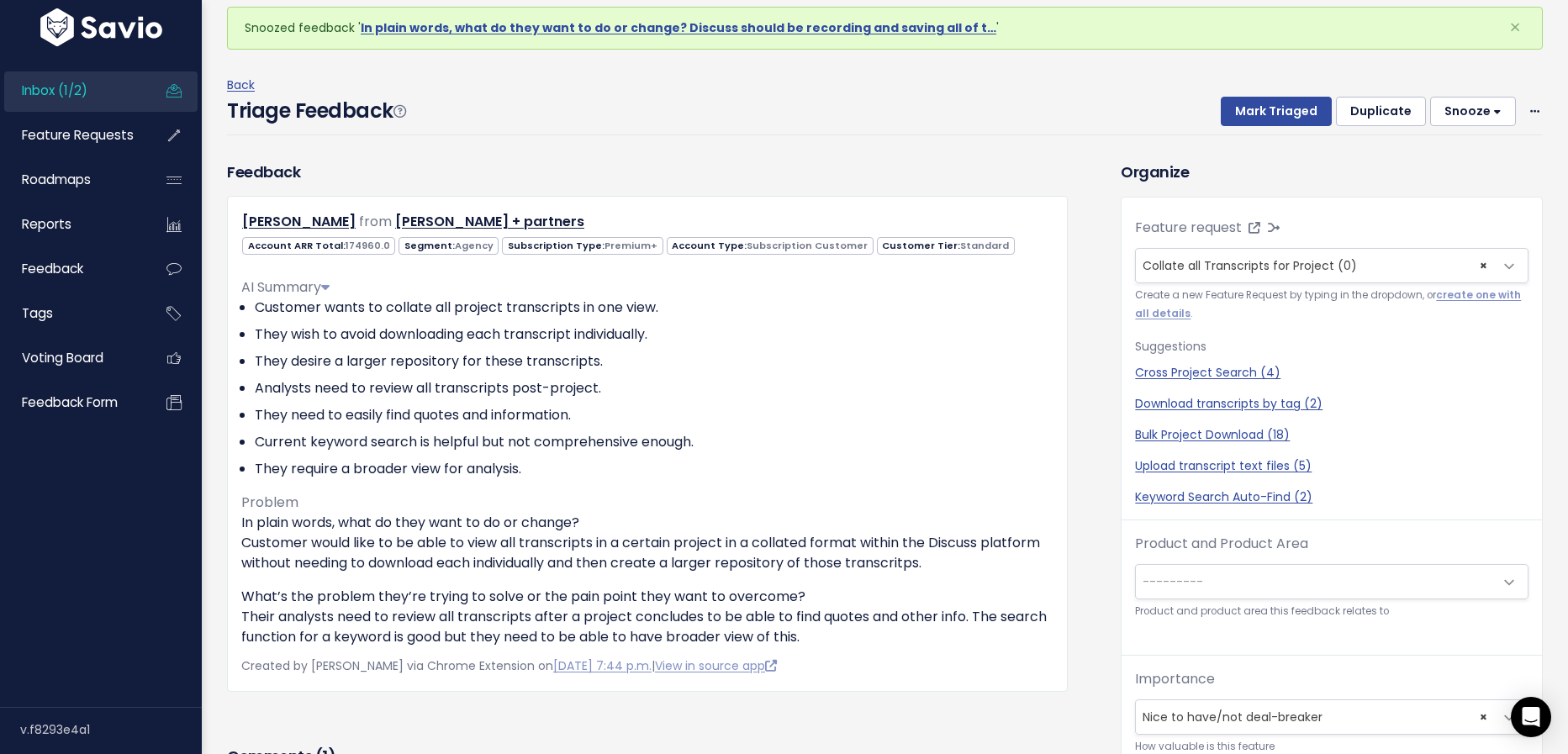
click at [1228, 569] on span "---------" at bounding box center [1315, 582] width 358 height 34
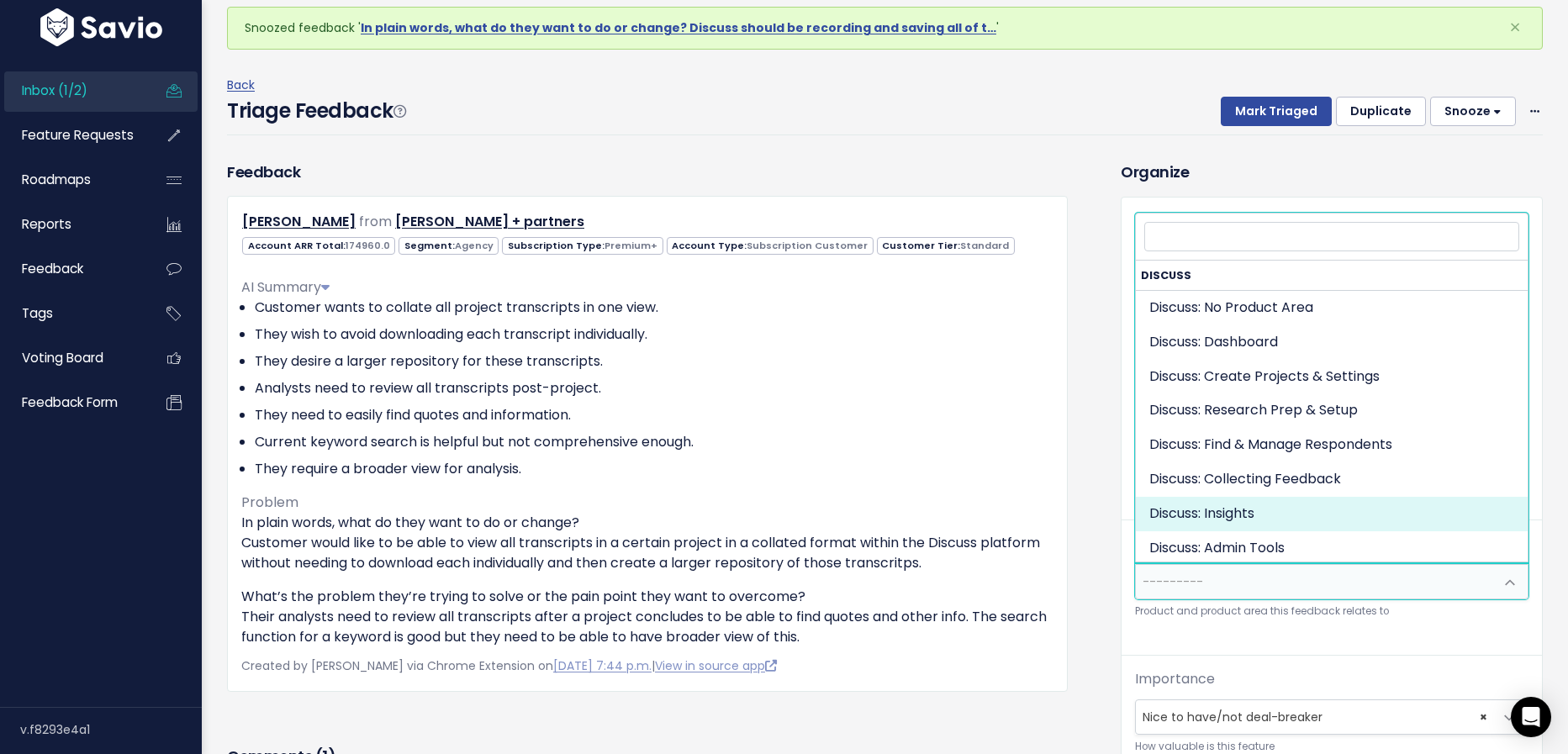
select select "DISCUSS_PLATFORM:INSIGHTS"
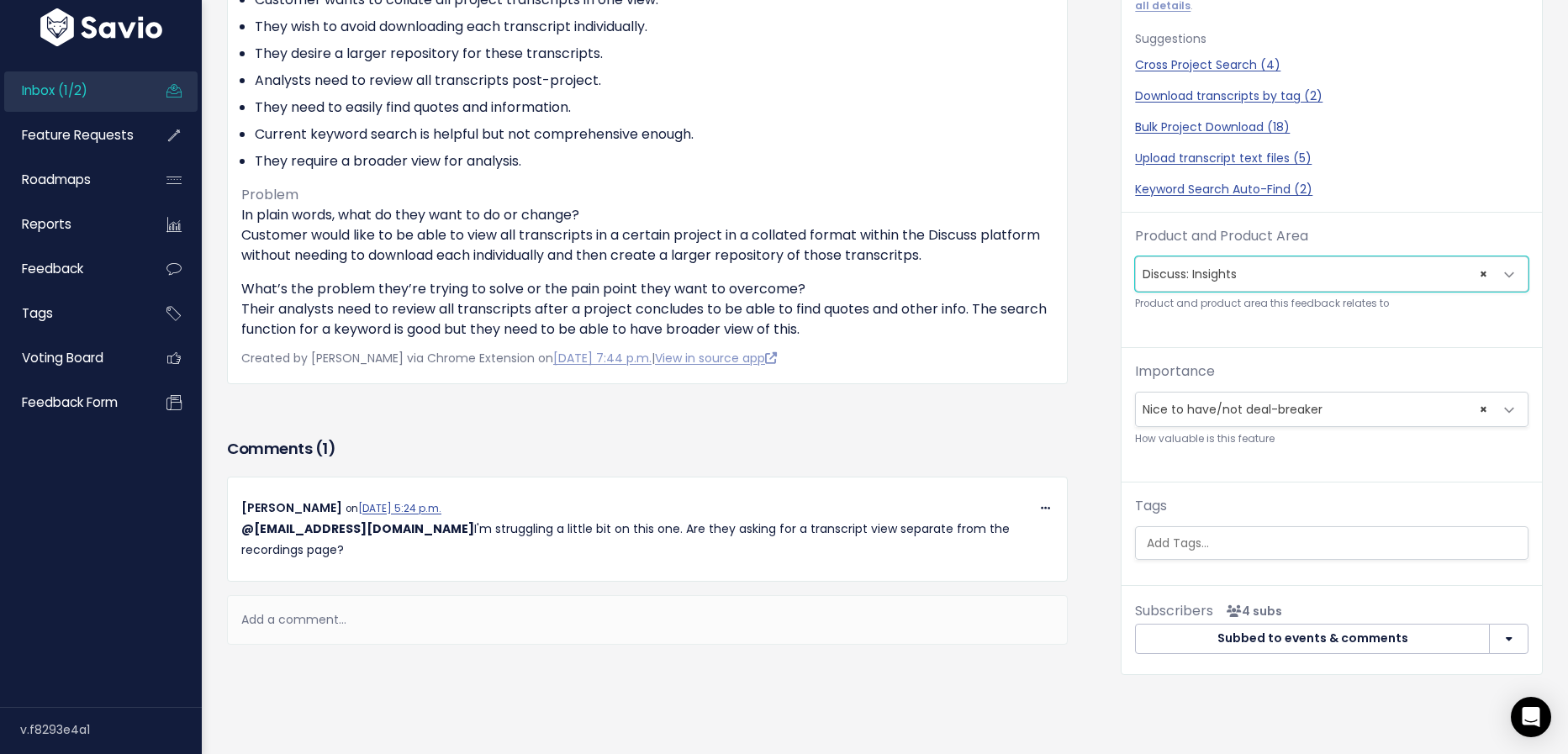
scroll to position [380, 0]
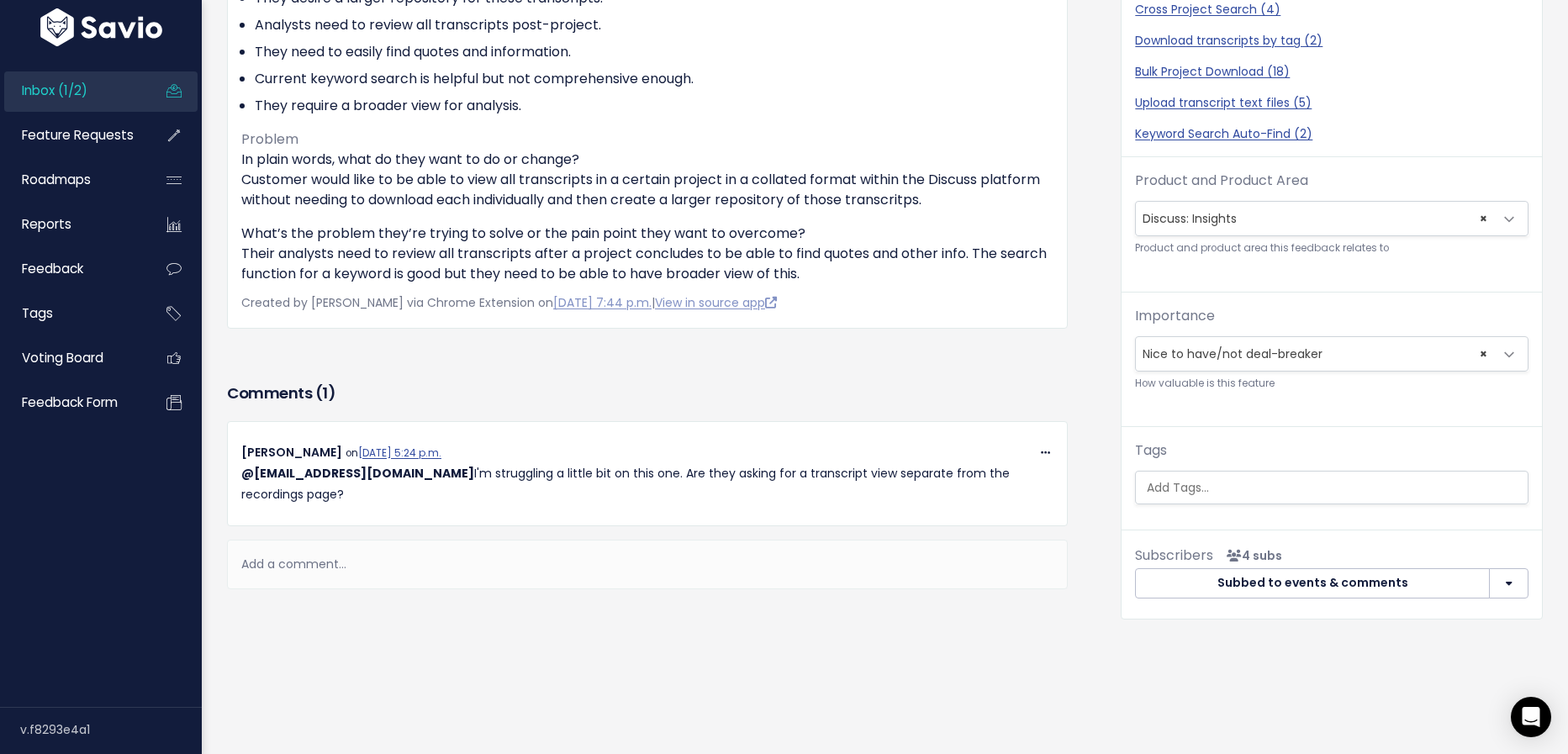
click at [1261, 490] on input "search" at bounding box center [1342, 488] width 404 height 17
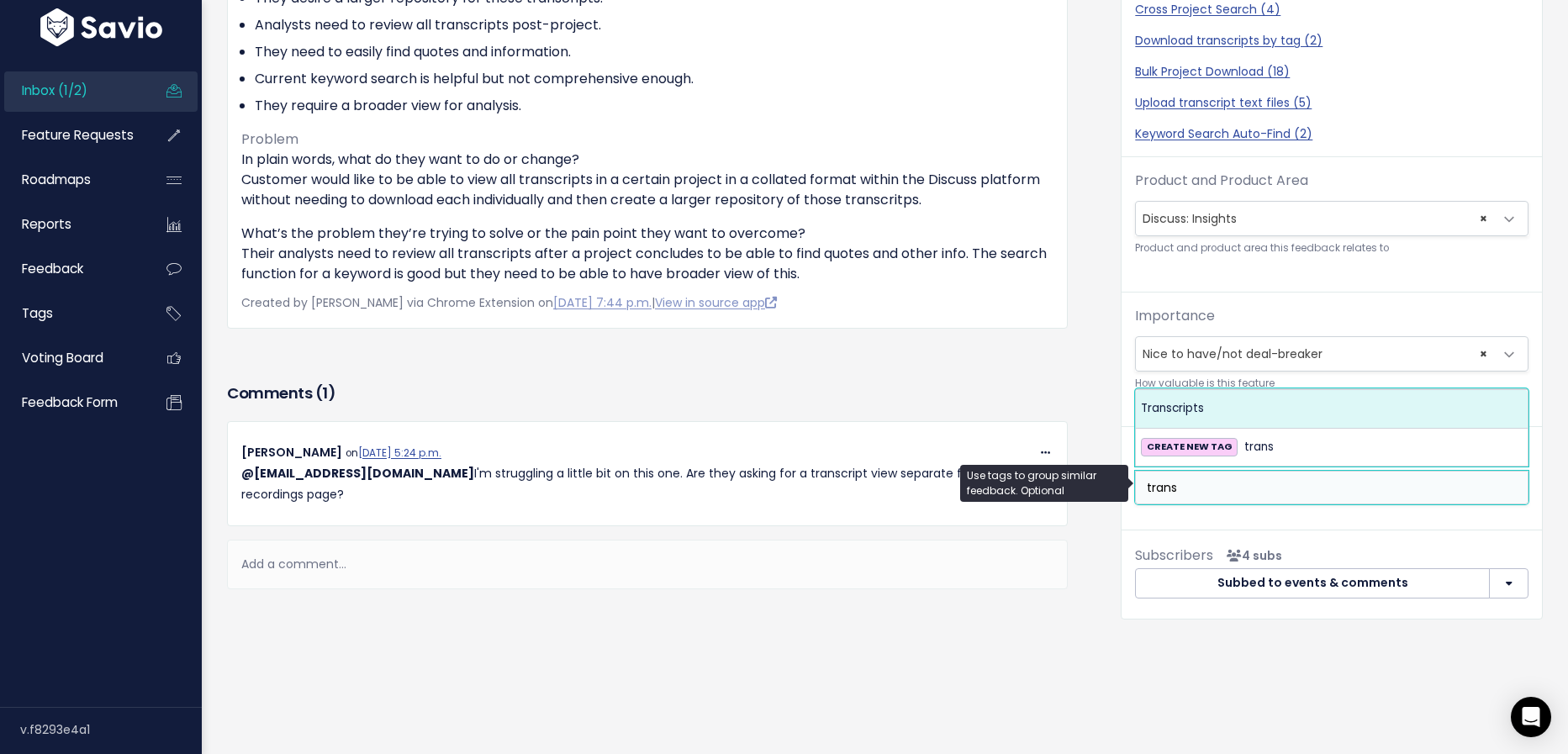
type input "trans"
select select "13475"
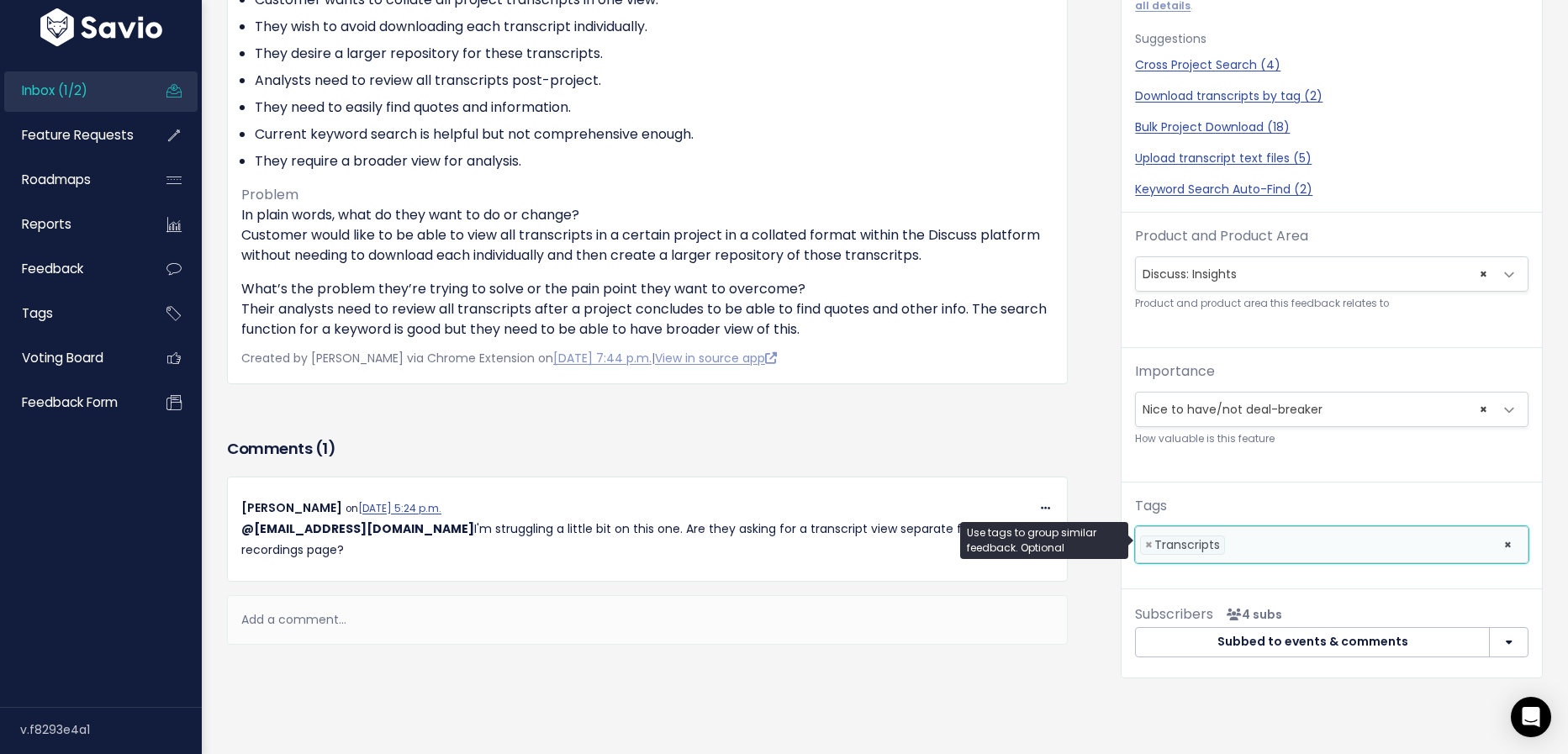
scroll to position [0, 0]
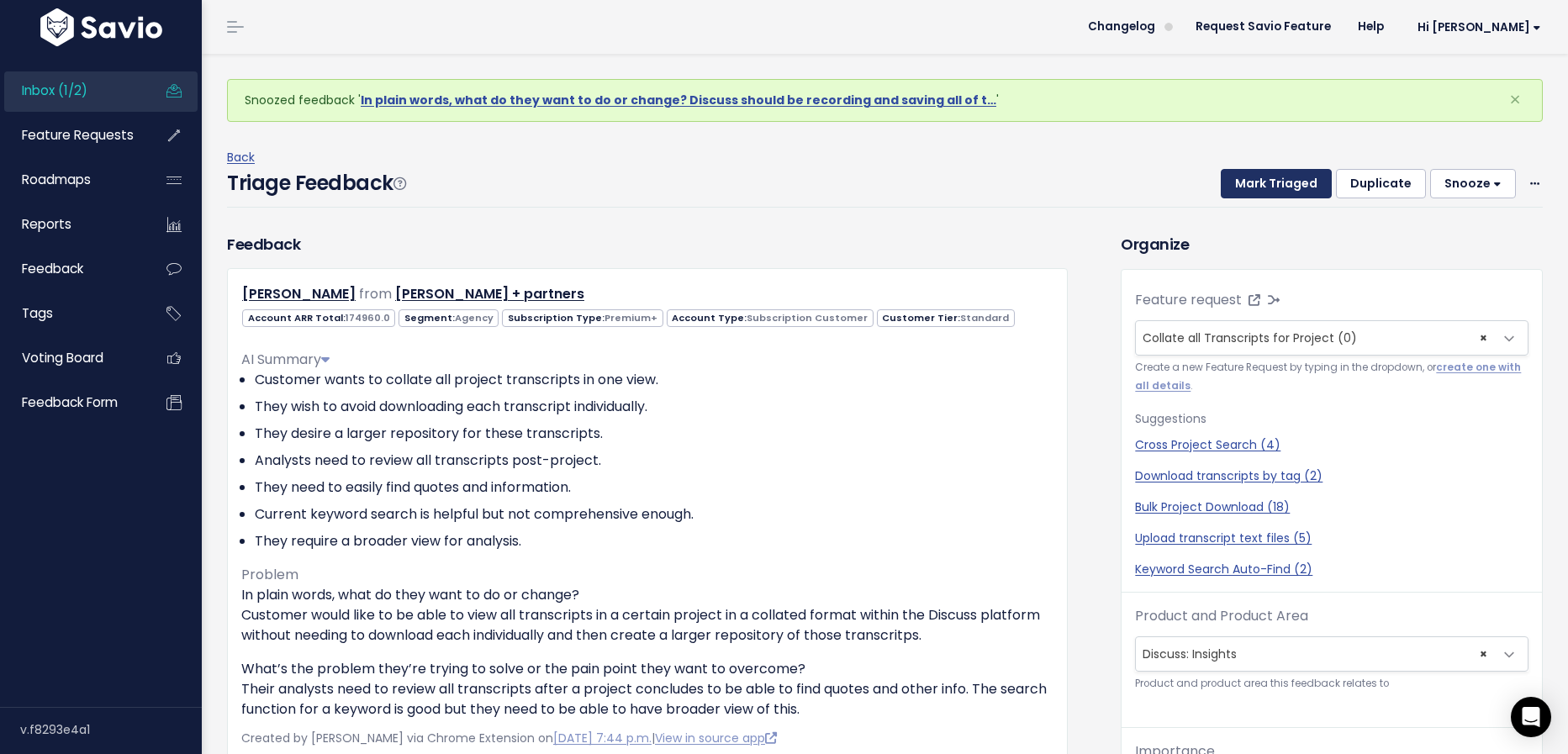
click at [1268, 184] on button "Mark Triaged" at bounding box center [1276, 183] width 111 height 30
